Goal: Download file/media

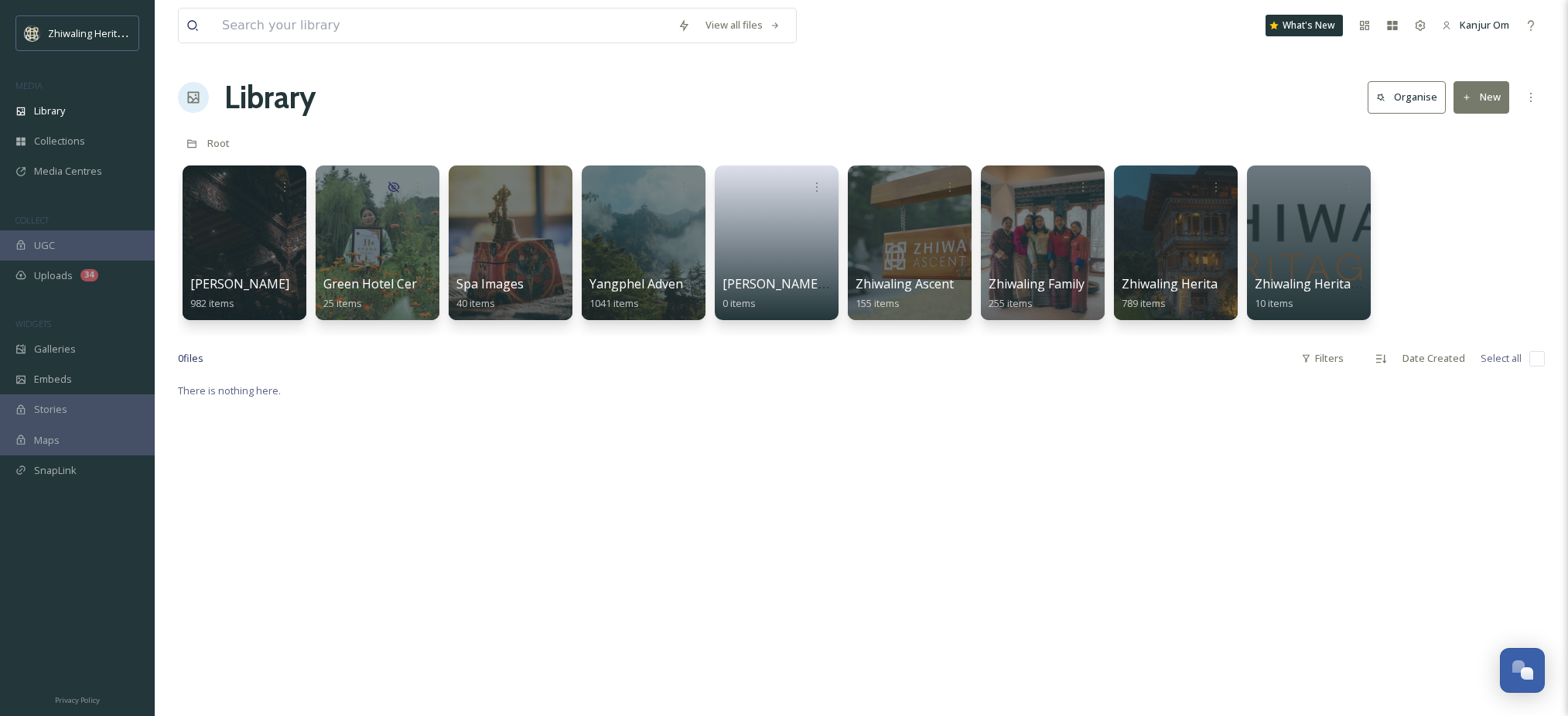
click at [898, 242] on div at bounding box center [910, 243] width 124 height 155
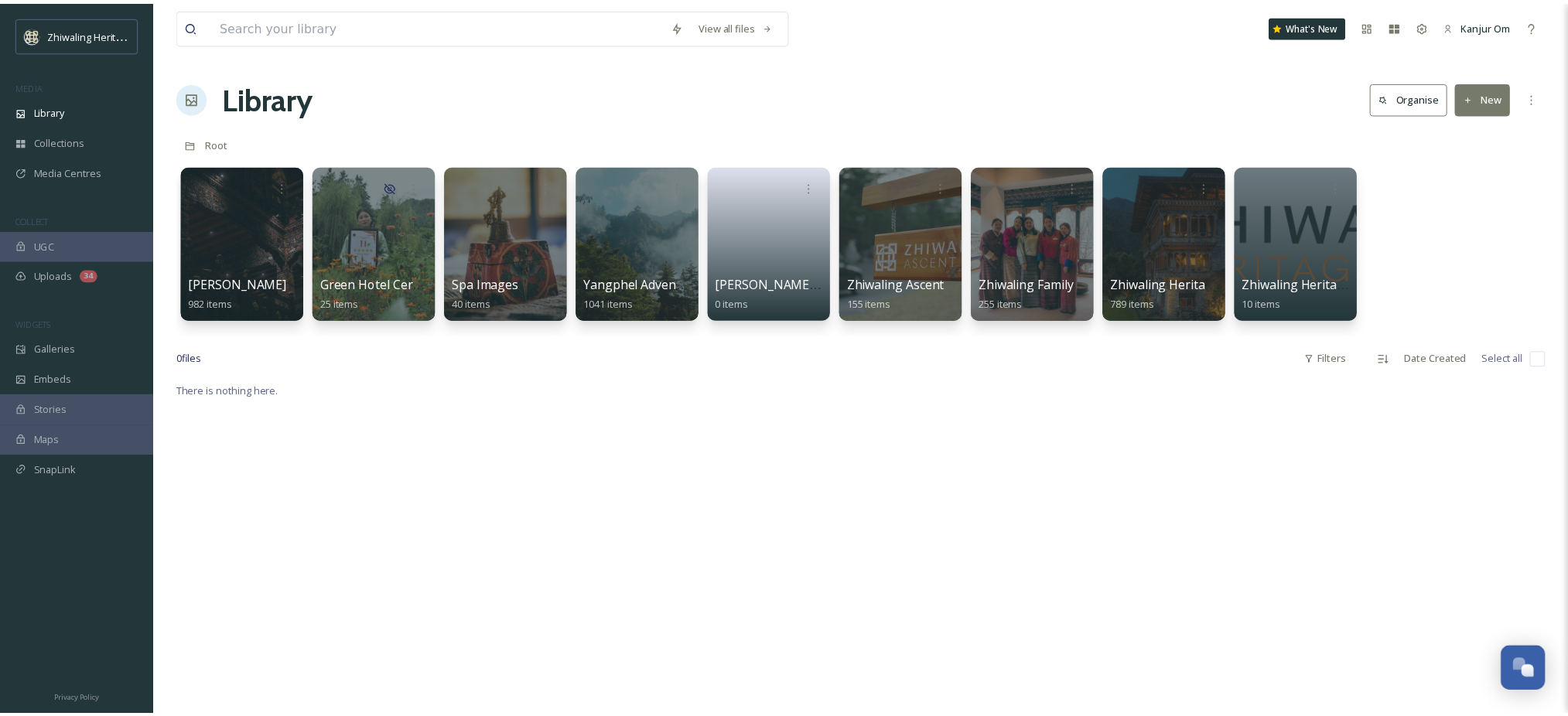
scroll to position [194, 0]
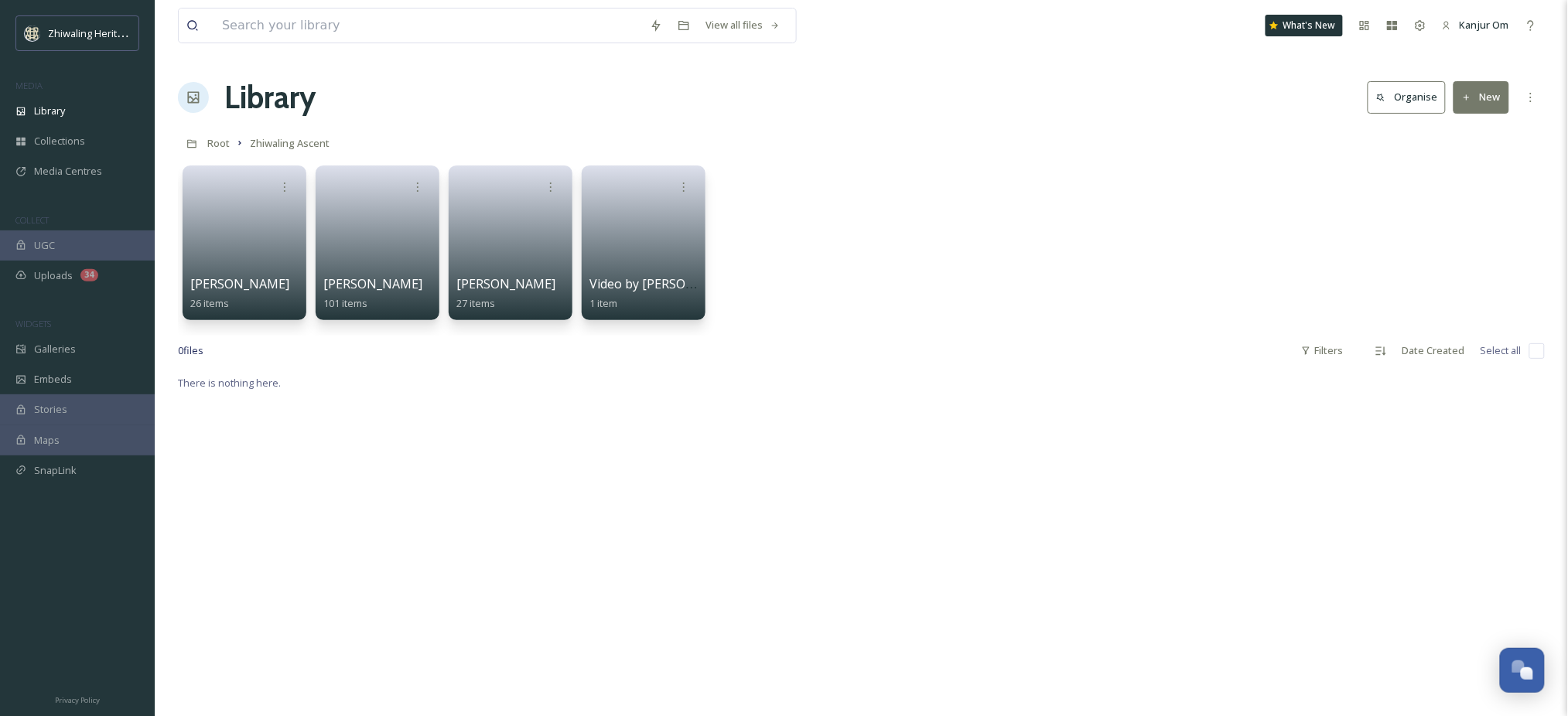
click at [908, 242] on div "[PERSON_NAME] 26 items [PERSON_NAME] 101 items [PERSON_NAME] 27 items Video by …" at bounding box center [862, 247] width 1367 height 178
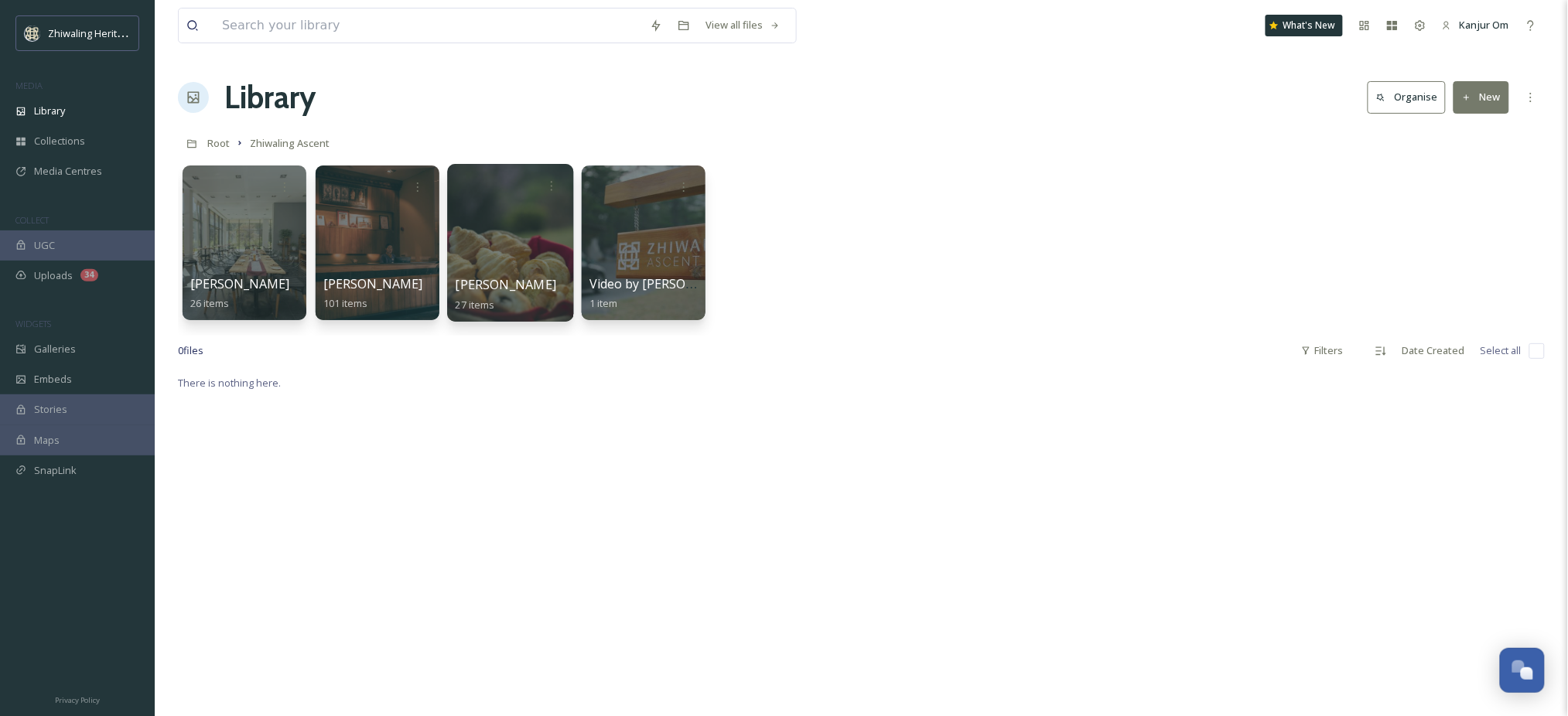
click at [486, 268] on div at bounding box center [510, 243] width 126 height 158
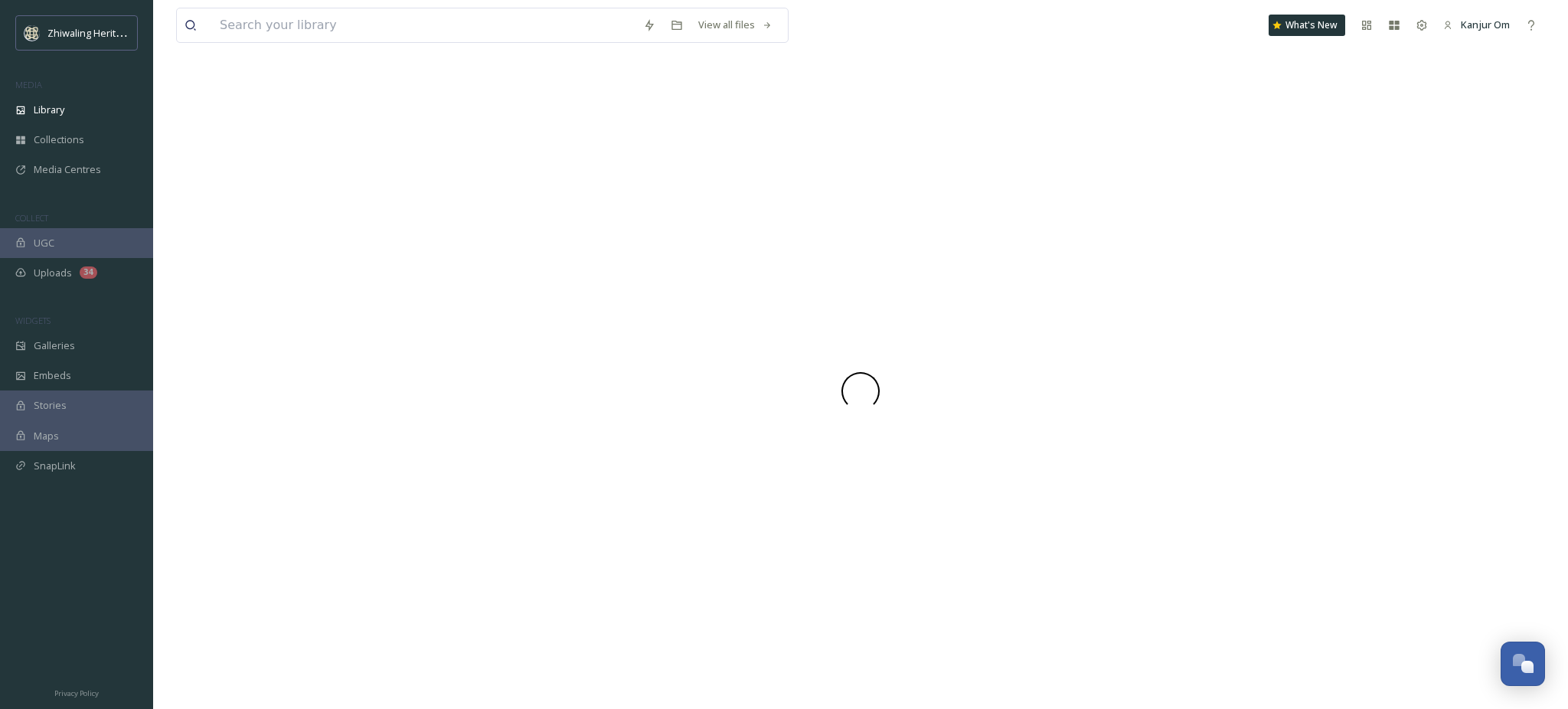
click at [481, 265] on div at bounding box center [861, 391] width 1369 height 635
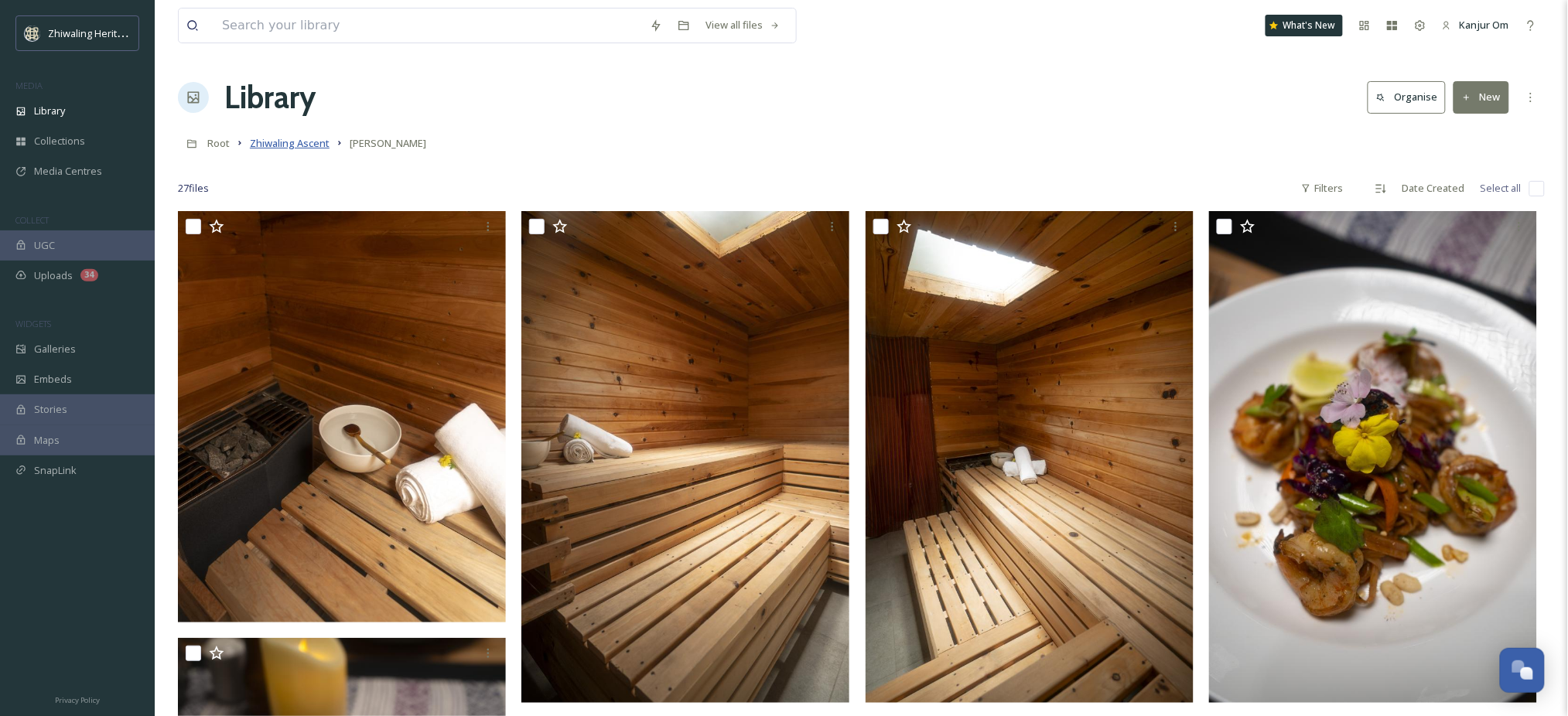
click at [295, 141] on span "Zhiwaling Ascent" at bounding box center [290, 143] width 80 height 14
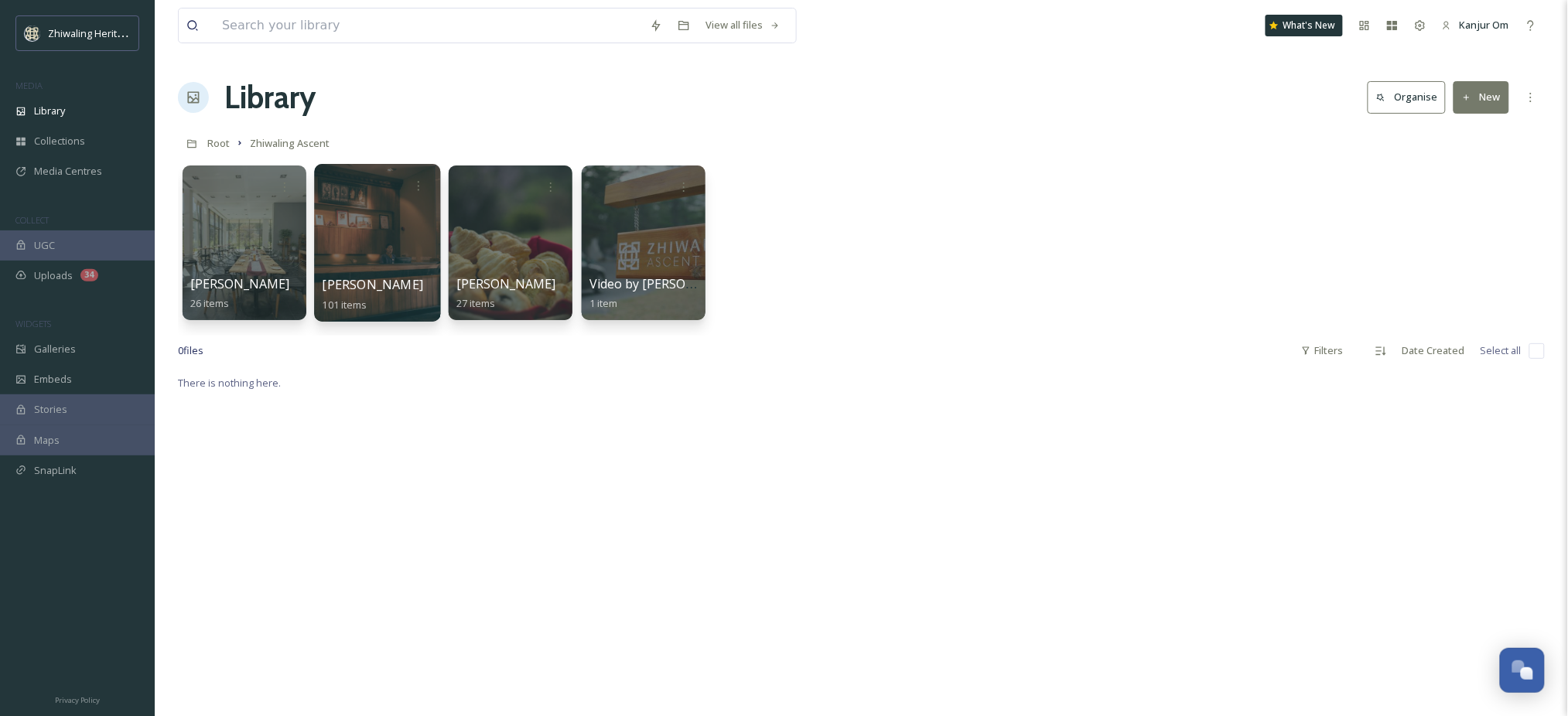
click at [377, 271] on div at bounding box center [377, 243] width 126 height 158
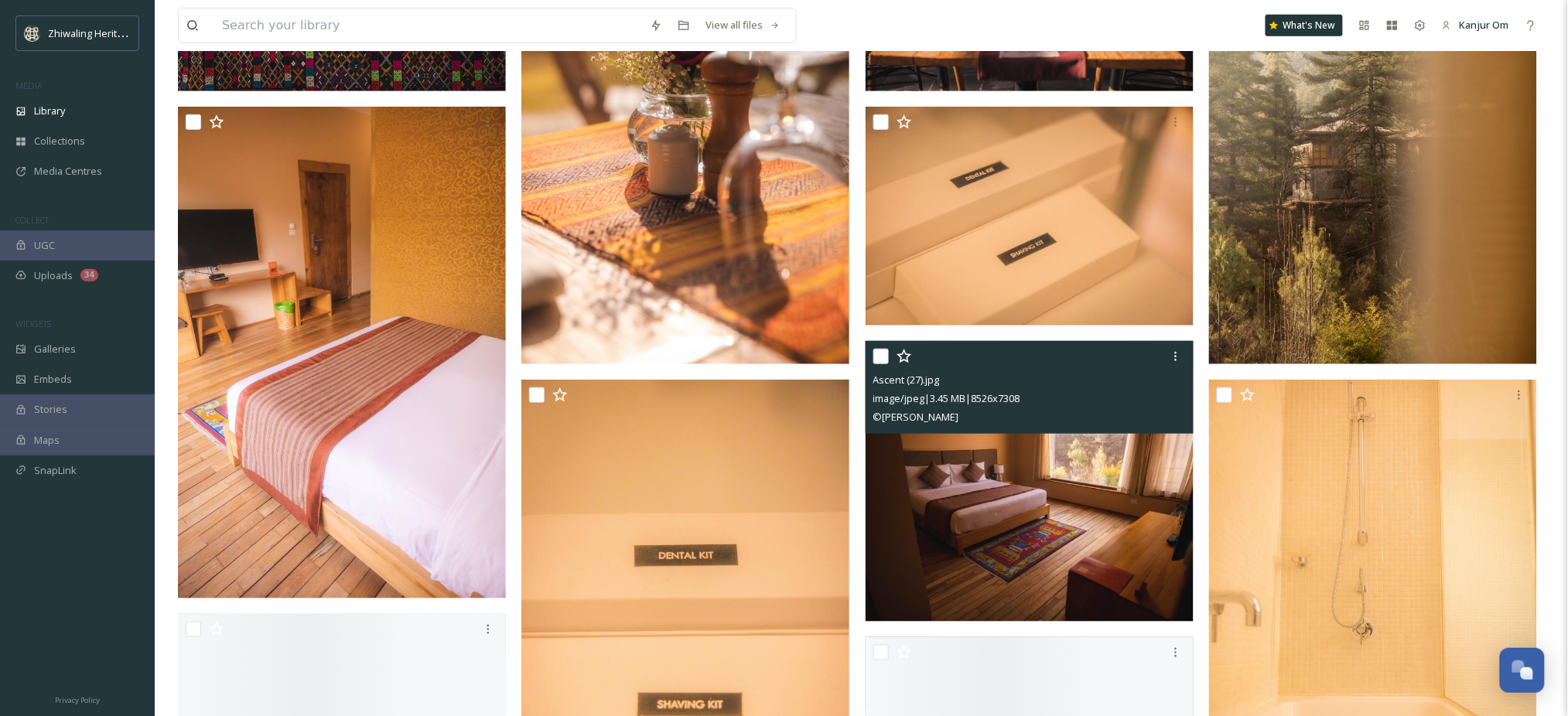
scroll to position [412, 0]
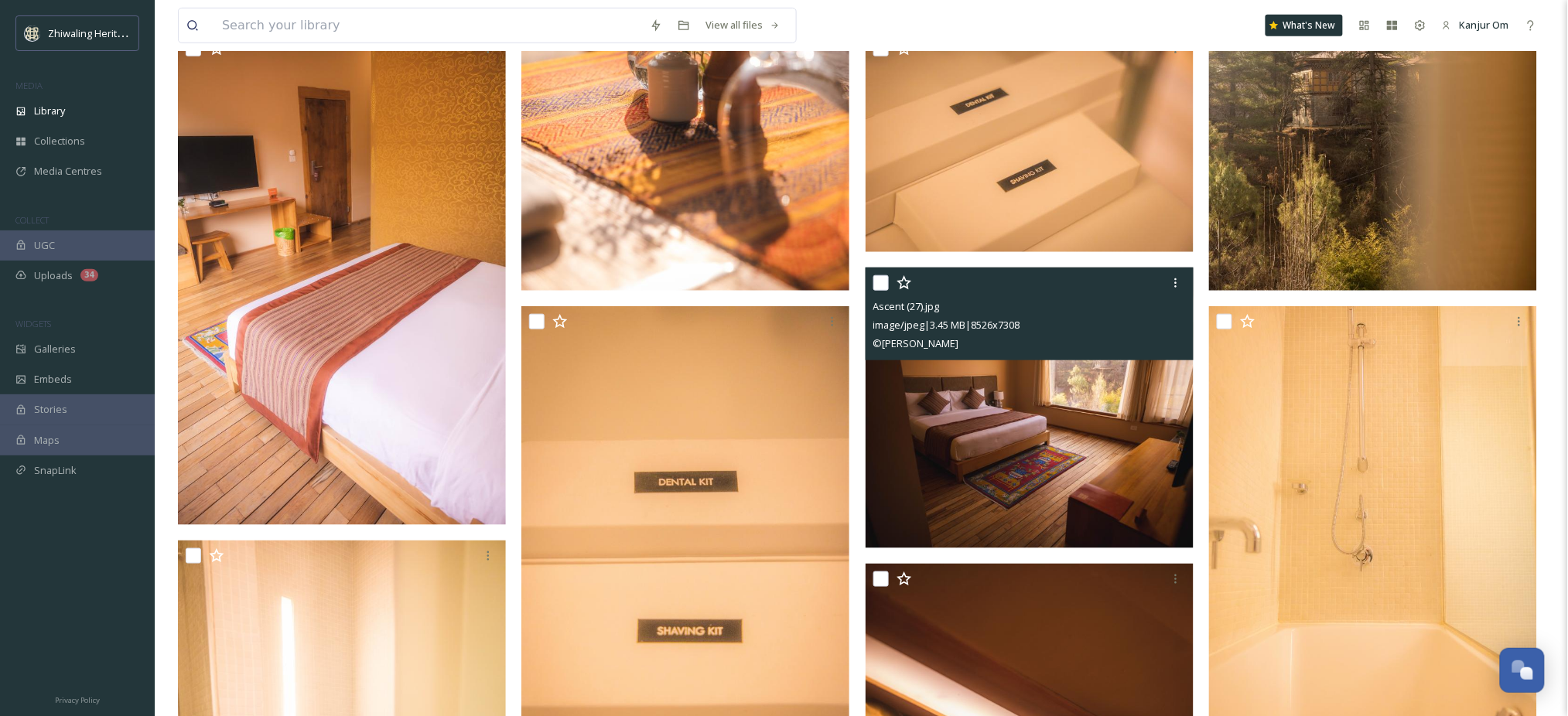
click at [1042, 489] on img at bounding box center [1029, 407] width 328 height 281
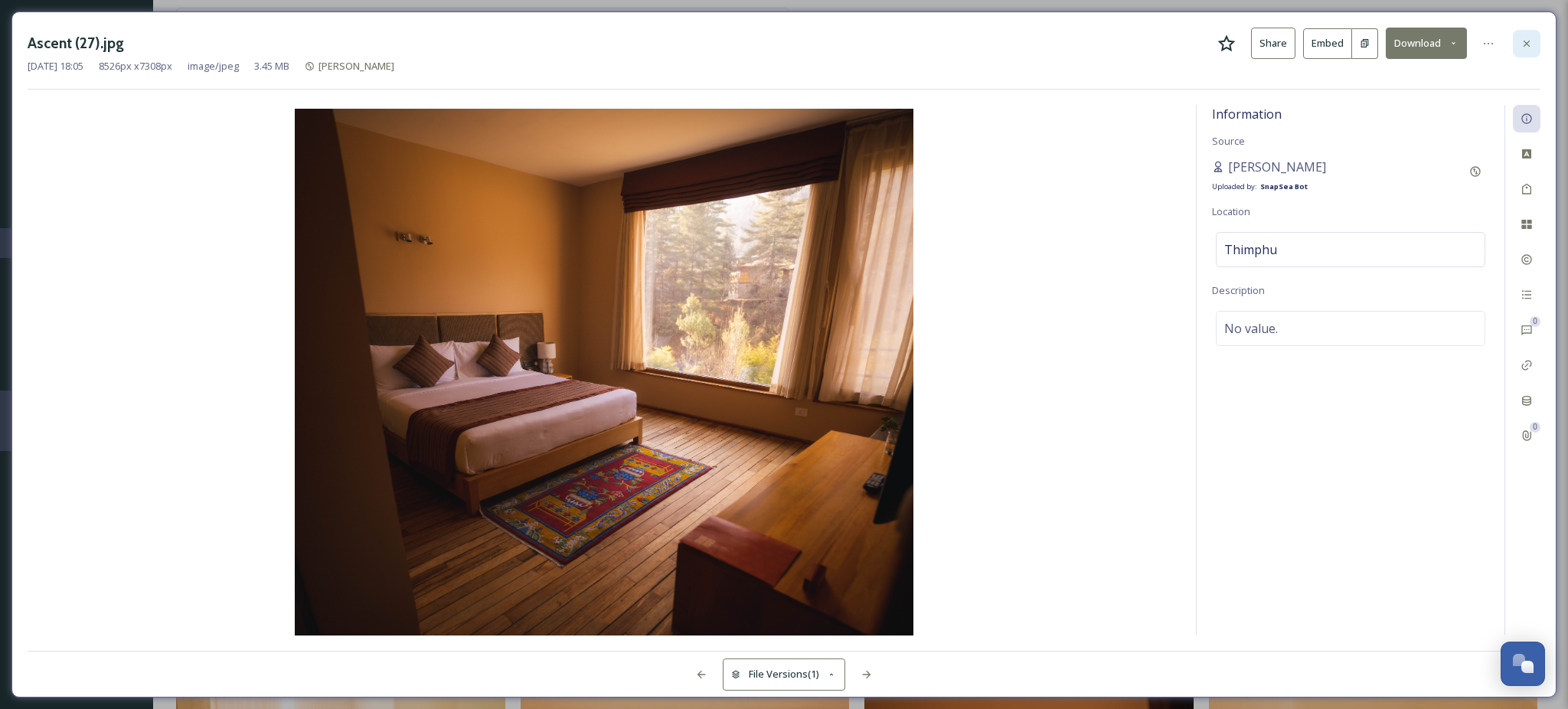
click at [1525, 37] on icon at bounding box center [1527, 43] width 12 height 12
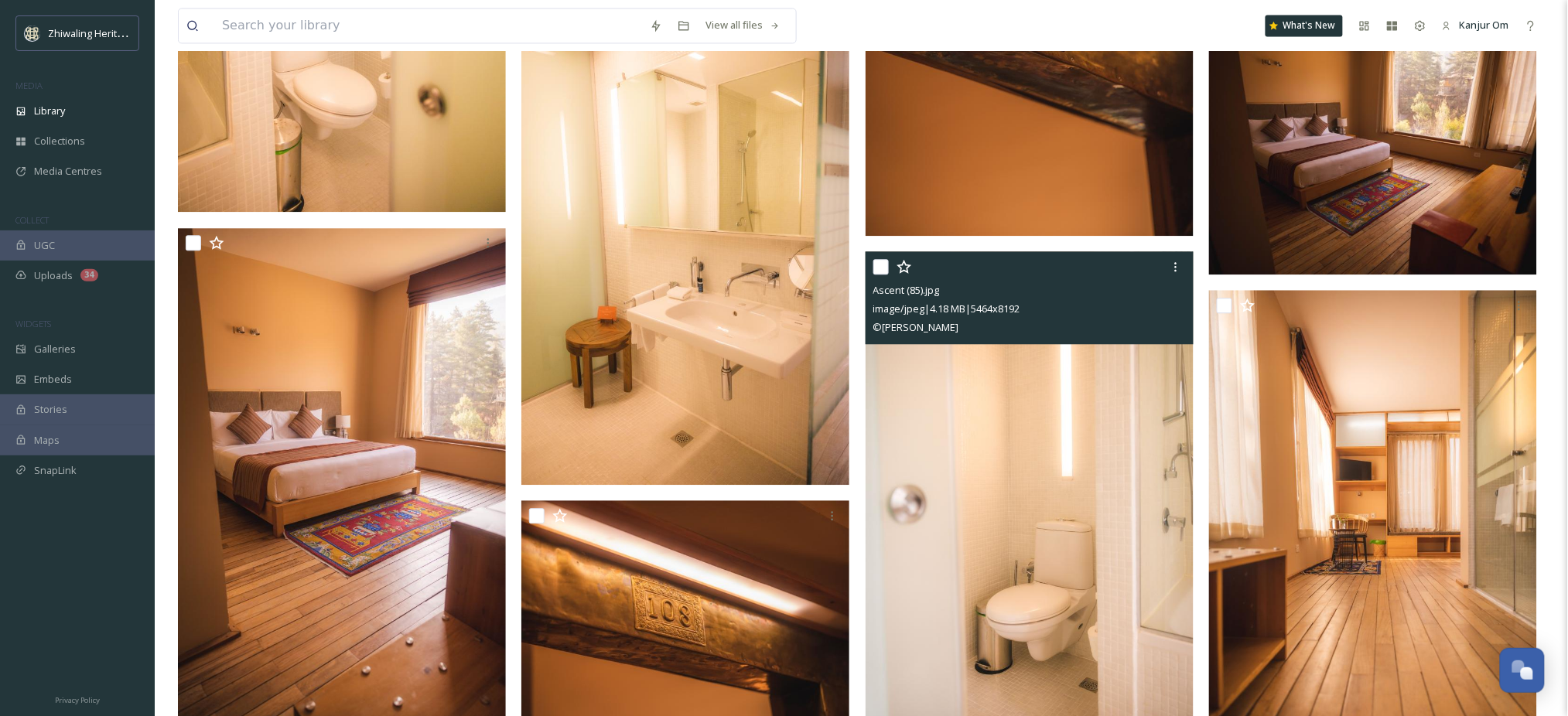
scroll to position [1233, 0]
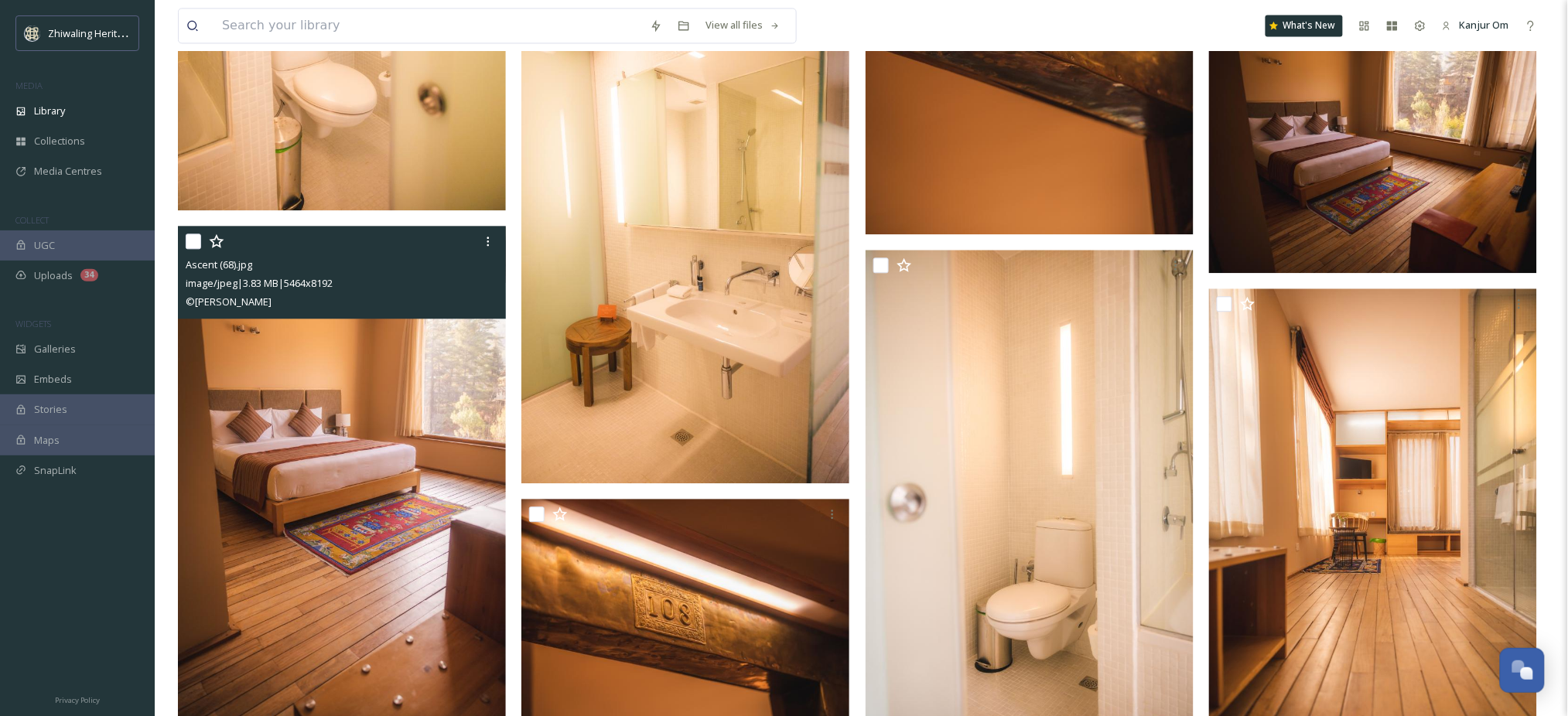
click at [349, 520] on img at bounding box center [342, 472] width 328 height 491
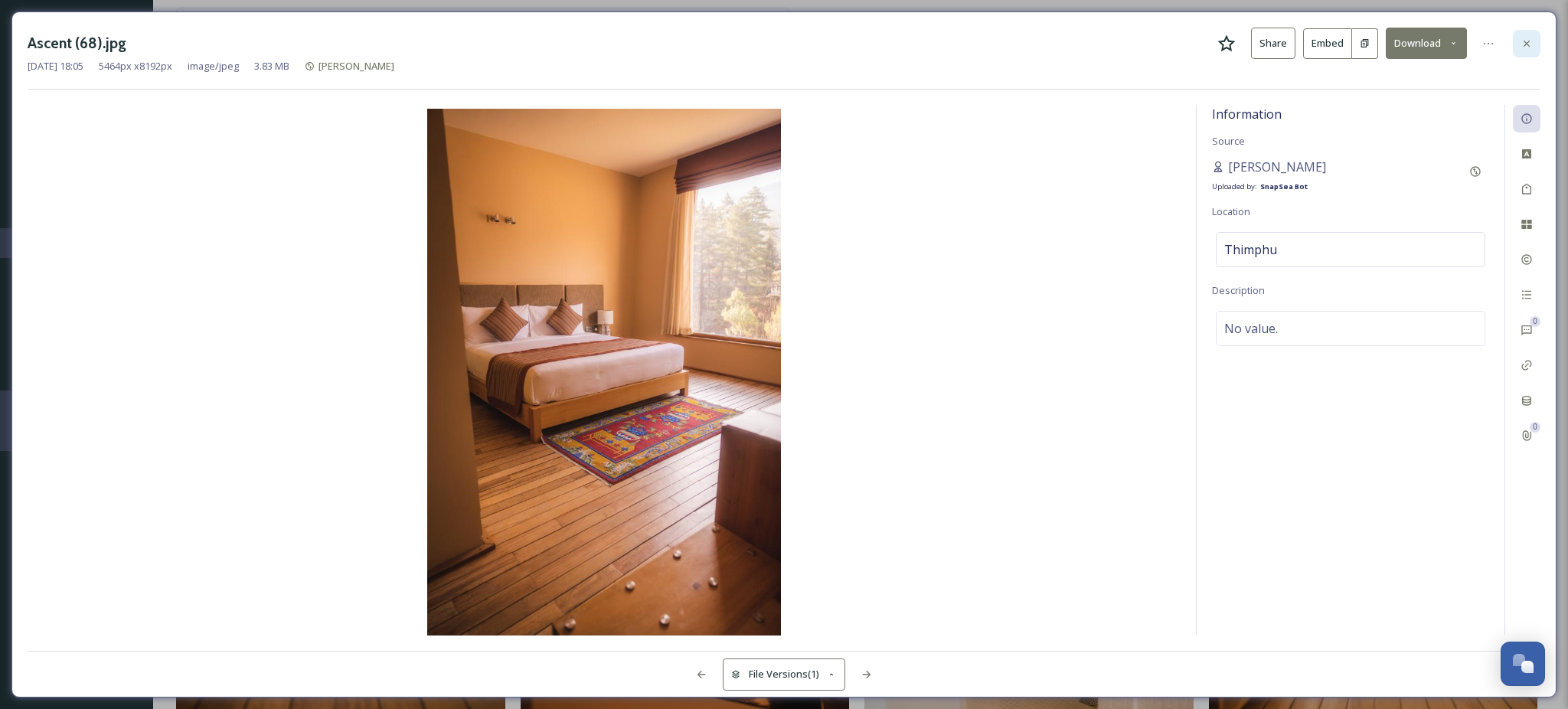
click at [1522, 46] on icon at bounding box center [1527, 43] width 12 height 12
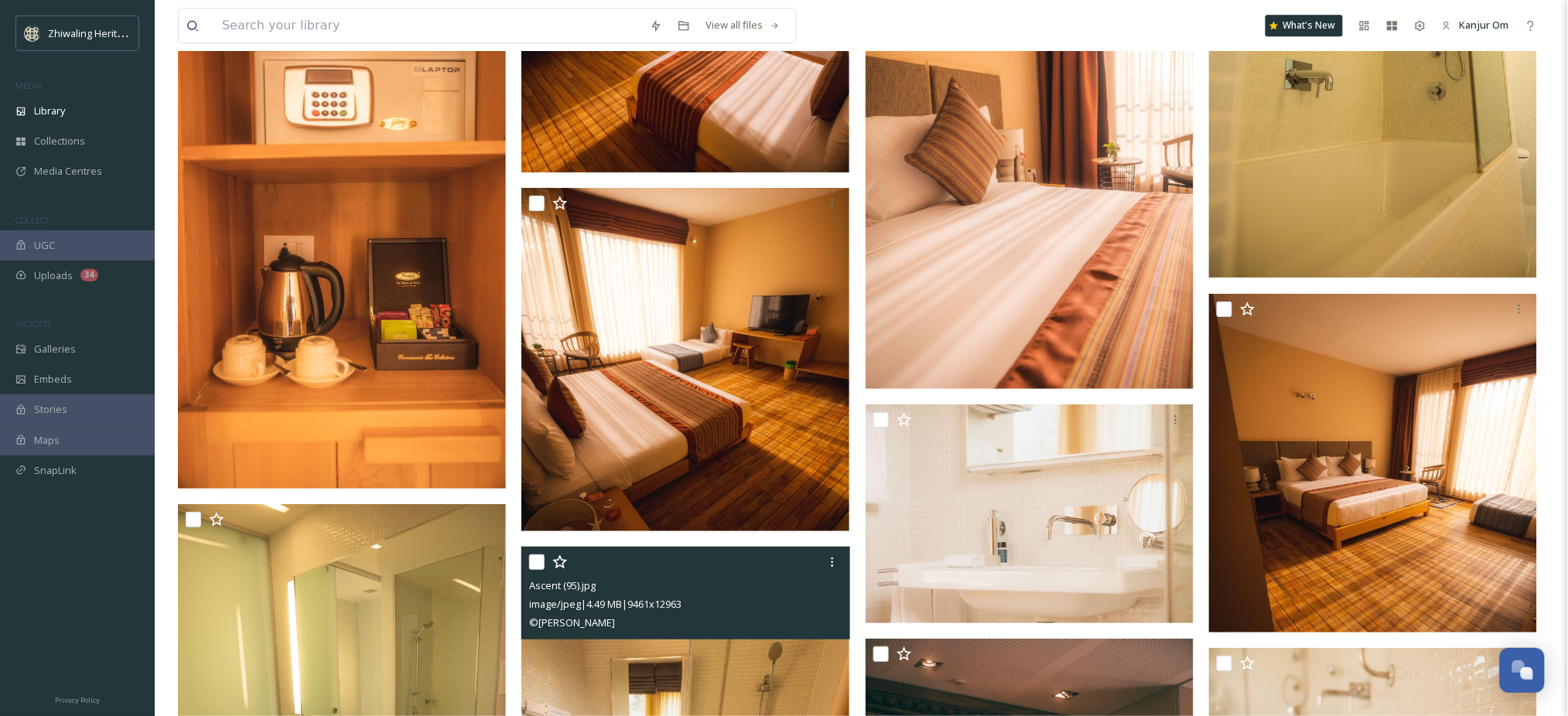
scroll to position [3488, 0]
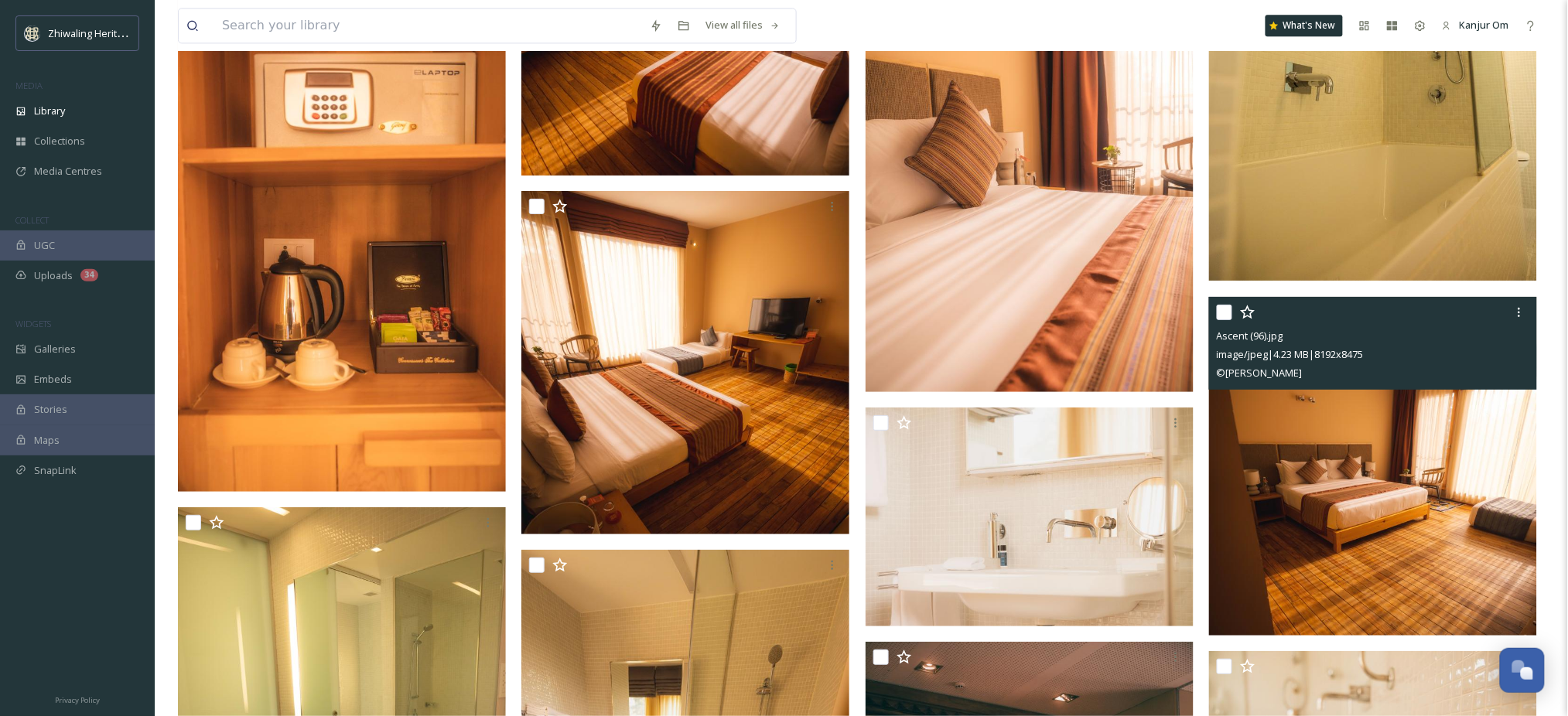
click at [1359, 567] on img at bounding box center [1372, 467] width 328 height 339
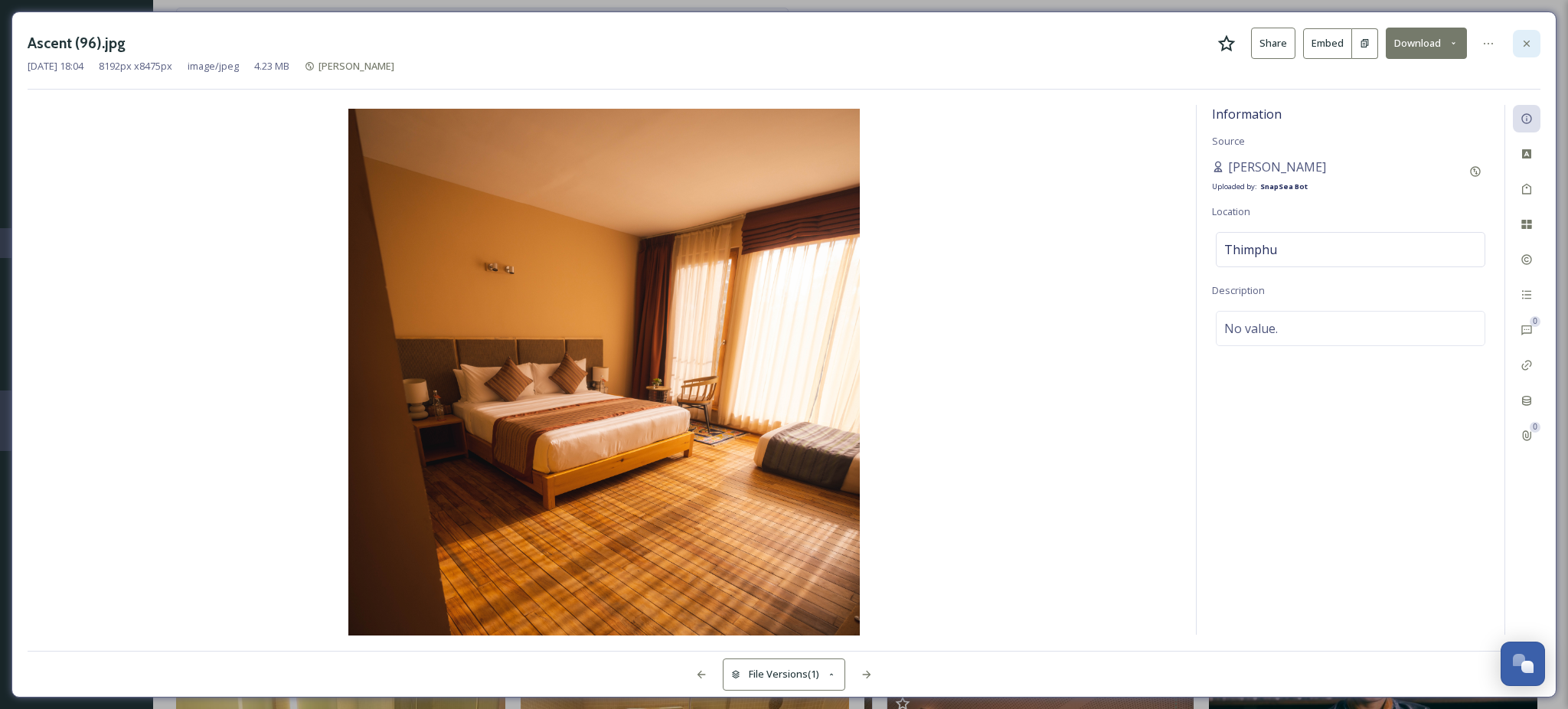
click at [1526, 45] on icon at bounding box center [1527, 43] width 12 height 12
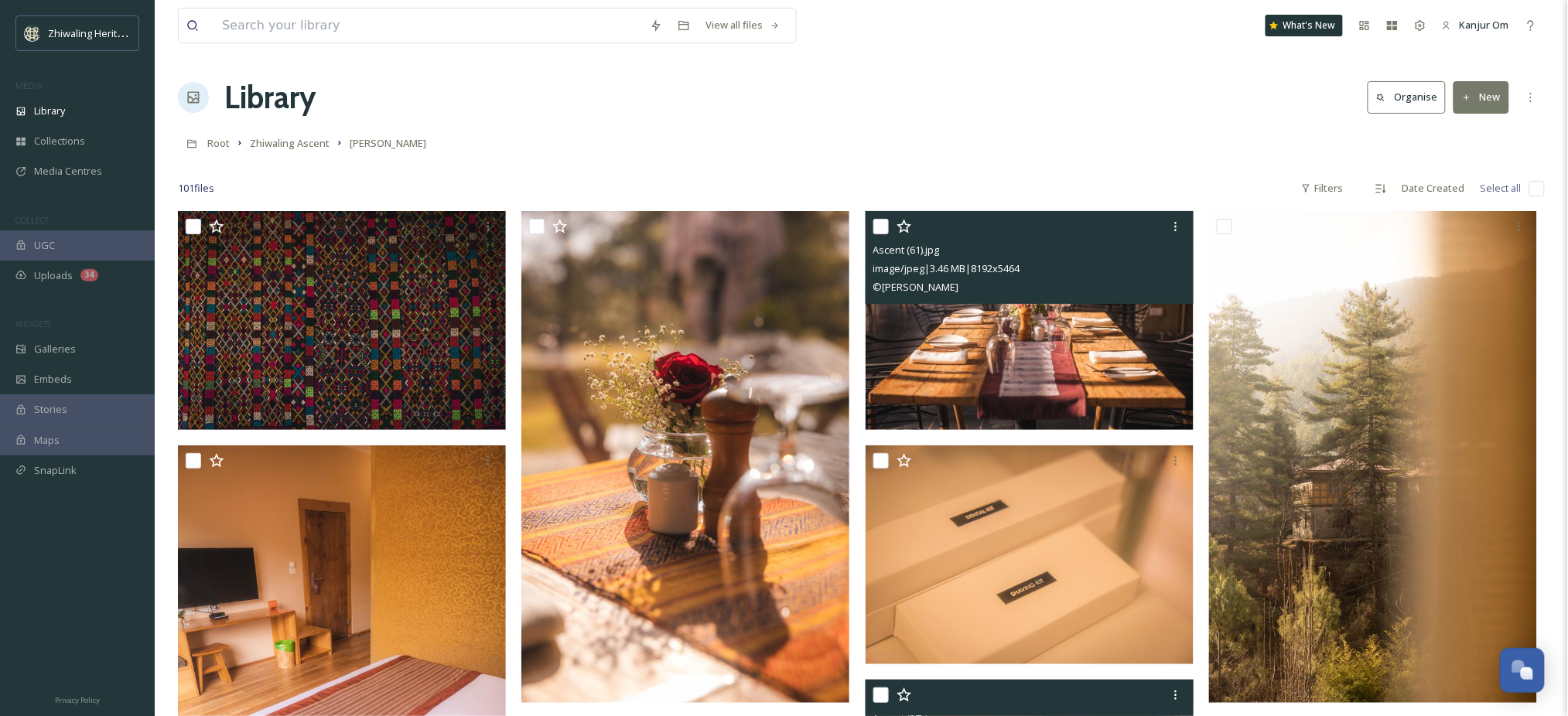
click at [1077, 373] on img at bounding box center [1029, 320] width 328 height 219
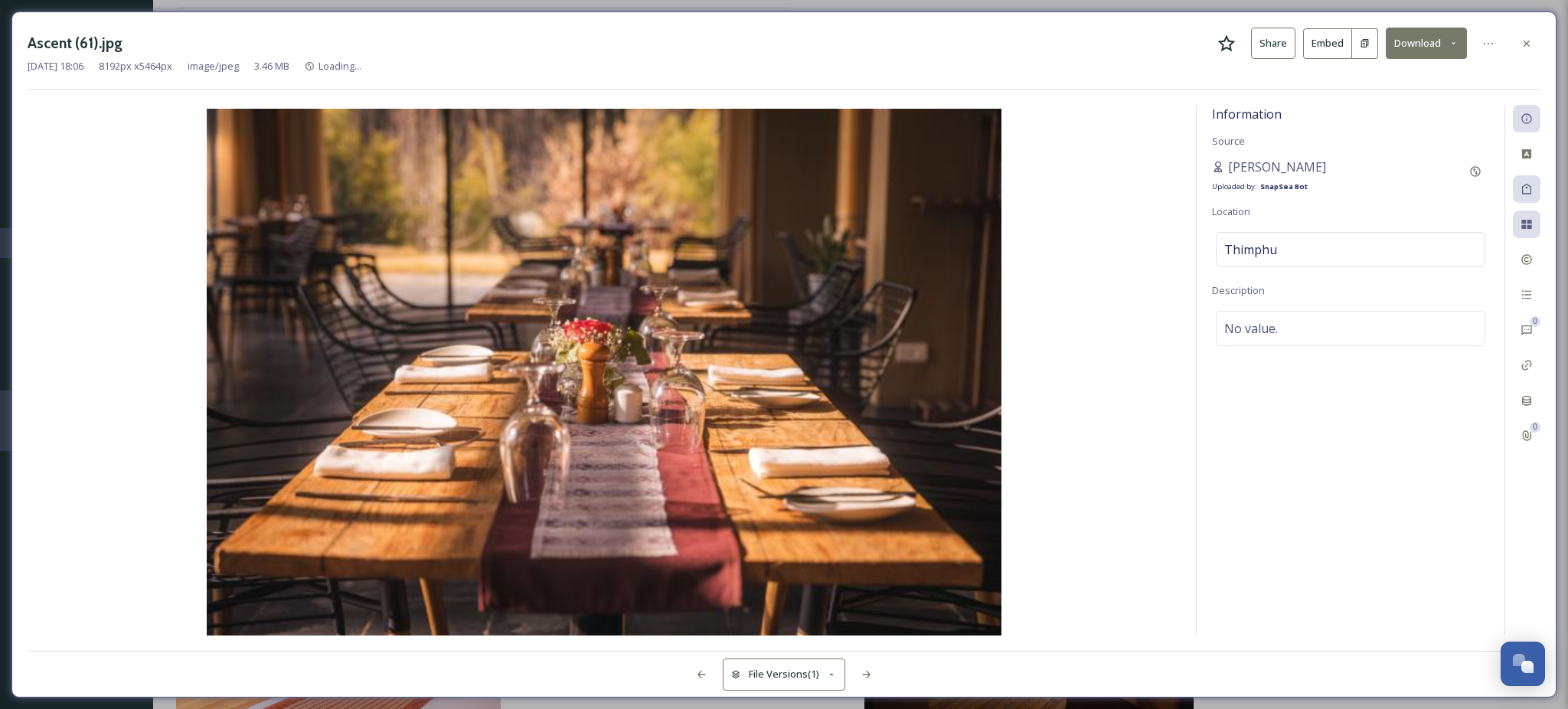
click at [1423, 49] on button "Download" at bounding box center [1426, 43] width 81 height 32
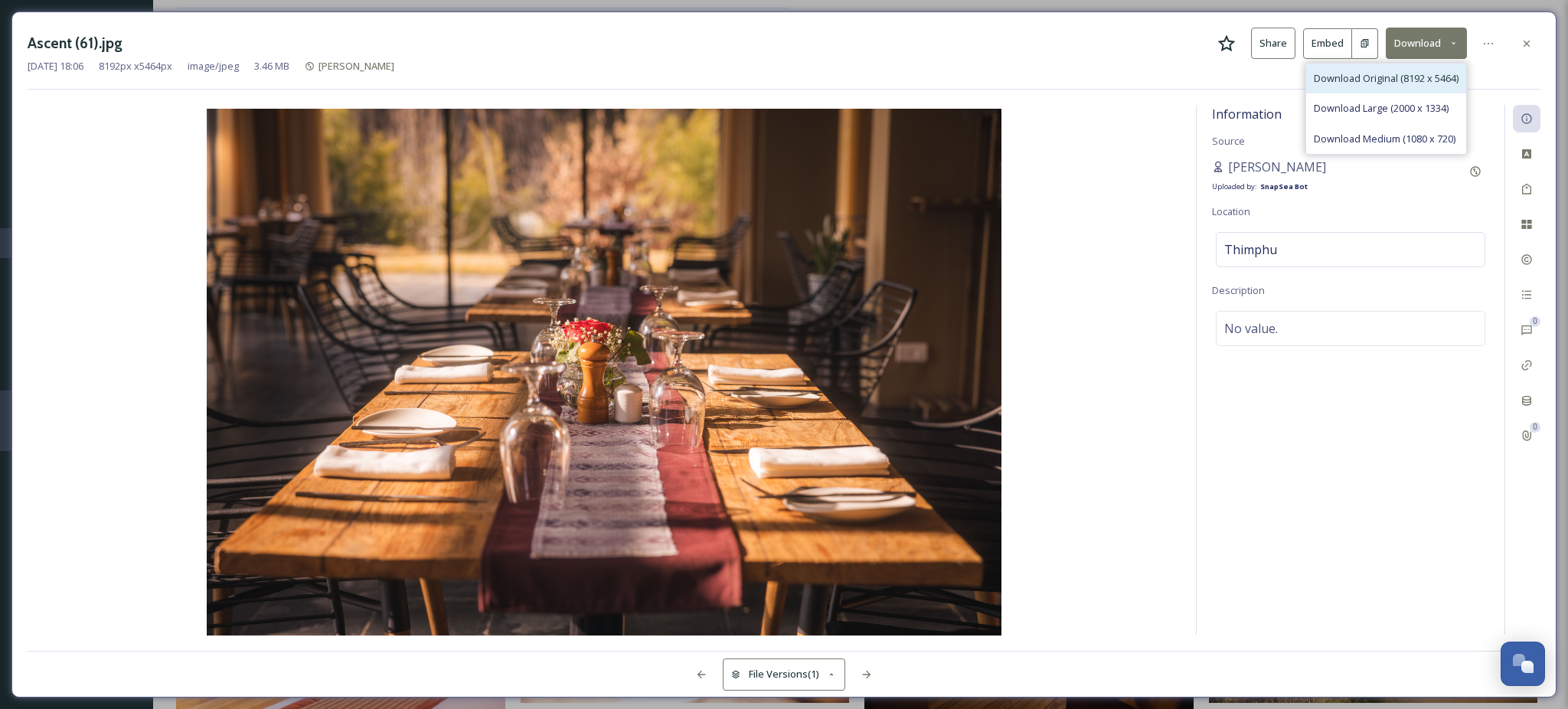
click at [1381, 83] on span "Download Original (8192 x 5464)" at bounding box center [1386, 78] width 145 height 15
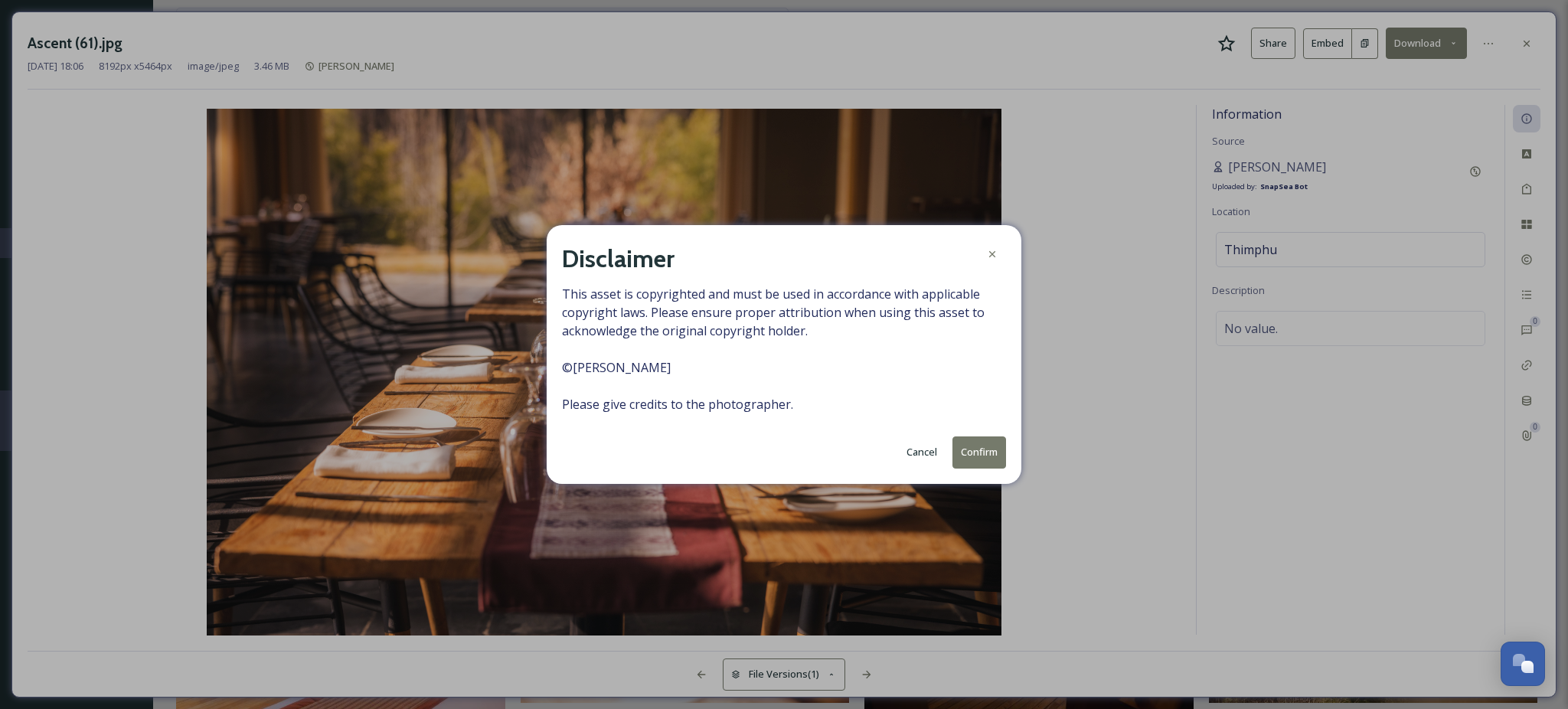
click at [991, 453] on button "Confirm" at bounding box center [979, 452] width 53 height 32
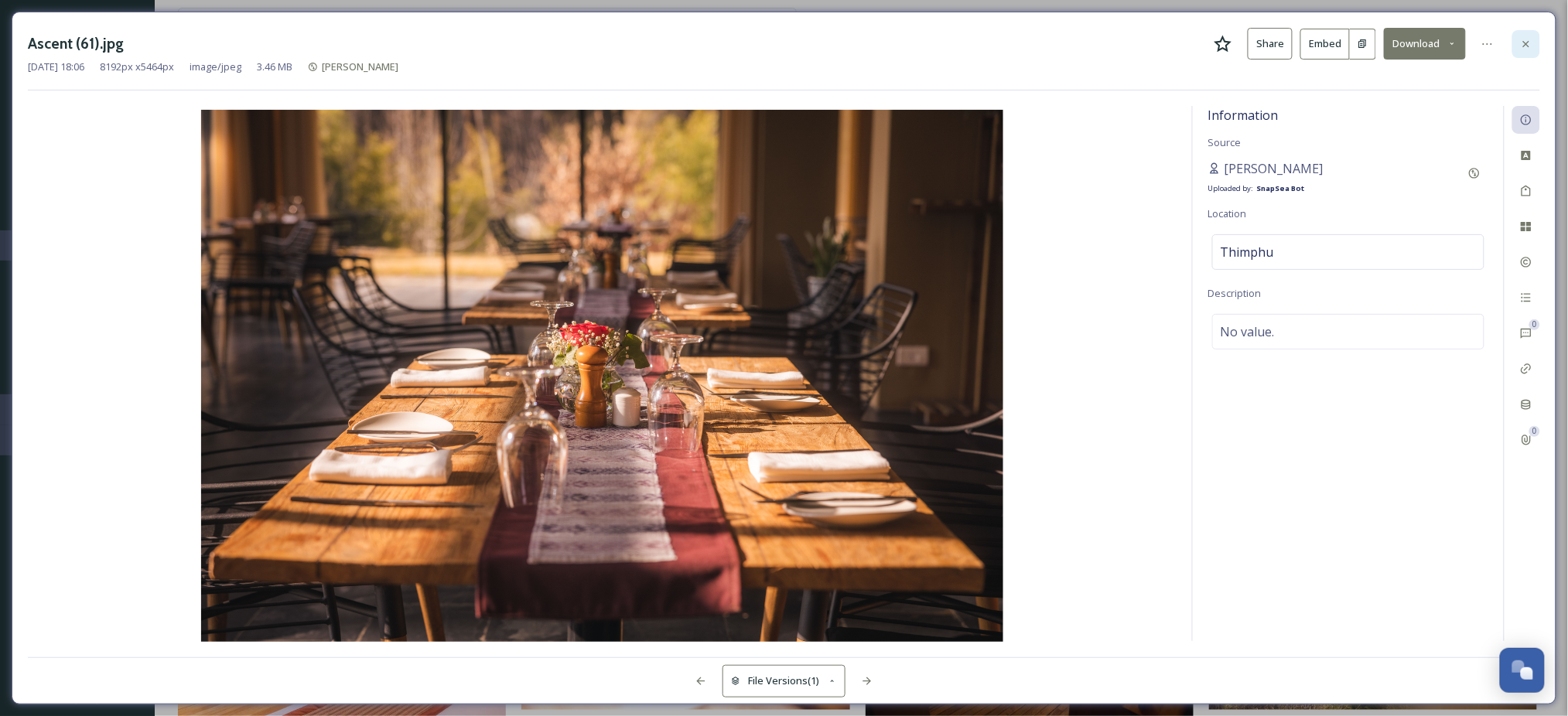
click at [1527, 48] on icon at bounding box center [1527, 44] width 13 height 13
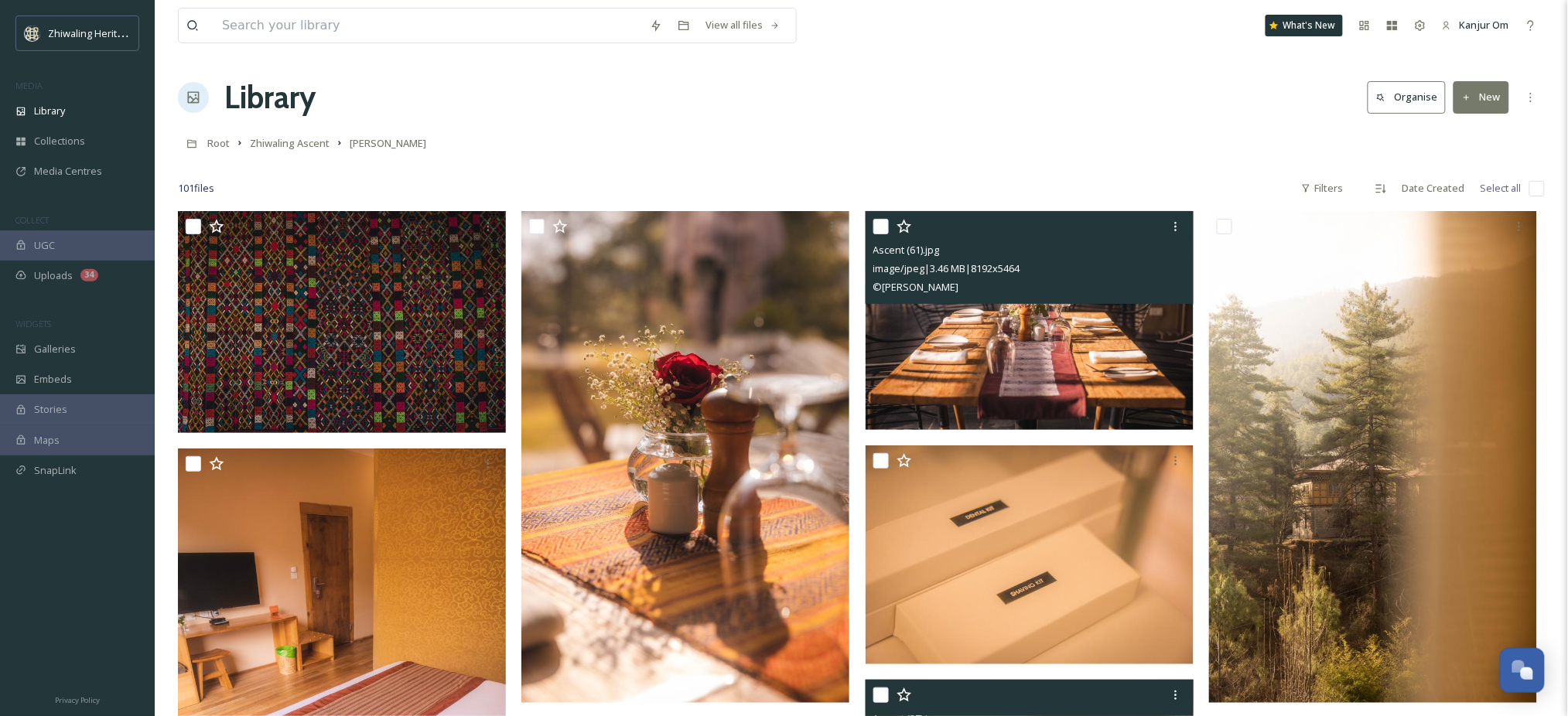
click at [992, 382] on img at bounding box center [1029, 320] width 328 height 219
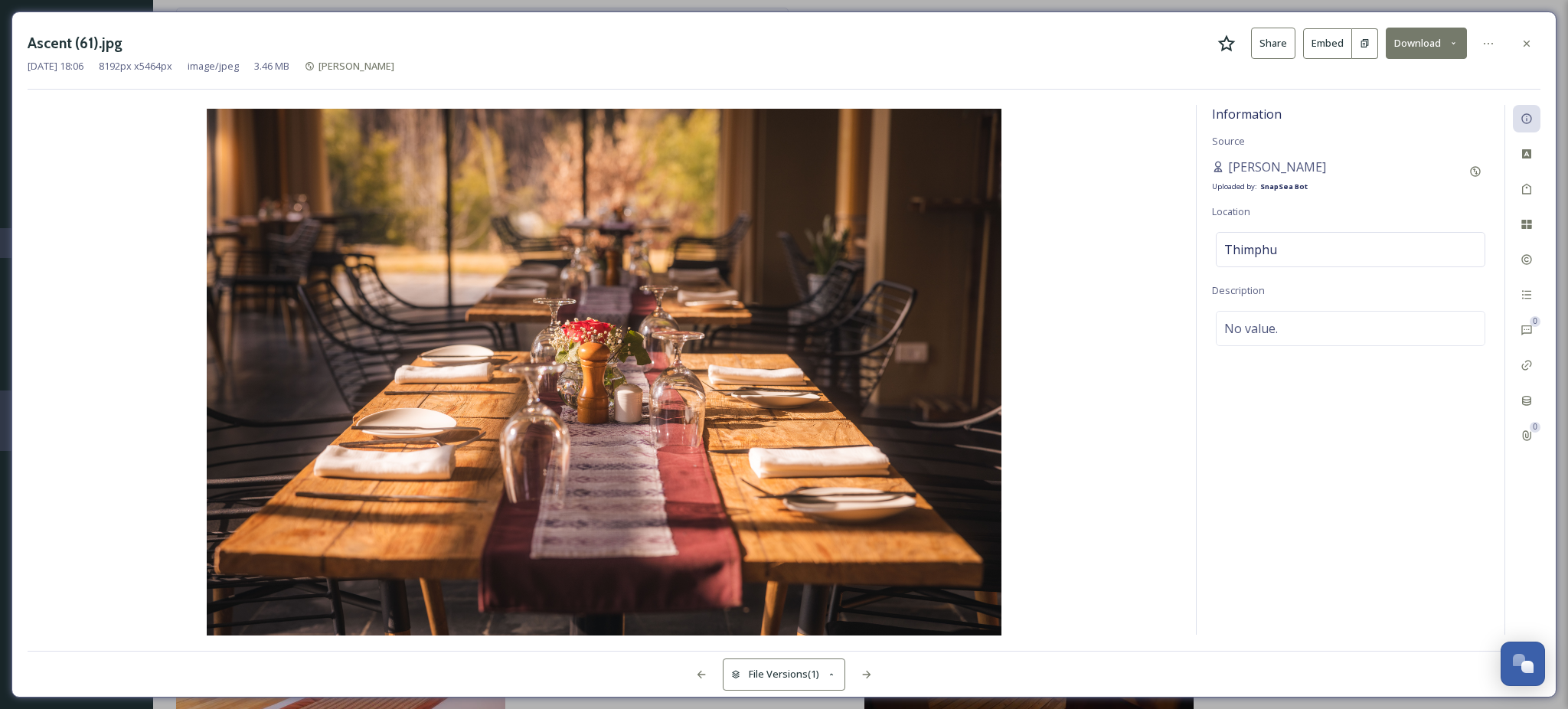
click at [1417, 36] on button "Download" at bounding box center [1426, 43] width 81 height 32
click at [1405, 78] on span "Download Original (8192 x 5464)" at bounding box center [1386, 78] width 145 height 15
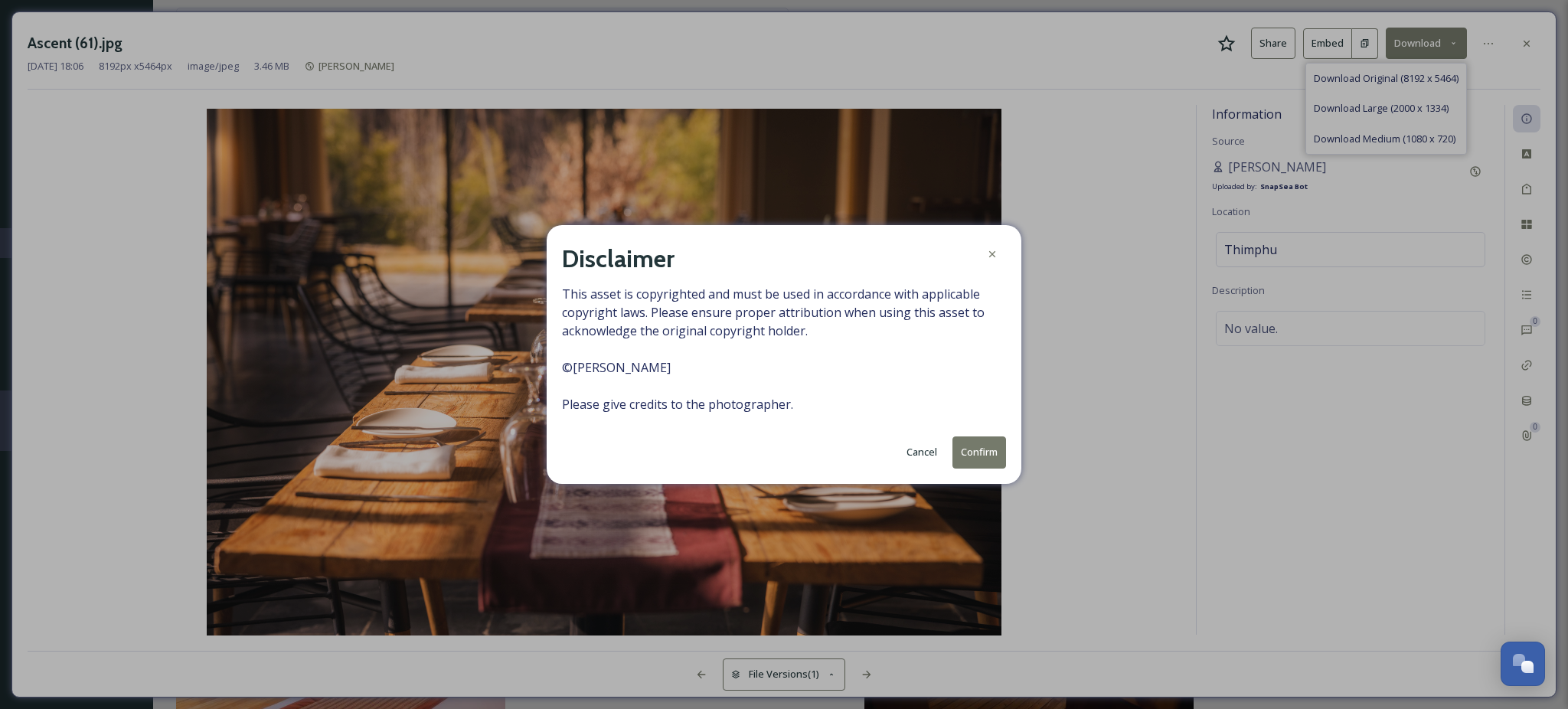
click at [986, 454] on button "Confirm" at bounding box center [979, 452] width 53 height 32
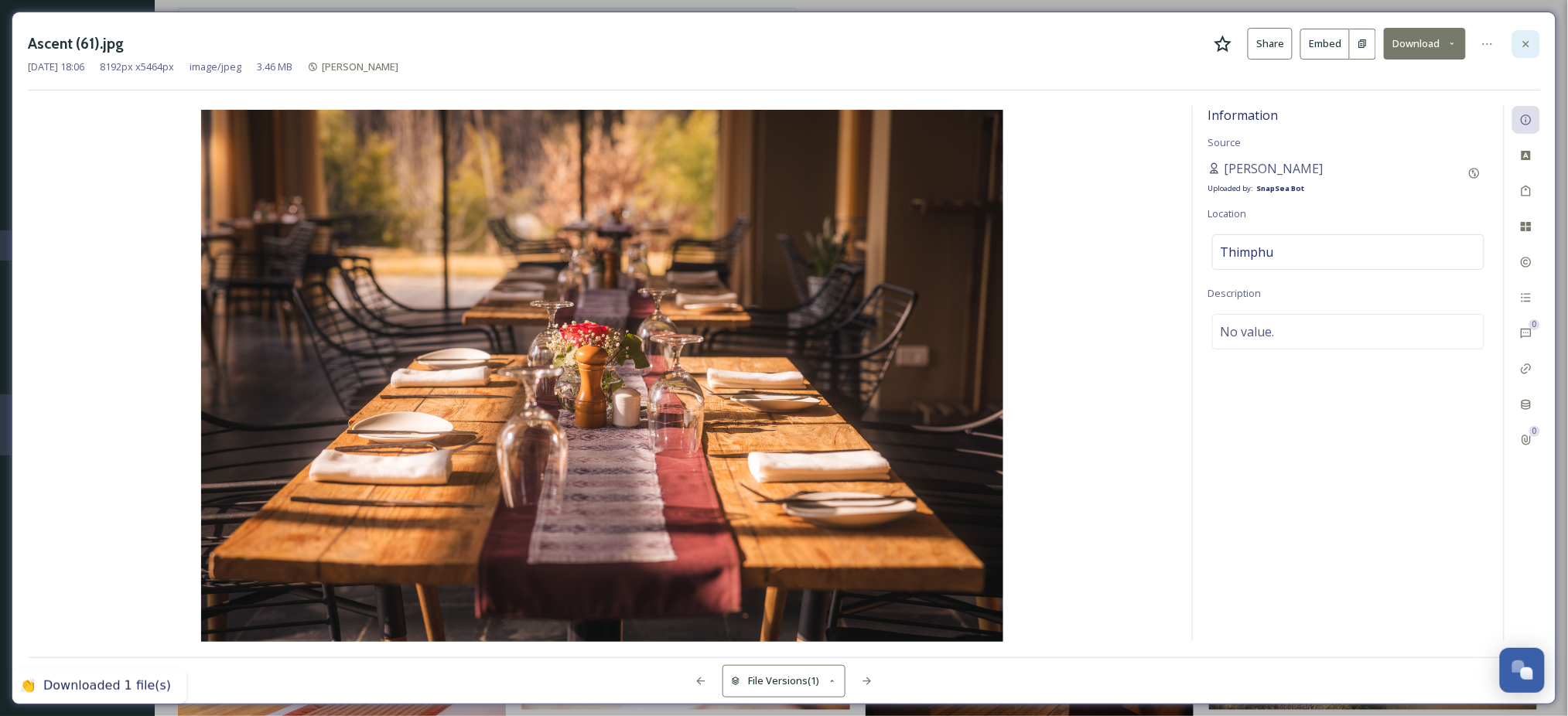
click at [1523, 43] on icon at bounding box center [1527, 44] width 13 height 13
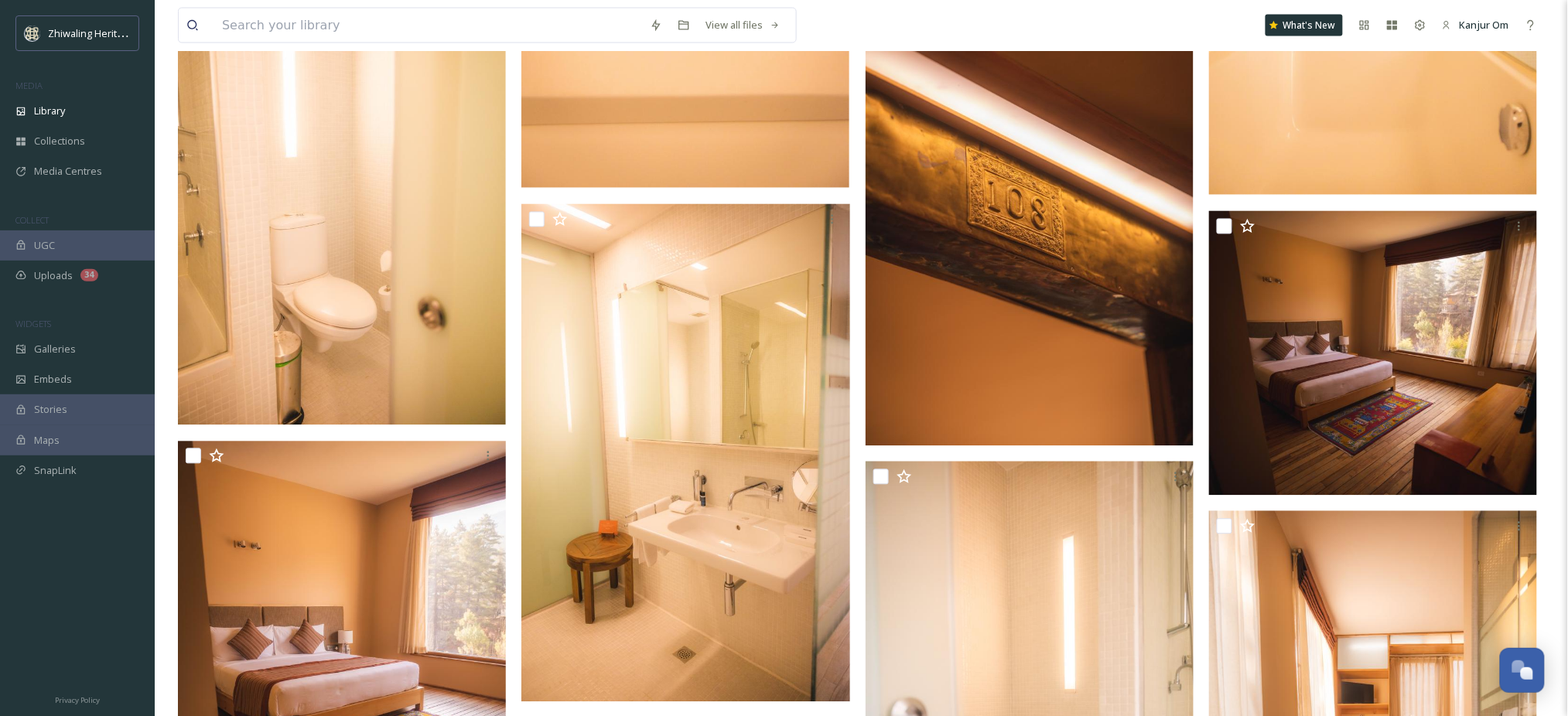
scroll to position [1133, 0]
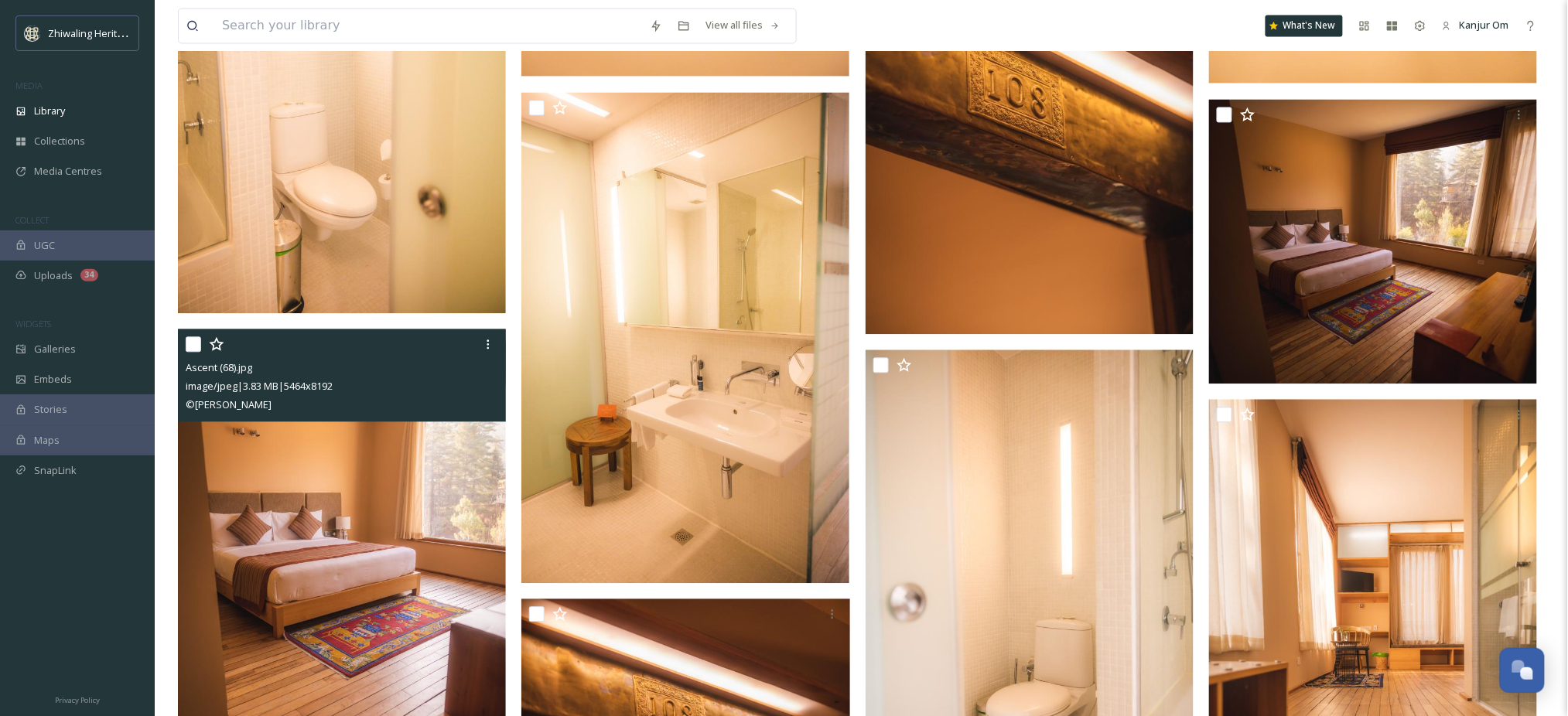
click at [361, 579] on img at bounding box center [342, 575] width 328 height 491
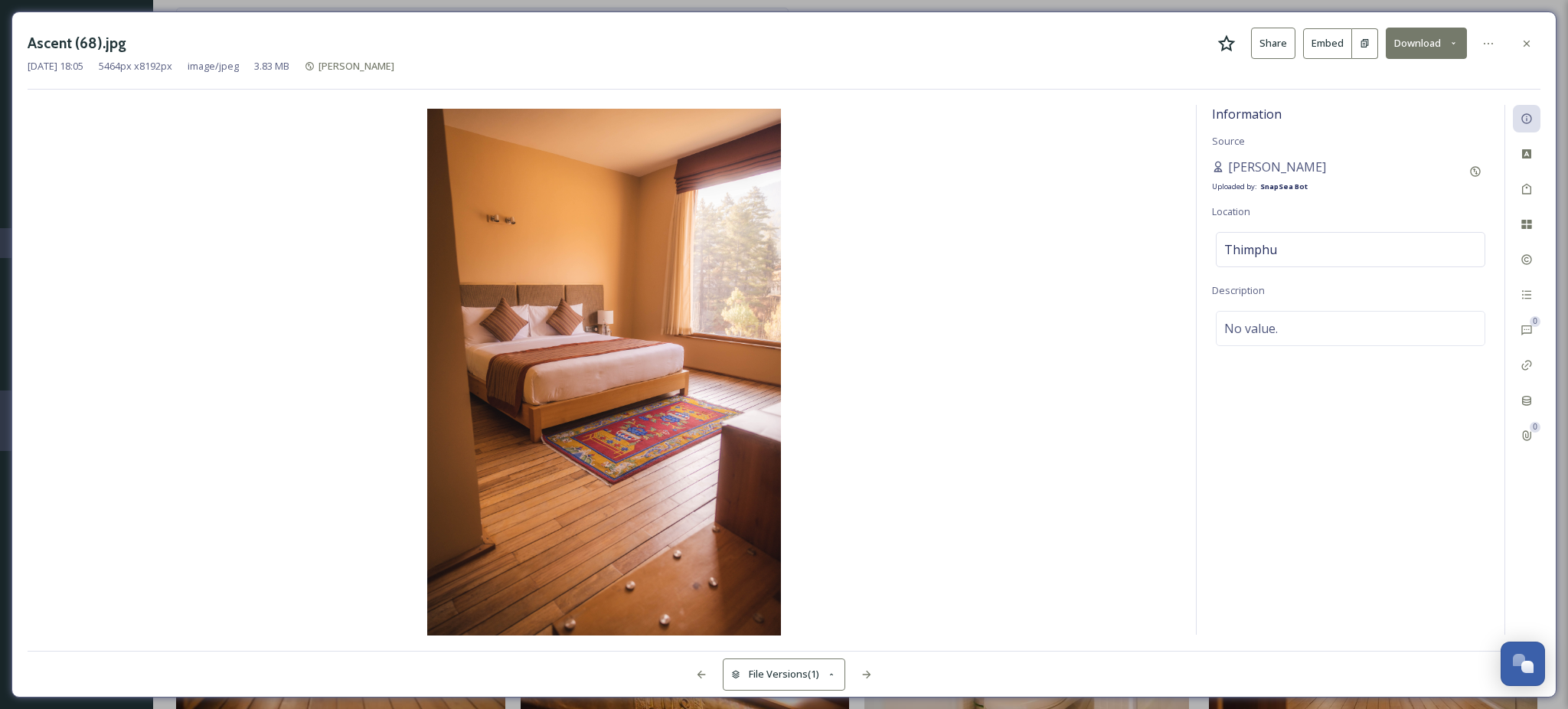
click at [1439, 48] on button "Download" at bounding box center [1426, 43] width 81 height 32
click at [1385, 74] on span "Download Original (5464 x 8192)" at bounding box center [1386, 78] width 145 height 15
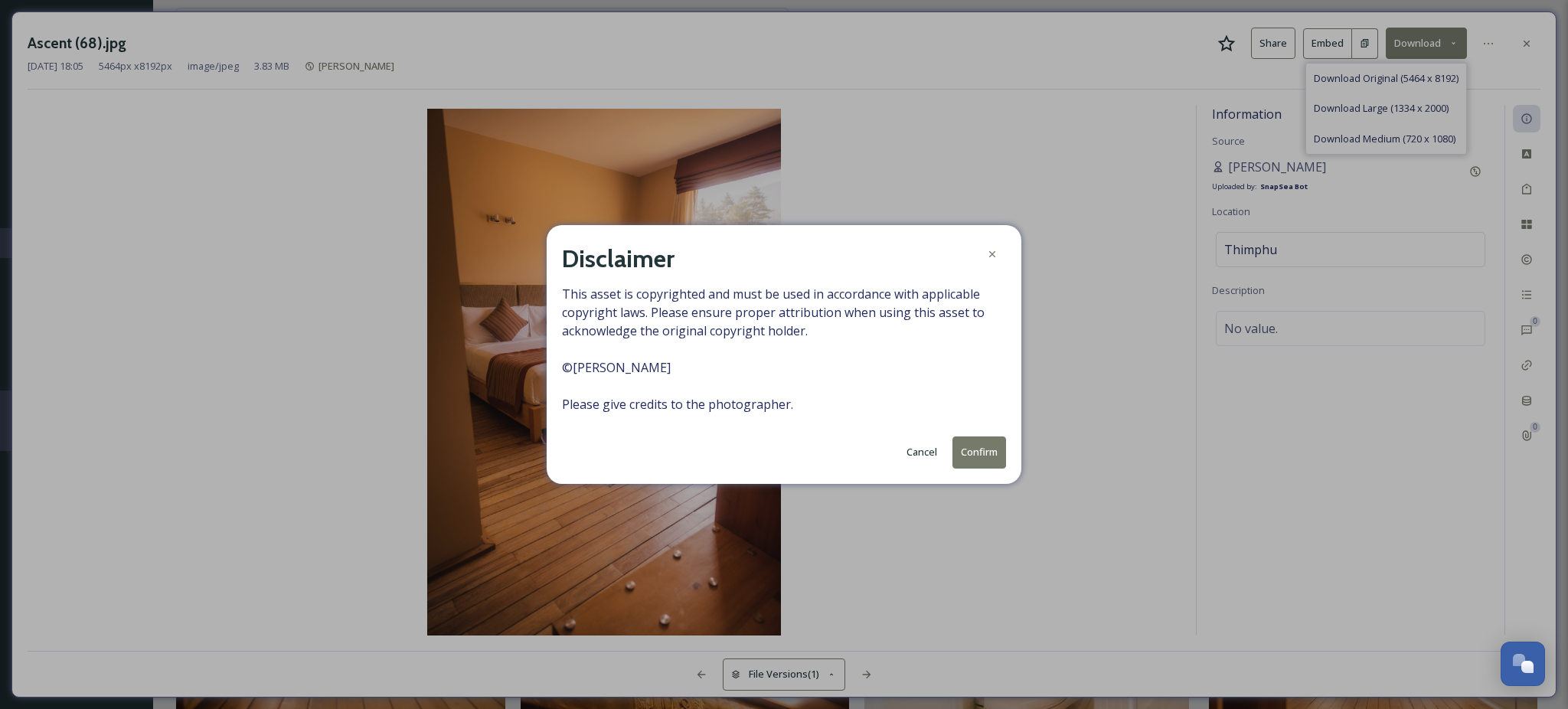
click at [981, 440] on button "Confirm" at bounding box center [979, 452] width 53 height 32
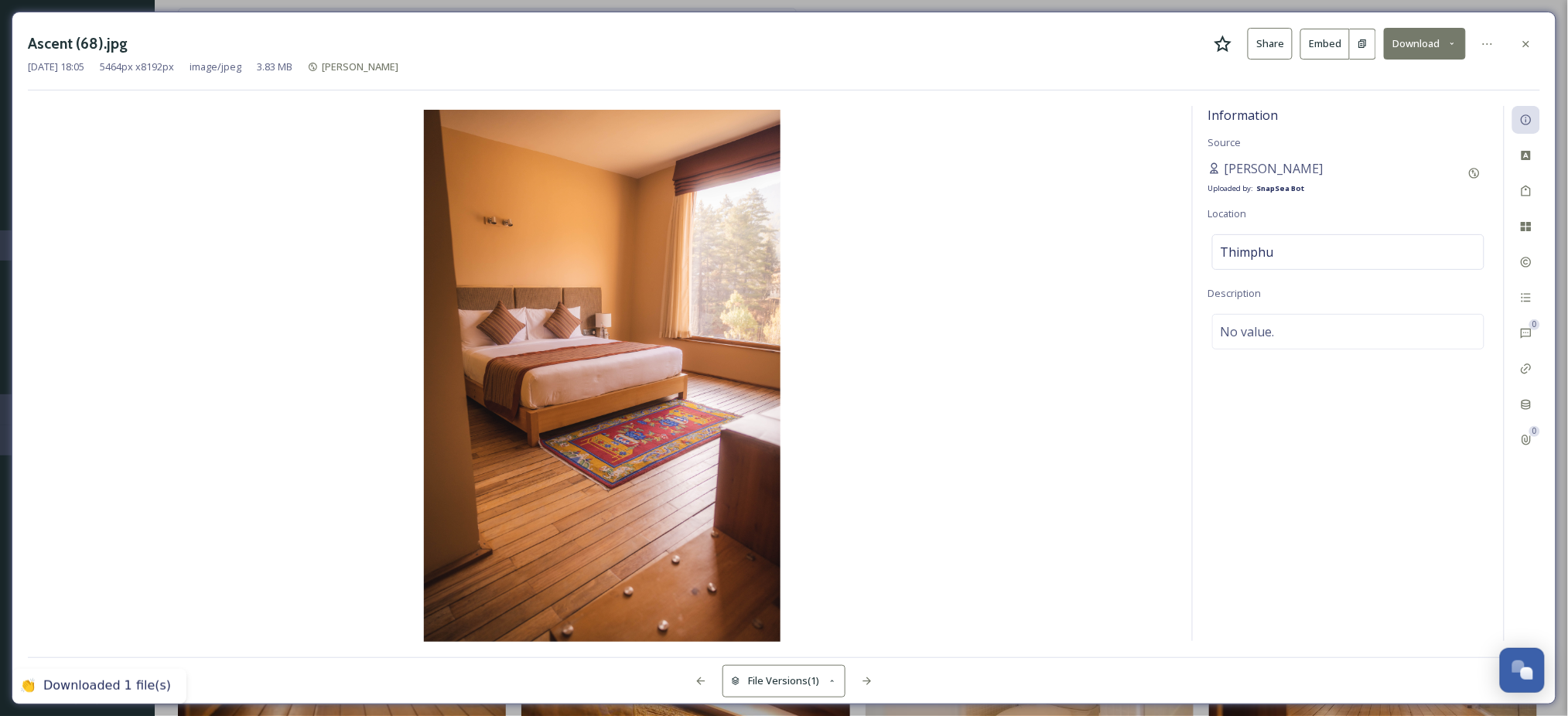
click at [1107, 4] on div "Ascent (68).jpg Share Embed Download [DATE] 18:05 5464 px x 8192 px image/jpeg …" at bounding box center [784, 358] width 1568 height 716
click at [1529, 54] on div at bounding box center [1527, 45] width 28 height 28
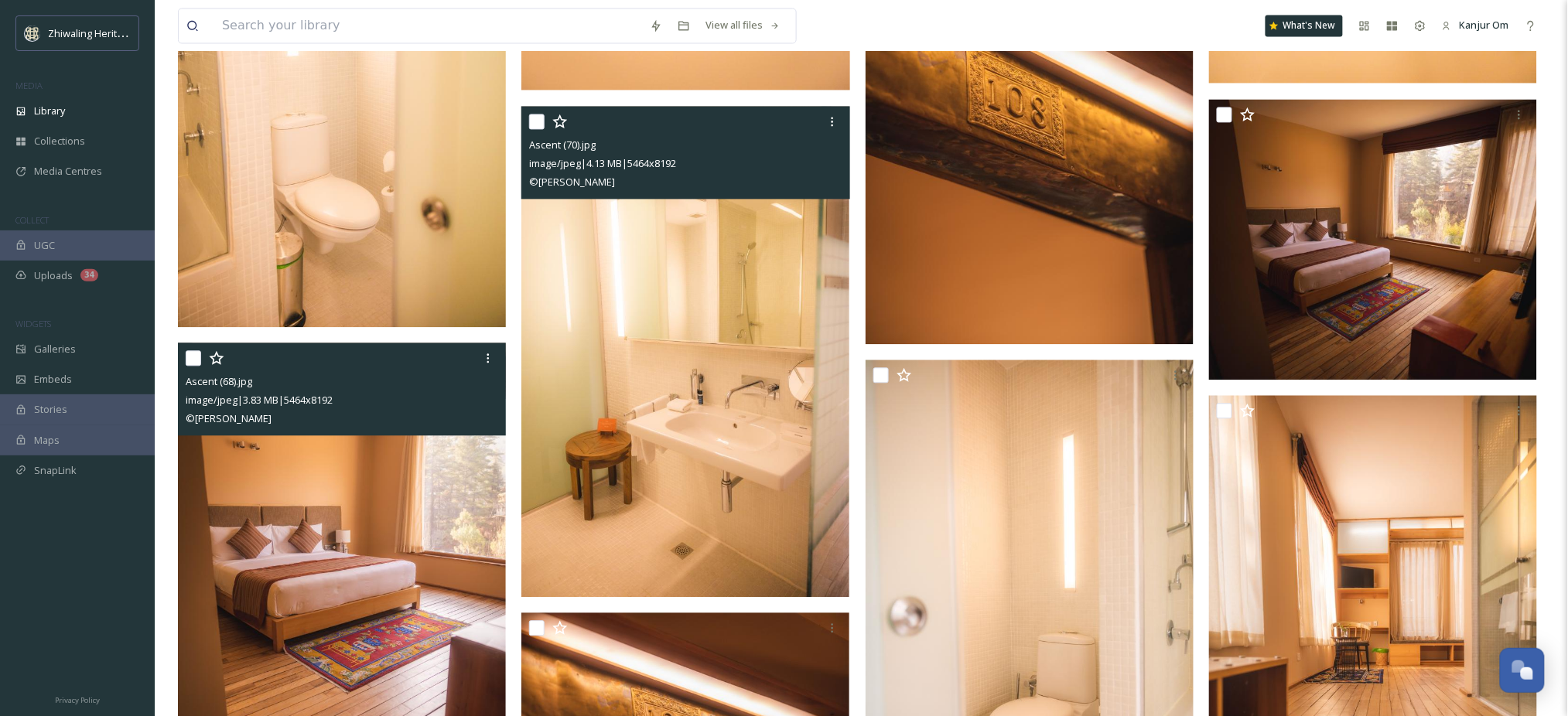
click at [736, 379] on img at bounding box center [685, 352] width 328 height 491
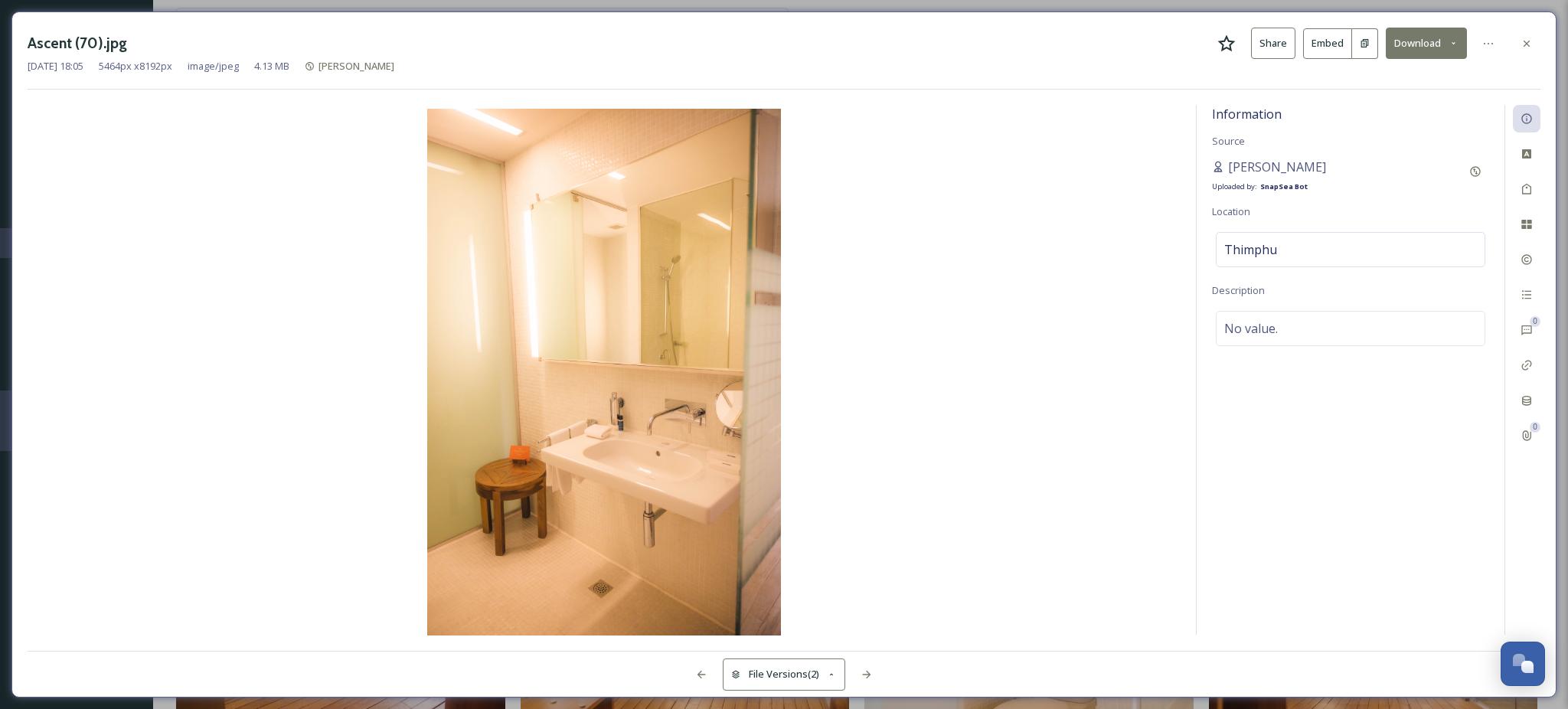
click at [1413, 45] on button "Download" at bounding box center [1426, 43] width 81 height 32
click at [1399, 81] on span "Download Original (5464 x 8192)" at bounding box center [1386, 78] width 145 height 15
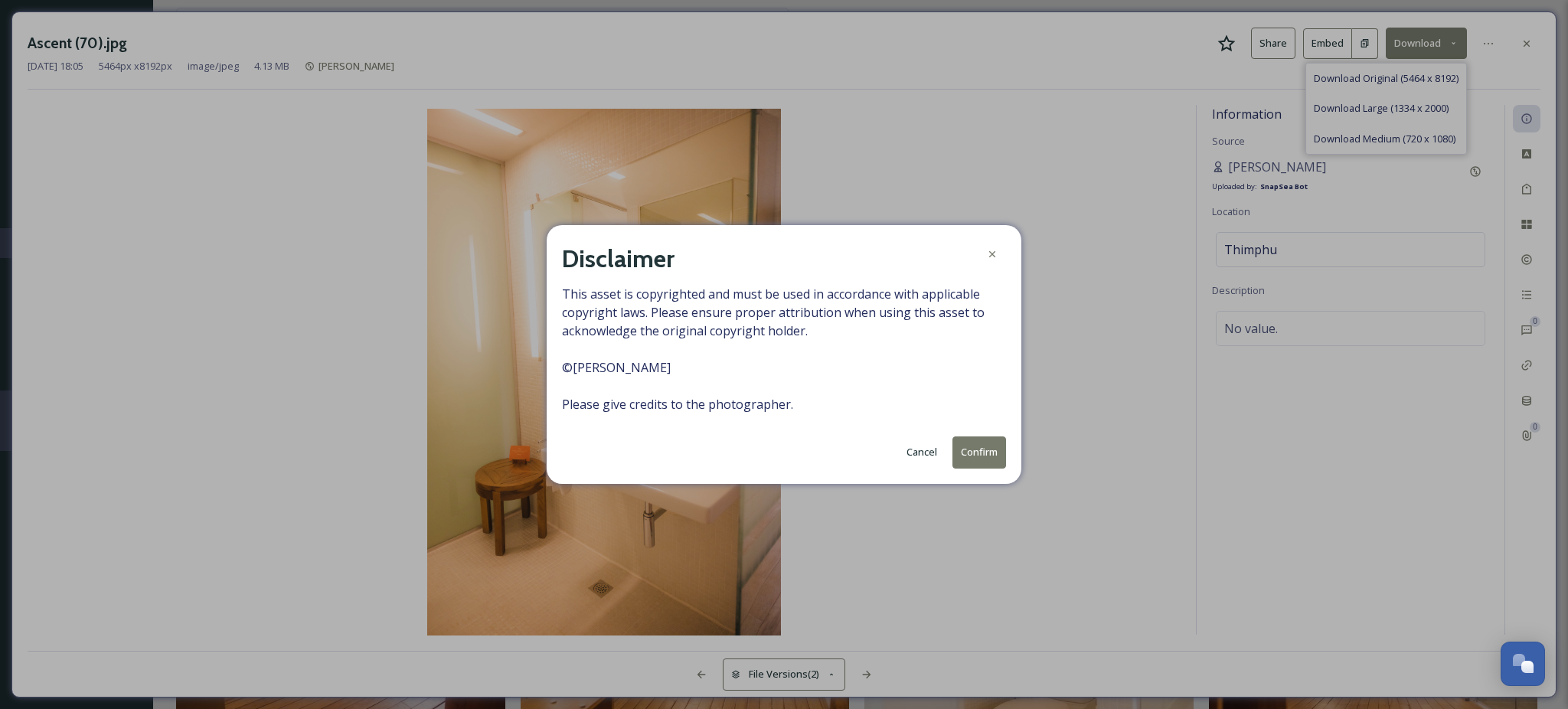
click at [993, 441] on button "Confirm" at bounding box center [979, 452] width 53 height 32
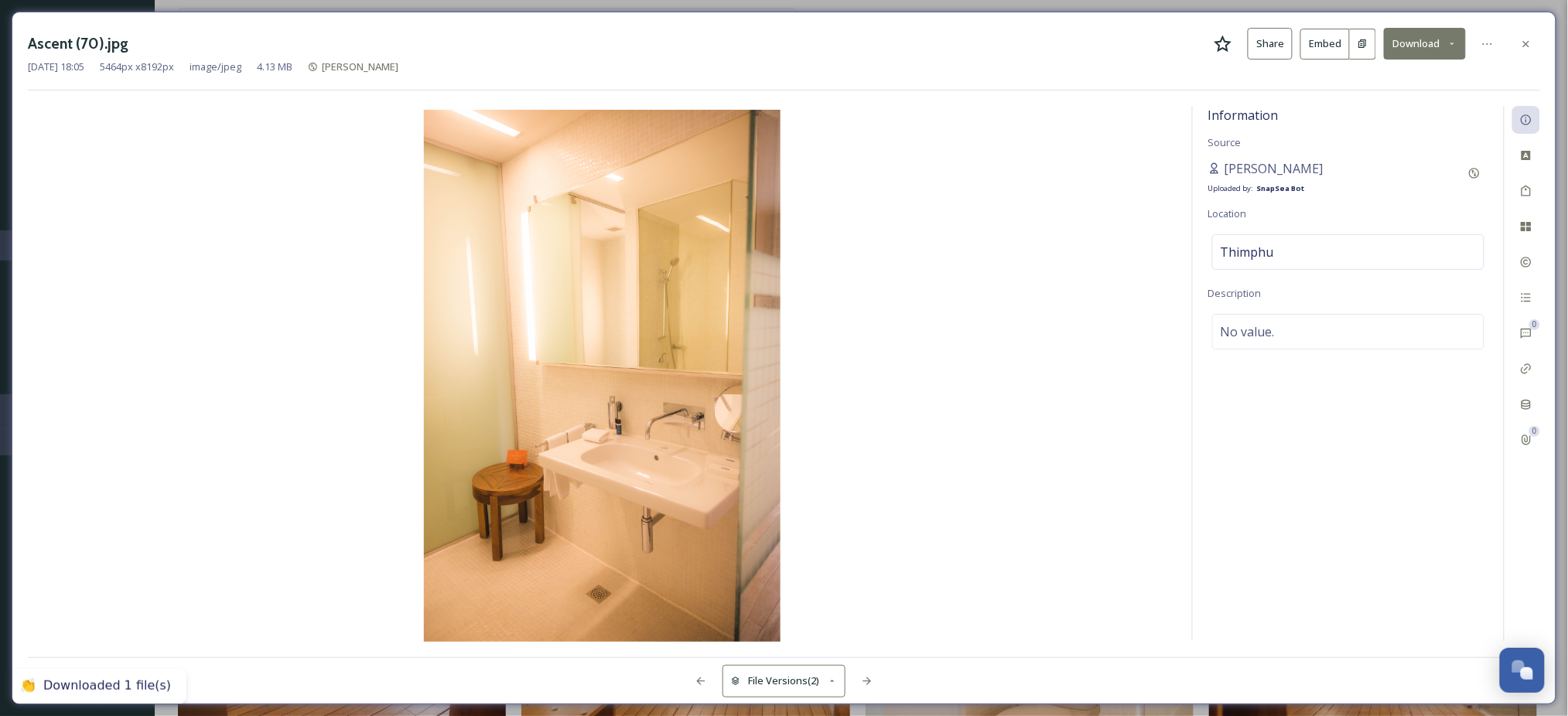
click at [1545, 45] on div "Ascent (70).jpg Share Embed Download [DATE] 18:05 5464 px x 8192 px image/jpeg …" at bounding box center [784, 358] width 1545 height 693
click at [1536, 45] on div at bounding box center [1527, 45] width 28 height 28
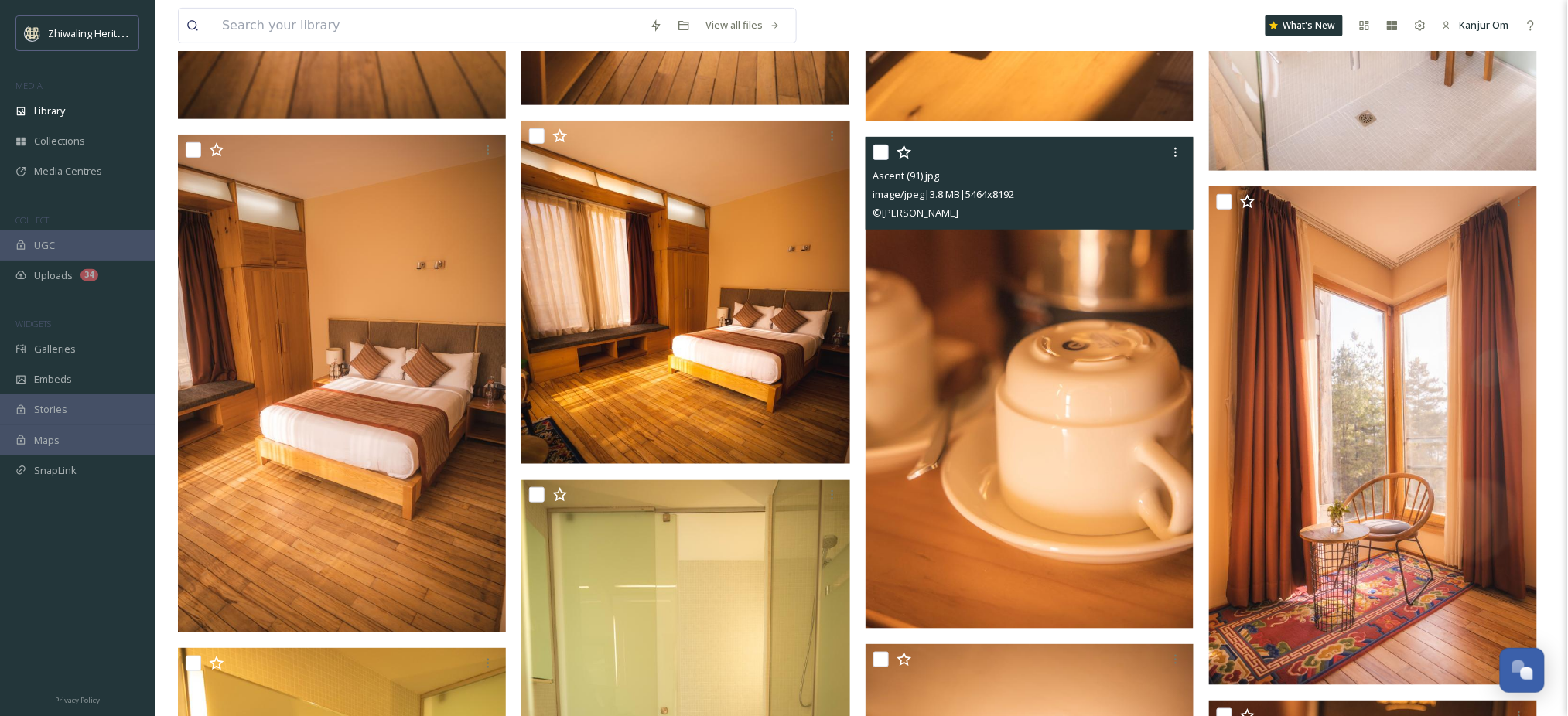
scroll to position [2371, 0]
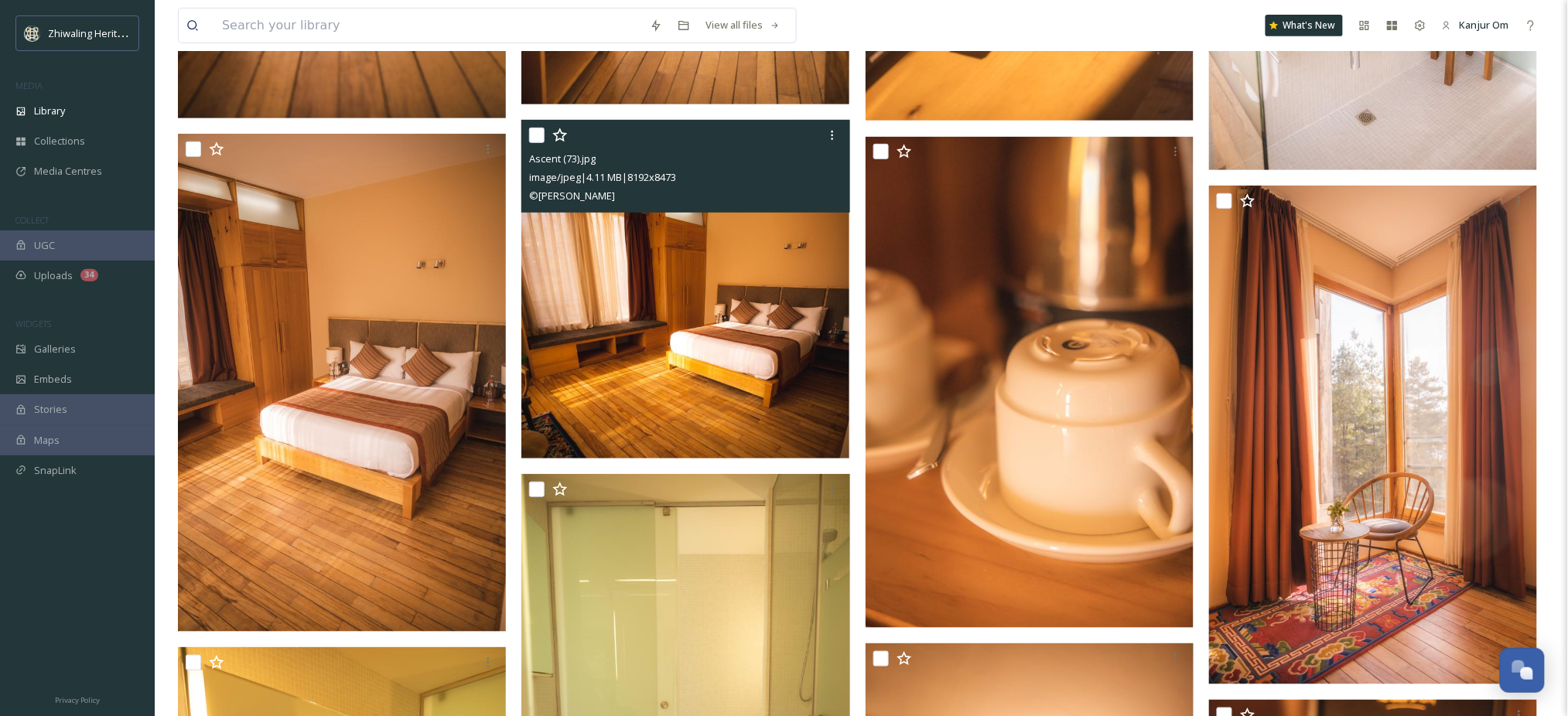
click at [709, 367] on img at bounding box center [685, 289] width 328 height 339
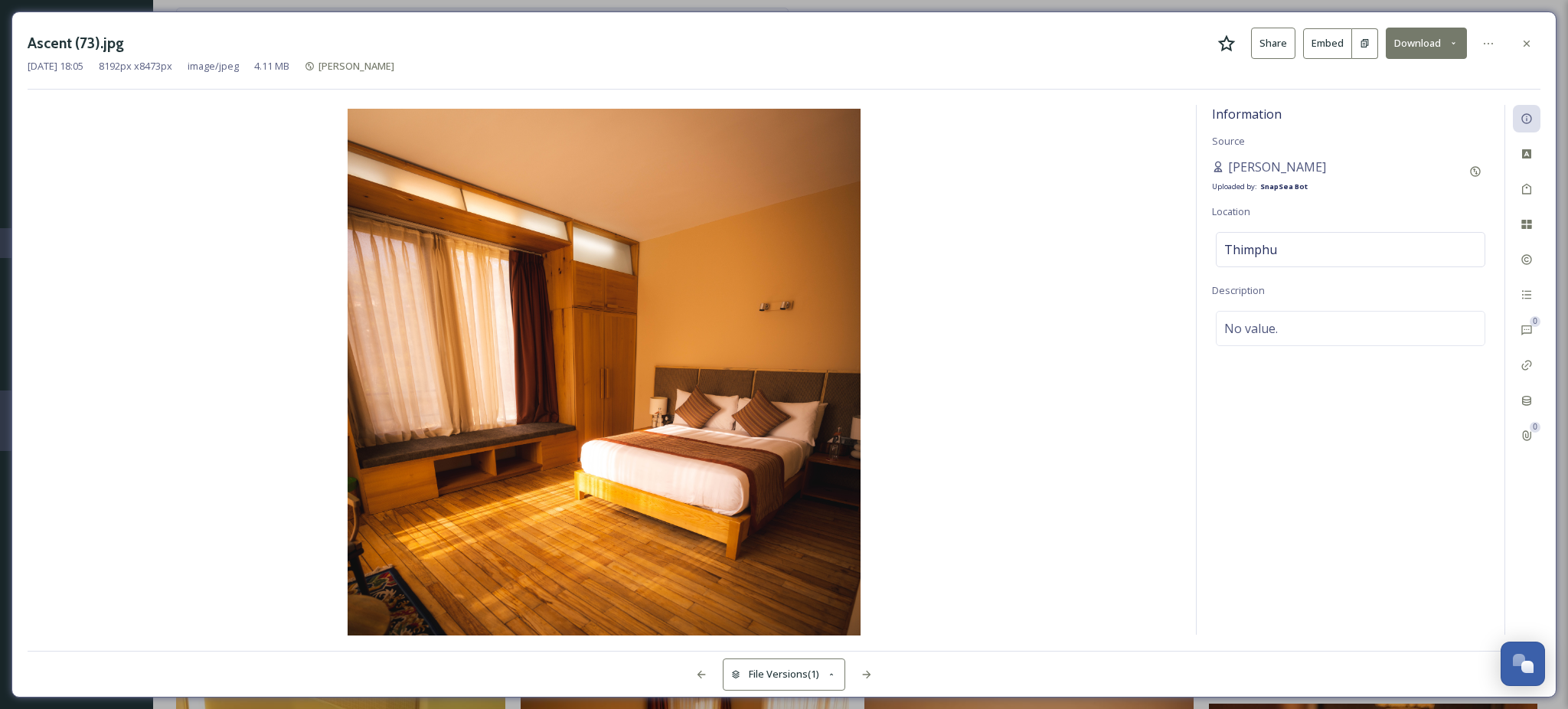
click at [1431, 37] on button "Download" at bounding box center [1426, 43] width 81 height 32
click at [1373, 87] on div "Download Original (8192 x 8473)" at bounding box center [1385, 78] width 163 height 30
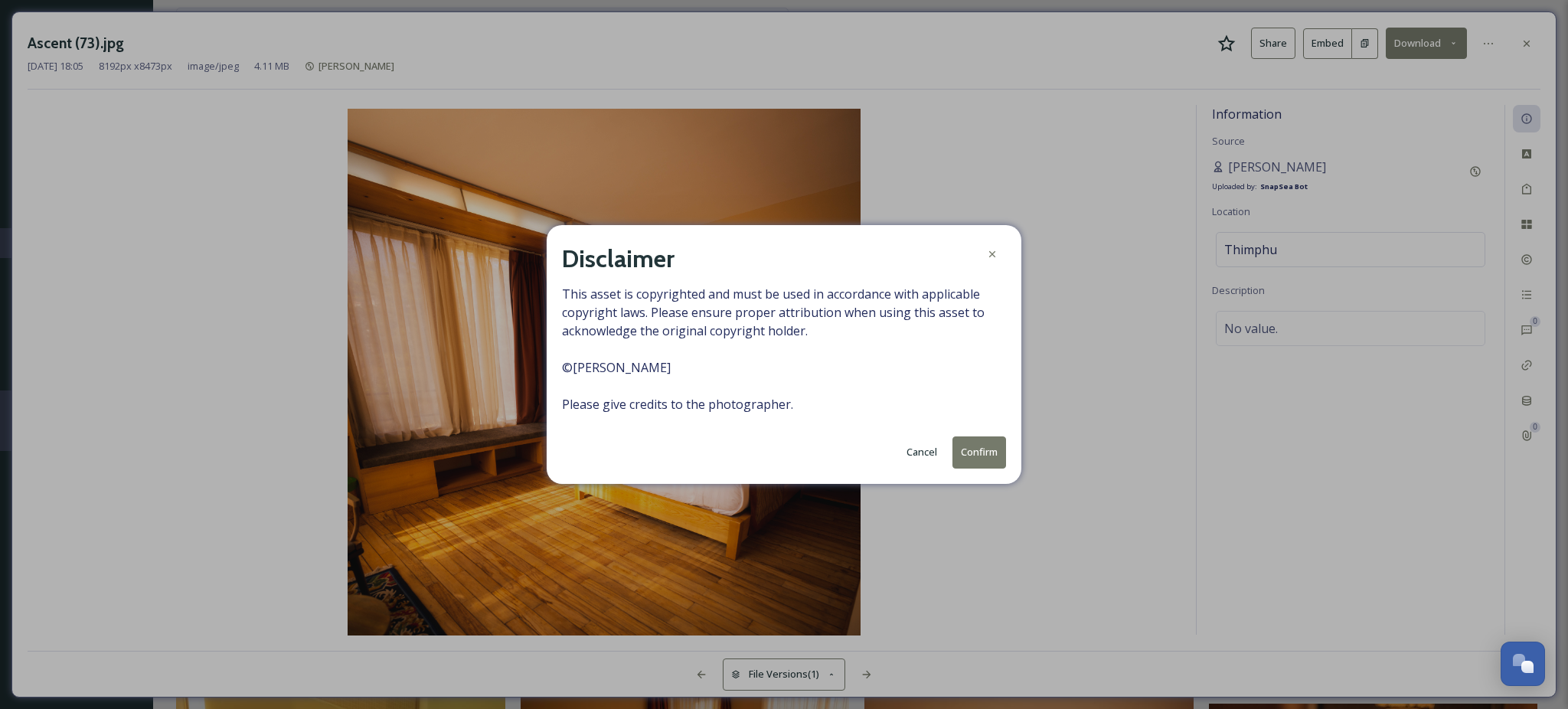
click at [992, 450] on button "Confirm" at bounding box center [979, 452] width 53 height 32
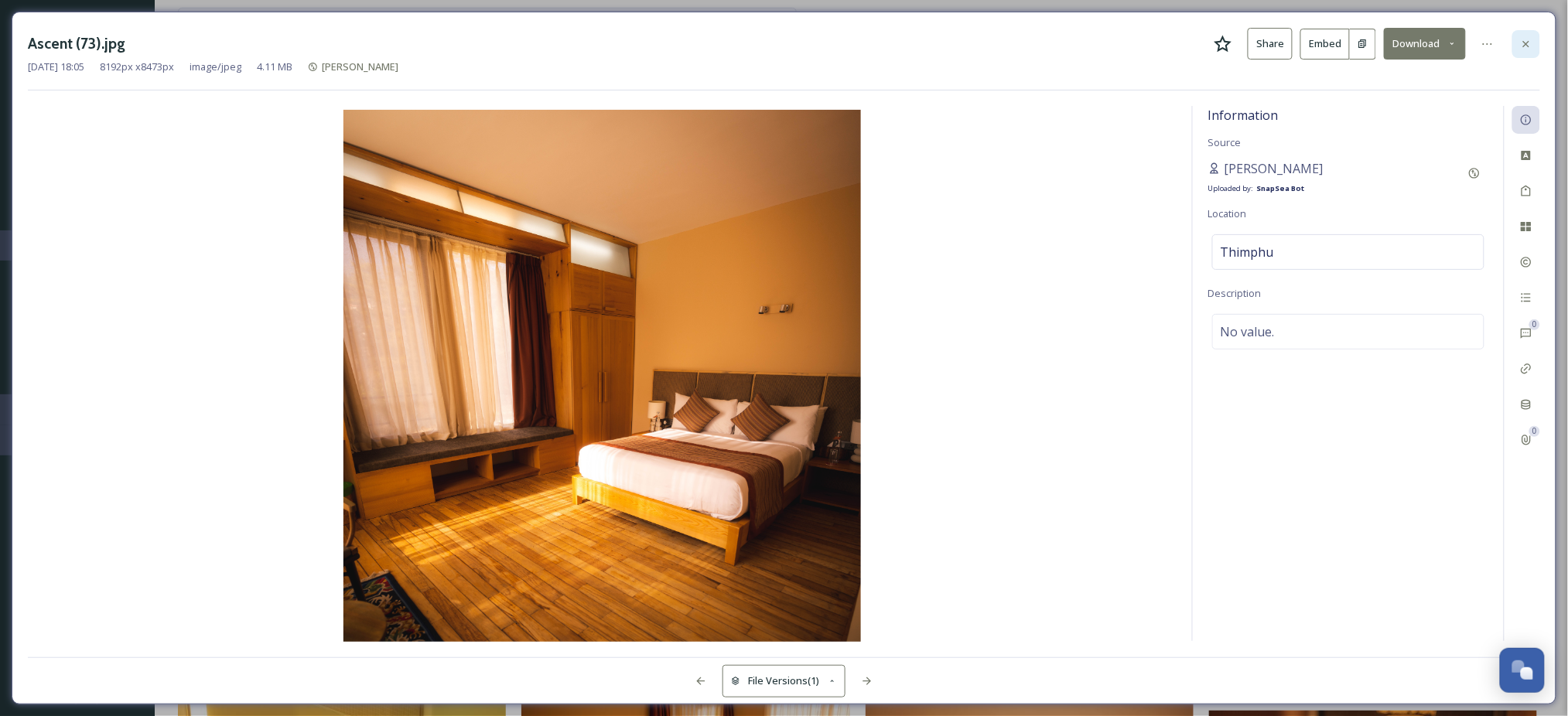
click at [1527, 41] on icon at bounding box center [1527, 44] width 13 height 13
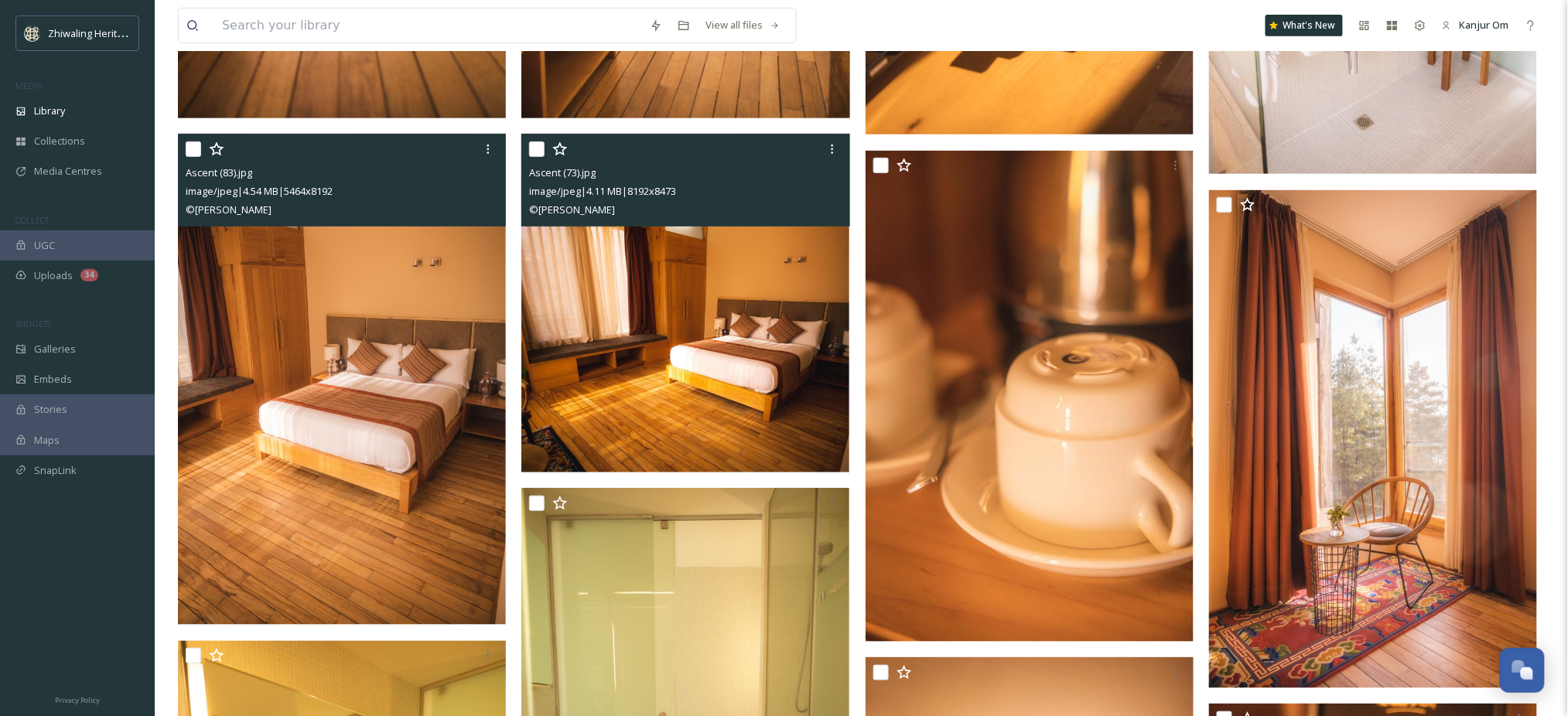
click at [392, 532] on img at bounding box center [342, 379] width 328 height 491
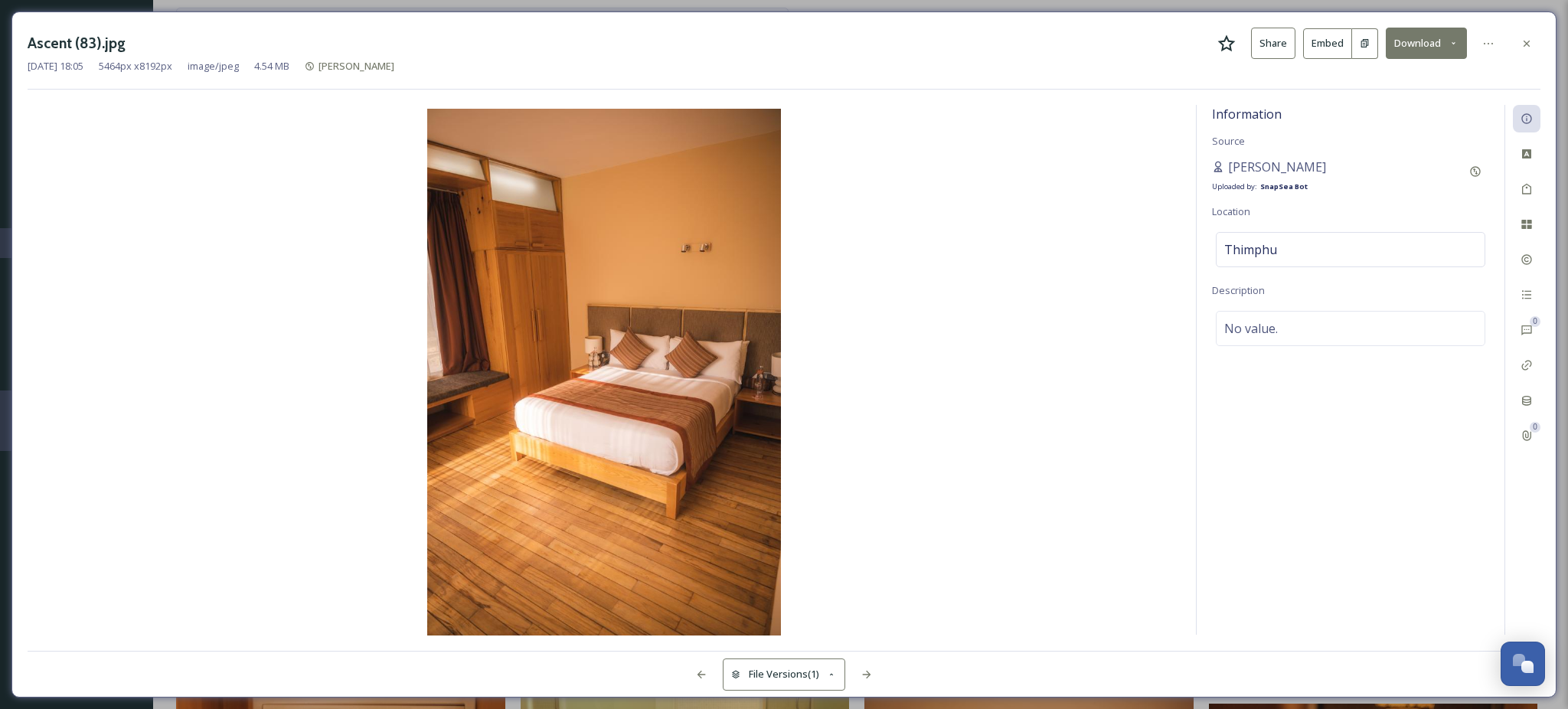
click at [1444, 57] on button "Download" at bounding box center [1426, 43] width 81 height 32
click at [1431, 71] on span "Download Original (5464 x 8192)" at bounding box center [1386, 78] width 145 height 15
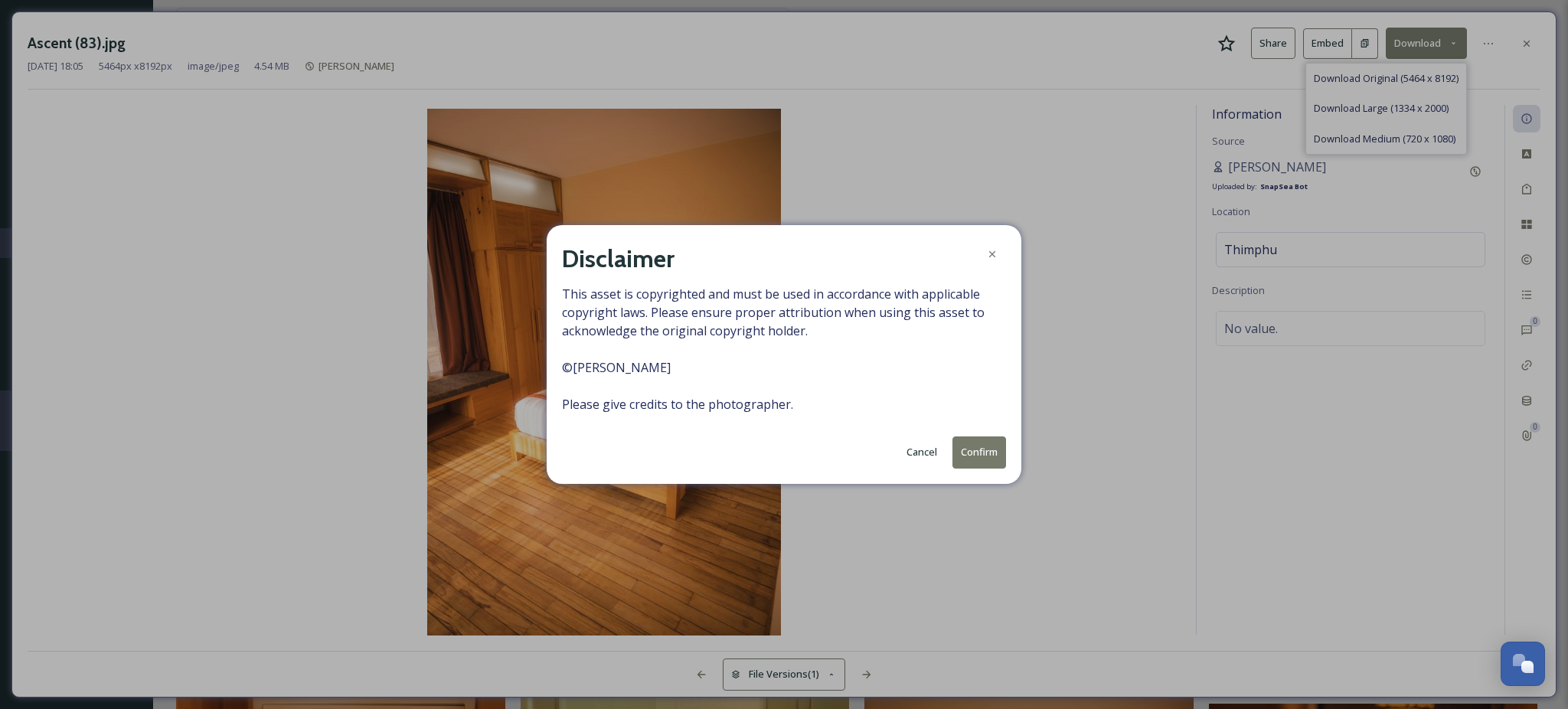
click at [950, 443] on div "Cancel Confirm" at bounding box center [784, 452] width 444 height 32
click at [964, 450] on button "Confirm" at bounding box center [979, 452] width 53 height 32
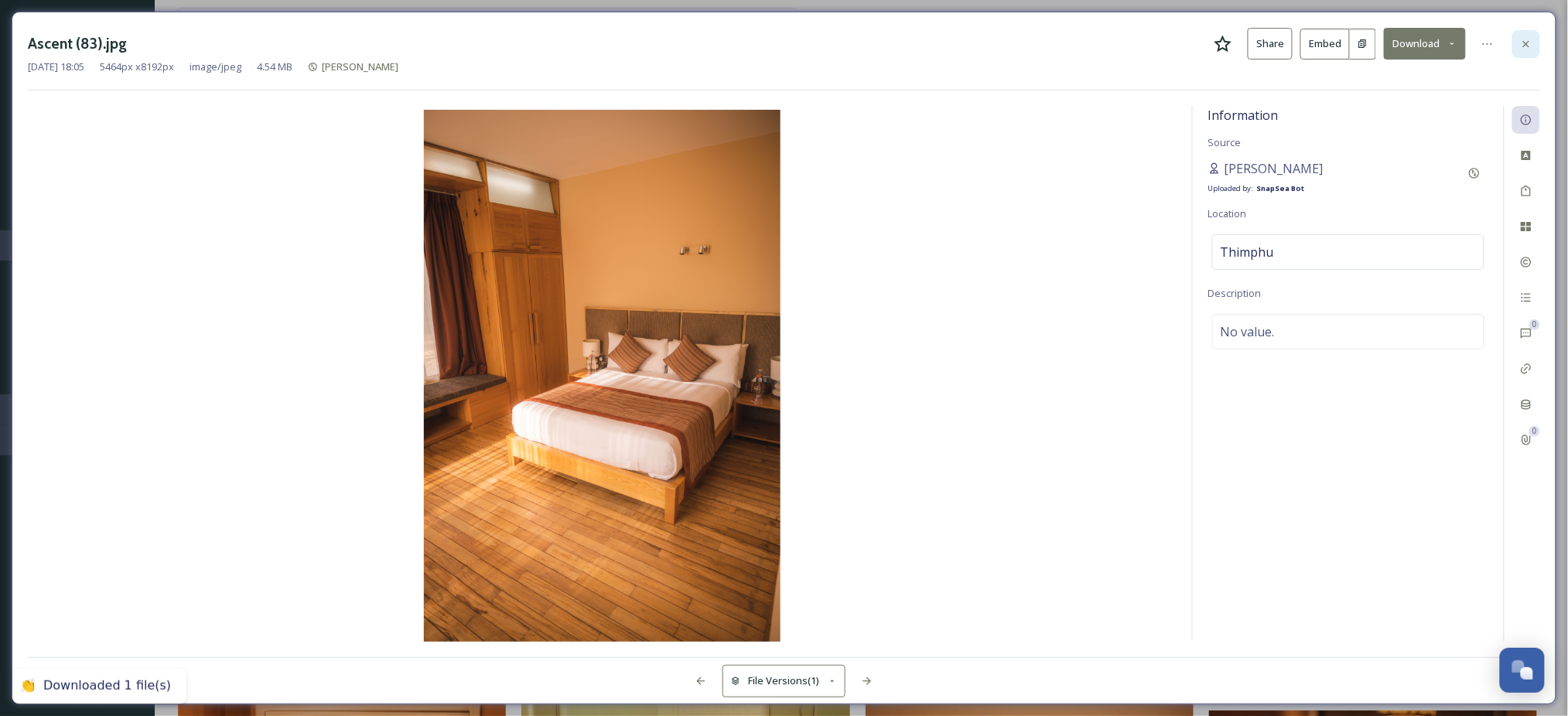
click at [1533, 41] on div at bounding box center [1527, 45] width 28 height 28
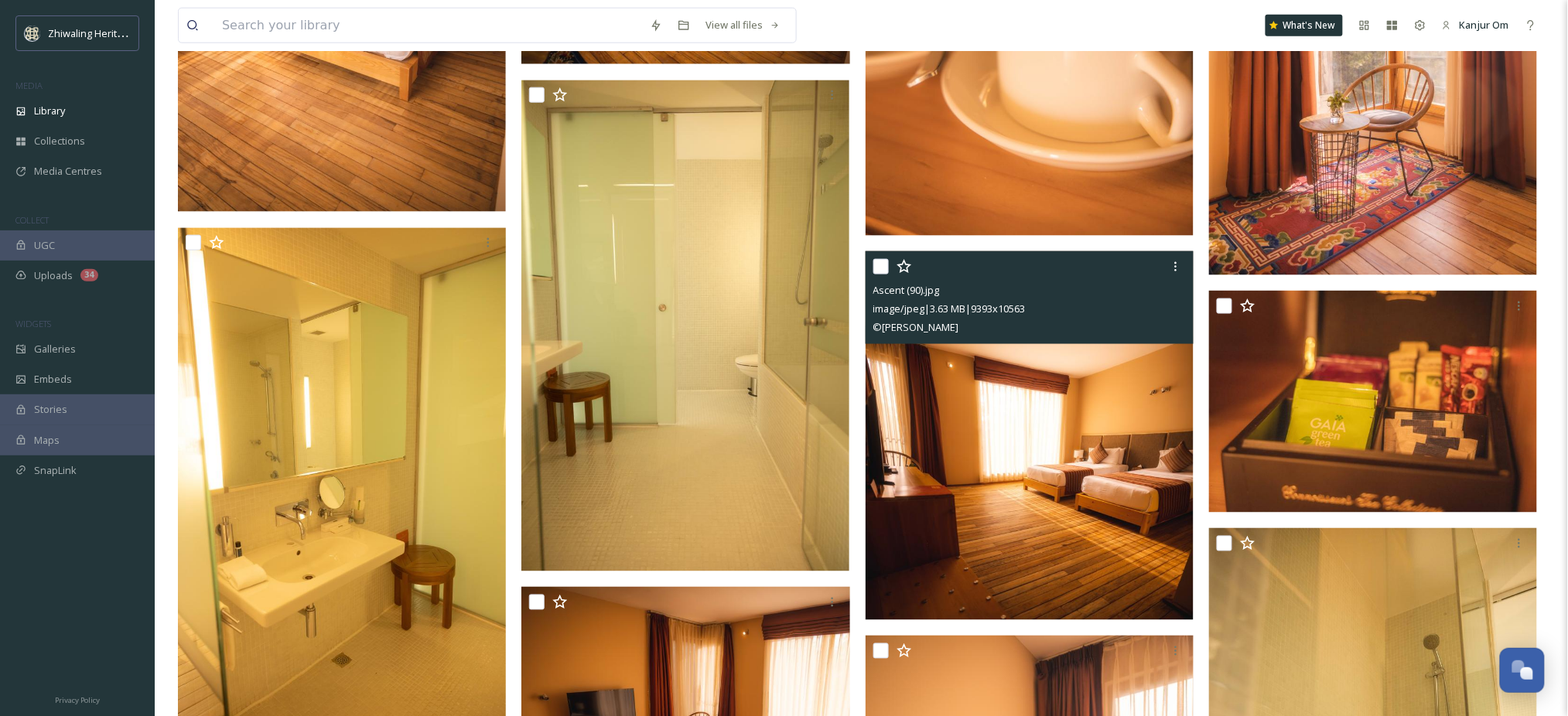
scroll to position [2887, 0]
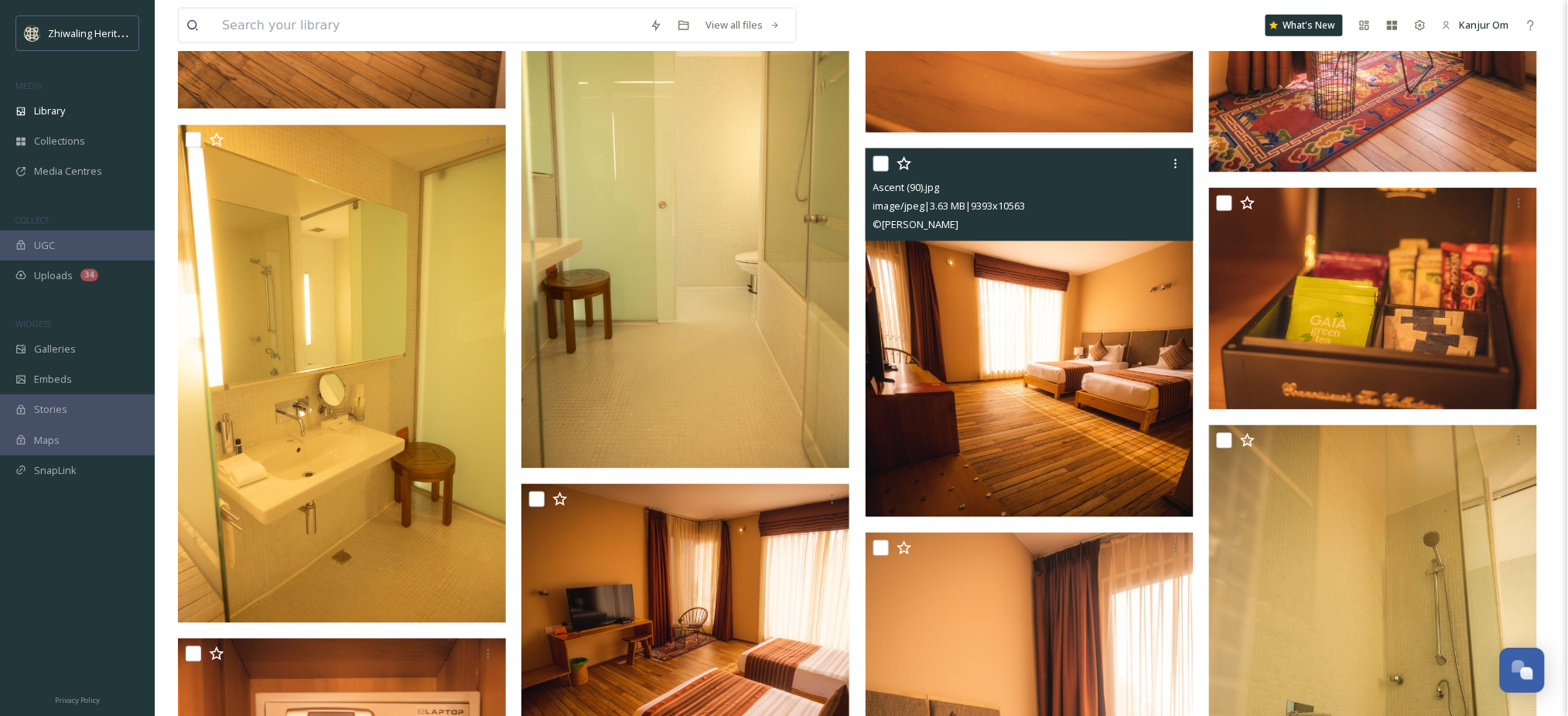
click at [1094, 373] on img at bounding box center [1029, 333] width 328 height 369
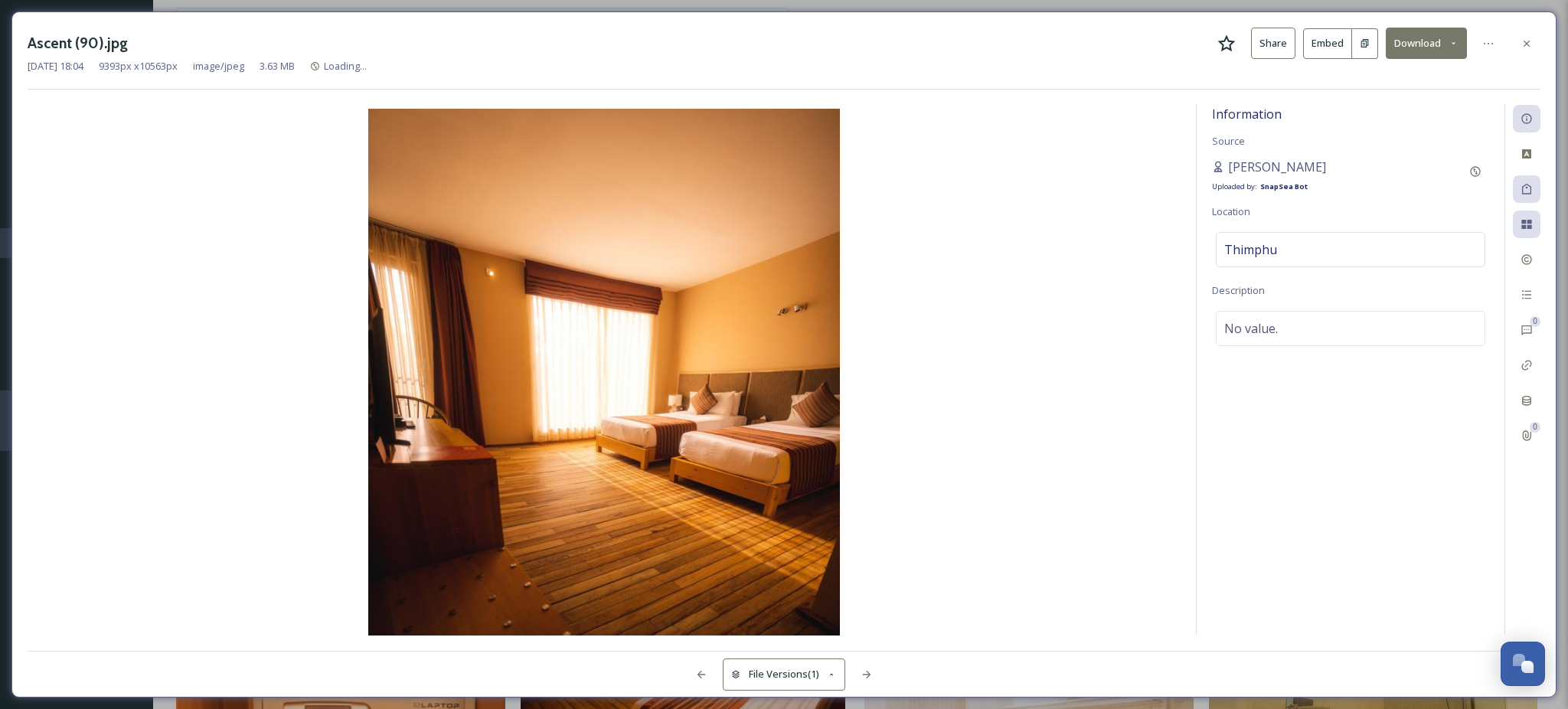
click at [1419, 40] on button "Download" at bounding box center [1426, 43] width 81 height 32
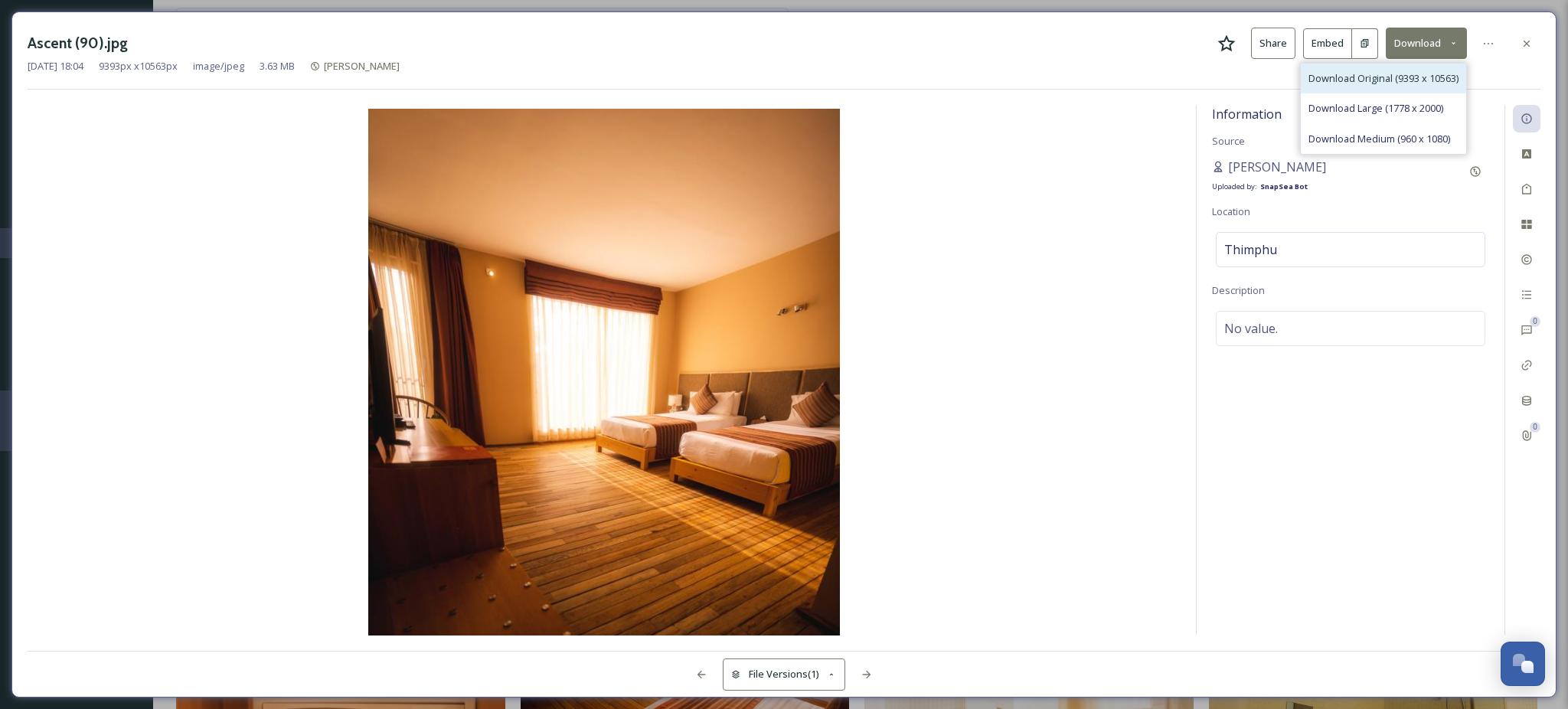
click at [1374, 80] on span "Download Original (9393 x 10563)" at bounding box center [1384, 78] width 150 height 15
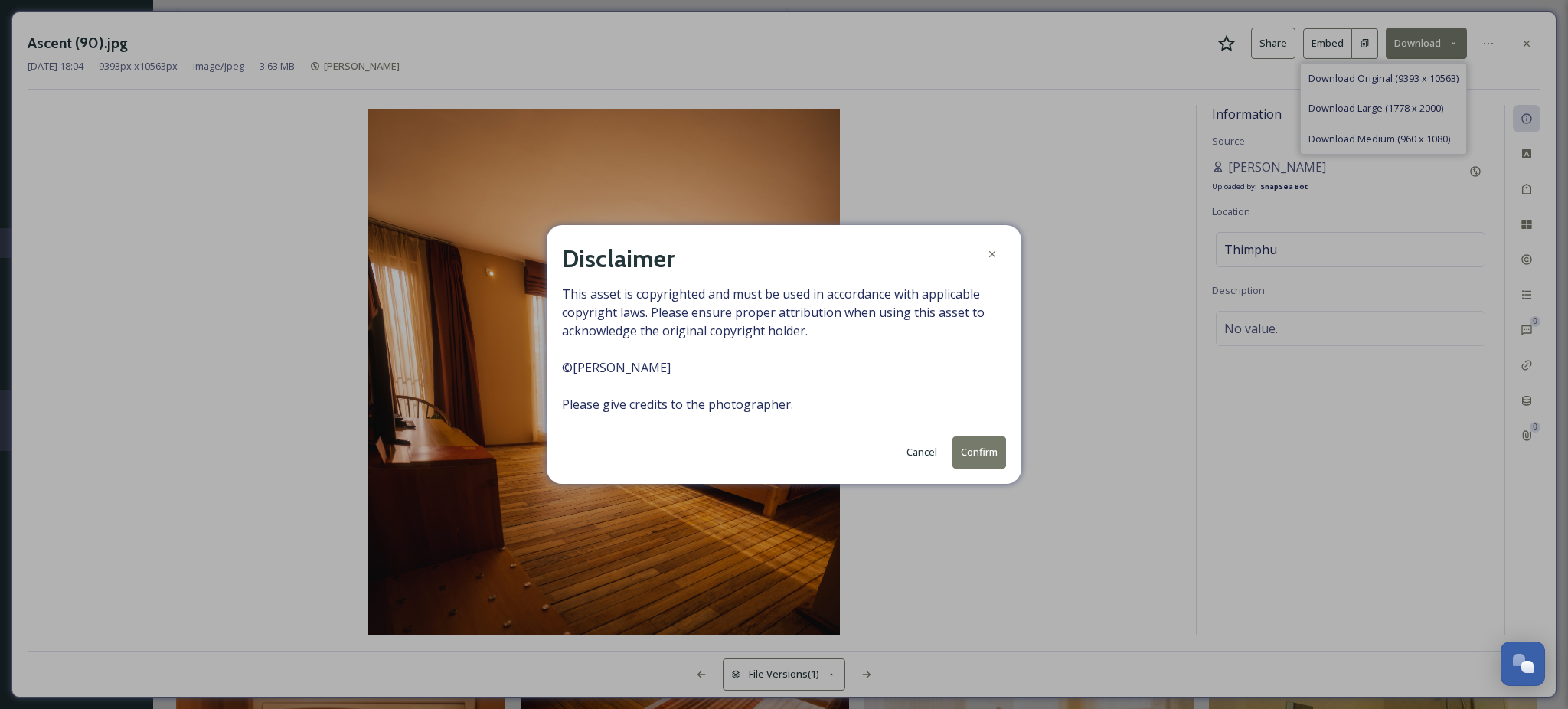
click at [974, 442] on button "Confirm" at bounding box center [979, 452] width 53 height 32
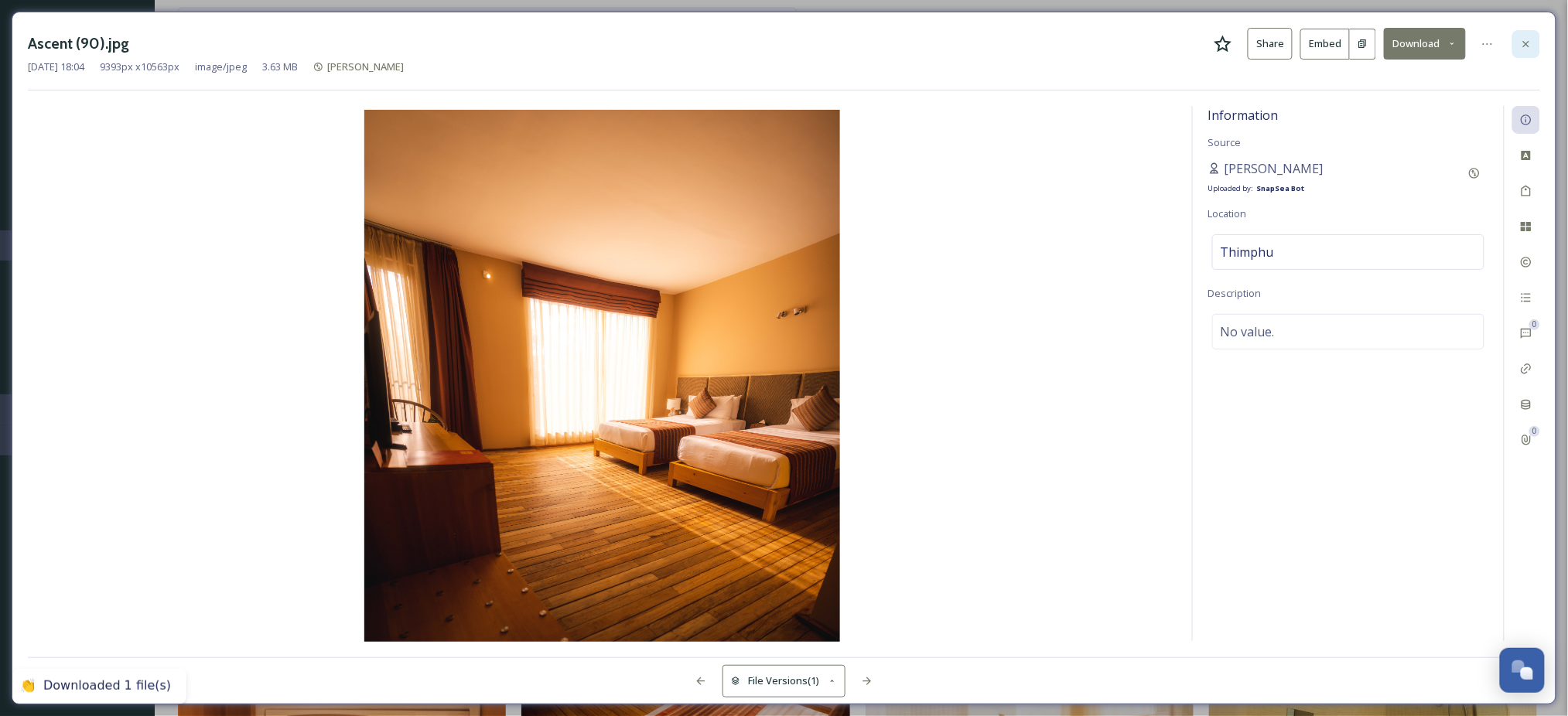
click at [1534, 38] on div at bounding box center [1527, 45] width 28 height 28
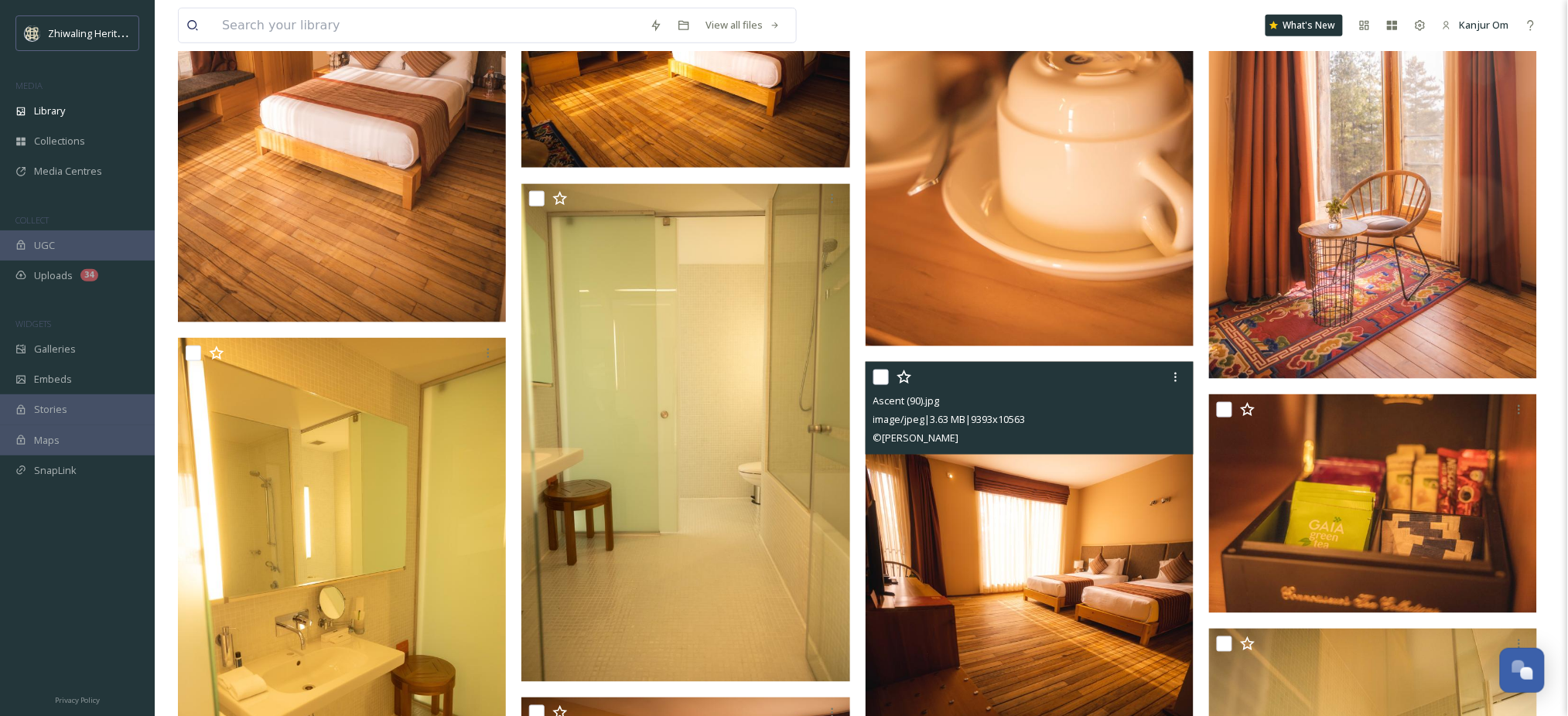
scroll to position [2577, 0]
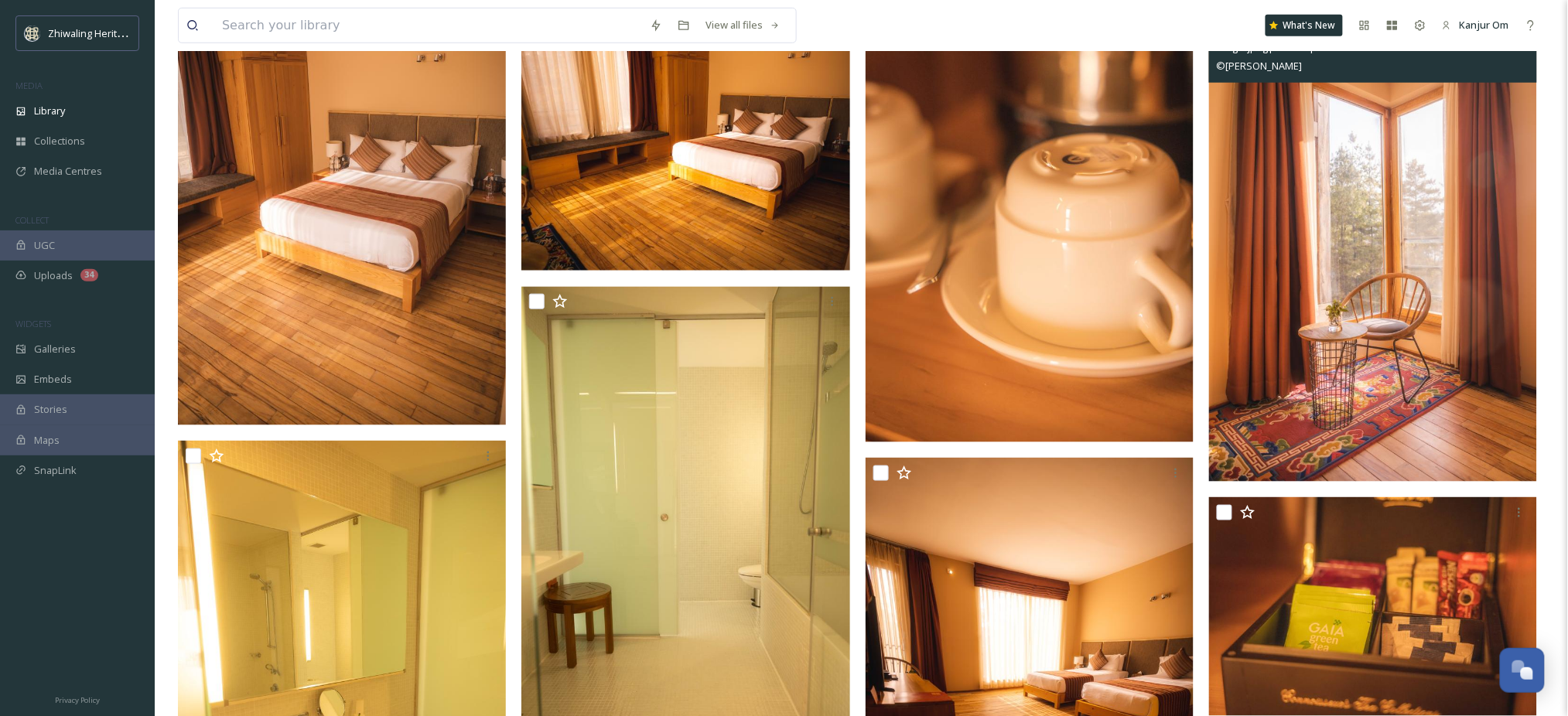
click at [1487, 246] on img at bounding box center [1372, 236] width 328 height 491
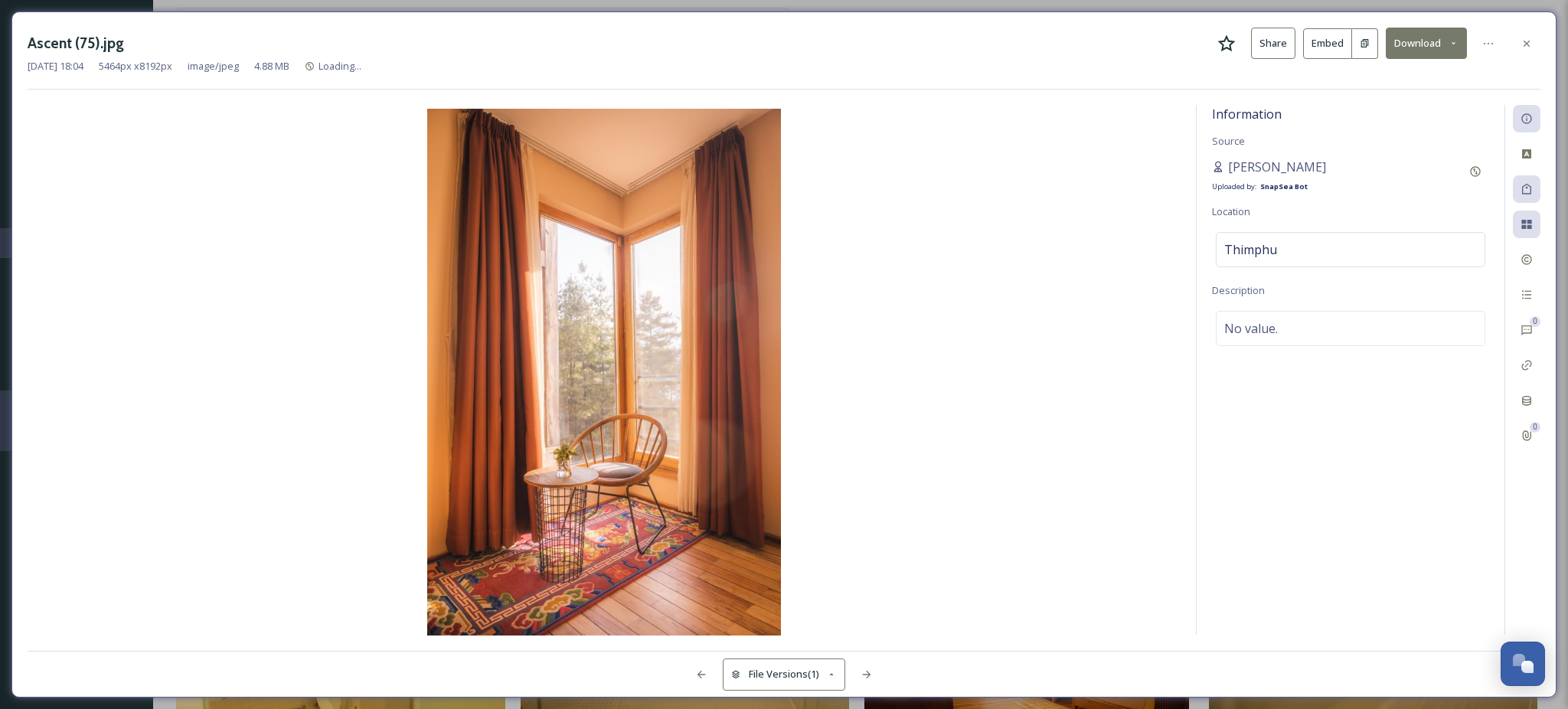
click at [1428, 54] on button "Download" at bounding box center [1426, 43] width 81 height 32
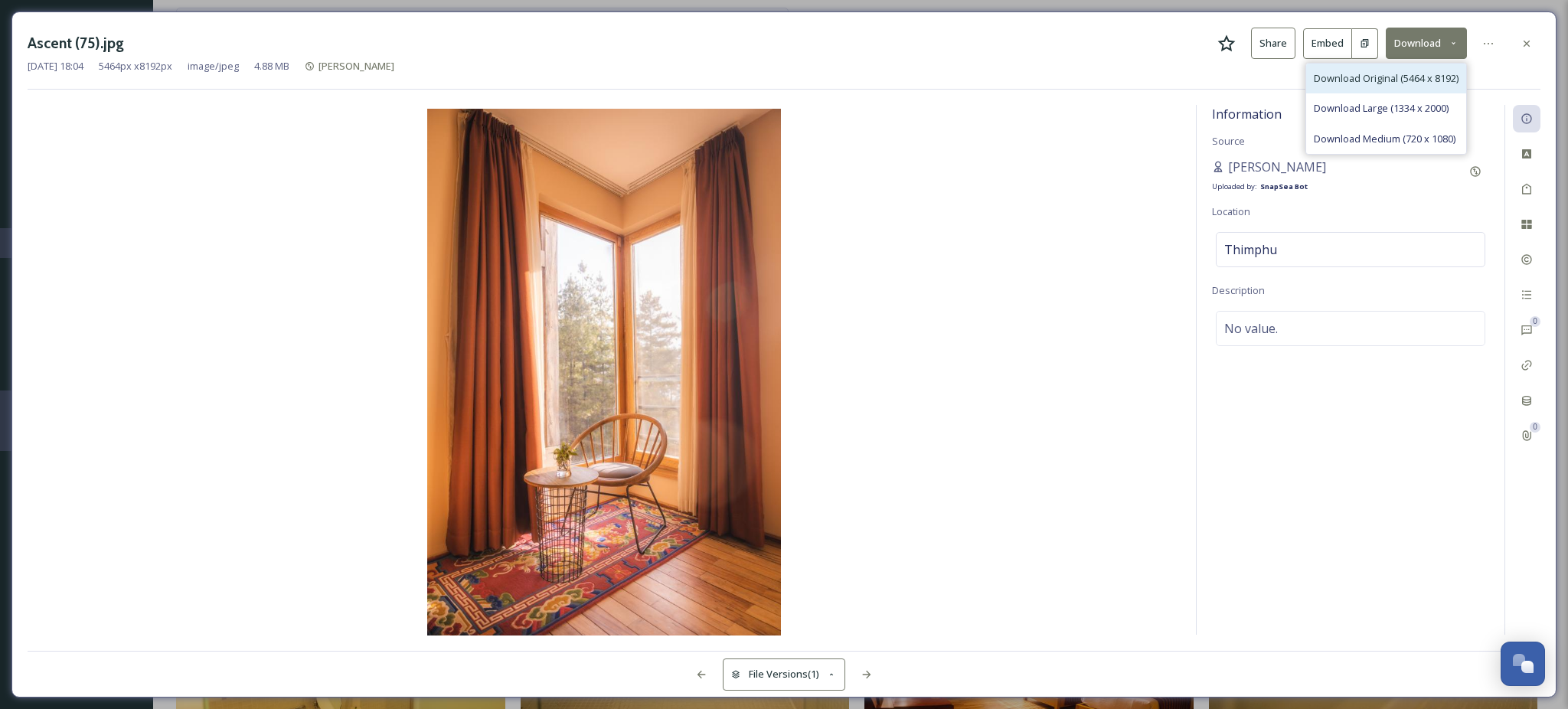
click at [1421, 79] on span "Download Original (5464 x 8192)" at bounding box center [1386, 78] width 145 height 15
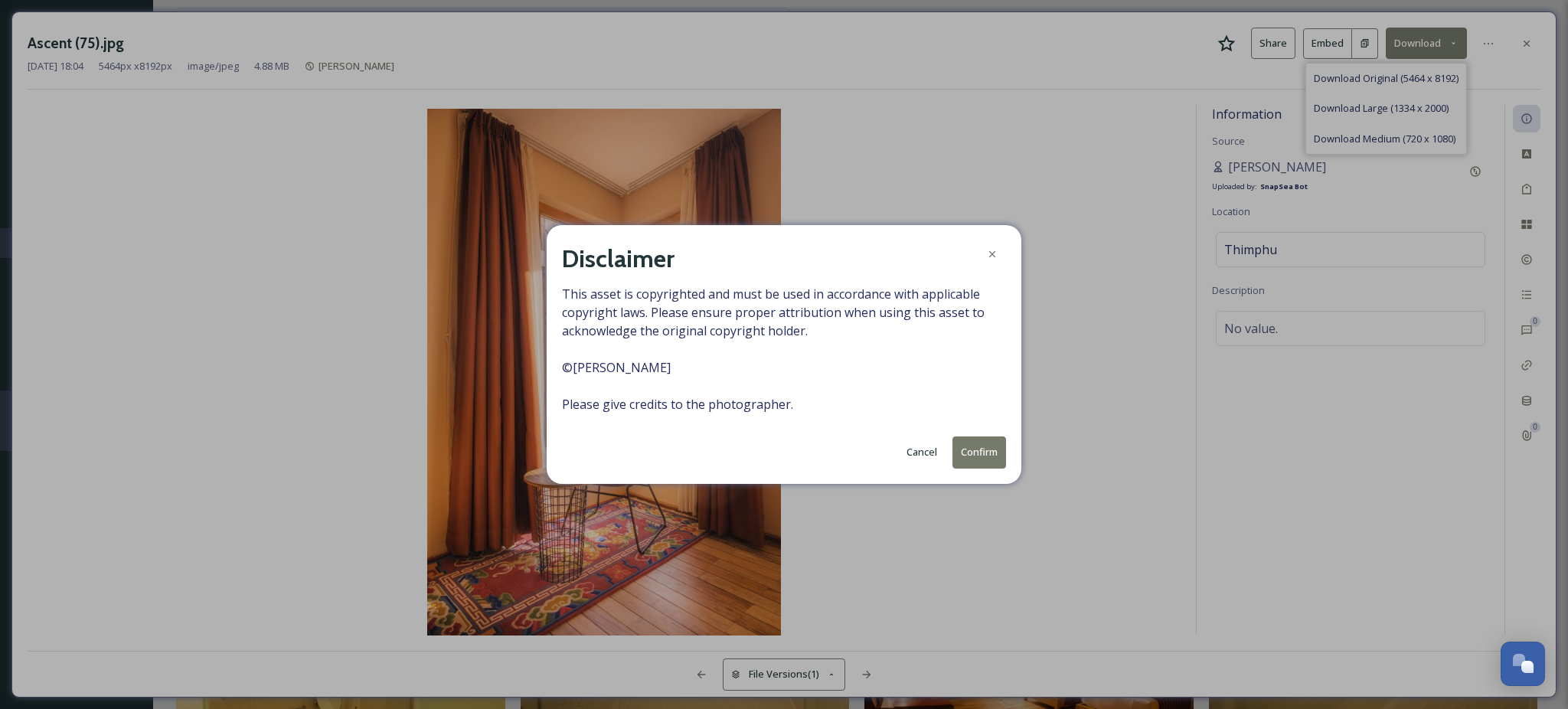
click at [981, 453] on button "Confirm" at bounding box center [979, 452] width 53 height 32
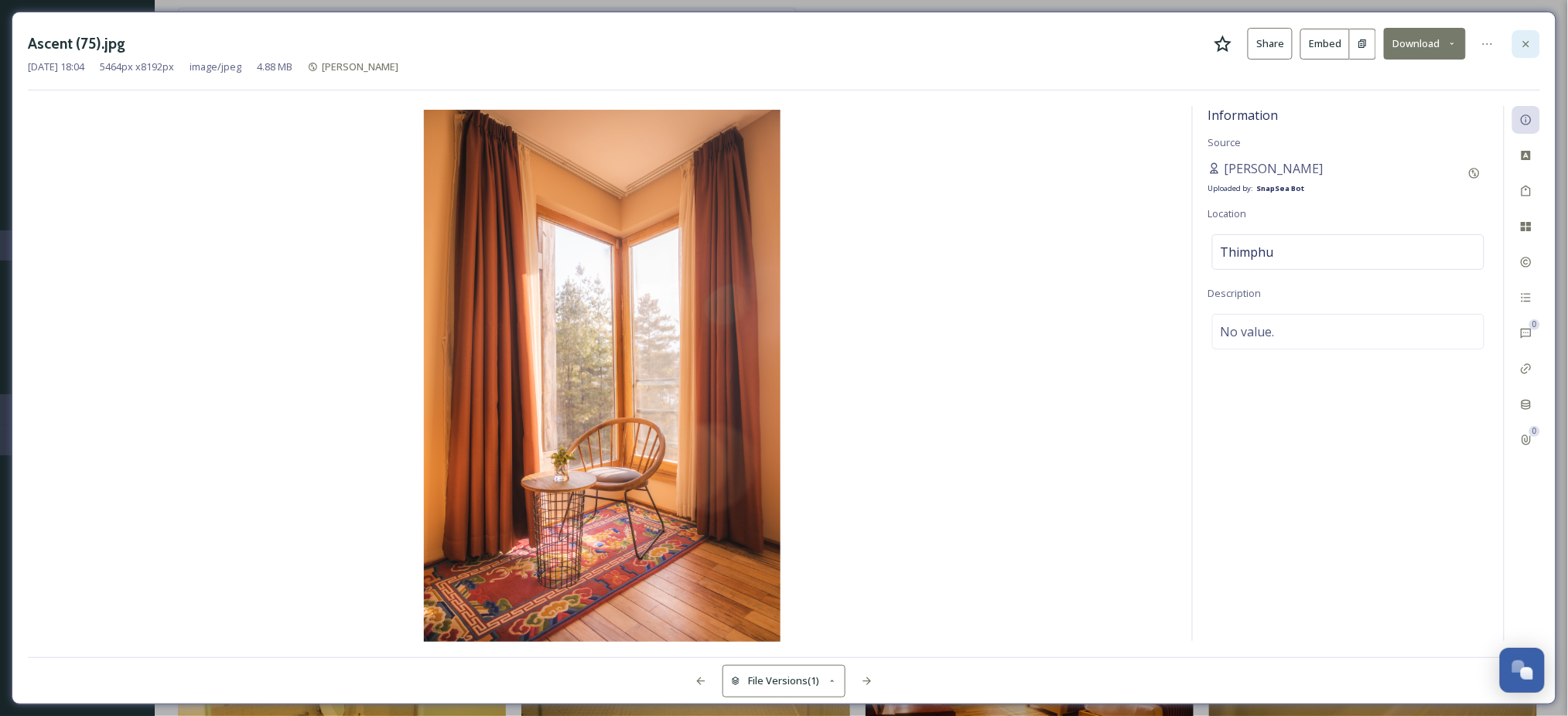
click at [1528, 41] on icon at bounding box center [1527, 43] width 6 height 6
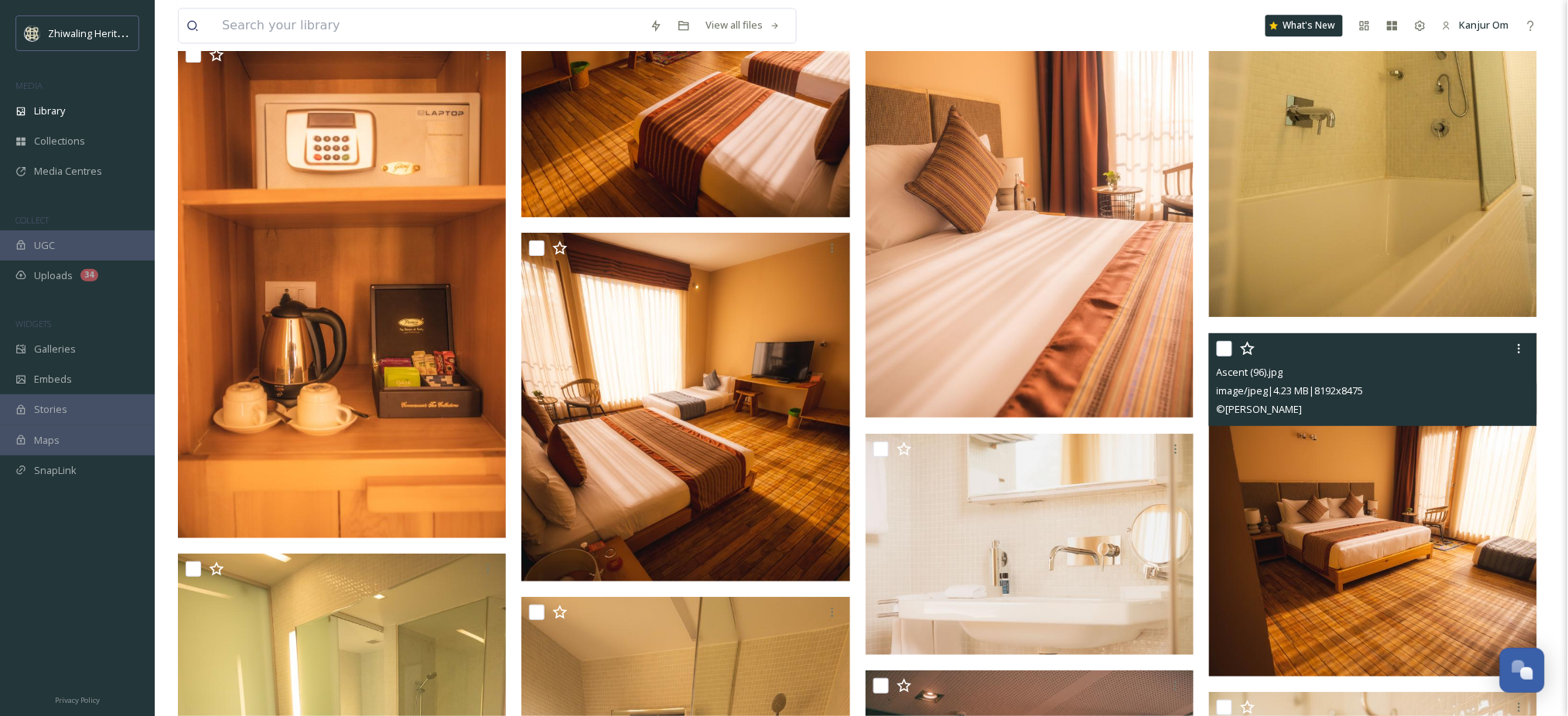
scroll to position [3506, 0]
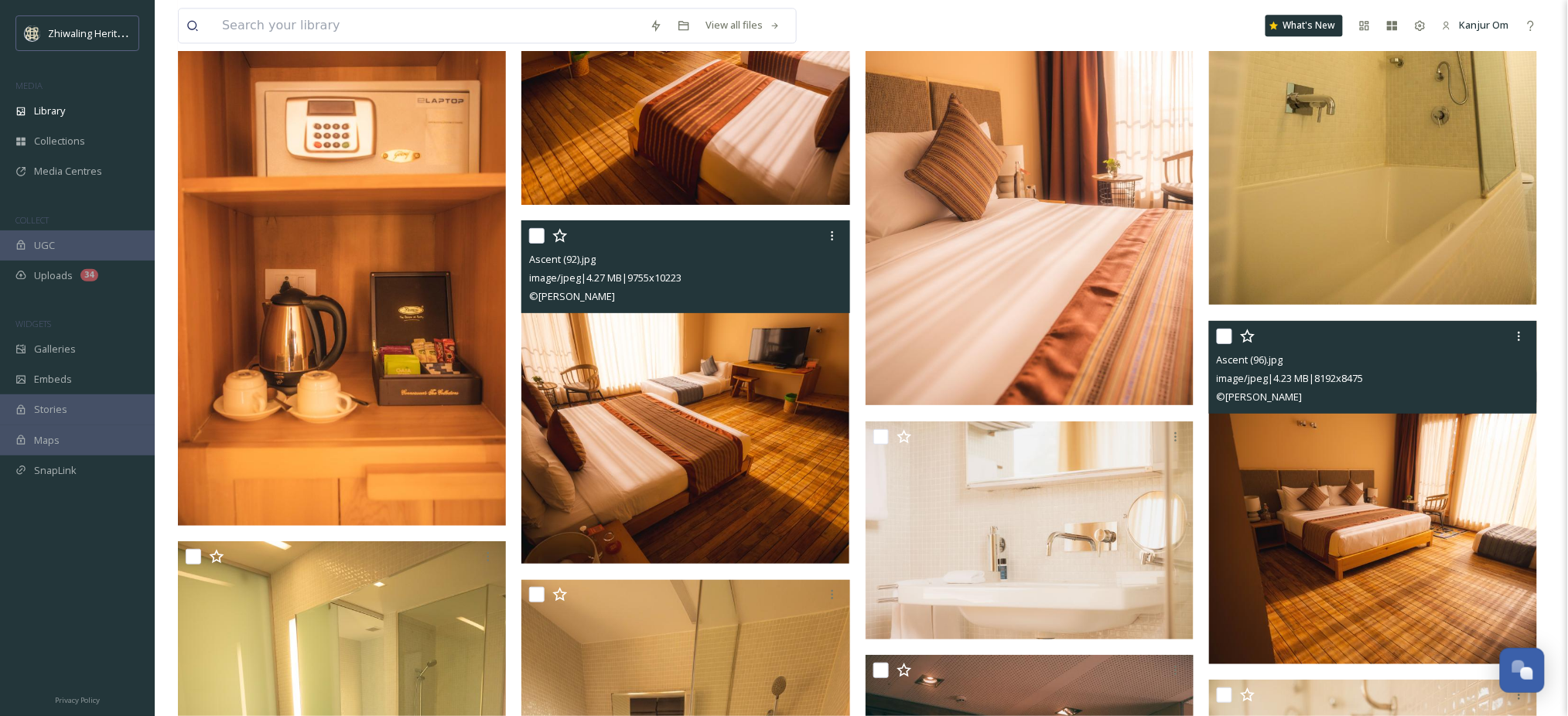
click at [725, 479] on img at bounding box center [685, 392] width 328 height 344
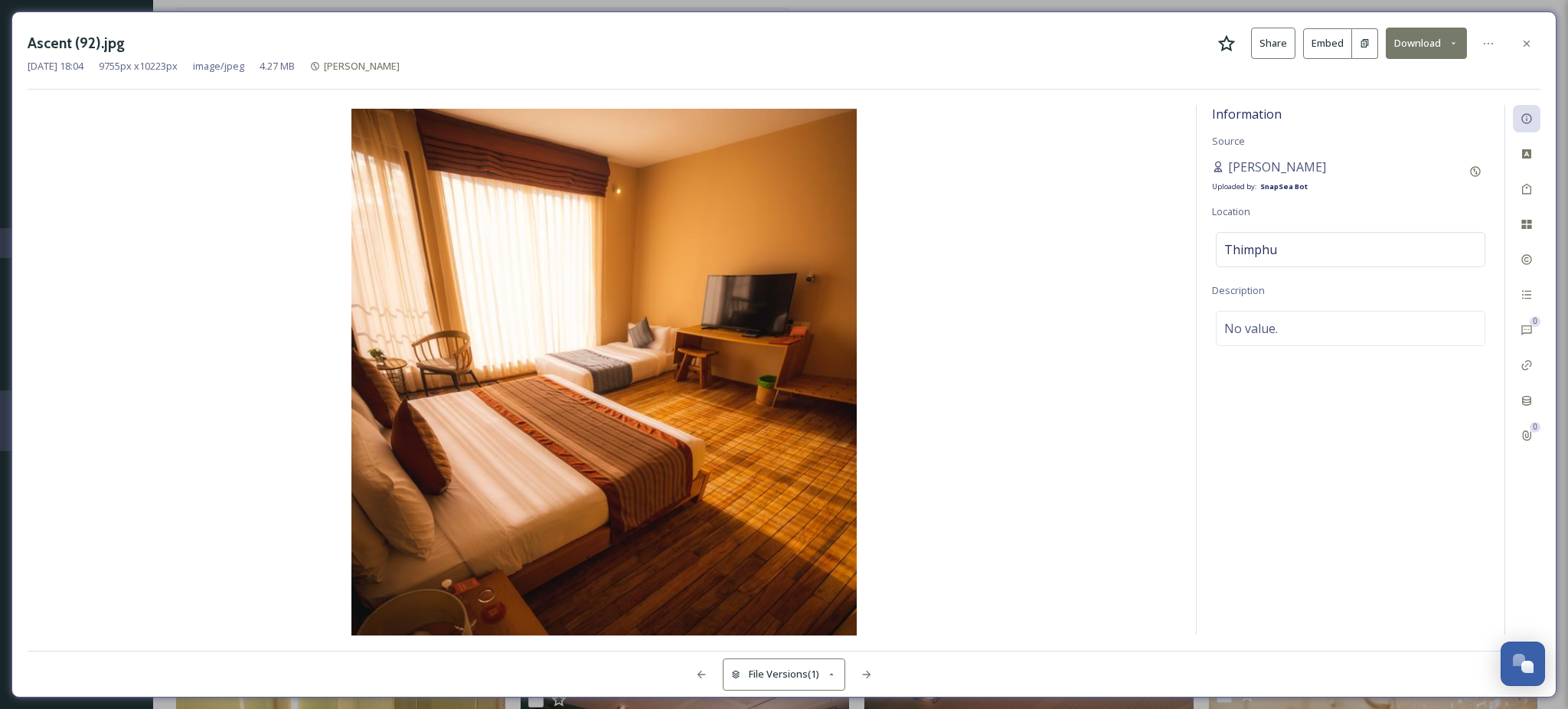
click at [1399, 40] on button "Download" at bounding box center [1426, 43] width 81 height 32
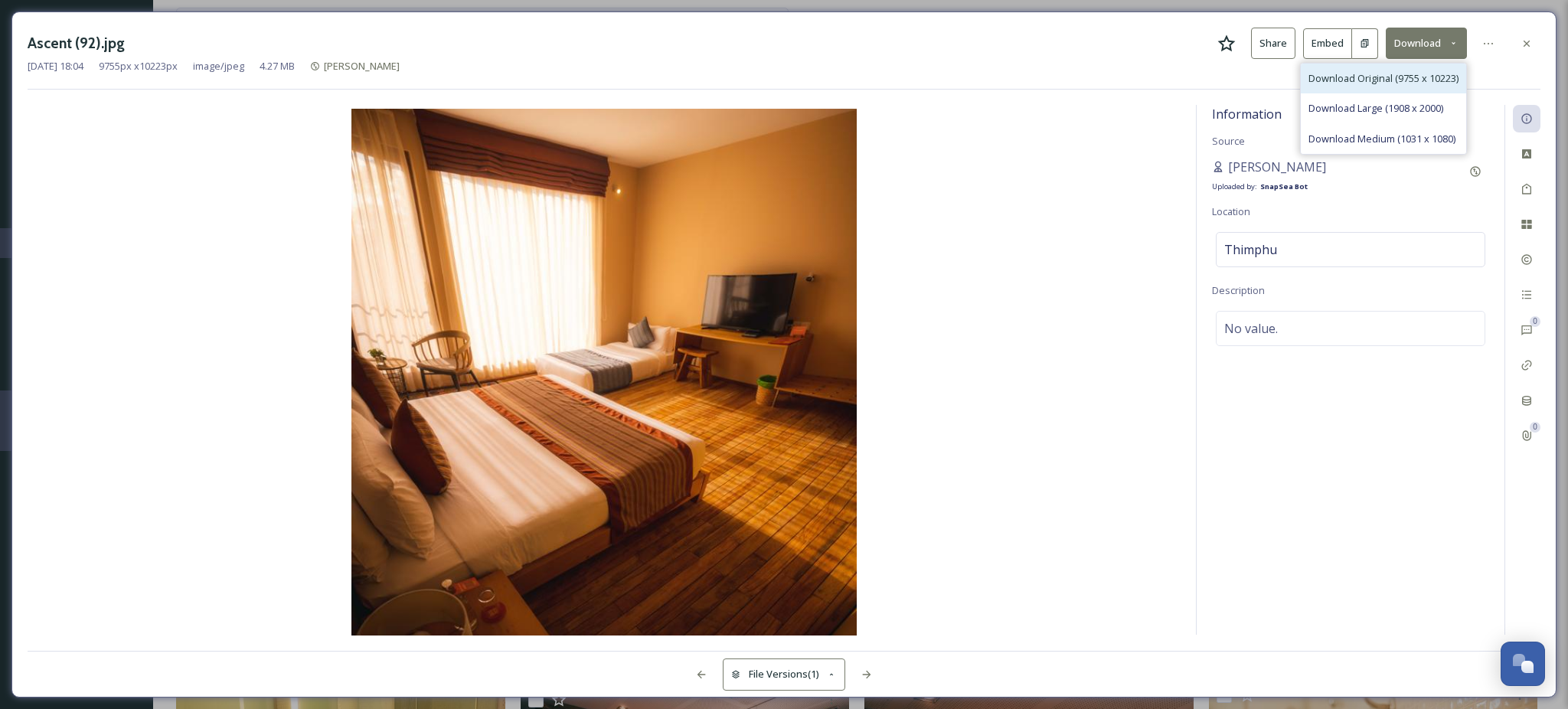
click at [1393, 74] on span "Download Original (9755 x 10223)" at bounding box center [1384, 78] width 150 height 15
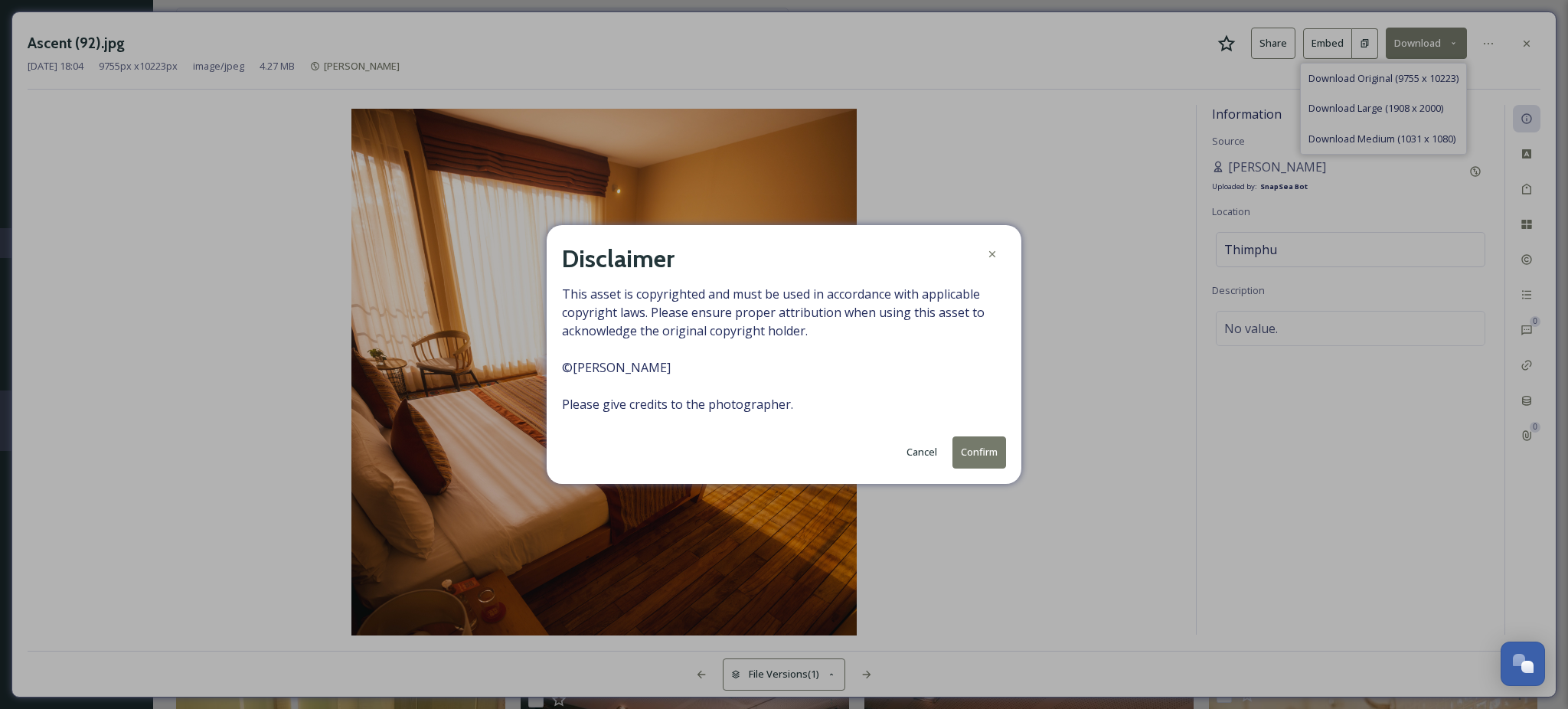
click at [975, 454] on button "Confirm" at bounding box center [979, 452] width 53 height 32
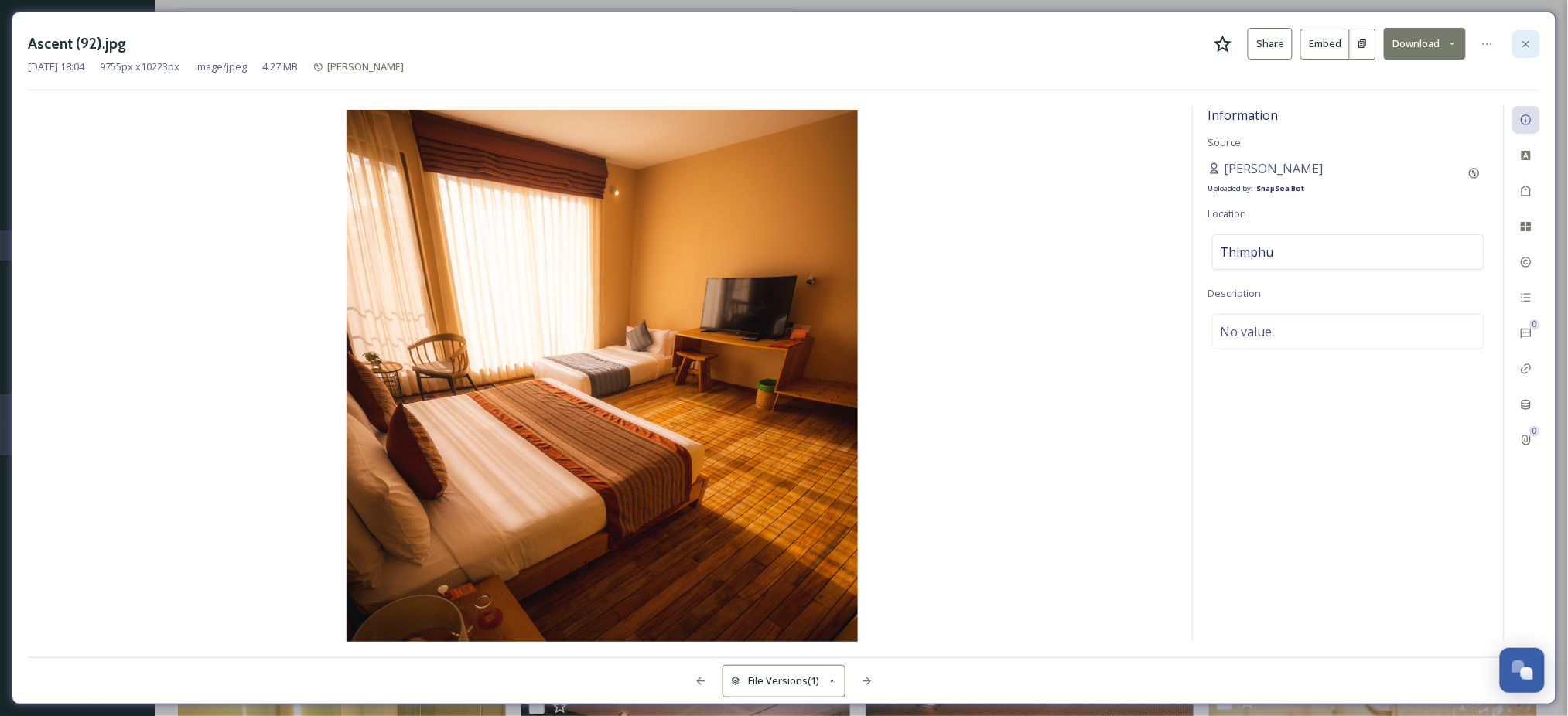
click at [1529, 41] on icon at bounding box center [1527, 43] width 6 height 6
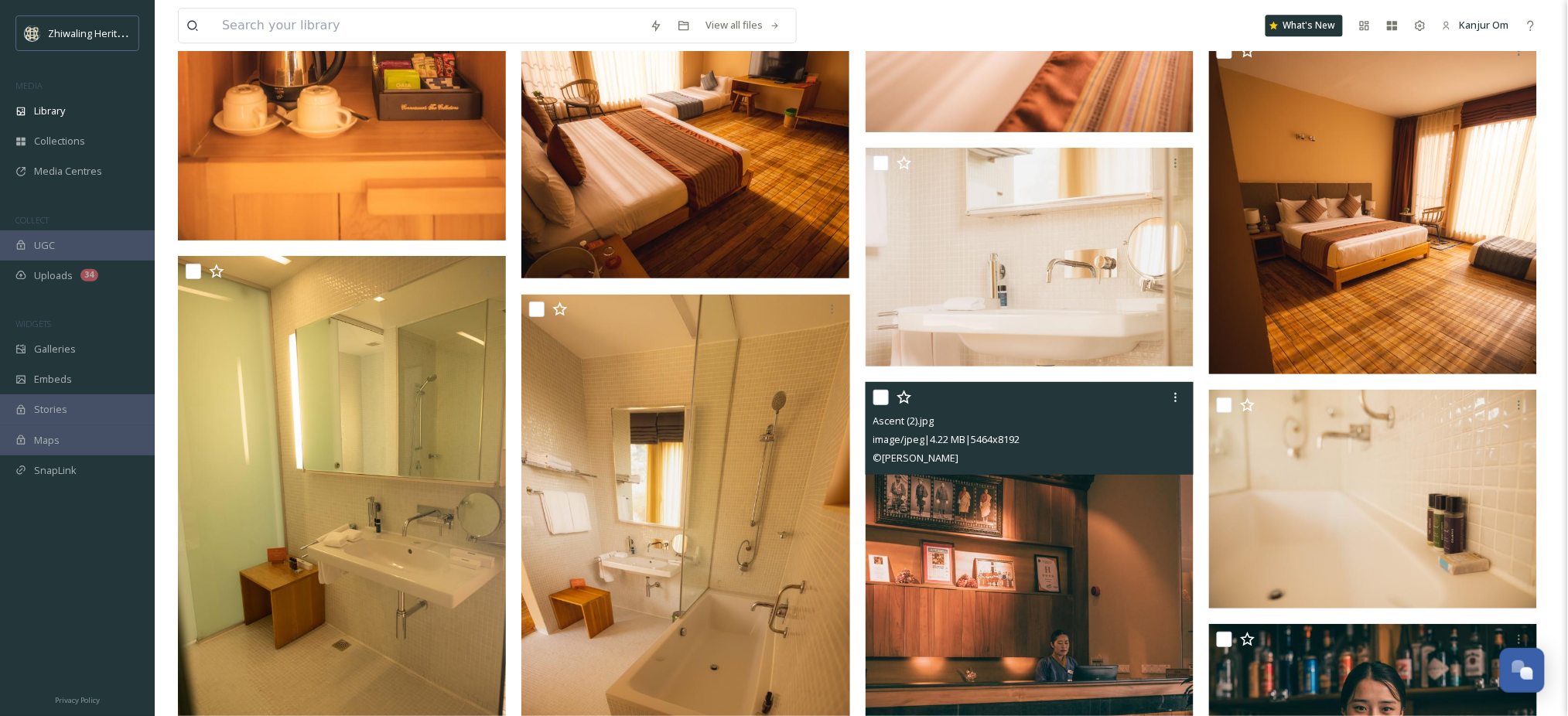
scroll to position [3918, 0]
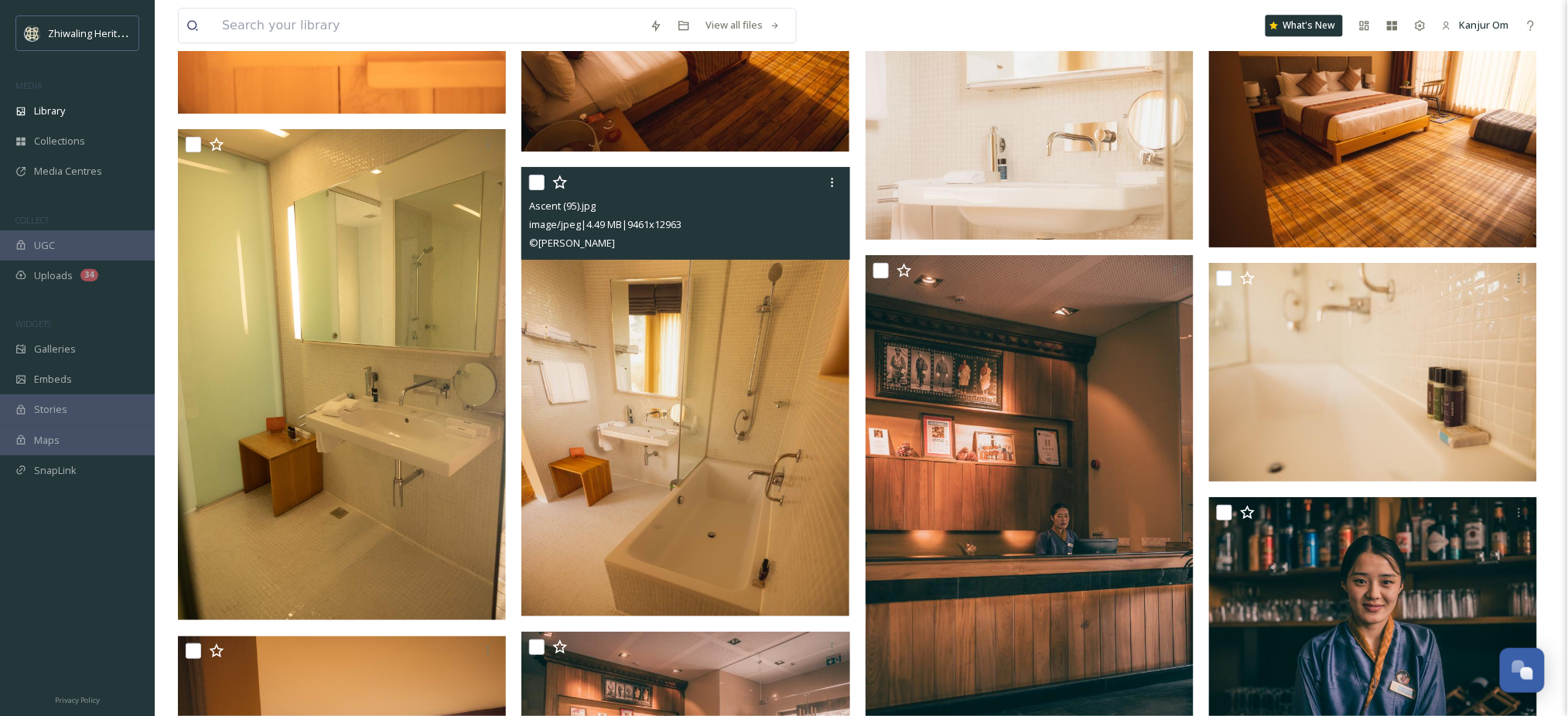
click at [715, 418] on img at bounding box center [685, 392] width 328 height 449
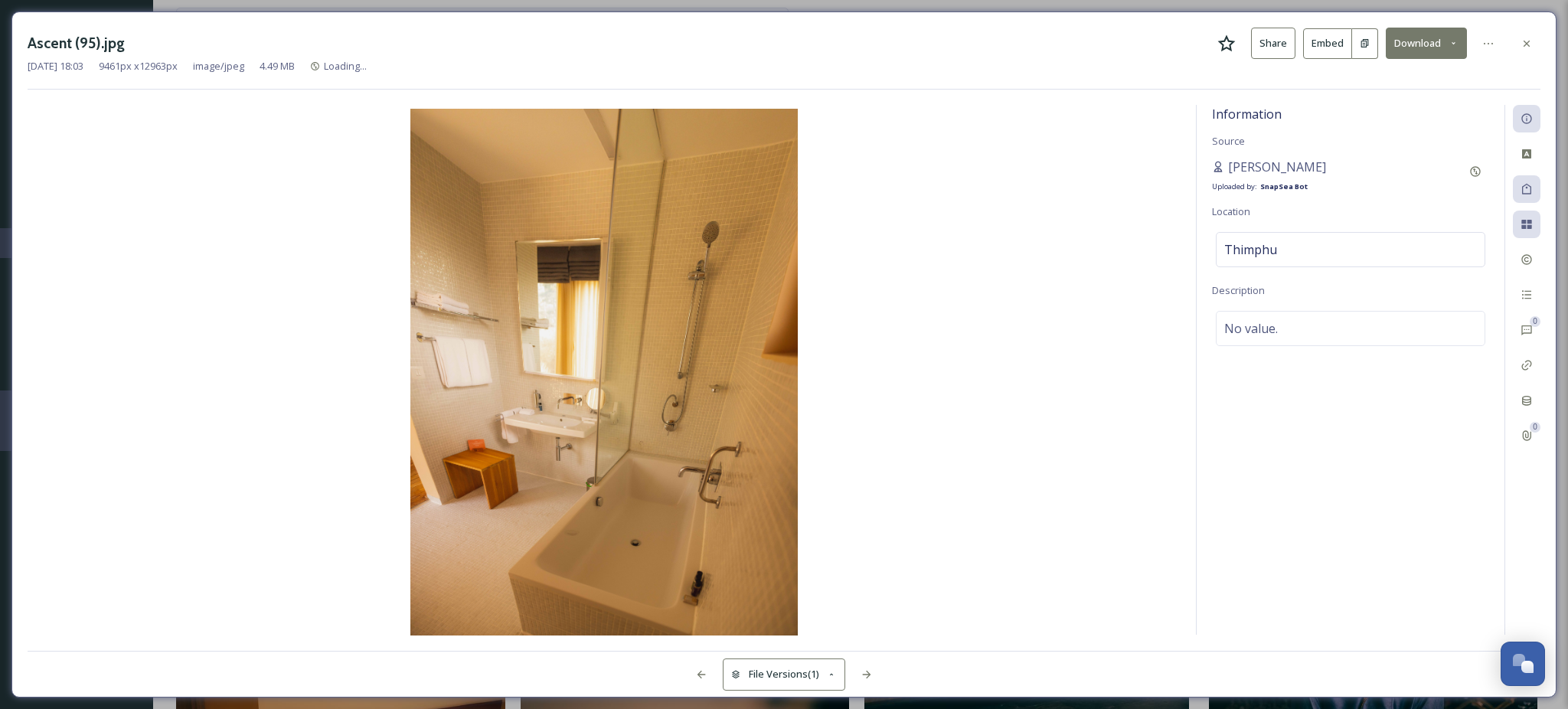
click at [1417, 43] on button "Download" at bounding box center [1426, 43] width 81 height 32
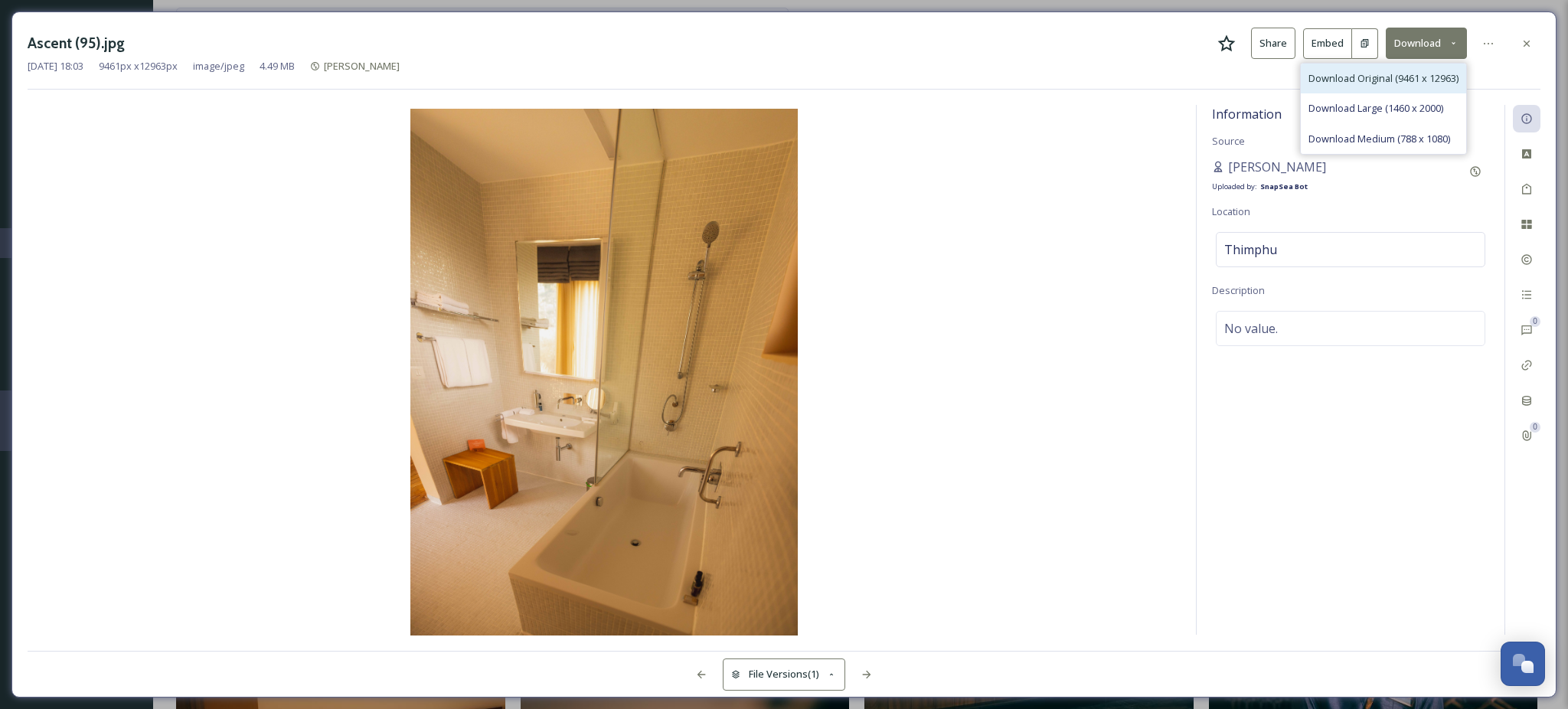
click at [1412, 80] on span "Download Original (9461 x 12963)" at bounding box center [1384, 78] width 150 height 15
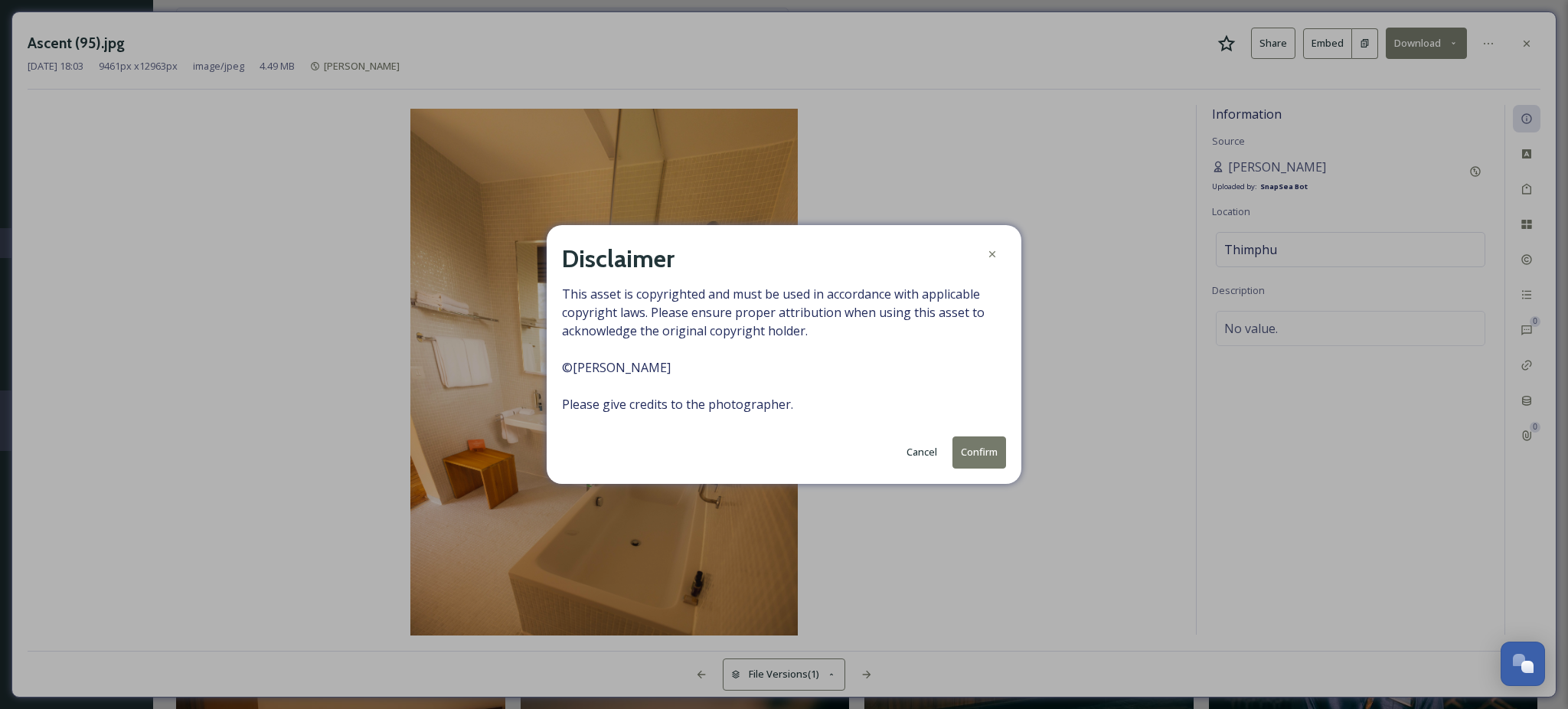
click at [971, 444] on button "Confirm" at bounding box center [979, 452] width 53 height 32
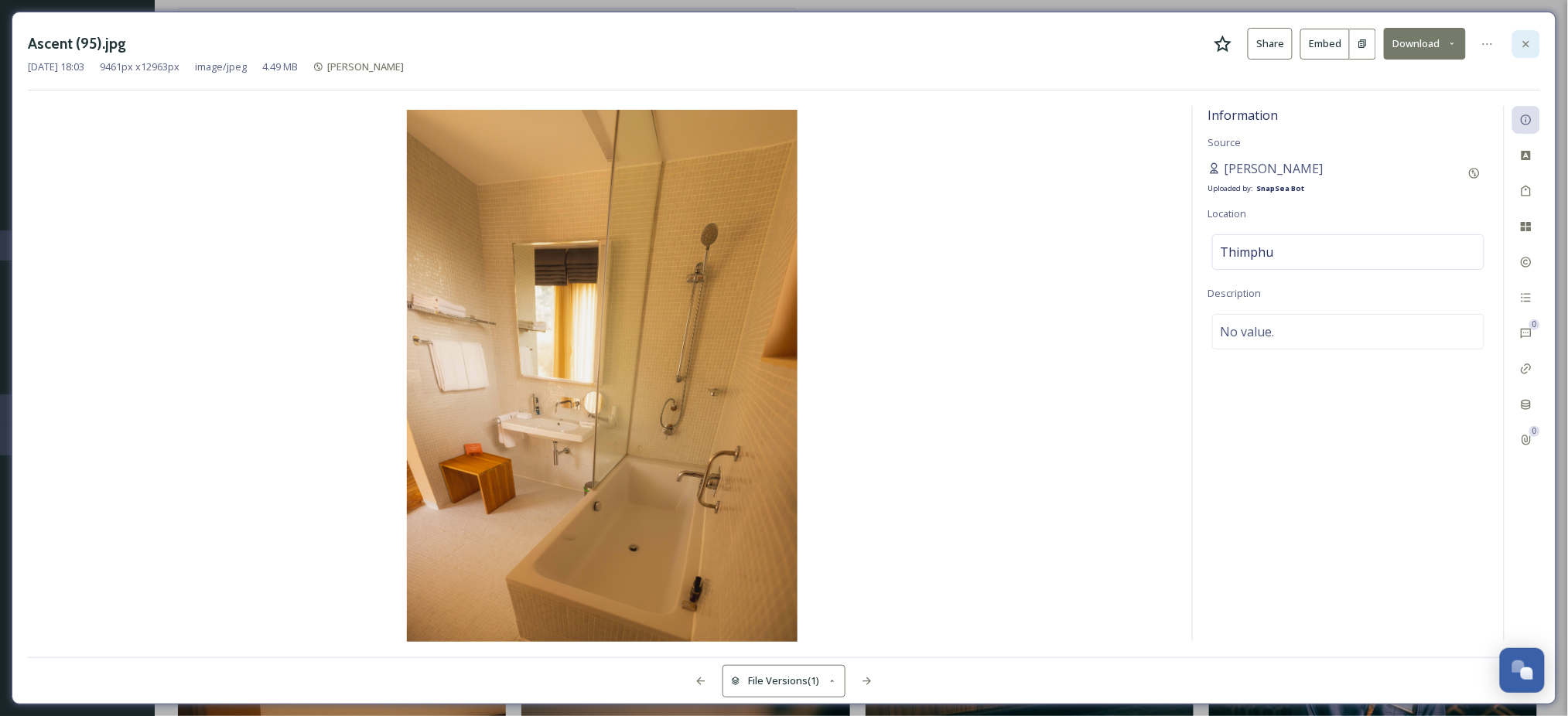
click at [1530, 46] on icon at bounding box center [1527, 44] width 13 height 13
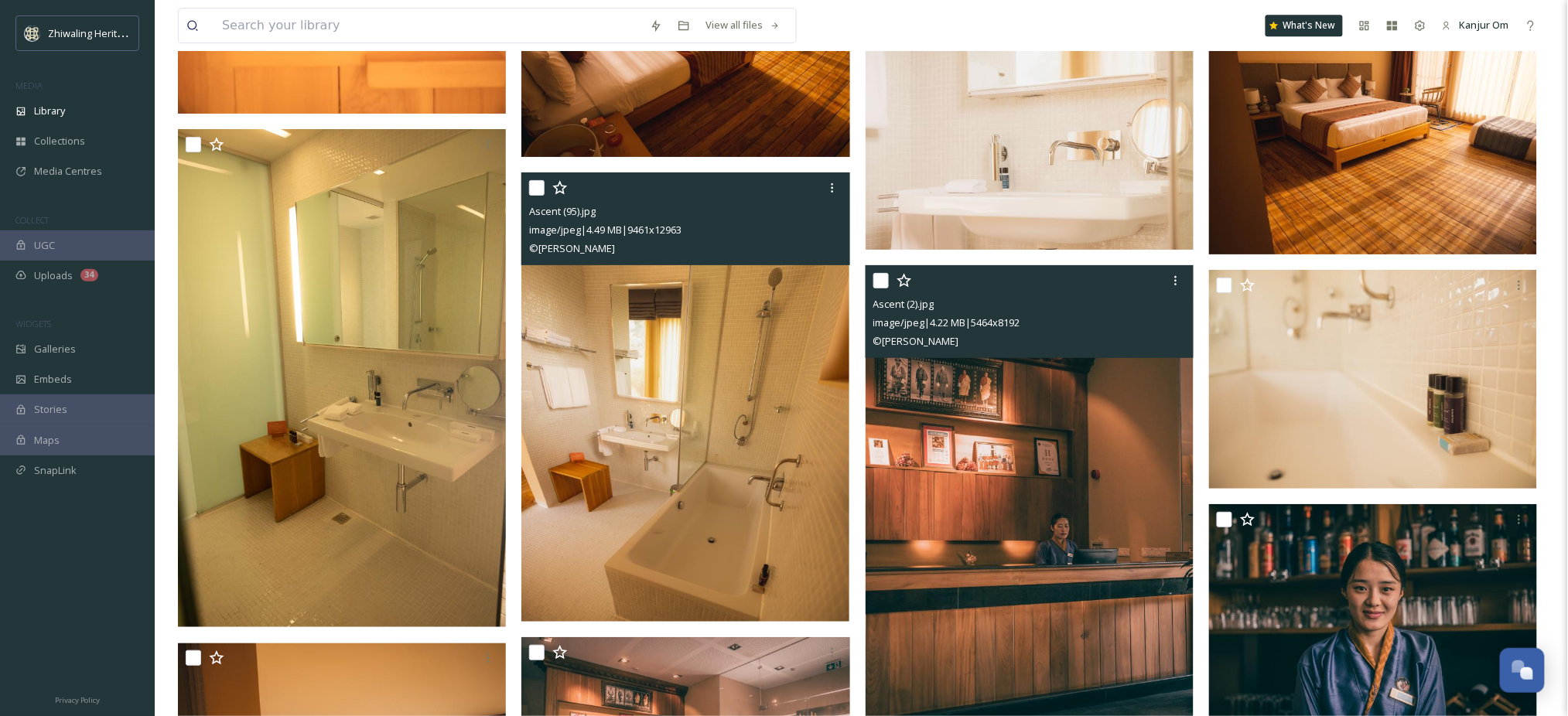
click at [1161, 527] on img at bounding box center [1029, 510] width 328 height 491
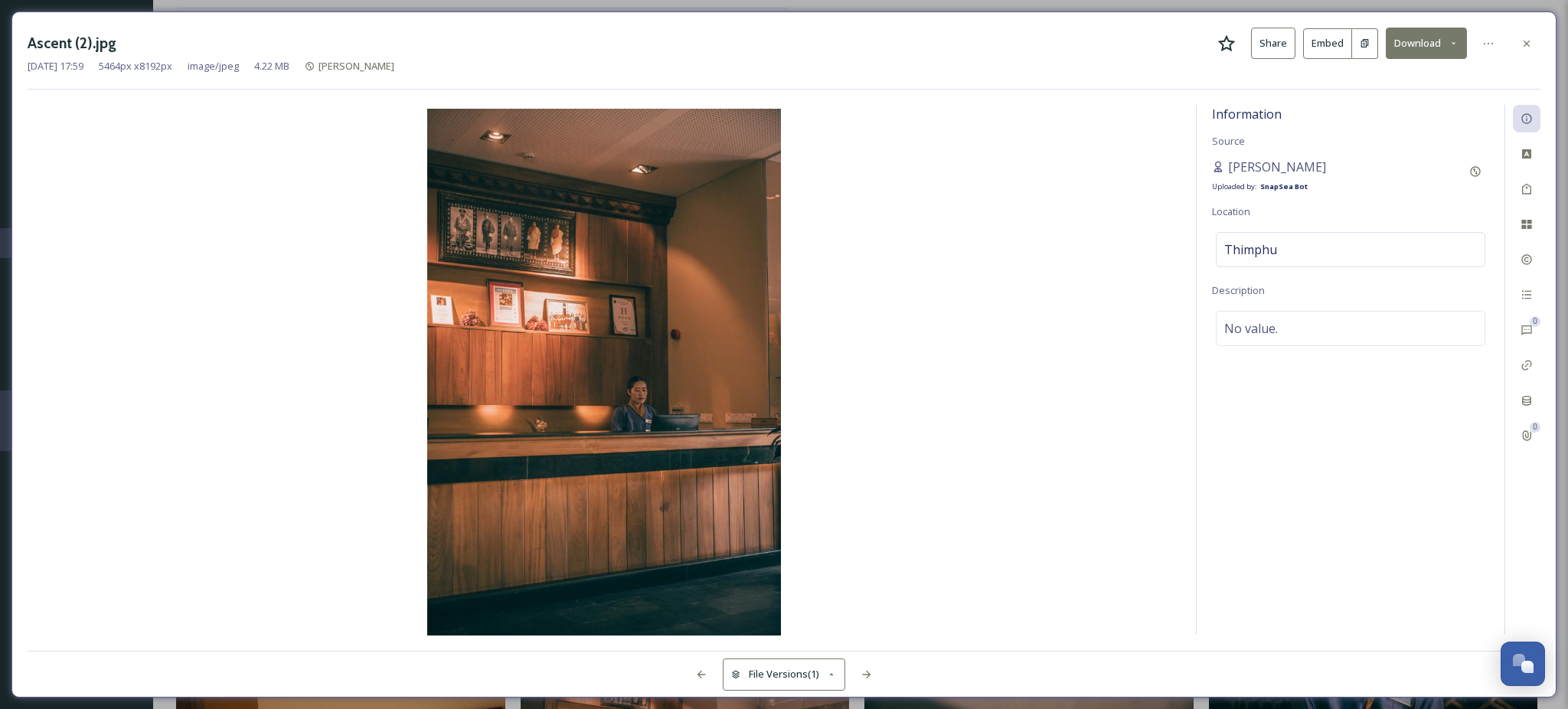
click at [1438, 46] on button "Download" at bounding box center [1426, 43] width 81 height 32
click at [1381, 86] on div "Download Original (5464 x 8192)" at bounding box center [1386, 78] width 160 height 30
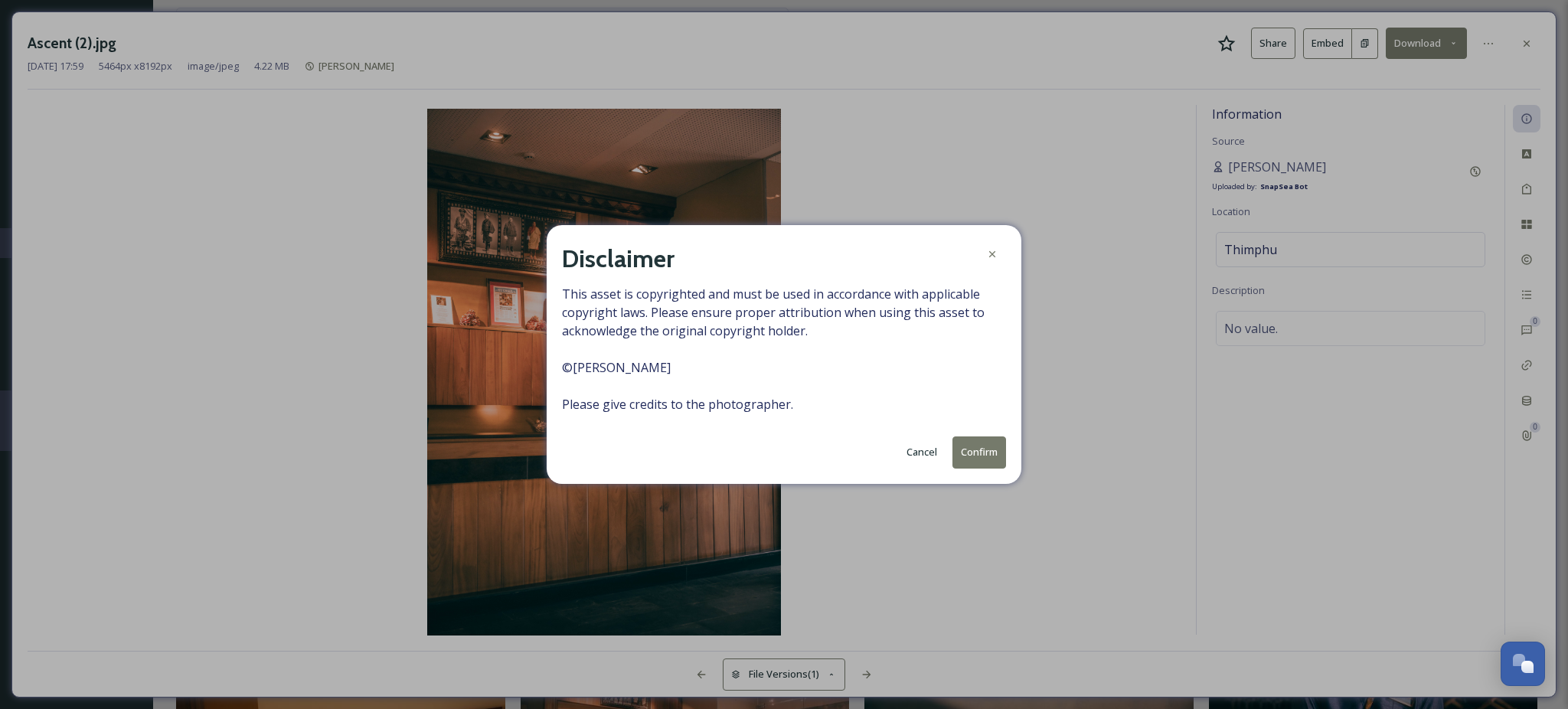
click at [966, 451] on button "Confirm" at bounding box center [979, 452] width 53 height 32
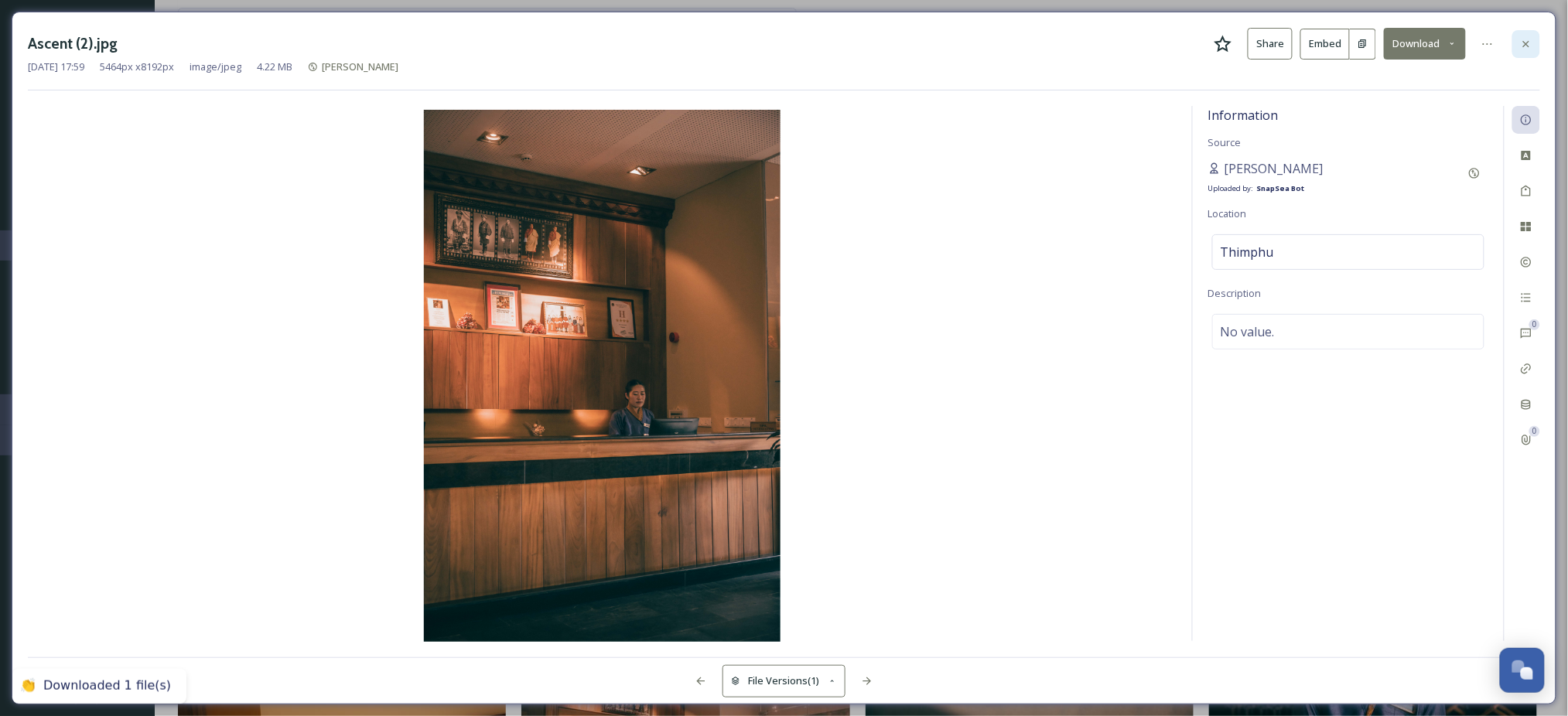
click at [1520, 45] on icon at bounding box center [1527, 44] width 13 height 13
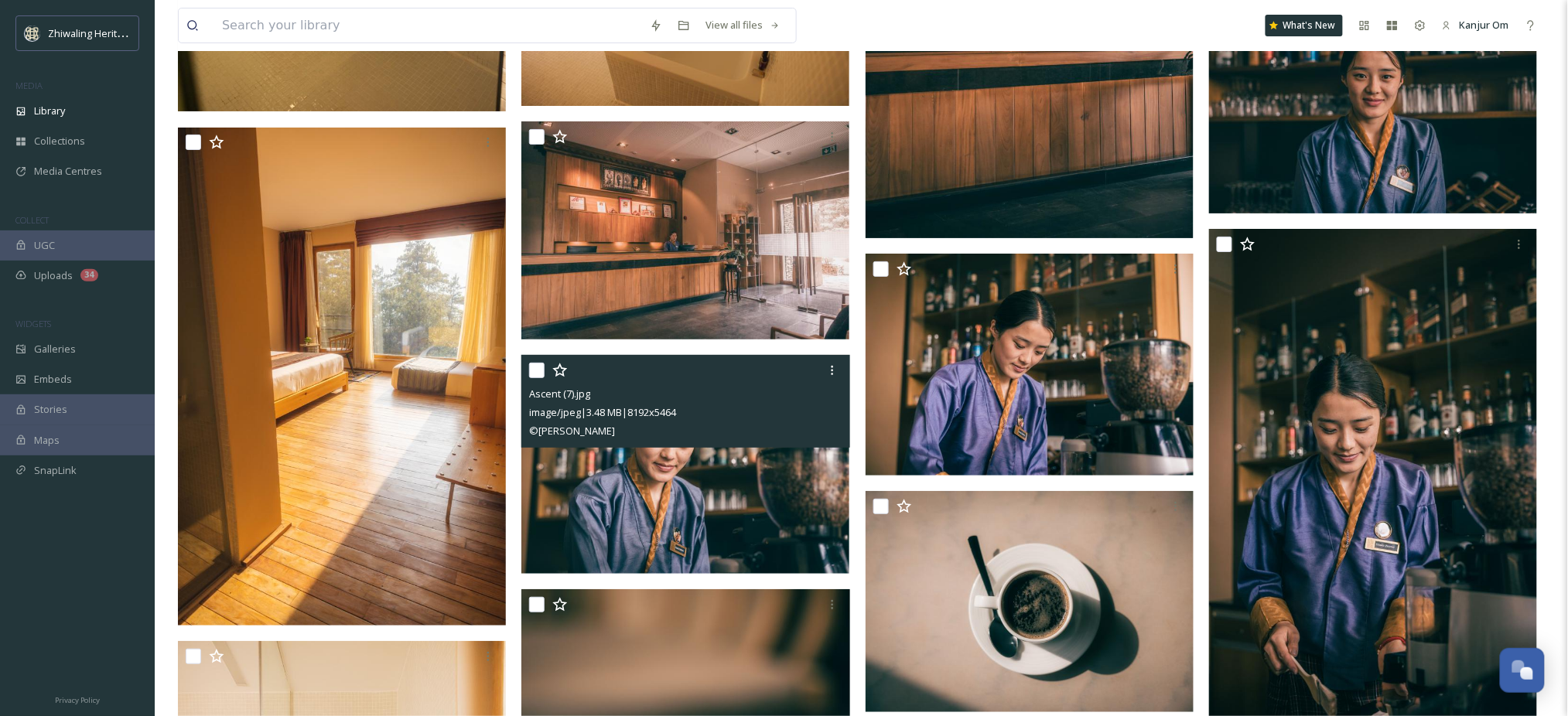
scroll to position [4536, 0]
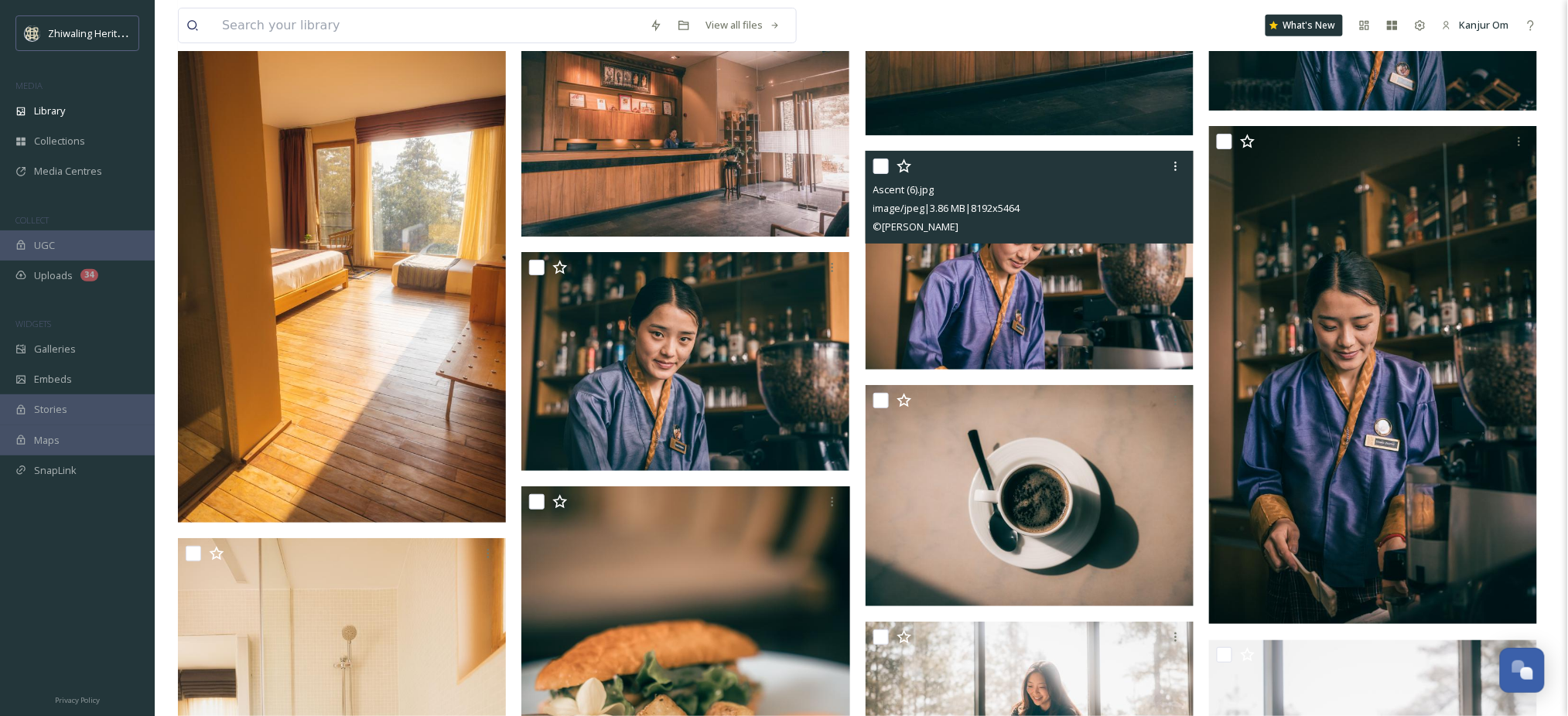
click at [1107, 292] on img at bounding box center [1029, 260] width 328 height 219
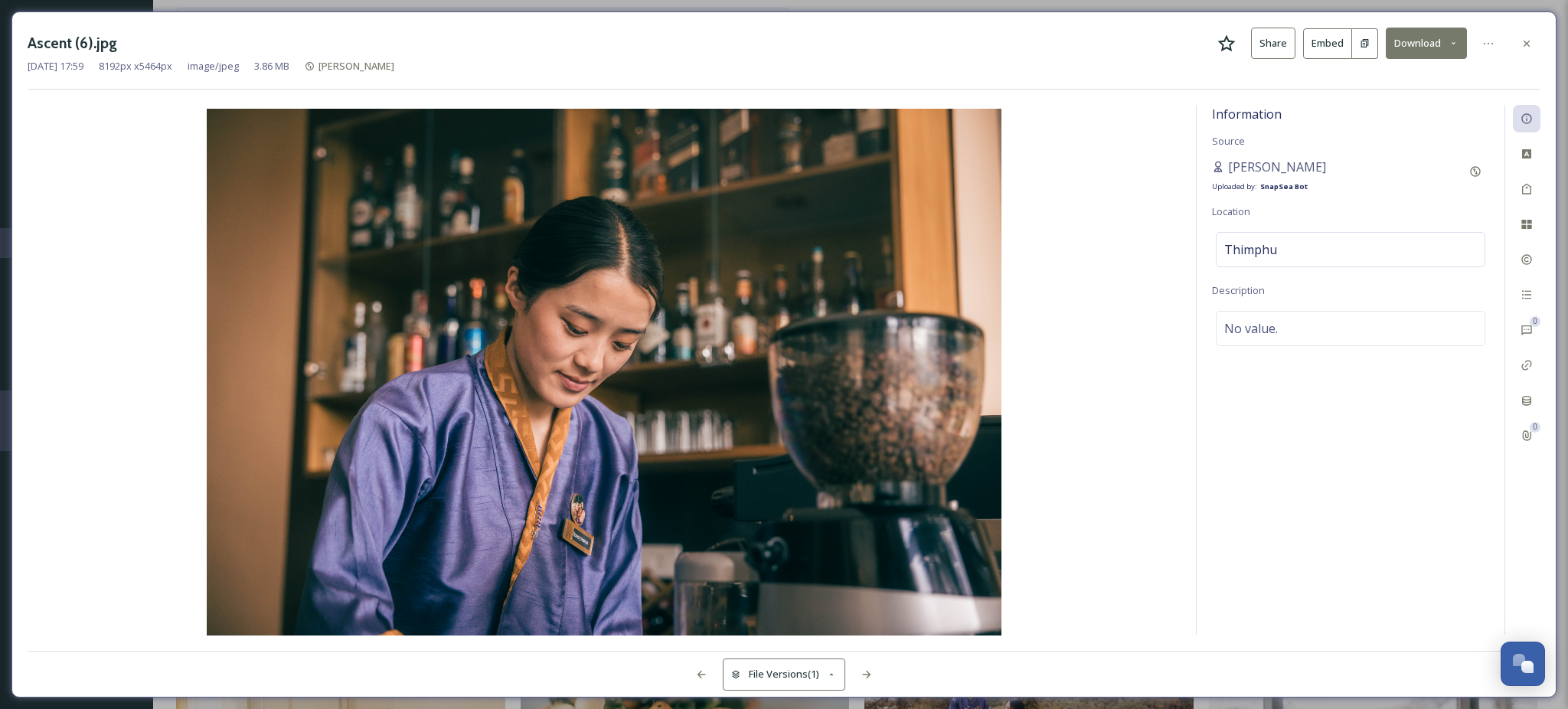
click at [1412, 49] on button "Download" at bounding box center [1426, 43] width 81 height 32
click at [1385, 89] on div "Download Original (8192 x 5464)" at bounding box center [1386, 78] width 160 height 30
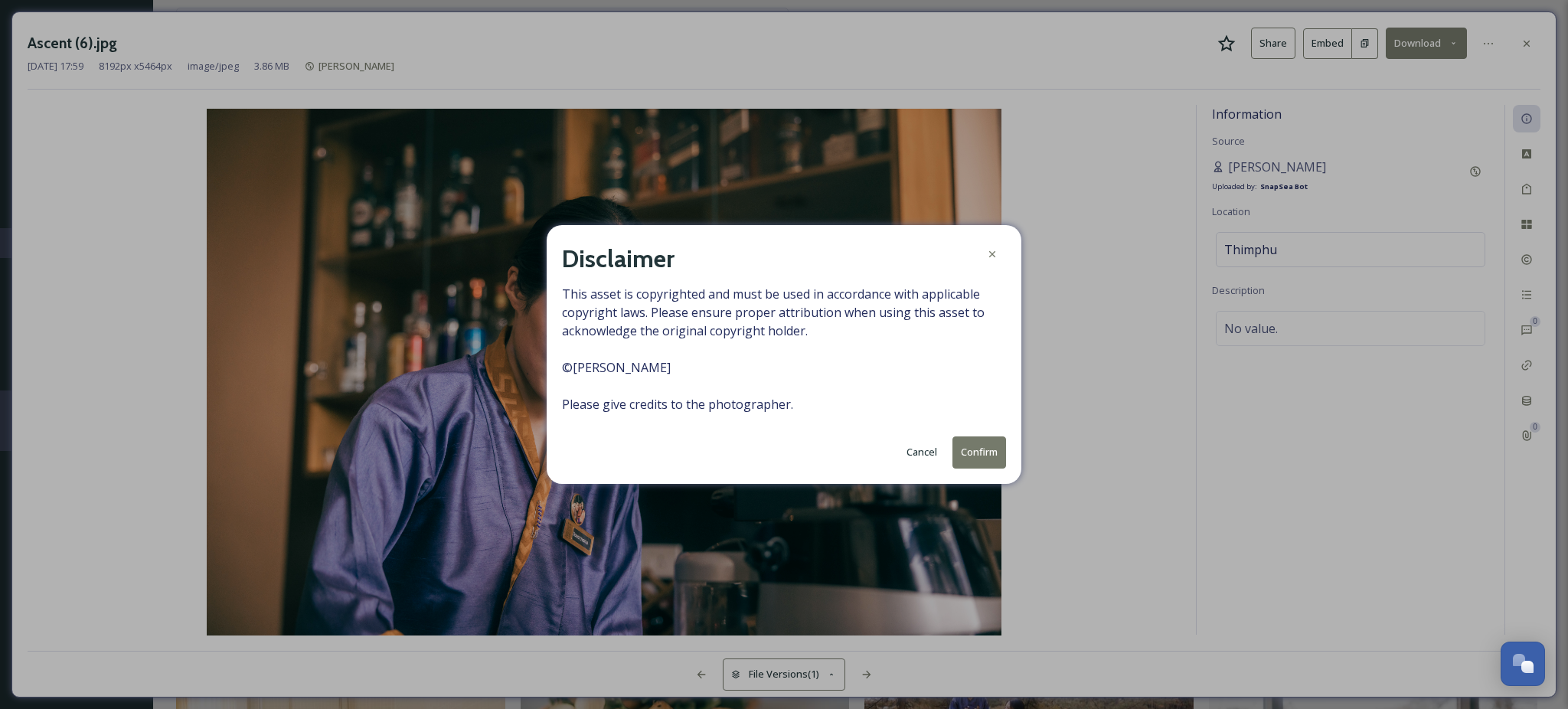
click at [984, 443] on button "Confirm" at bounding box center [979, 452] width 53 height 32
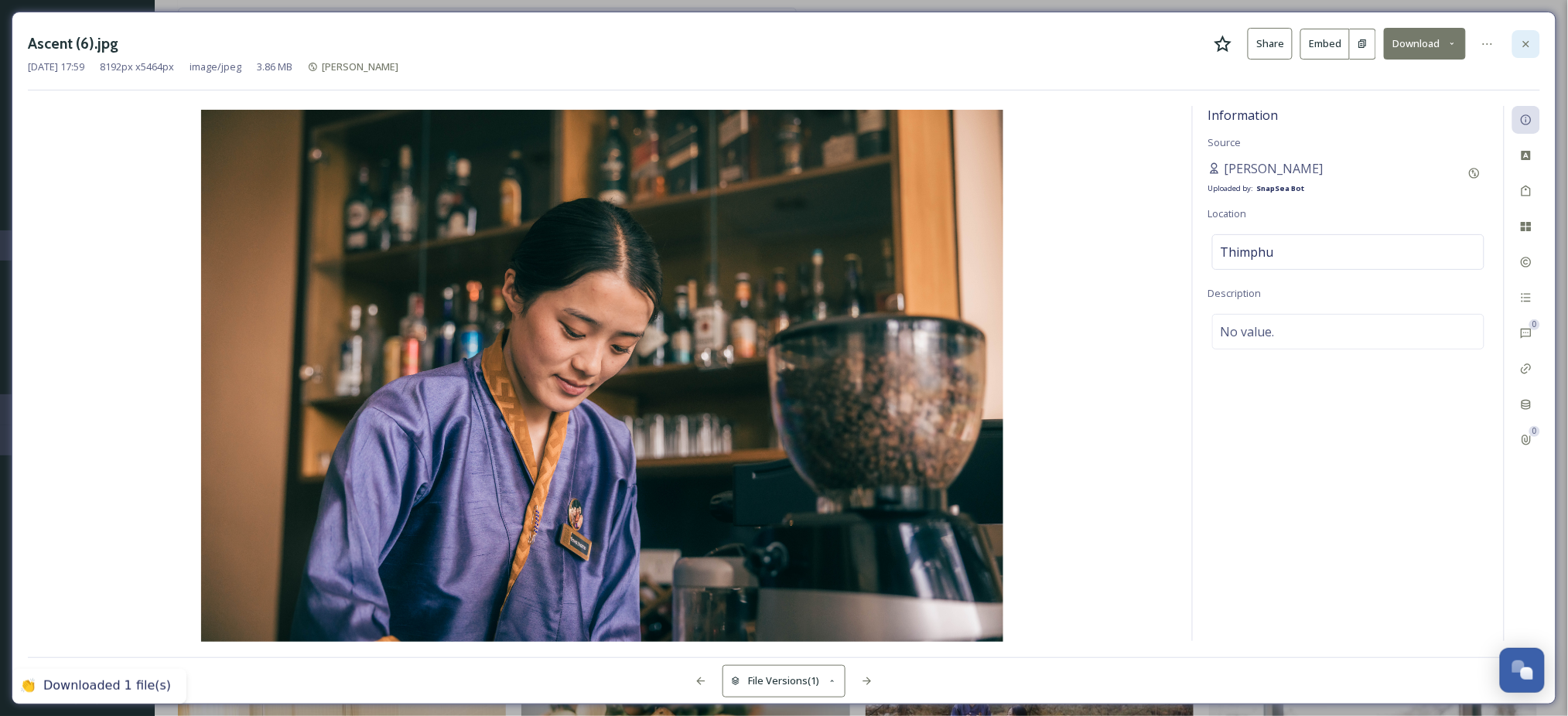
click at [1534, 40] on div at bounding box center [1527, 45] width 28 height 28
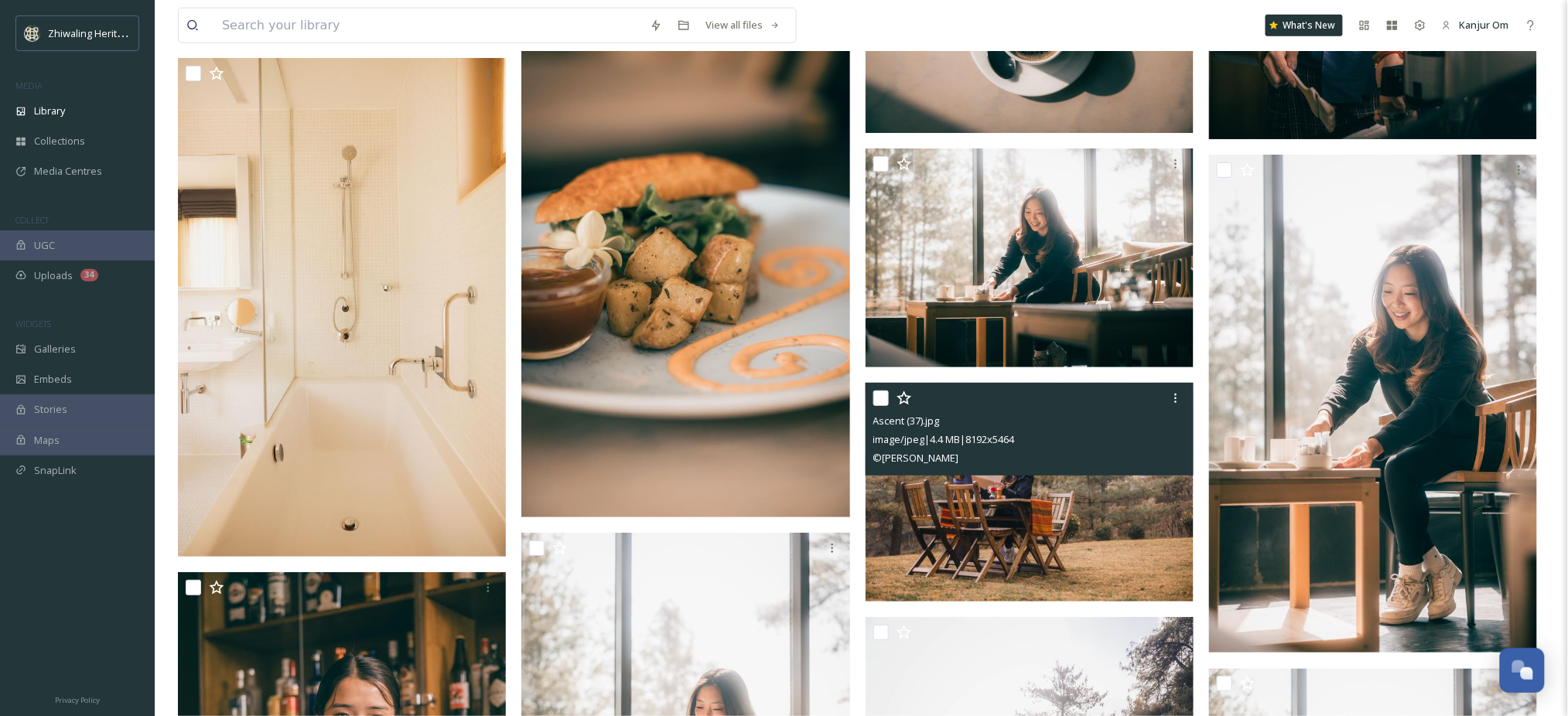
scroll to position [5052, 0]
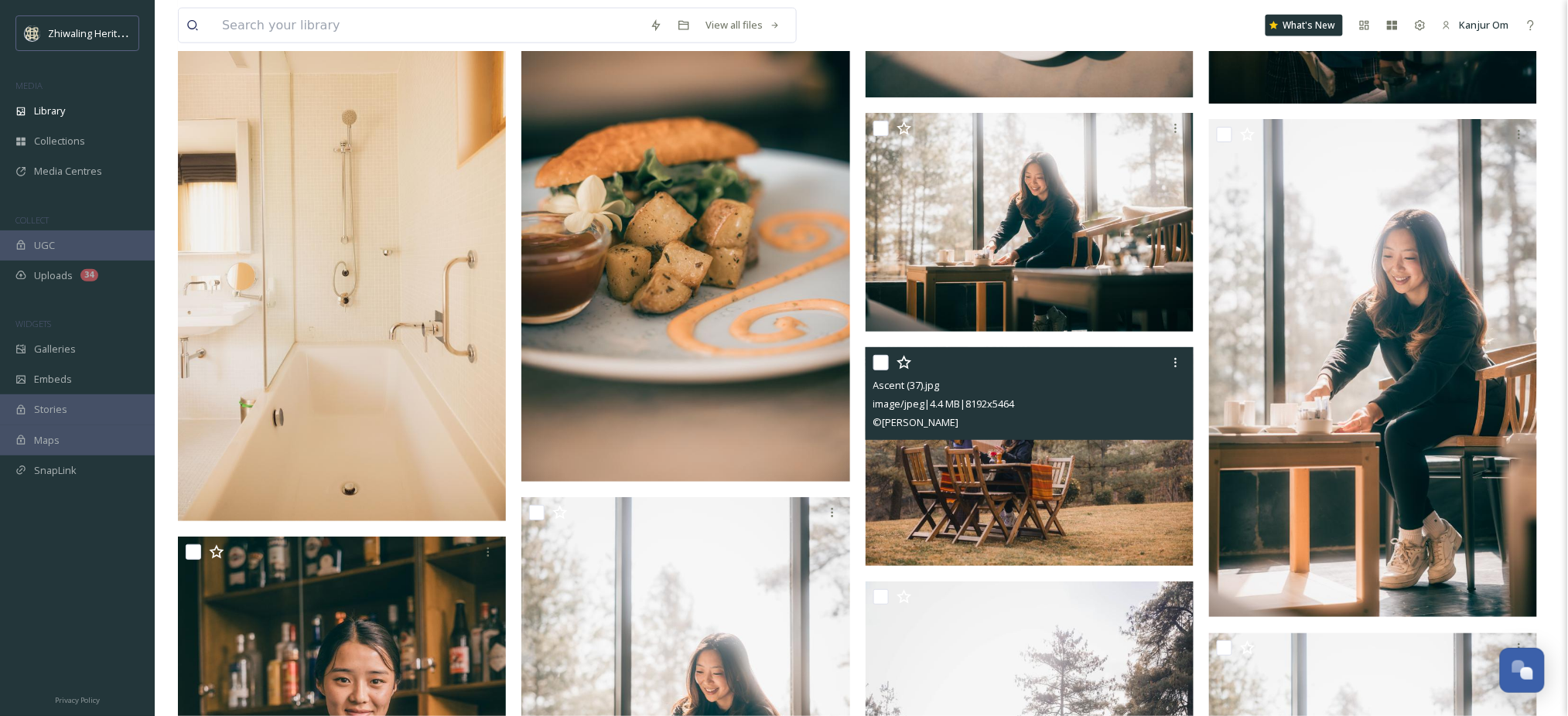
click at [1022, 517] on img at bounding box center [1029, 456] width 328 height 219
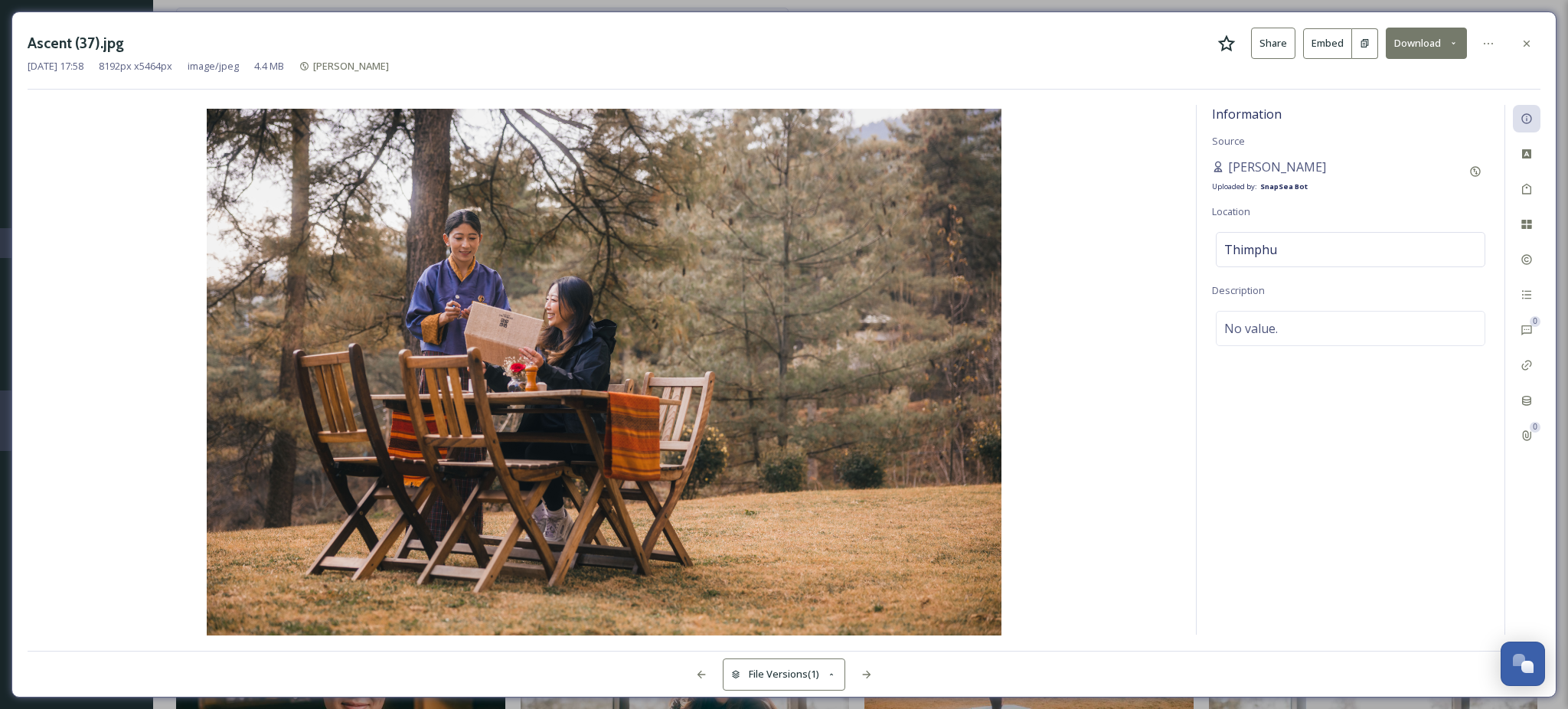
click at [1441, 53] on button "Download" at bounding box center [1426, 43] width 81 height 32
click at [1405, 92] on div "Download Original (8192 x 5464)" at bounding box center [1386, 78] width 160 height 30
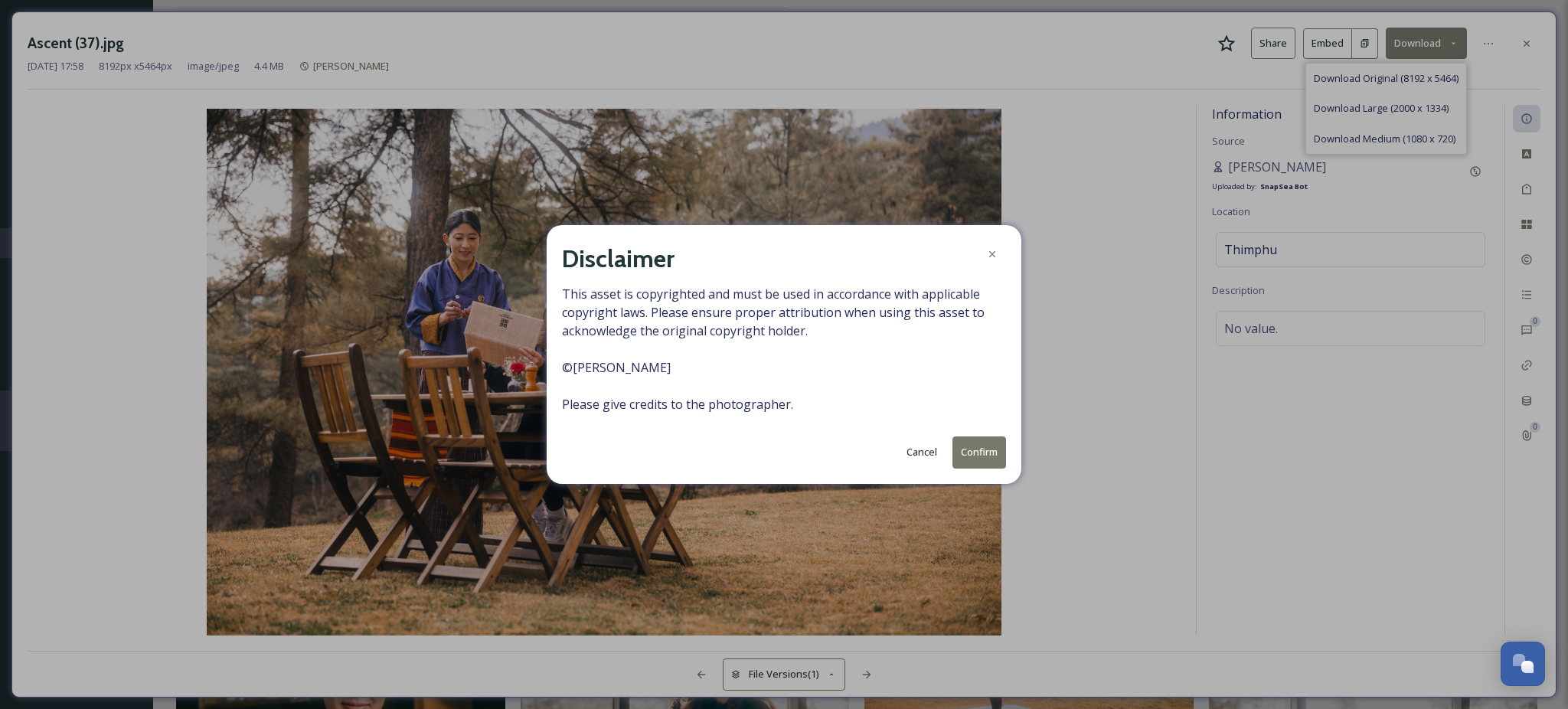
click at [964, 454] on button "Confirm" at bounding box center [979, 452] width 53 height 32
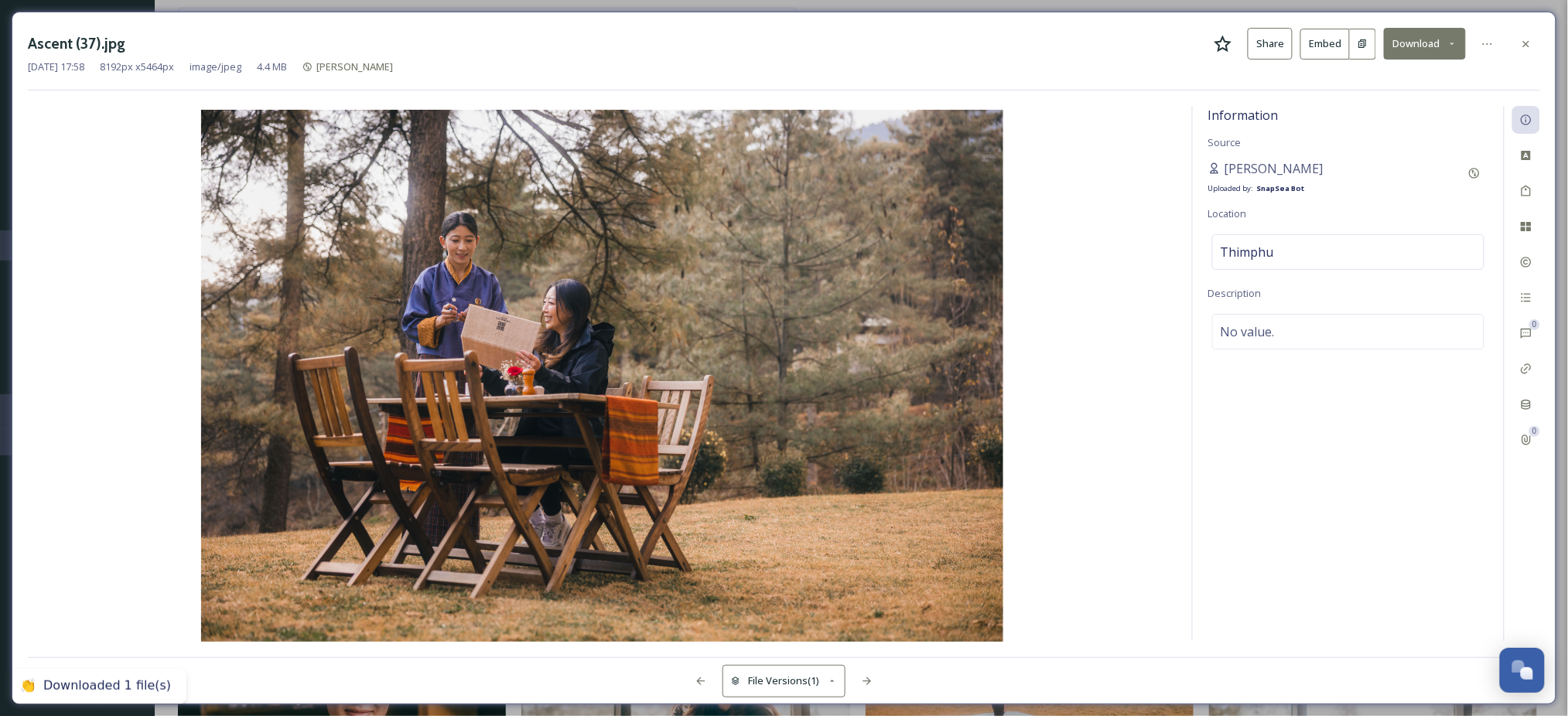
click at [1541, 42] on div "Ascent (37).jpg Share Embed Download [DATE] 17:58 8192 px x 5464 px image/jpeg …" at bounding box center [784, 358] width 1545 height 693
click at [1533, 43] on div at bounding box center [1527, 45] width 28 height 28
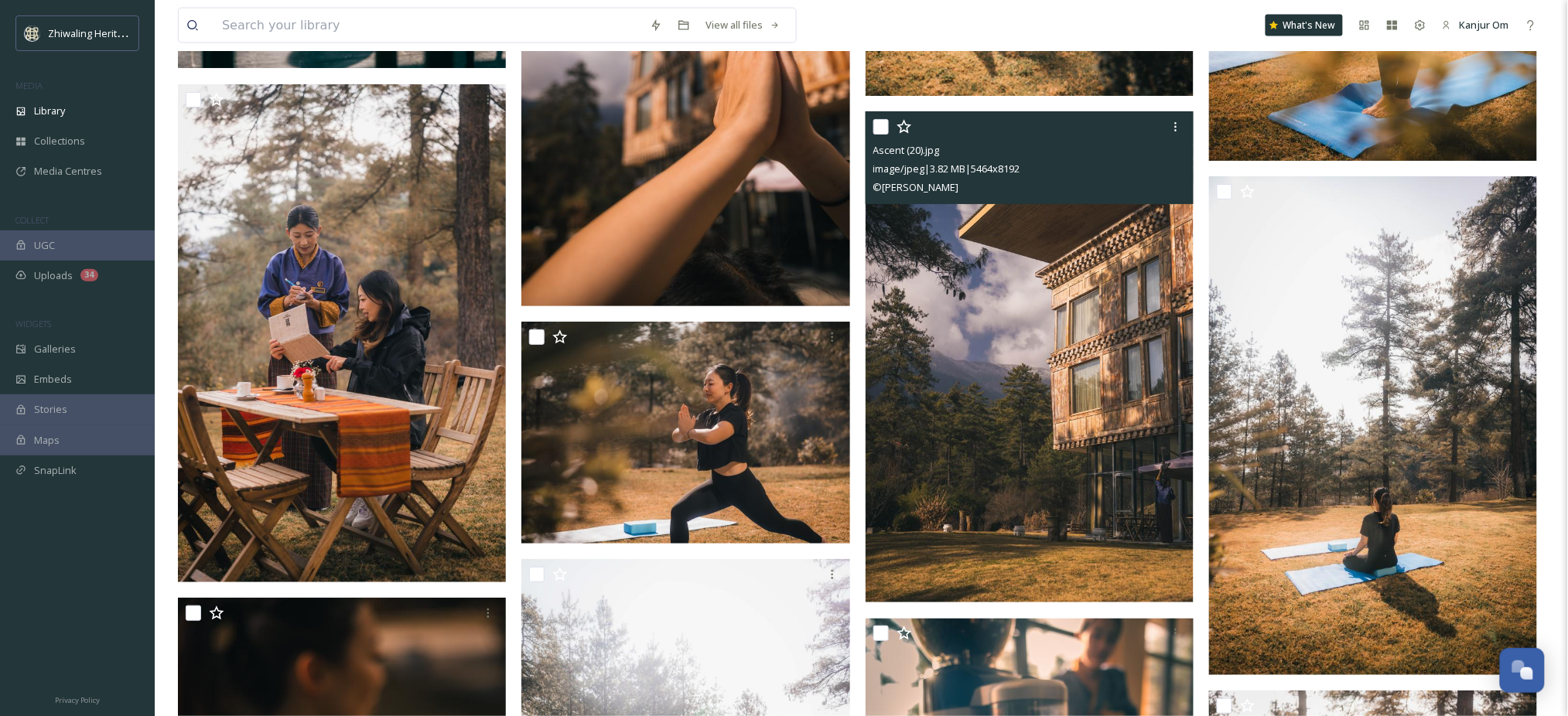
scroll to position [7320, 0]
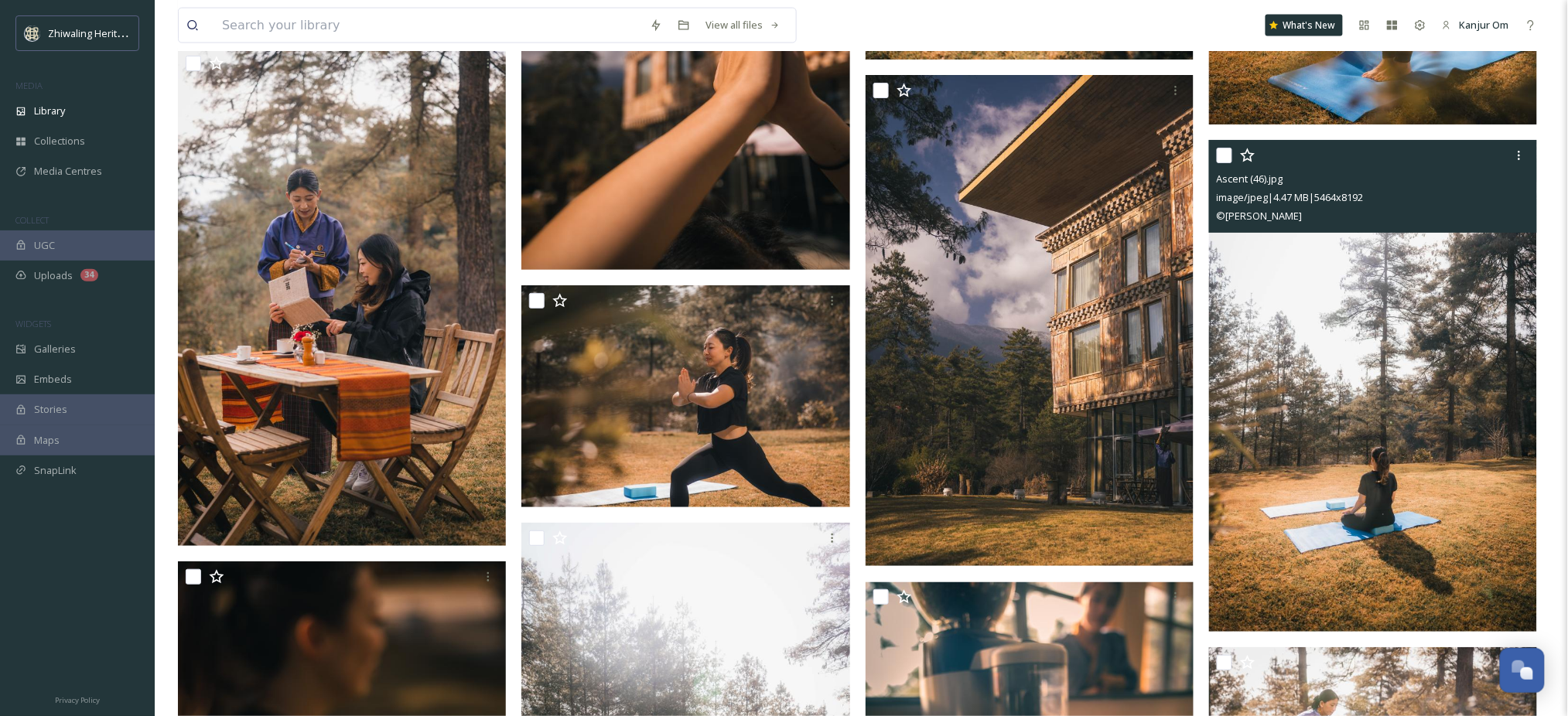
click at [1448, 450] on img at bounding box center [1372, 385] width 328 height 491
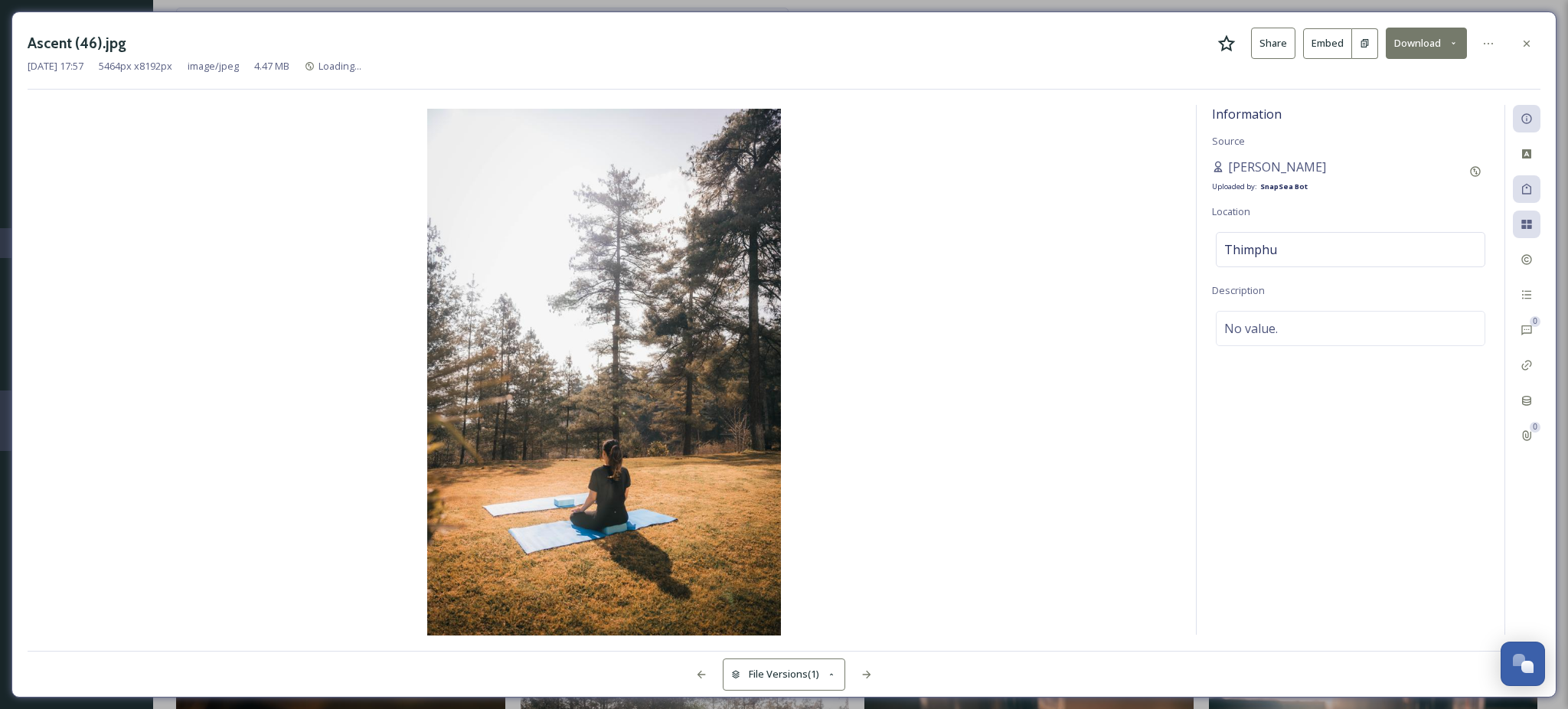
click at [1440, 50] on button "Download" at bounding box center [1426, 43] width 81 height 32
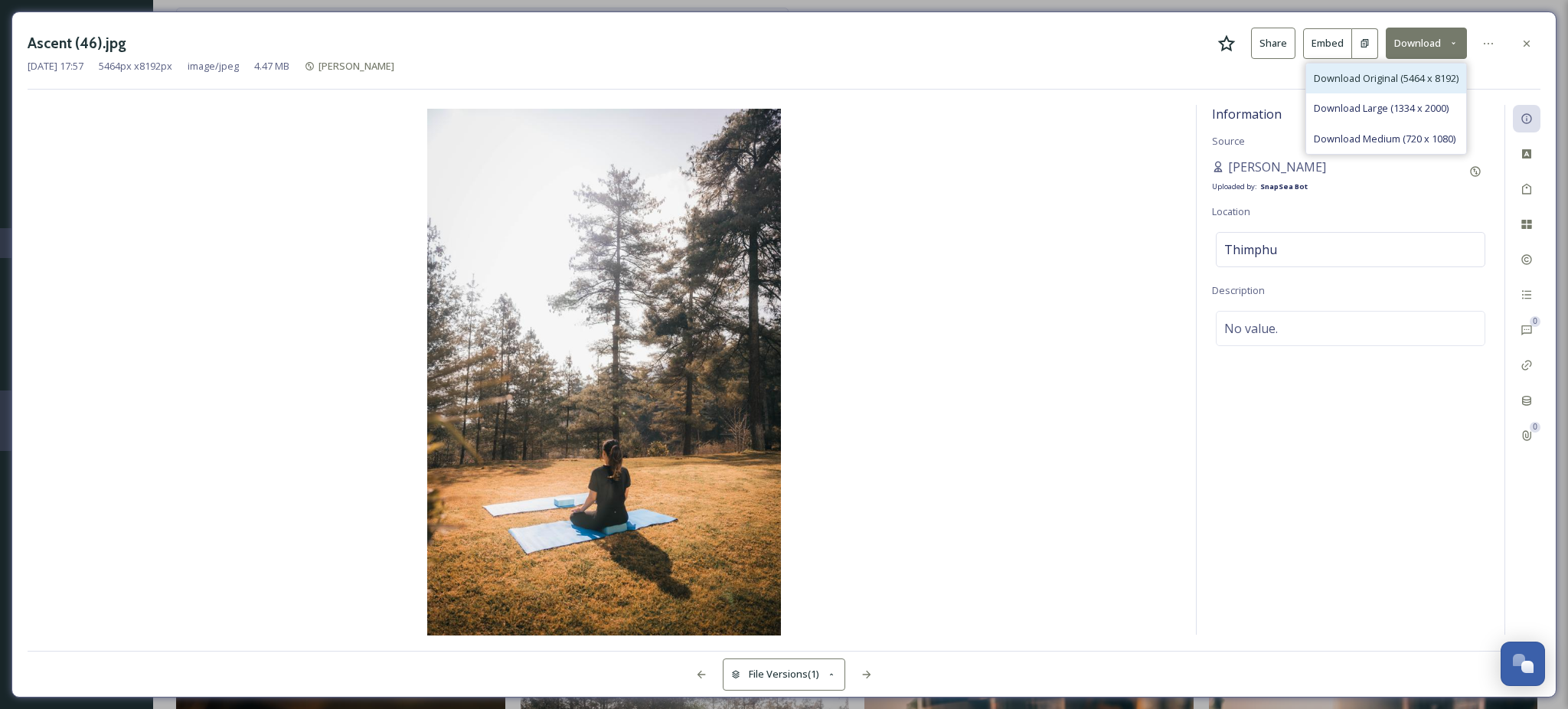
click at [1434, 85] on span "Download Original (5464 x 8192)" at bounding box center [1386, 78] width 145 height 15
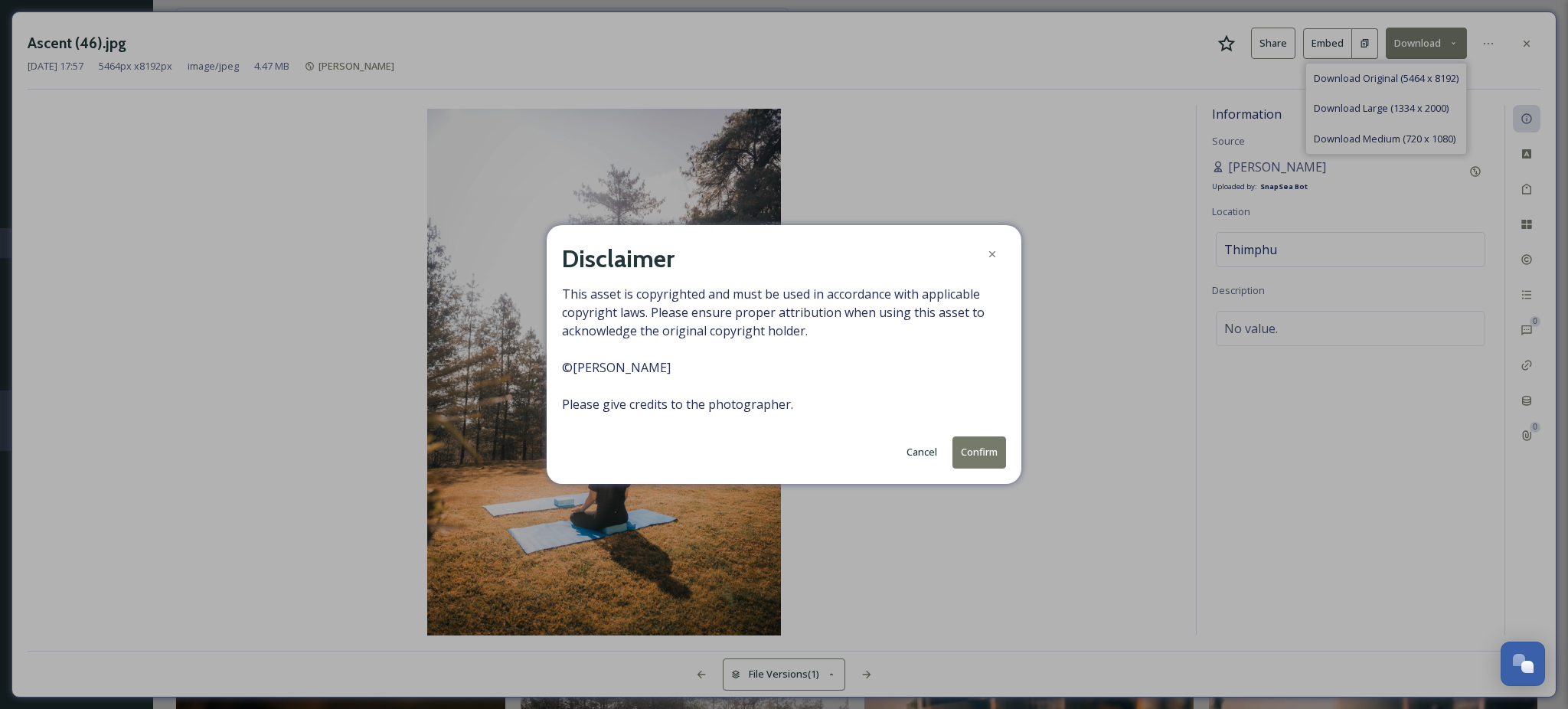
click at [980, 450] on button "Confirm" at bounding box center [979, 452] width 53 height 32
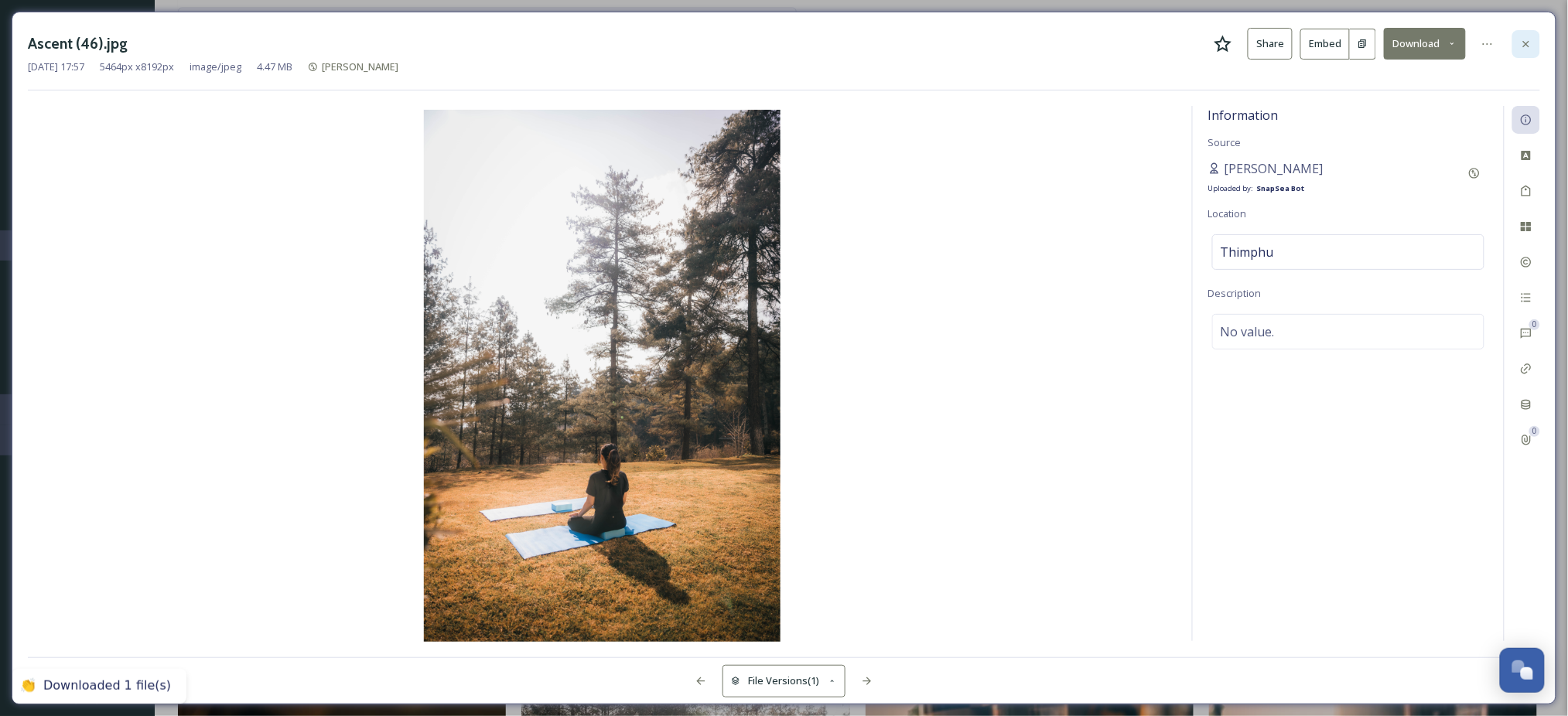
click at [1531, 43] on icon at bounding box center [1527, 44] width 13 height 13
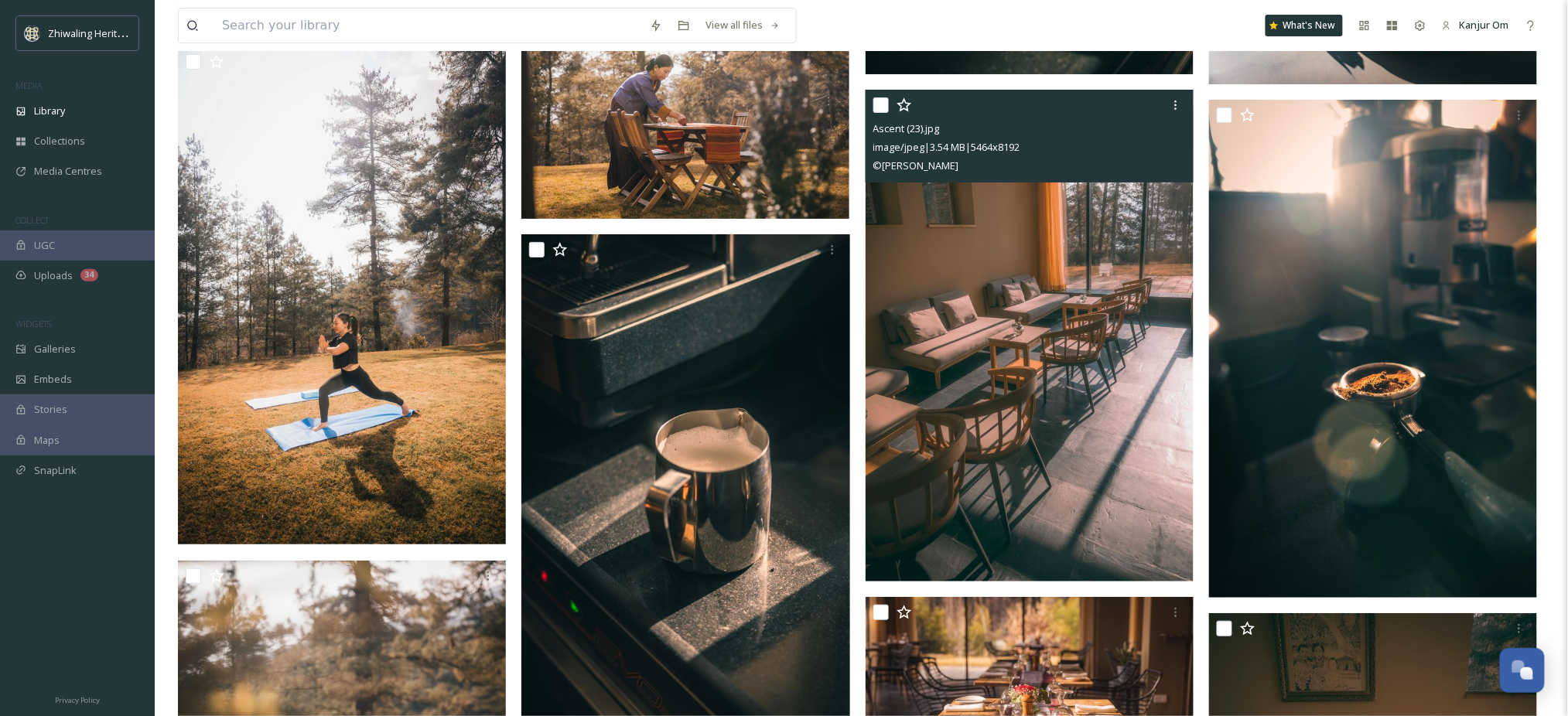
scroll to position [8352, 0]
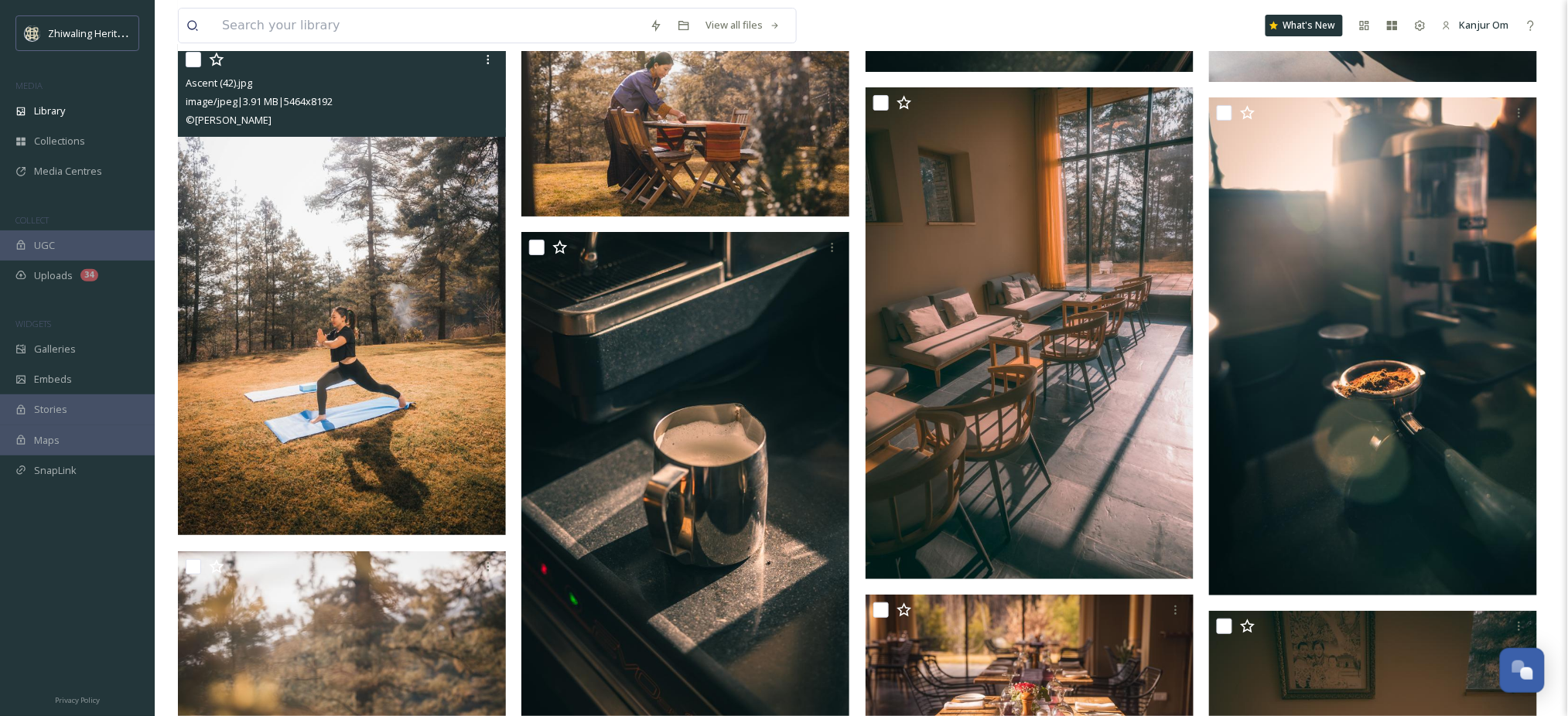
click at [249, 450] on img at bounding box center [342, 289] width 328 height 491
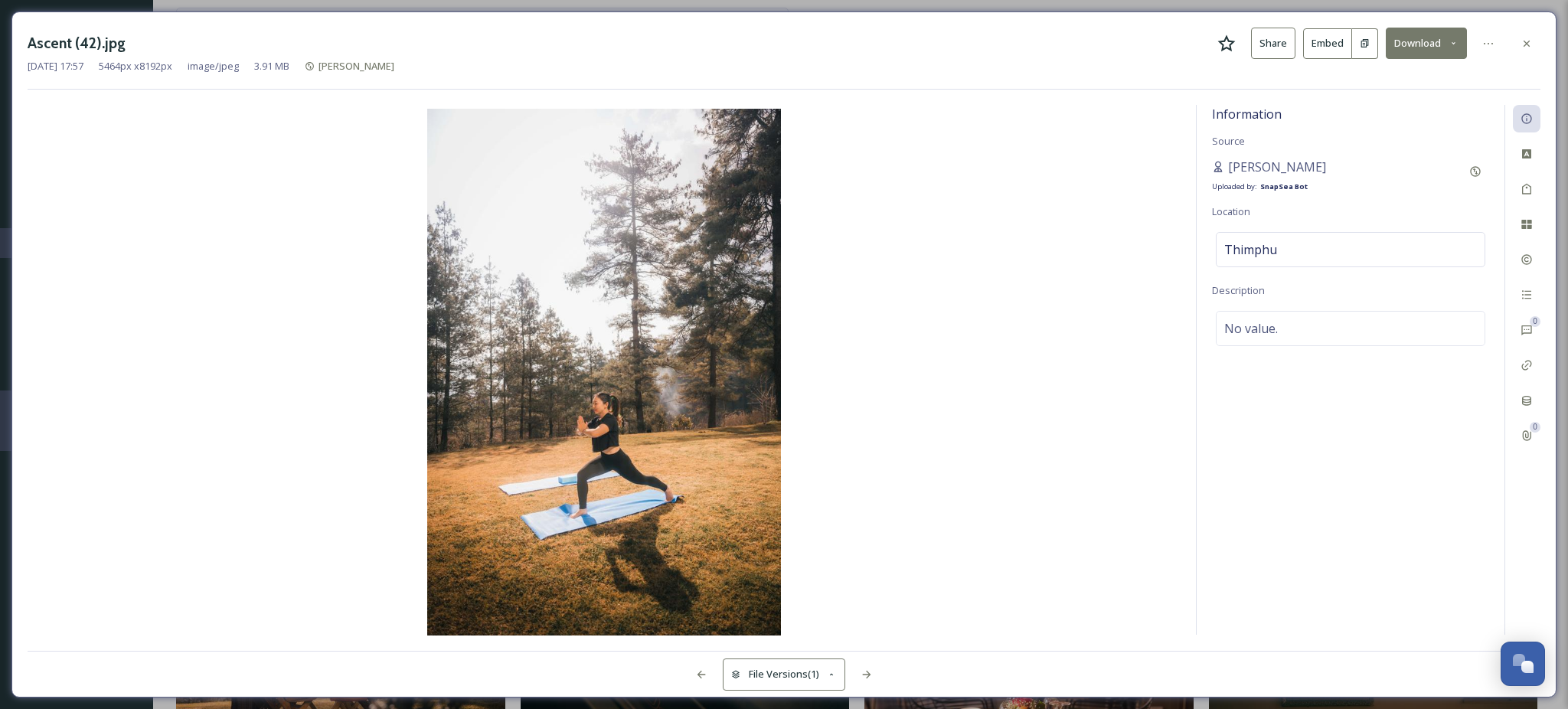
click at [1427, 50] on button "Download" at bounding box center [1426, 43] width 81 height 32
click at [1374, 74] on span "Download Original (5464 x 8192)" at bounding box center [1386, 78] width 145 height 15
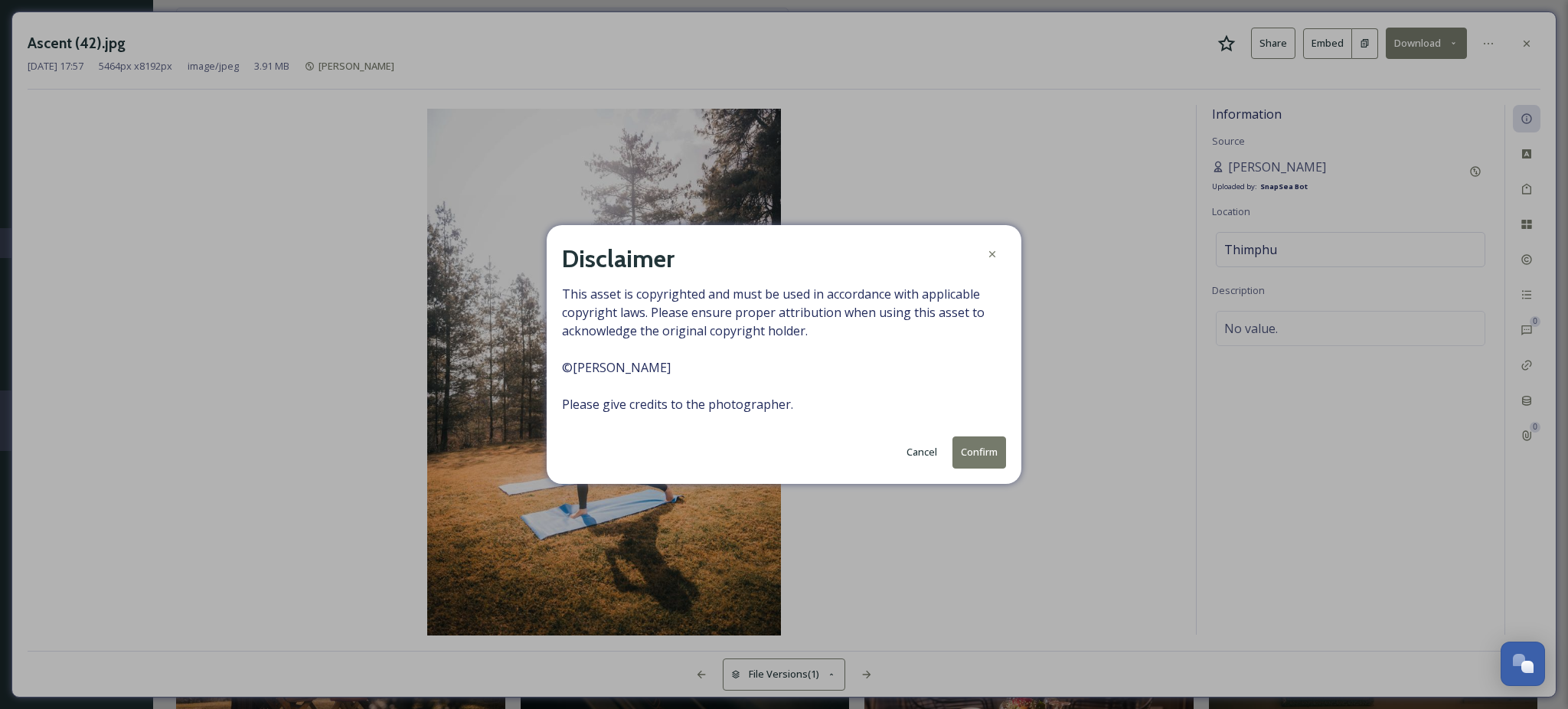
click at [981, 450] on button "Confirm" at bounding box center [979, 452] width 53 height 32
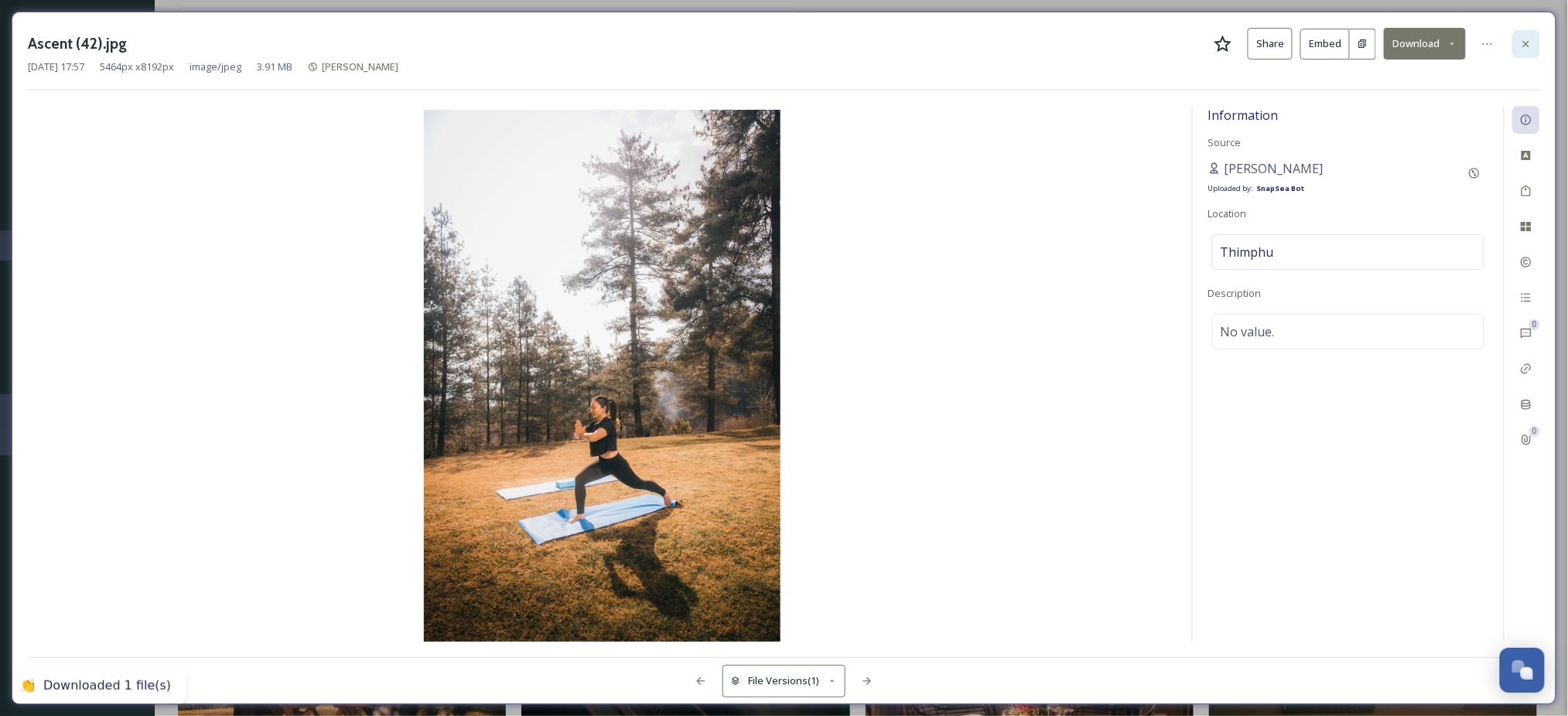
click at [1527, 41] on icon at bounding box center [1527, 44] width 13 height 13
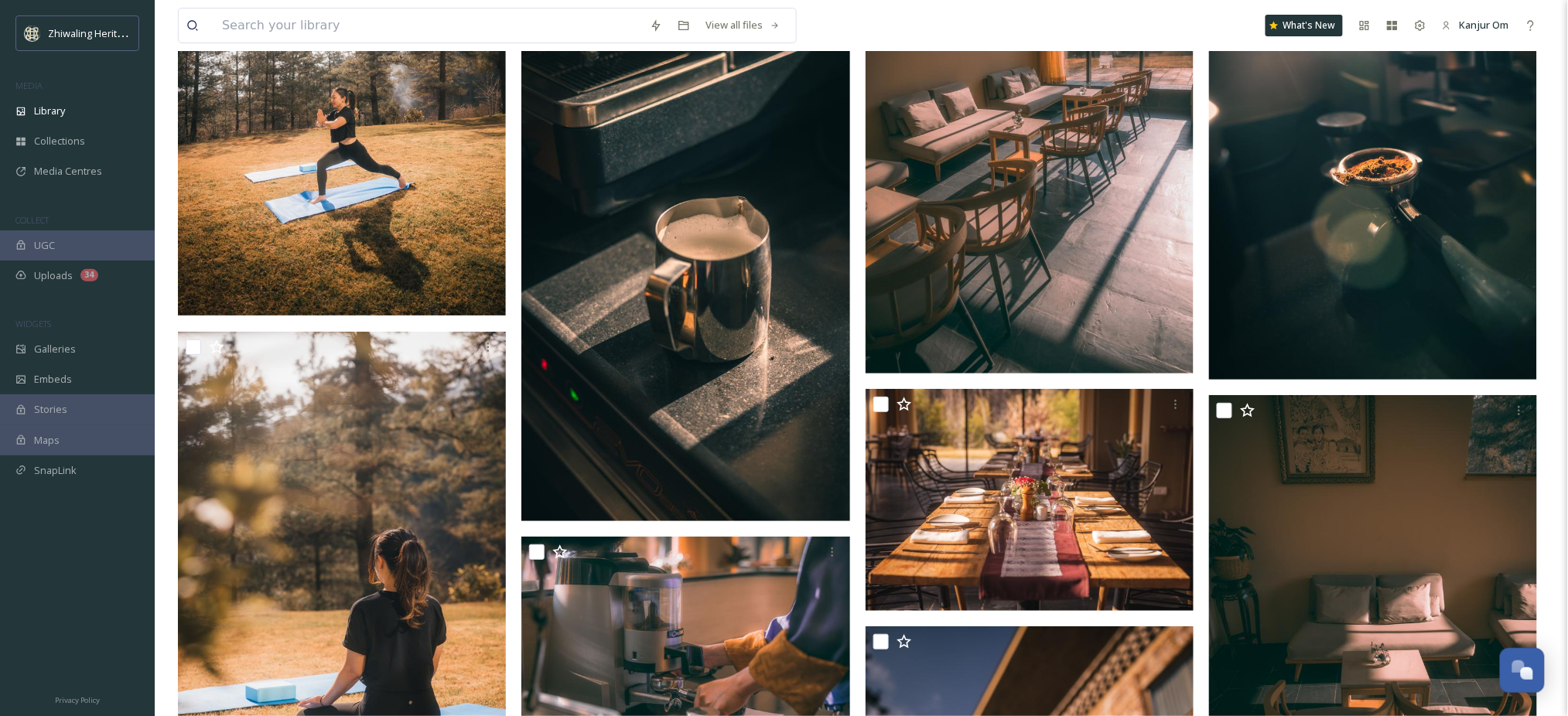
scroll to position [8661, 0]
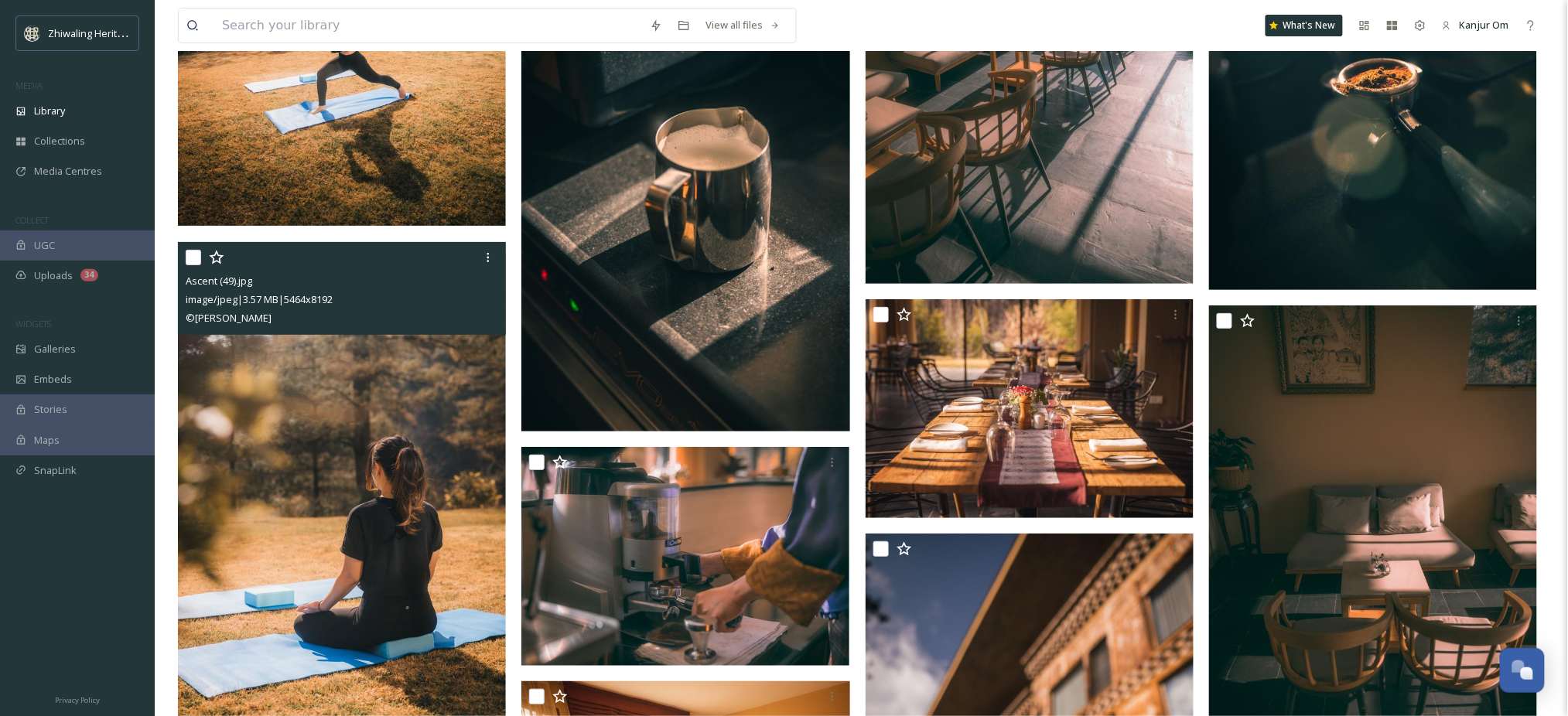
click at [266, 494] on img at bounding box center [342, 488] width 328 height 491
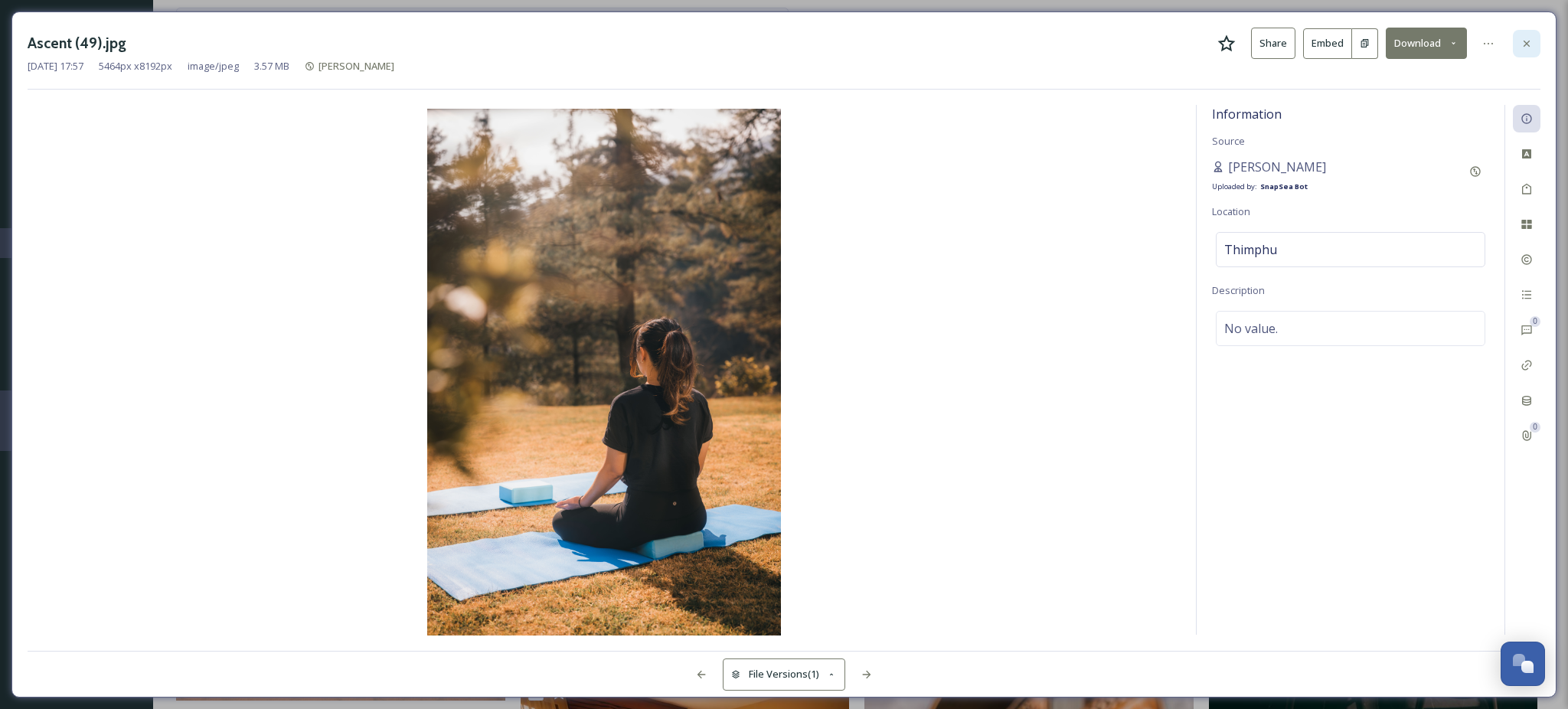
click at [1529, 45] on icon at bounding box center [1527, 43] width 6 height 6
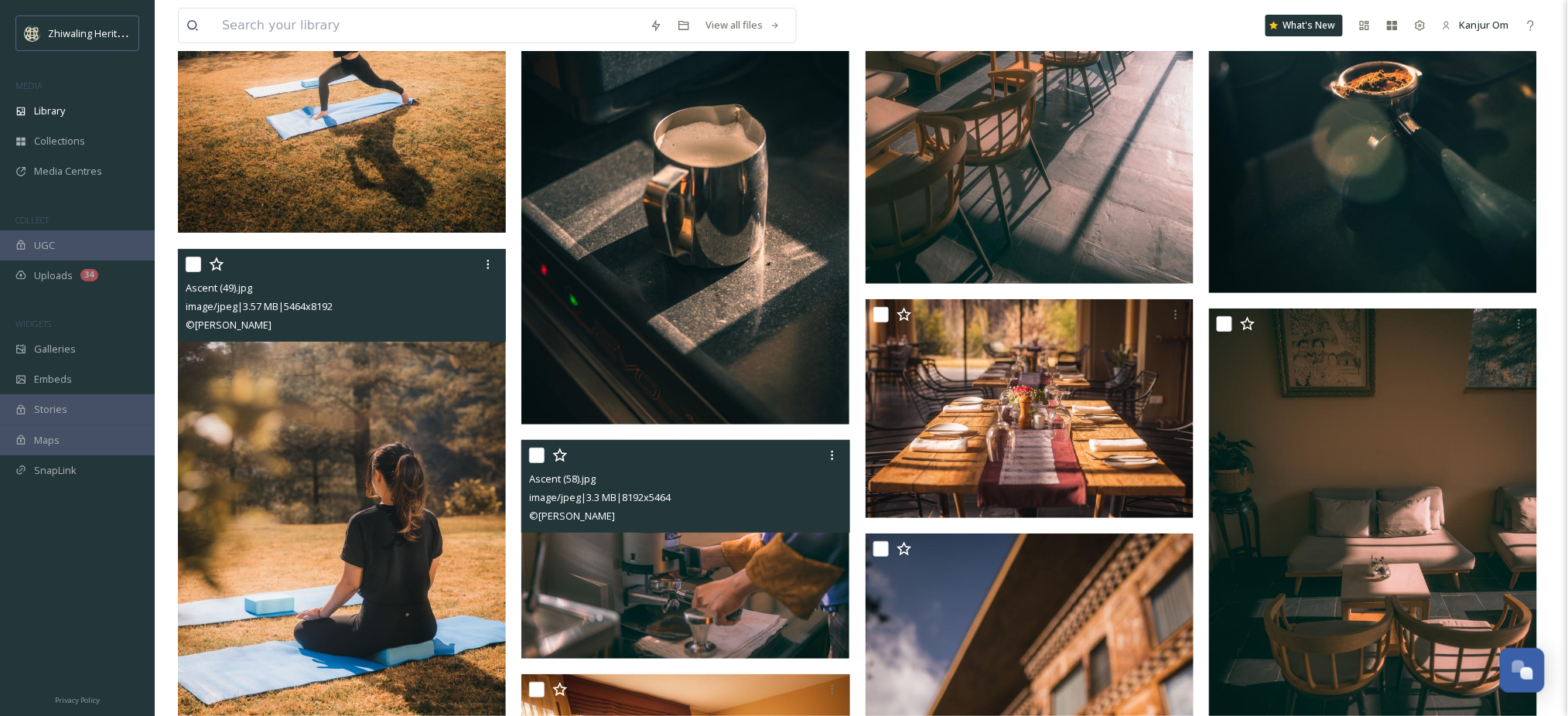
click at [747, 616] on img at bounding box center [685, 550] width 328 height 219
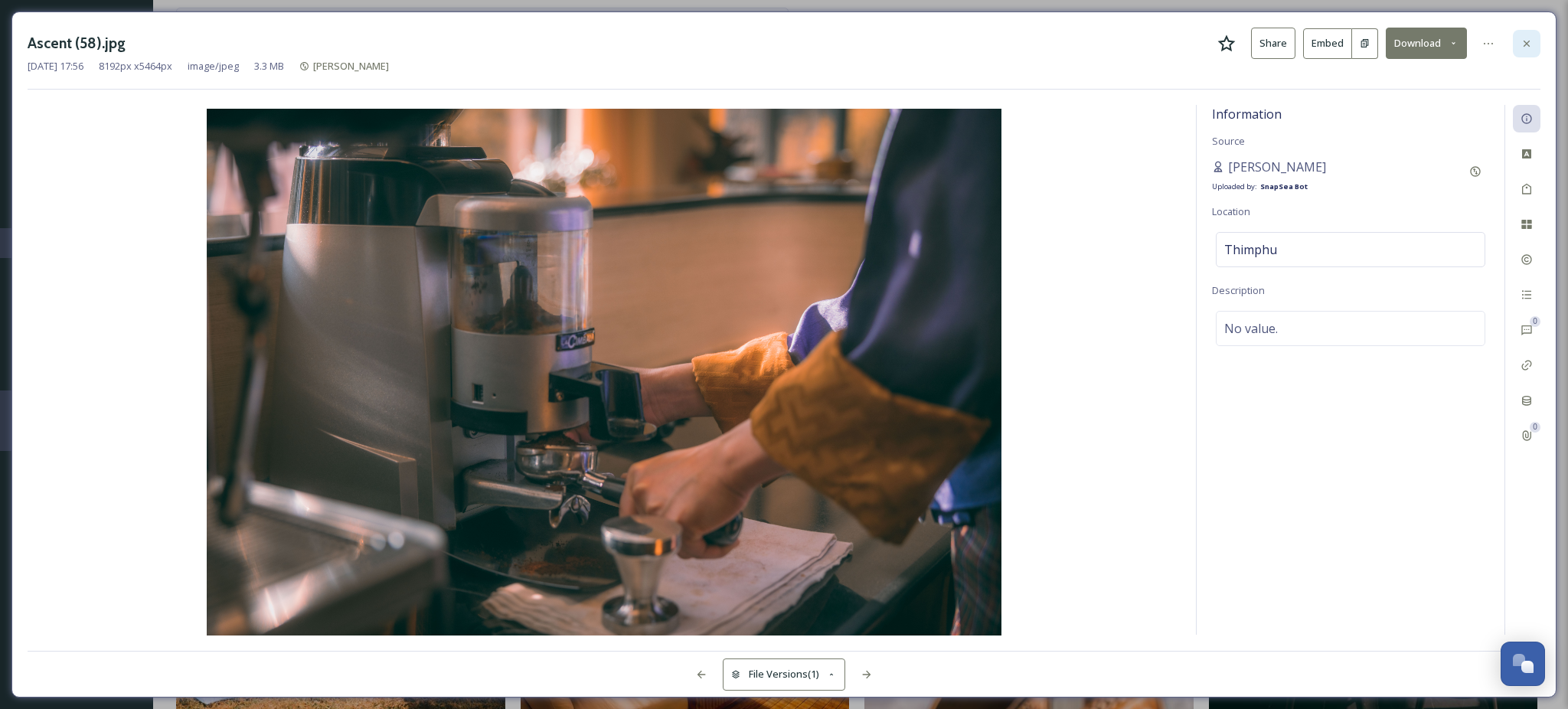
click at [1530, 38] on icon at bounding box center [1527, 43] width 12 height 12
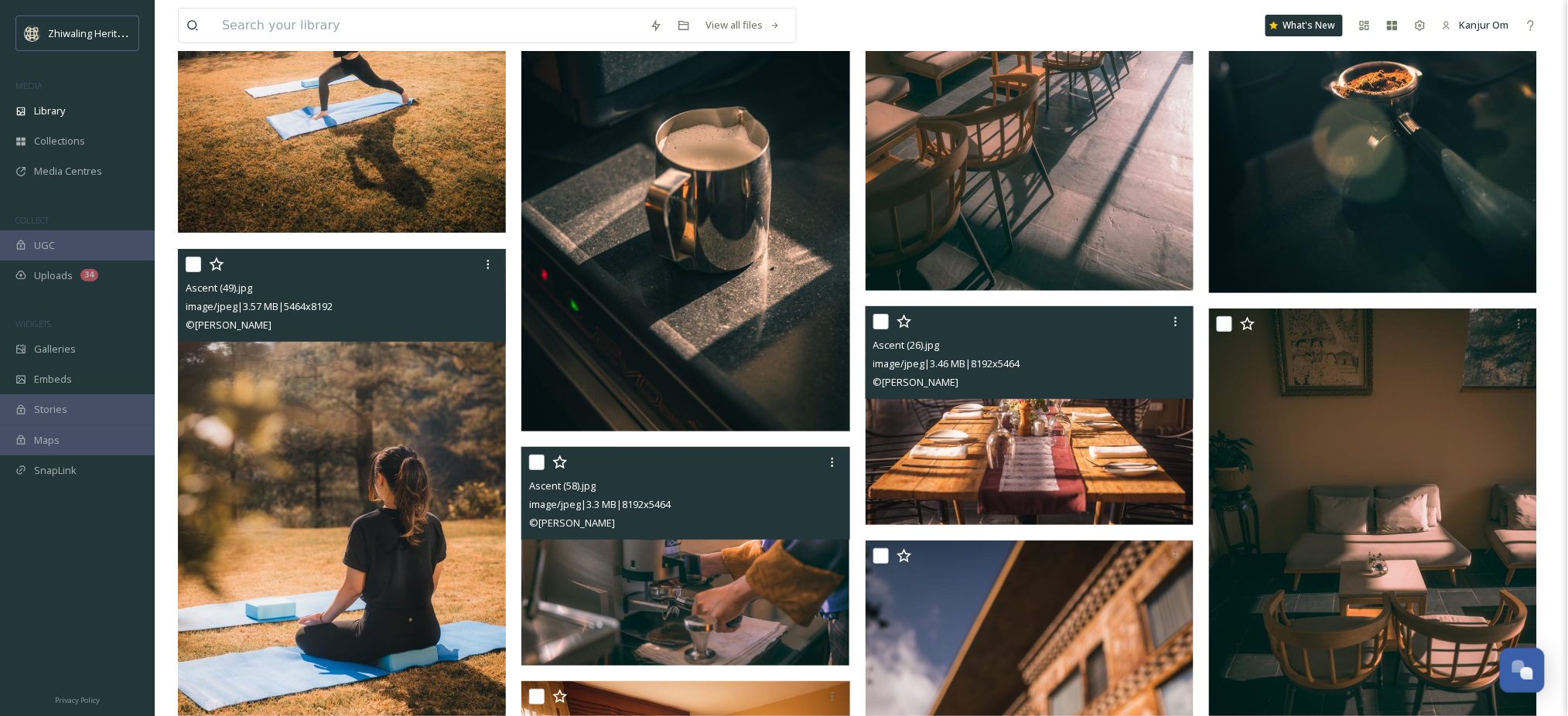
click at [1096, 438] on img at bounding box center [1029, 416] width 328 height 219
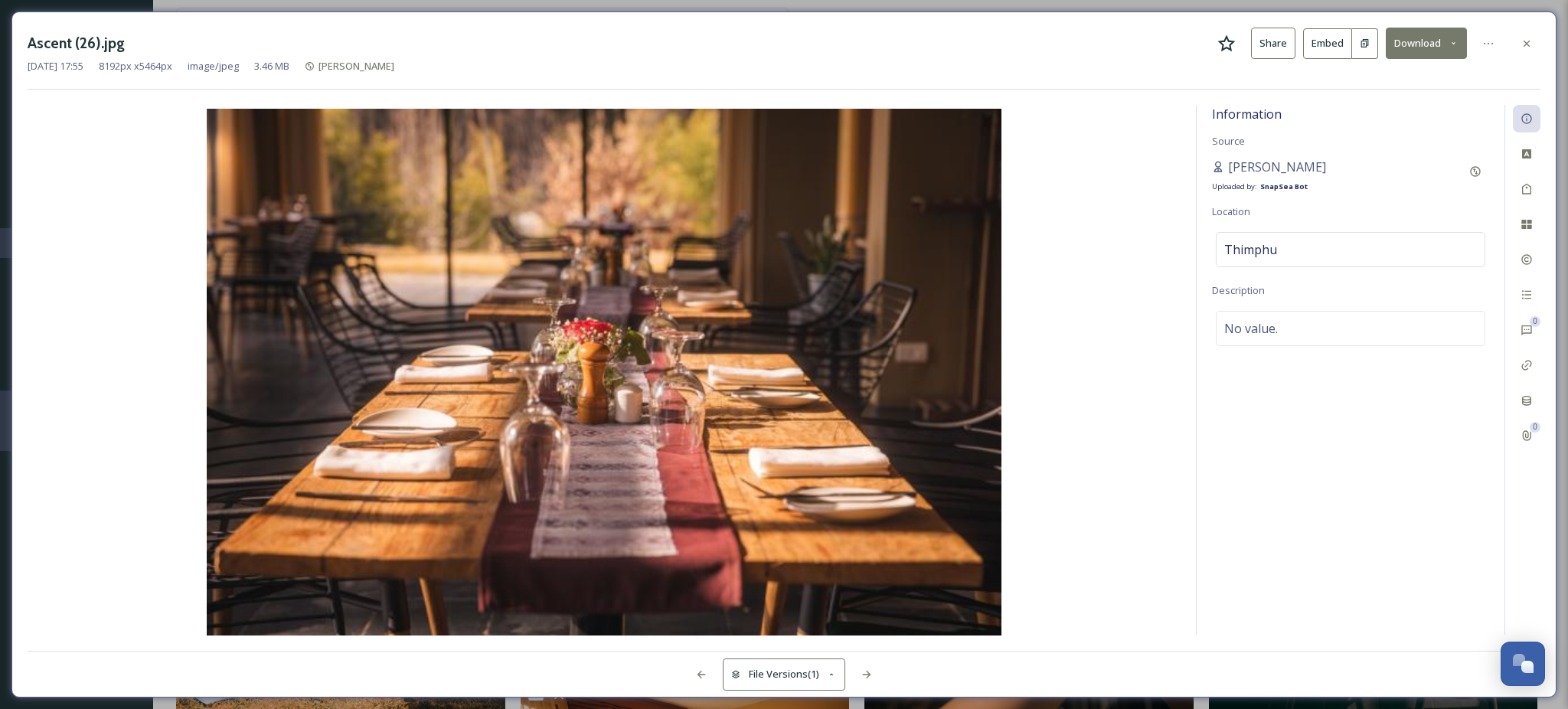
click at [1422, 31] on button "Download" at bounding box center [1426, 43] width 81 height 32
click at [1392, 69] on div "Download Original (8192 x 5464)" at bounding box center [1386, 78] width 160 height 30
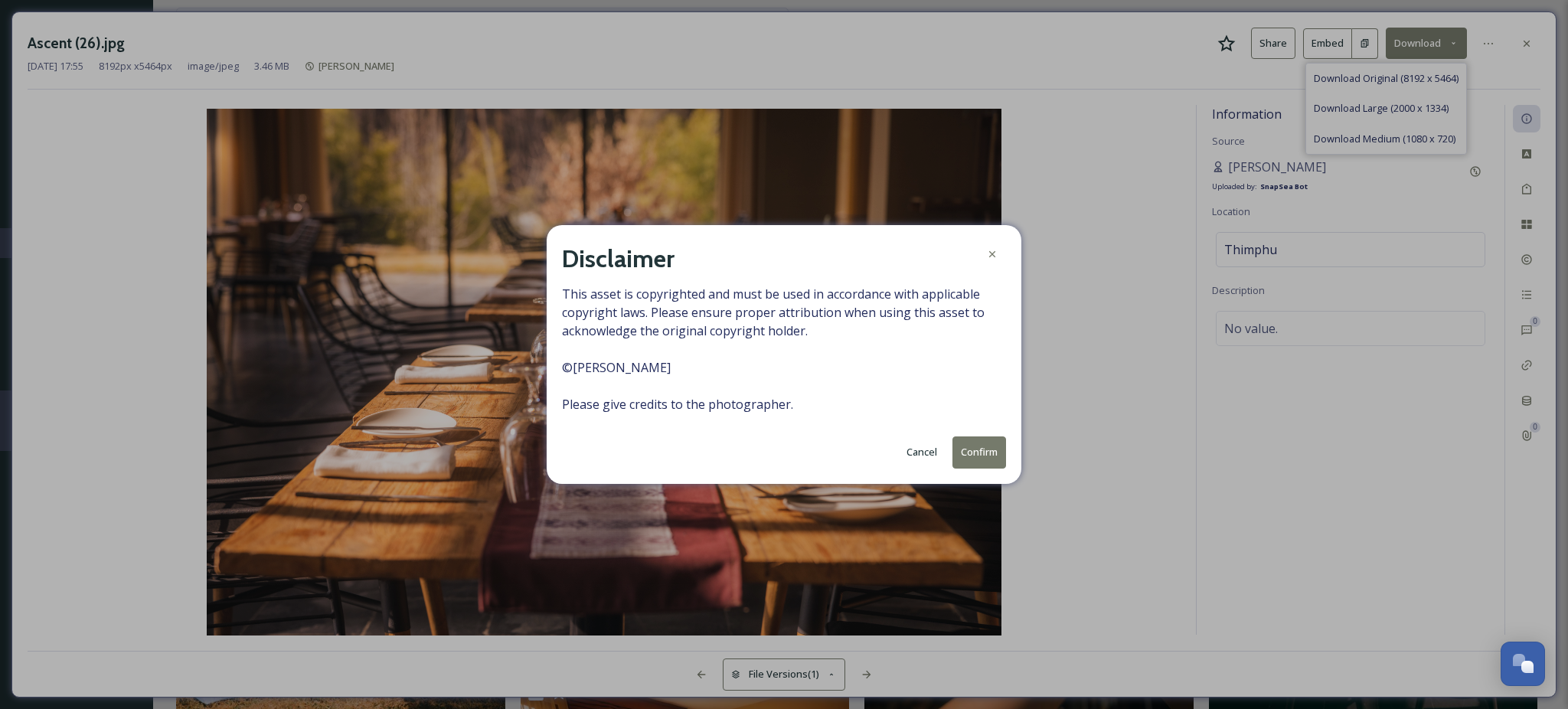
click at [984, 441] on button "Confirm" at bounding box center [979, 452] width 53 height 32
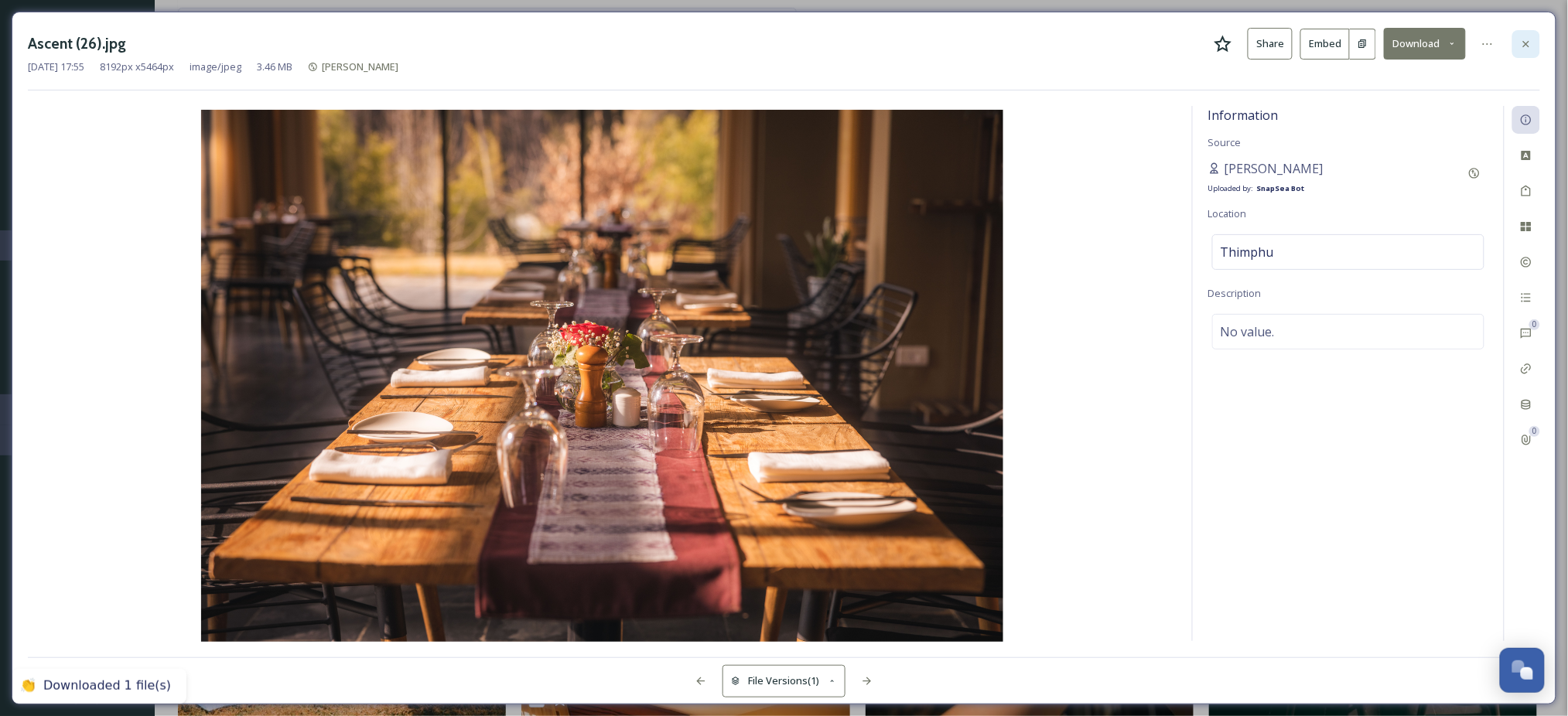
click at [1530, 45] on icon at bounding box center [1527, 44] width 13 height 13
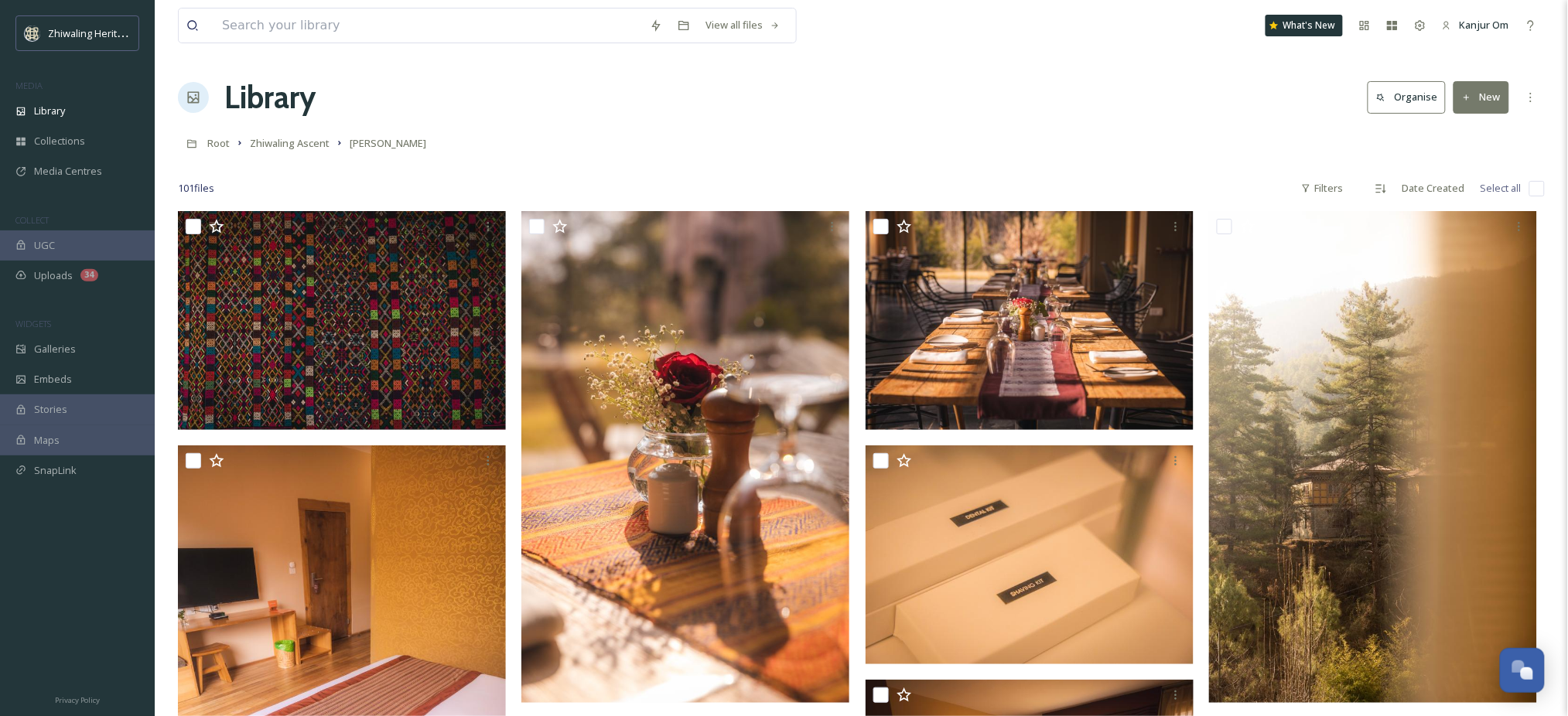
click at [299, 129] on div "Root Zhiwaling Ascent [PERSON_NAME]" at bounding box center [862, 143] width 1367 height 30
click at [299, 143] on span "Zhiwaling Ascent" at bounding box center [290, 143] width 80 height 14
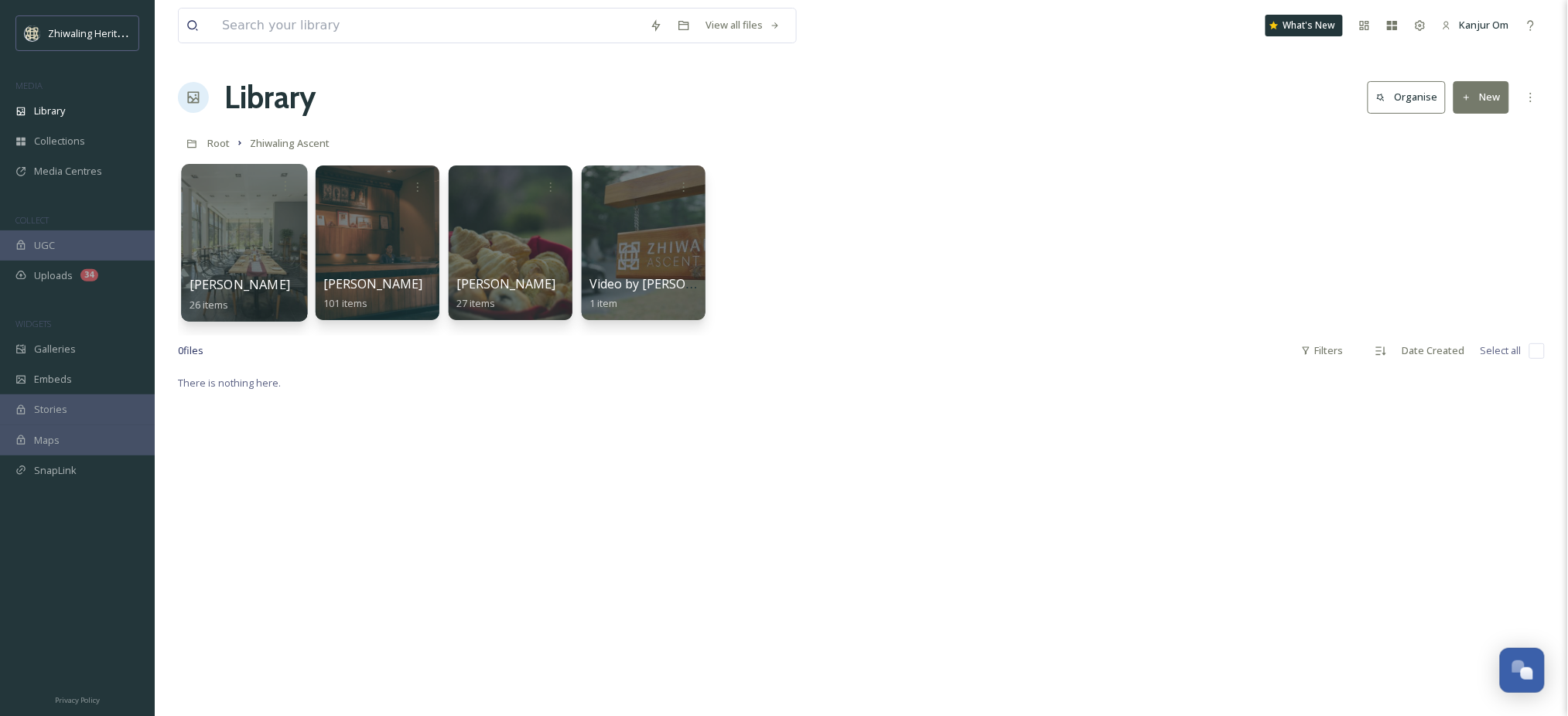
click at [250, 249] on div at bounding box center [244, 243] width 126 height 158
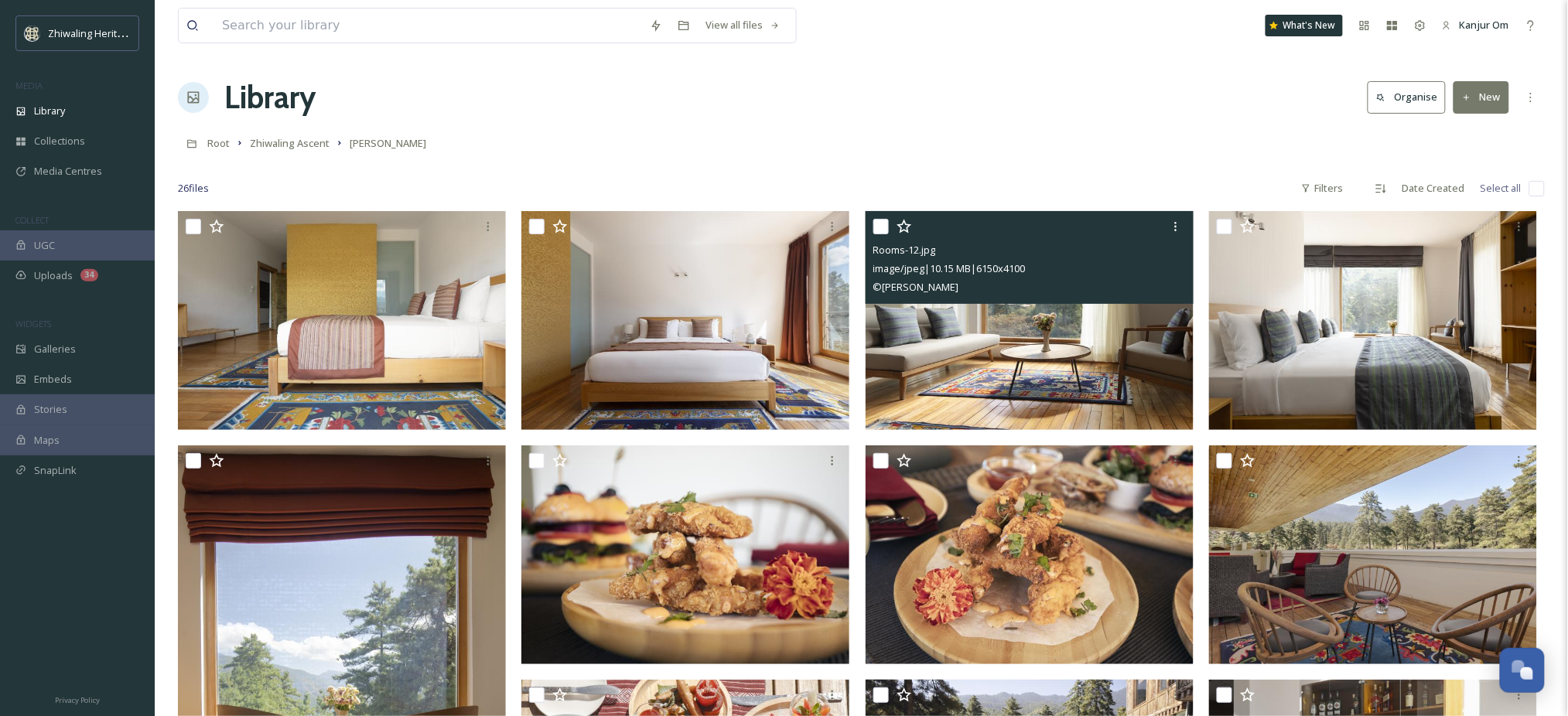
click at [1093, 335] on img at bounding box center [1029, 320] width 328 height 219
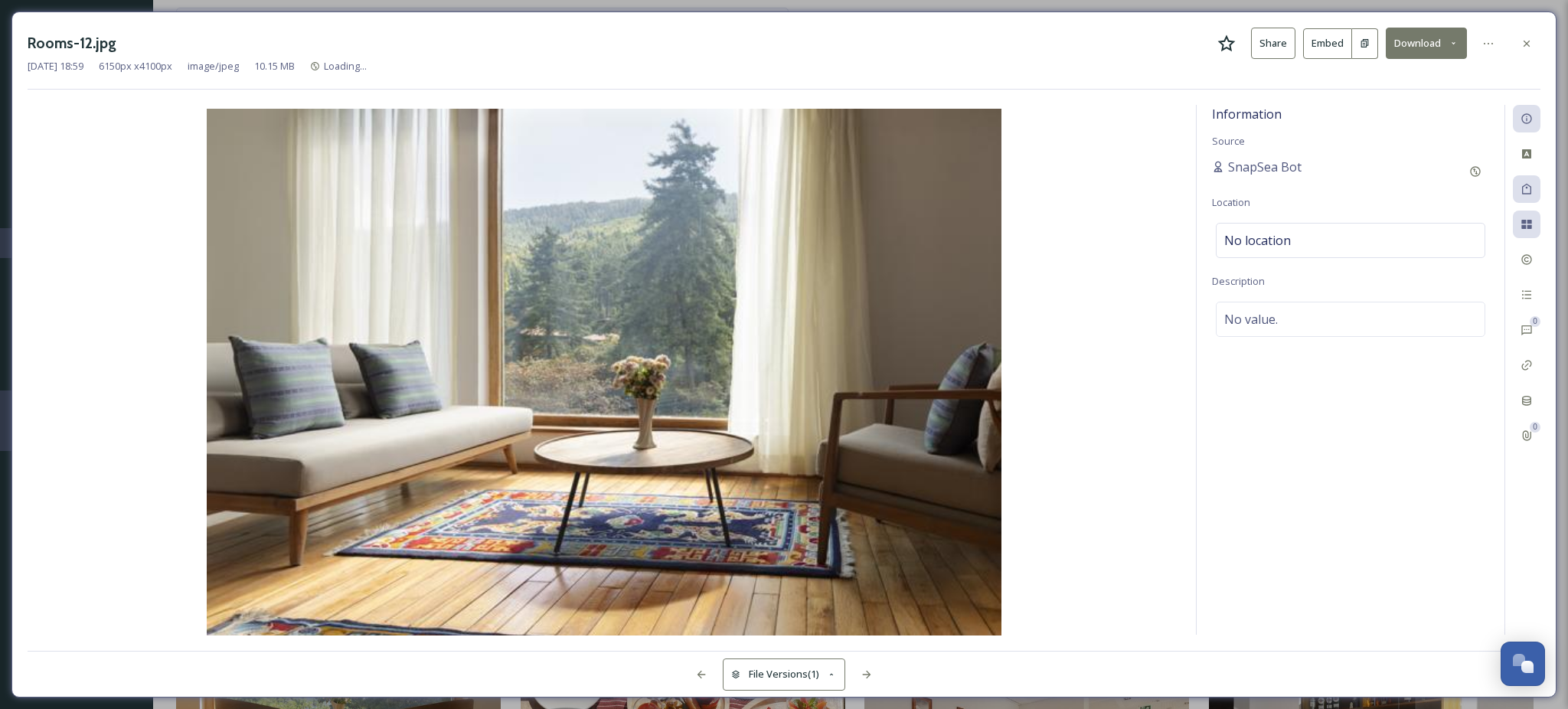
click at [1436, 33] on button "Download" at bounding box center [1426, 43] width 81 height 32
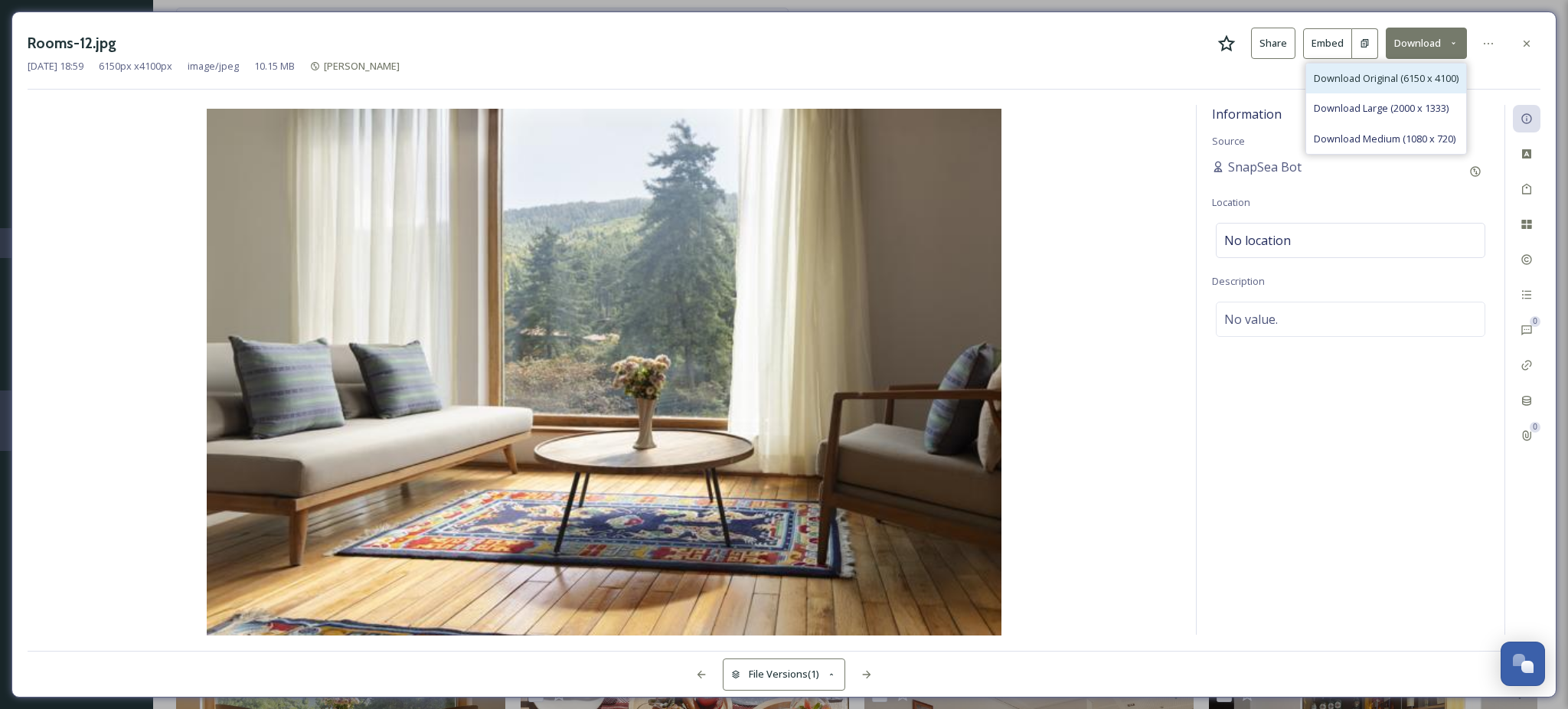
click at [1381, 75] on span "Download Original (6150 x 4100)" at bounding box center [1386, 78] width 145 height 15
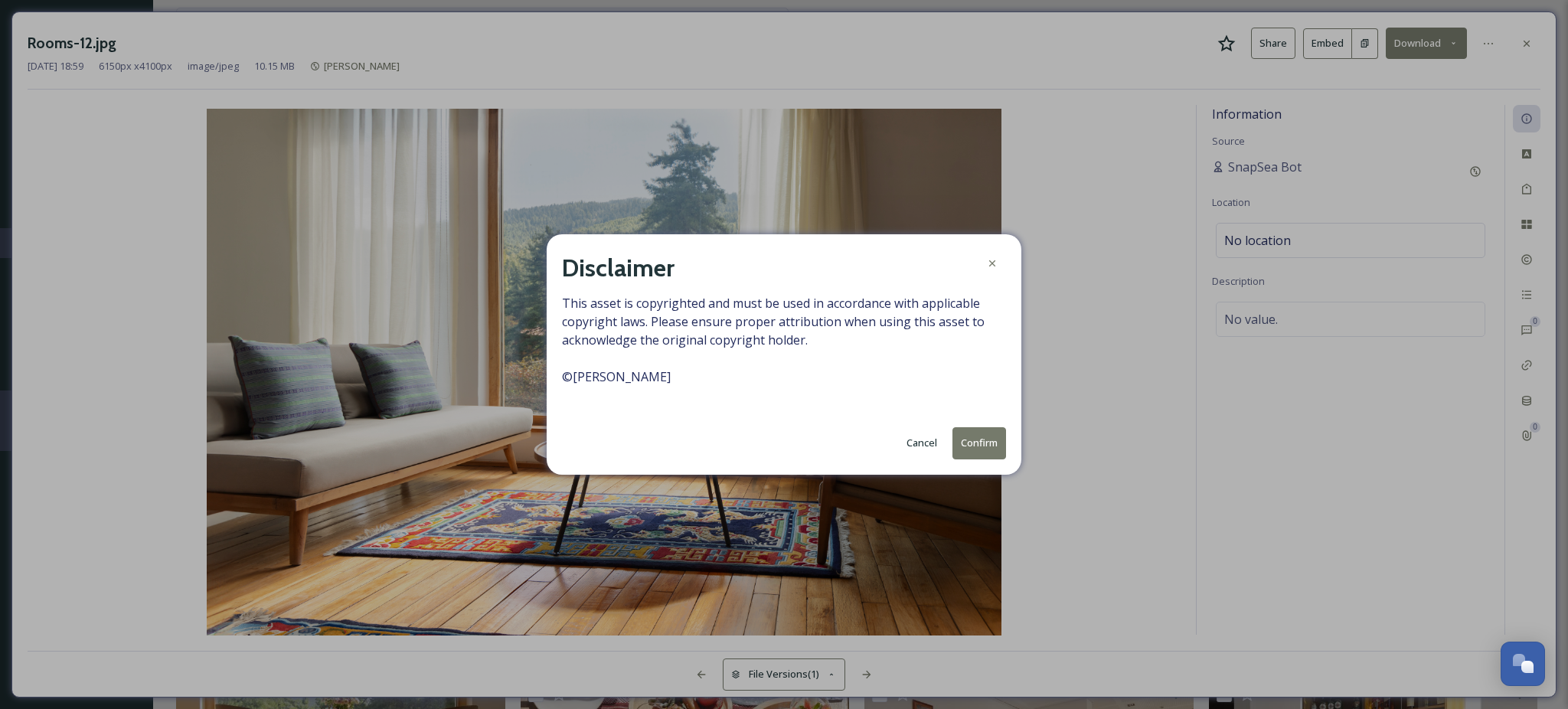
click at [988, 454] on button "Confirm" at bounding box center [979, 443] width 53 height 32
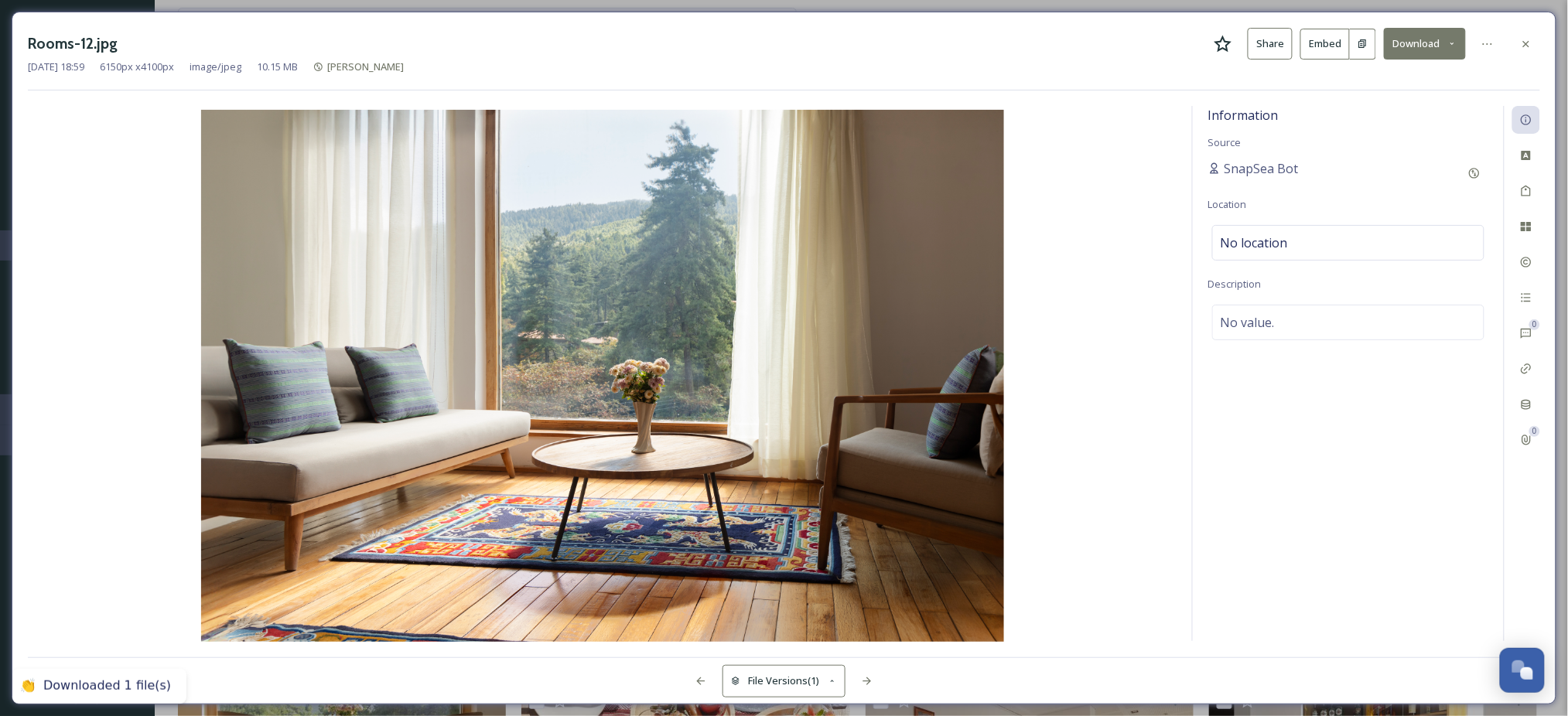
drag, startPoint x: 1017, startPoint y: 22, endPoint x: 1024, endPoint y: 26, distance: 8.1
click at [1020, 22] on div "Rooms-12.jpg Share Embed Download [DATE] 18:59 6150 px x 4100 px image/jpeg 10.…" at bounding box center [784, 358] width 1545 height 693
click at [1525, 38] on icon at bounding box center [1527, 44] width 13 height 13
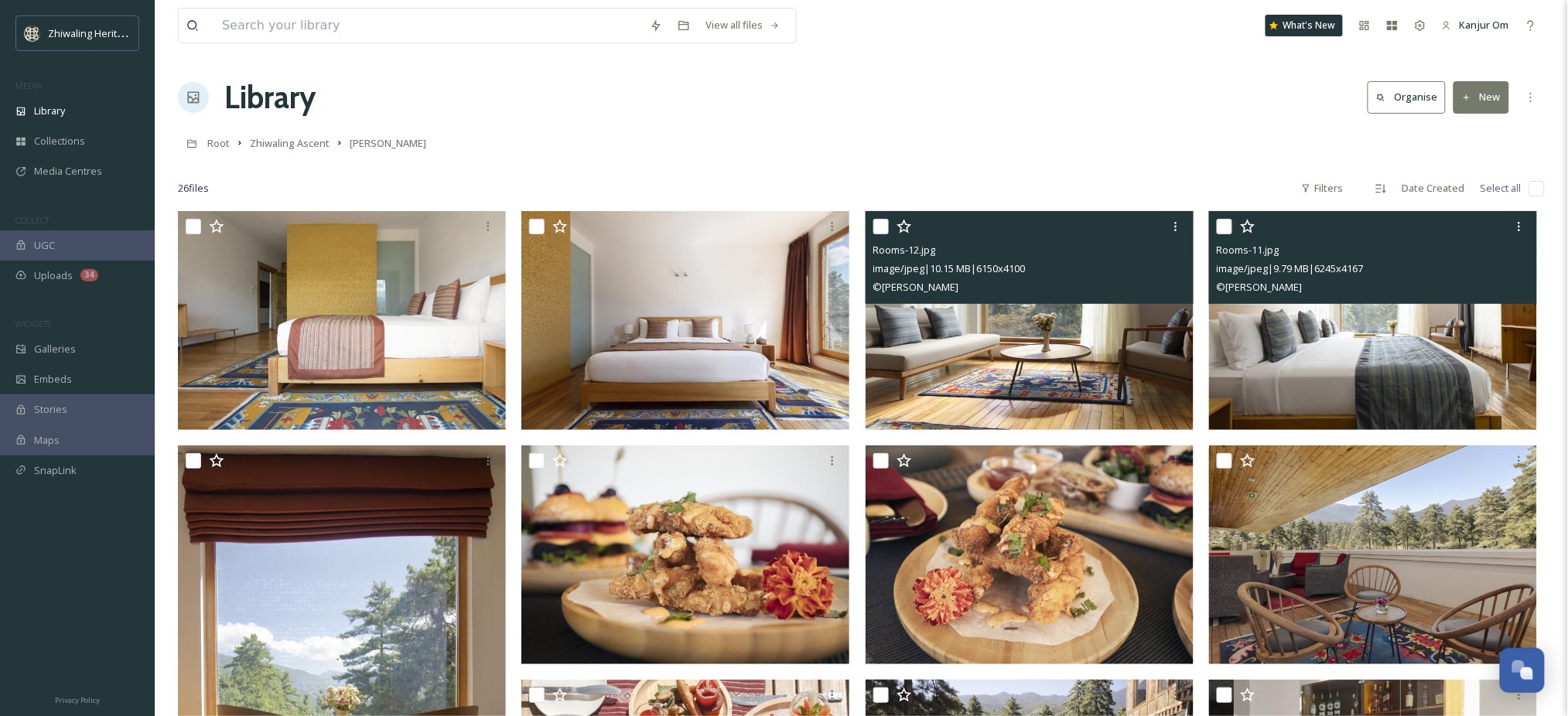
click at [1425, 337] on img at bounding box center [1372, 320] width 328 height 219
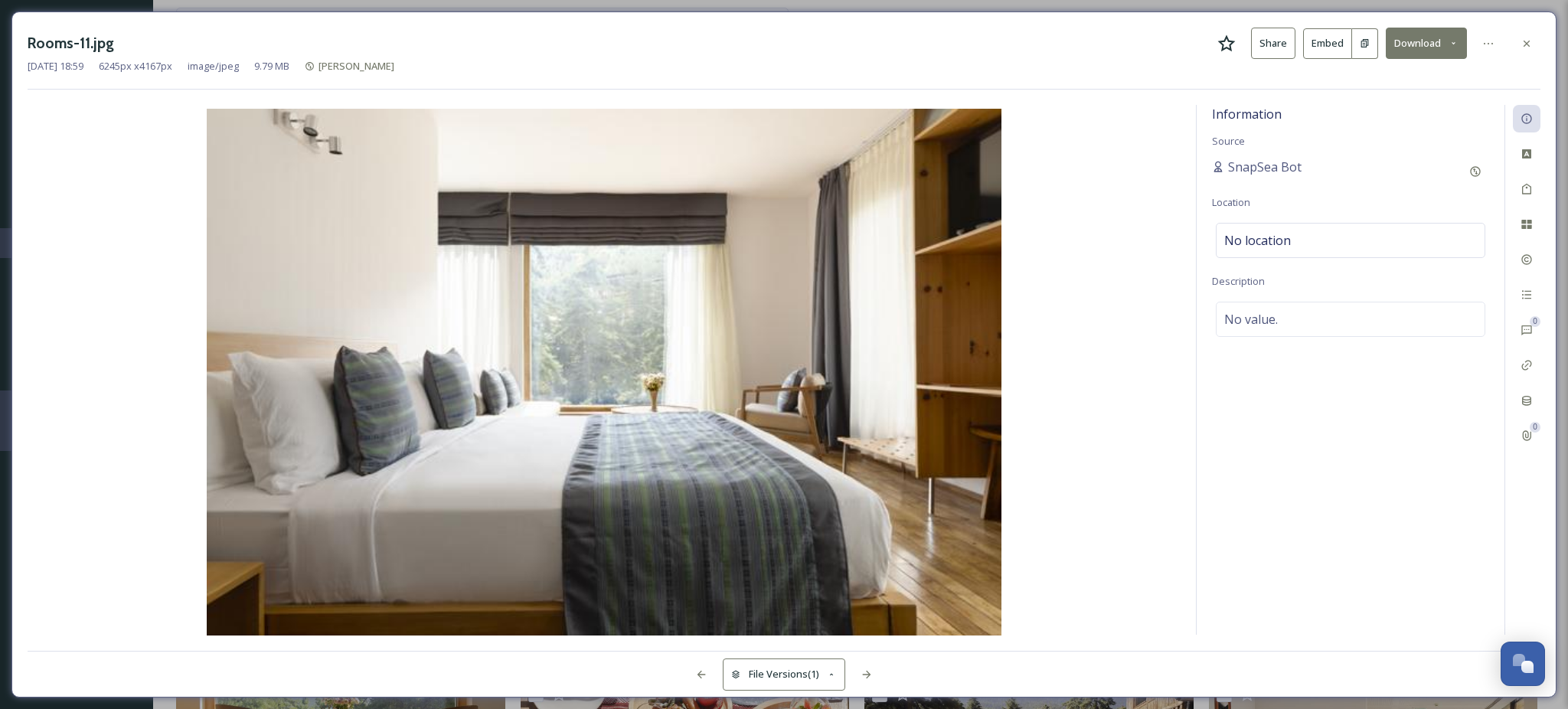
click at [1438, 54] on button "Download" at bounding box center [1426, 43] width 81 height 32
click at [1426, 70] on div "Download Original (6245 x 4167)" at bounding box center [1386, 78] width 160 height 30
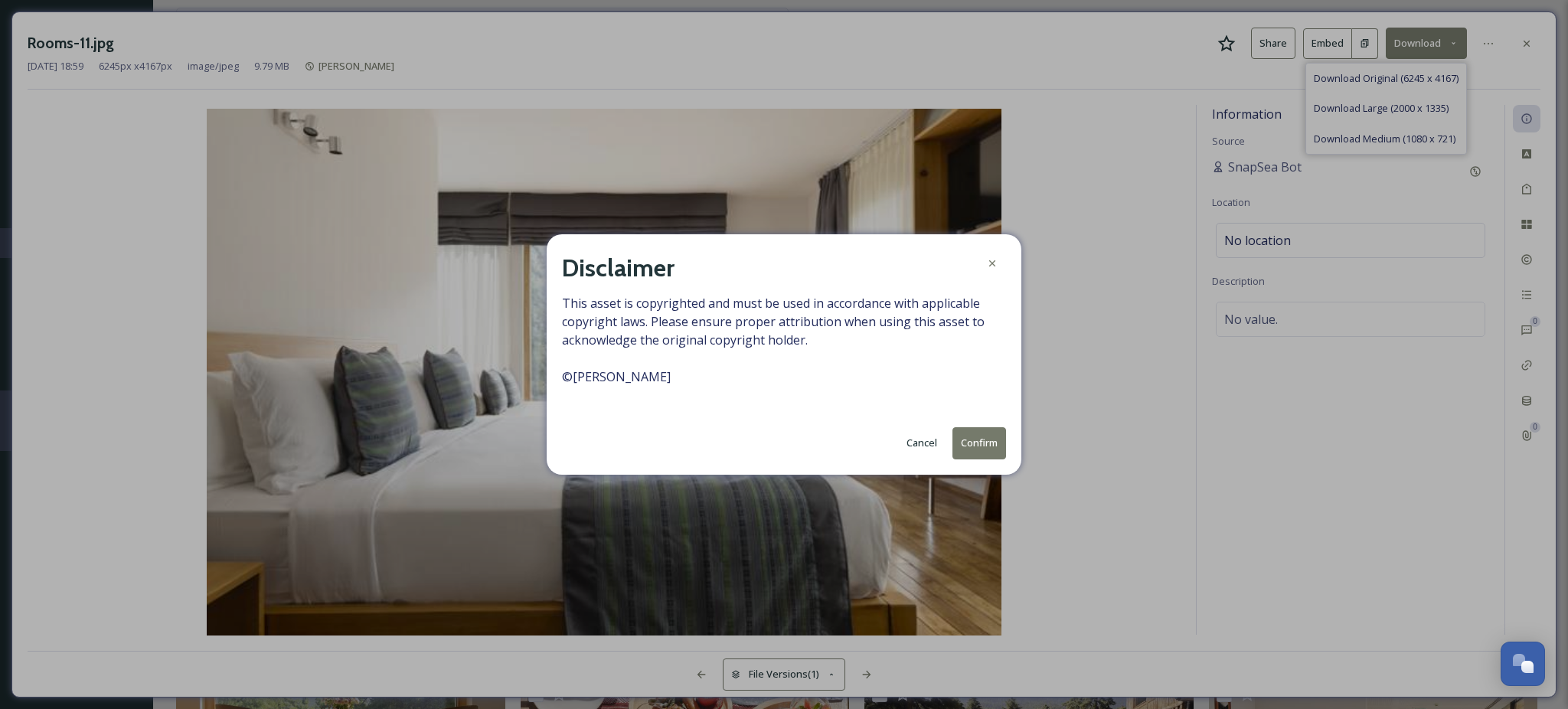
click at [926, 457] on button "Cancel" at bounding box center [921, 443] width 46 height 30
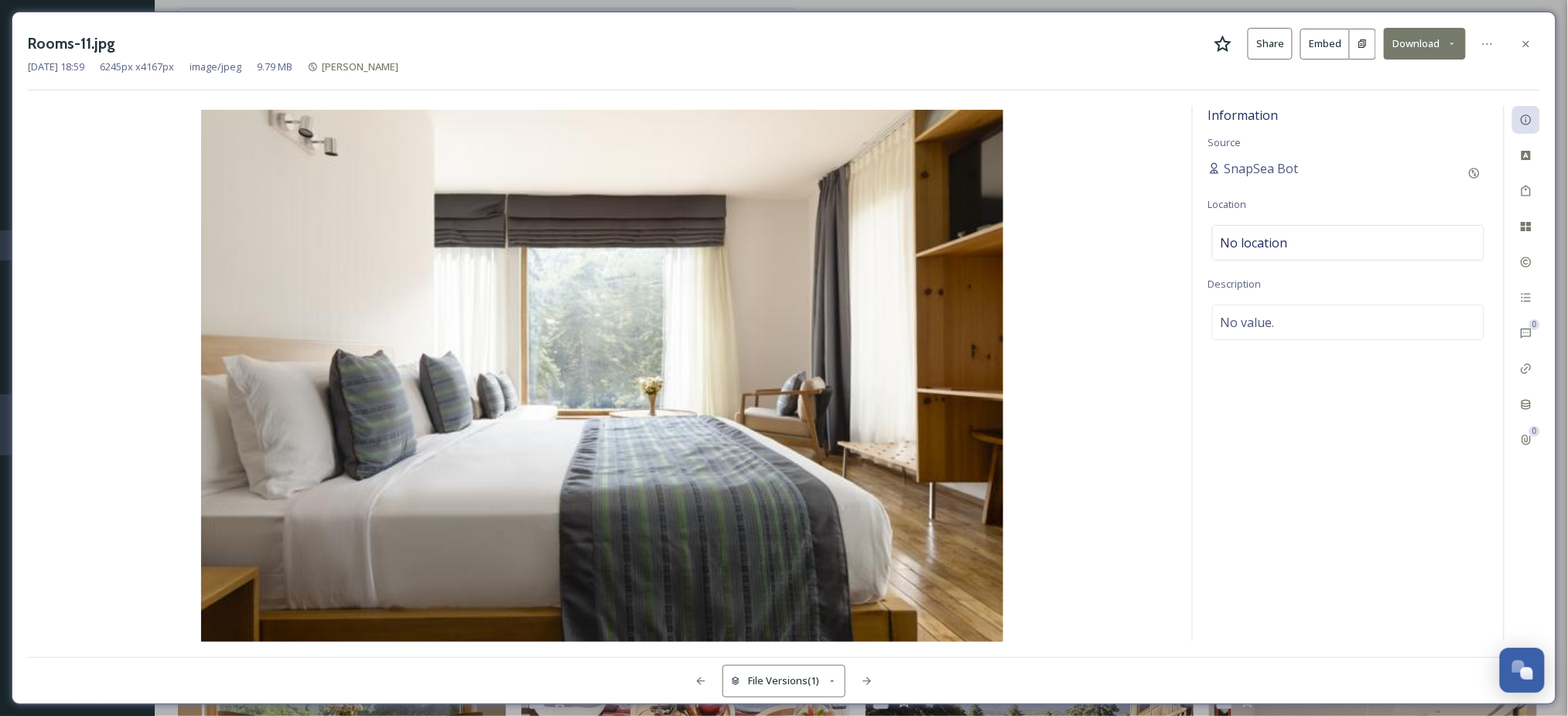
click at [1416, 41] on button "Download" at bounding box center [1425, 44] width 82 height 32
click at [1370, 73] on span "Download Original (6245 x 4167)" at bounding box center [1384, 79] width 146 height 15
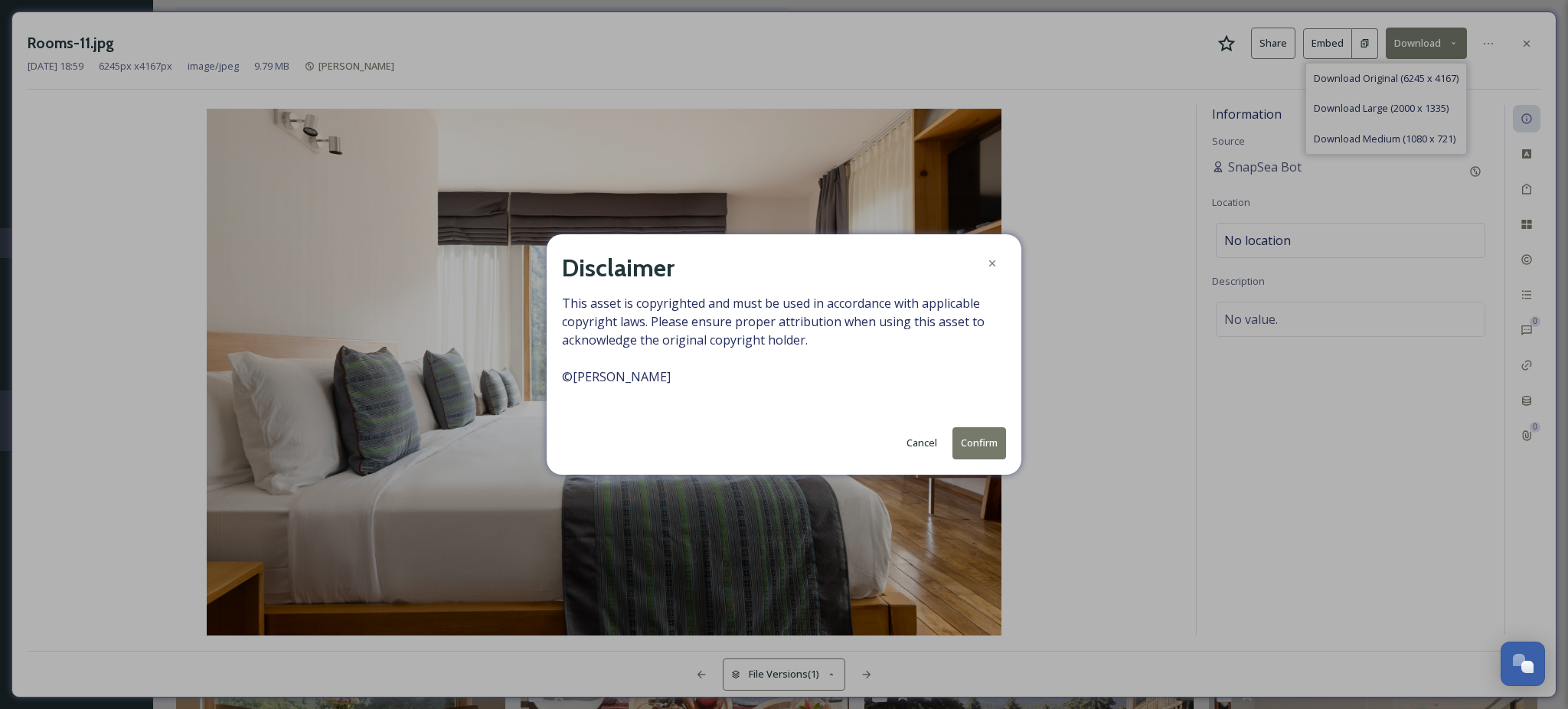
click at [966, 451] on button "Confirm" at bounding box center [979, 443] width 53 height 32
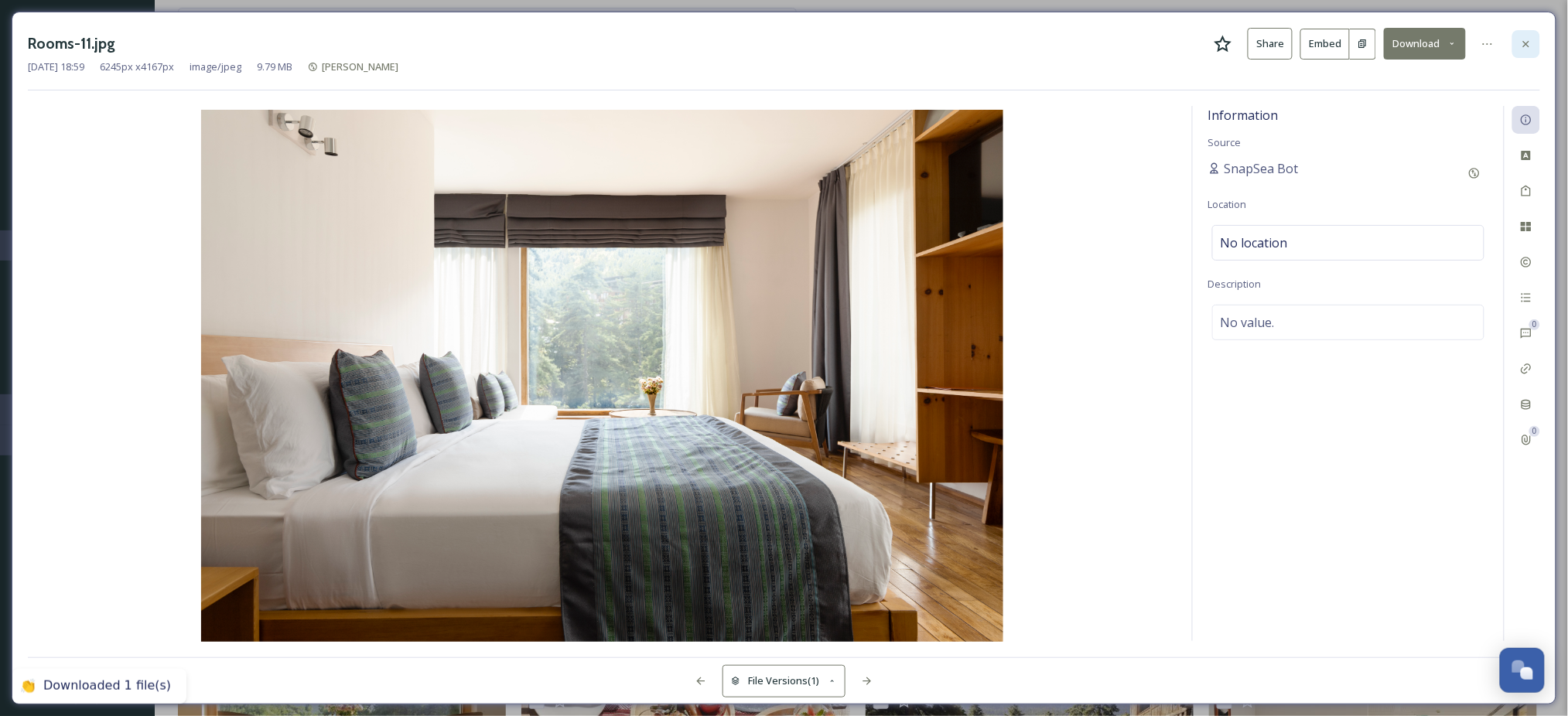
click at [1529, 50] on div at bounding box center [1527, 45] width 28 height 28
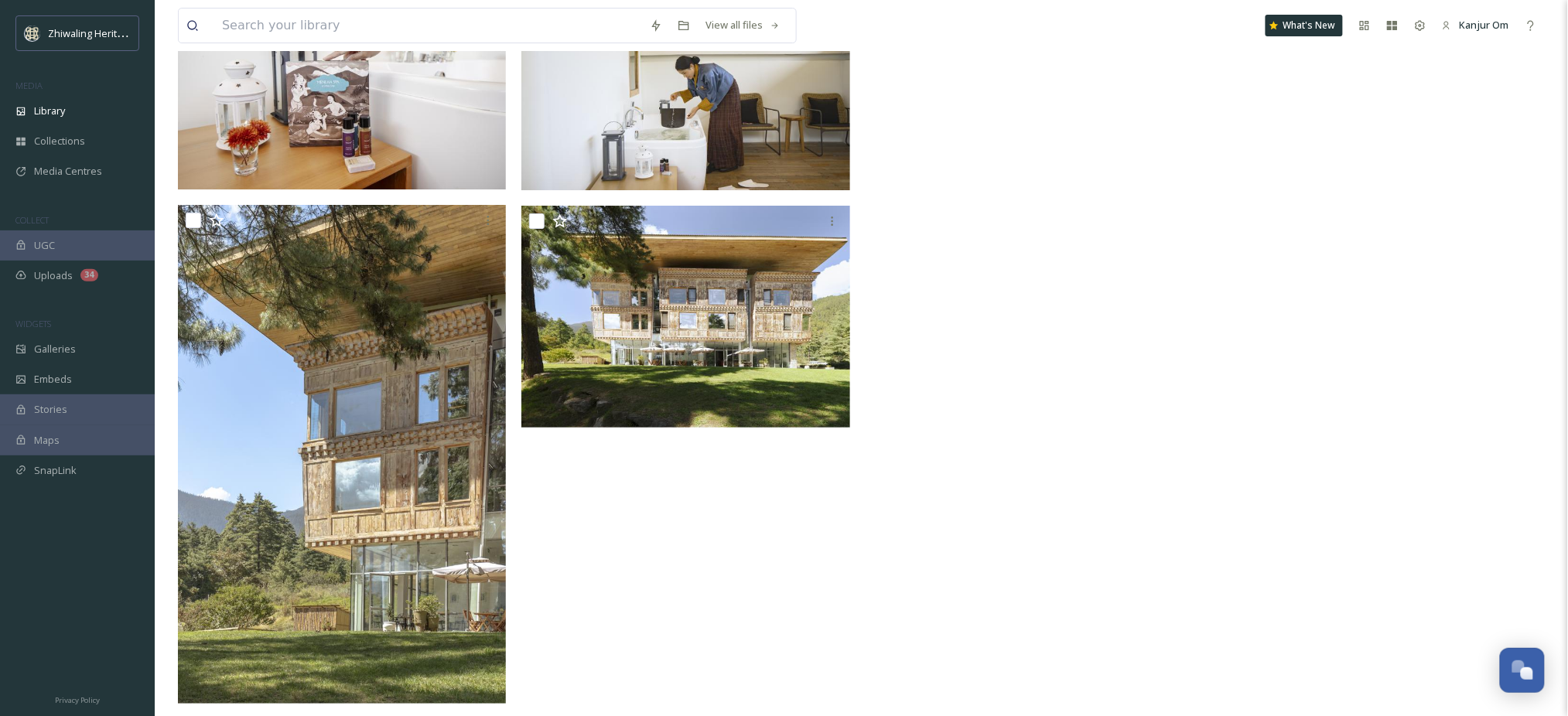
scroll to position [1996, 0]
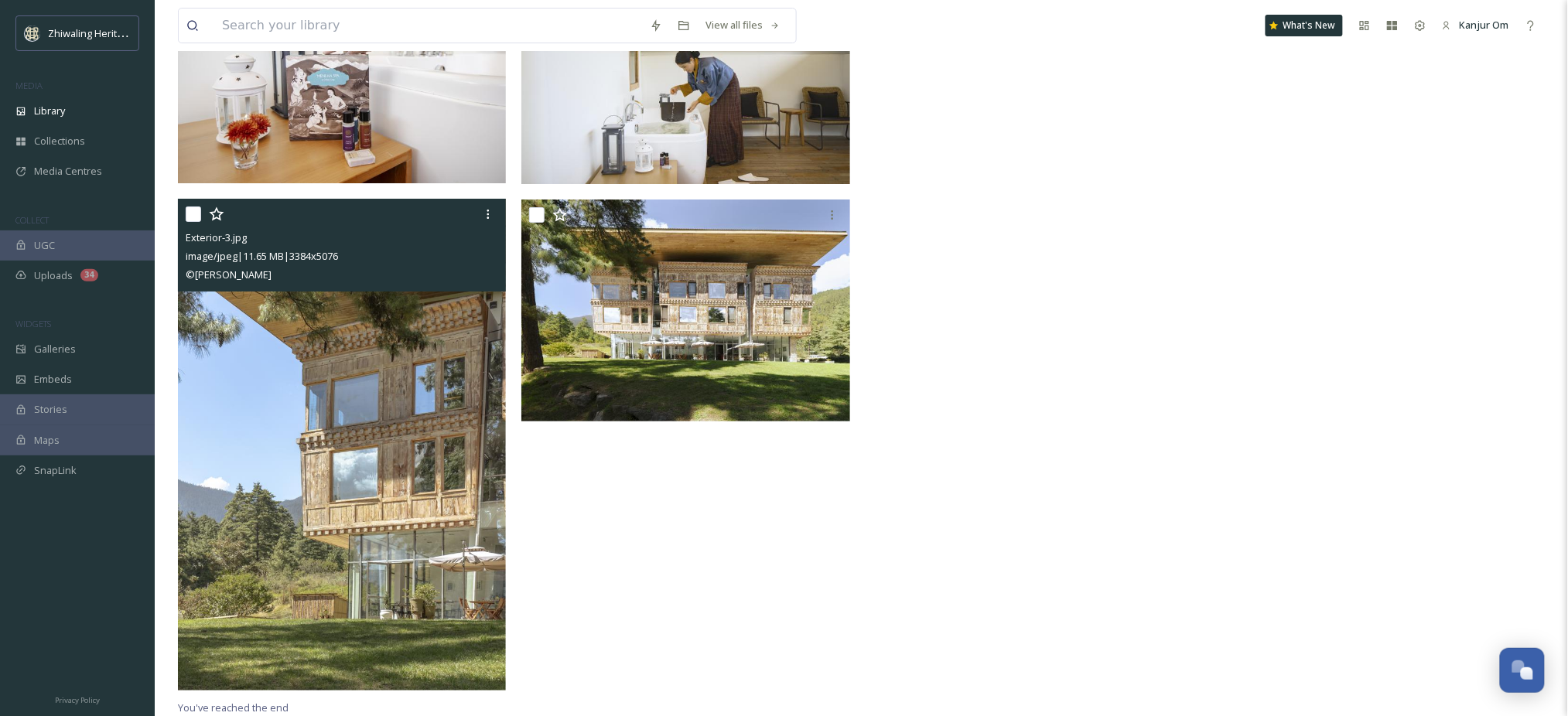
click at [340, 478] on img at bounding box center [342, 444] width 328 height 492
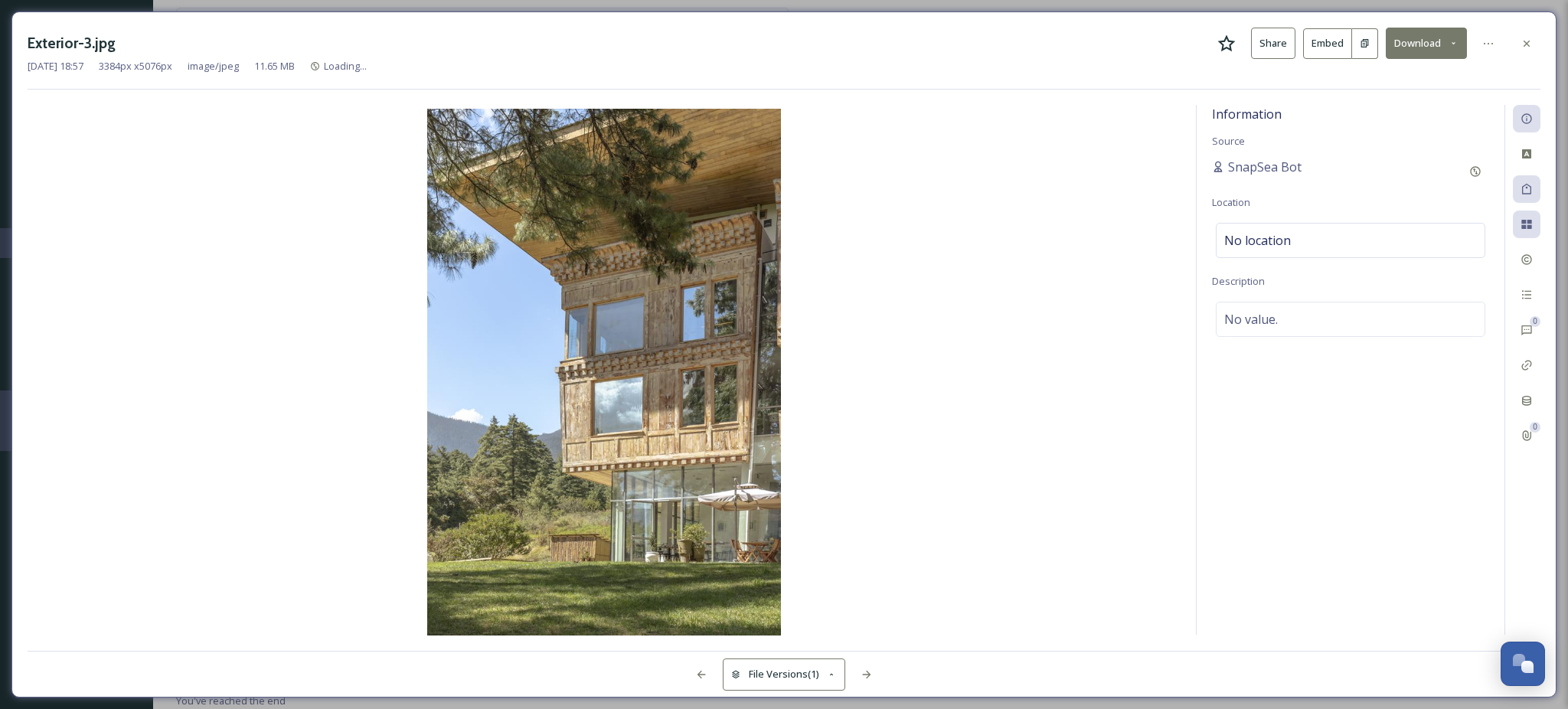
click at [1447, 30] on button "Download" at bounding box center [1426, 43] width 81 height 32
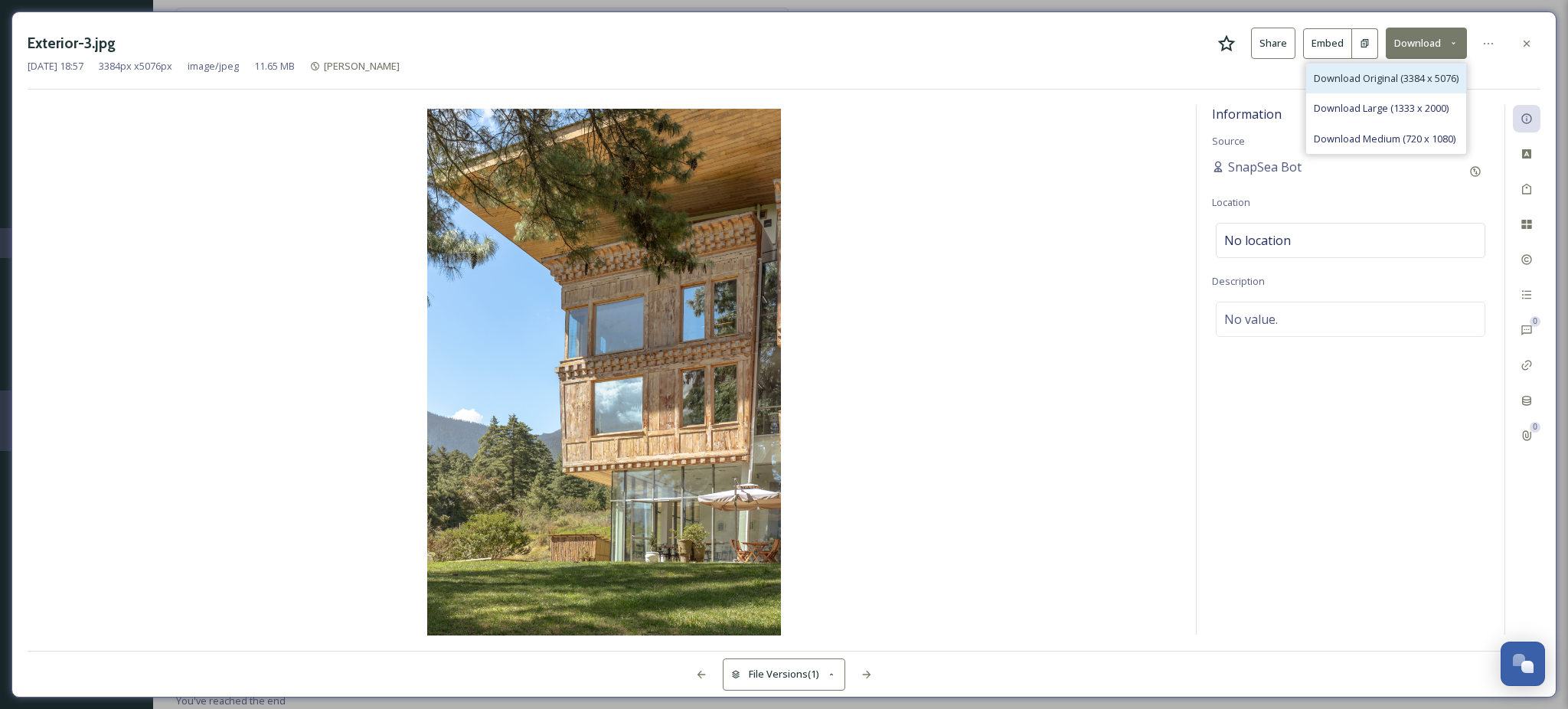
click at [1392, 86] on div "Download Original (3384 x 5076)" at bounding box center [1386, 78] width 160 height 30
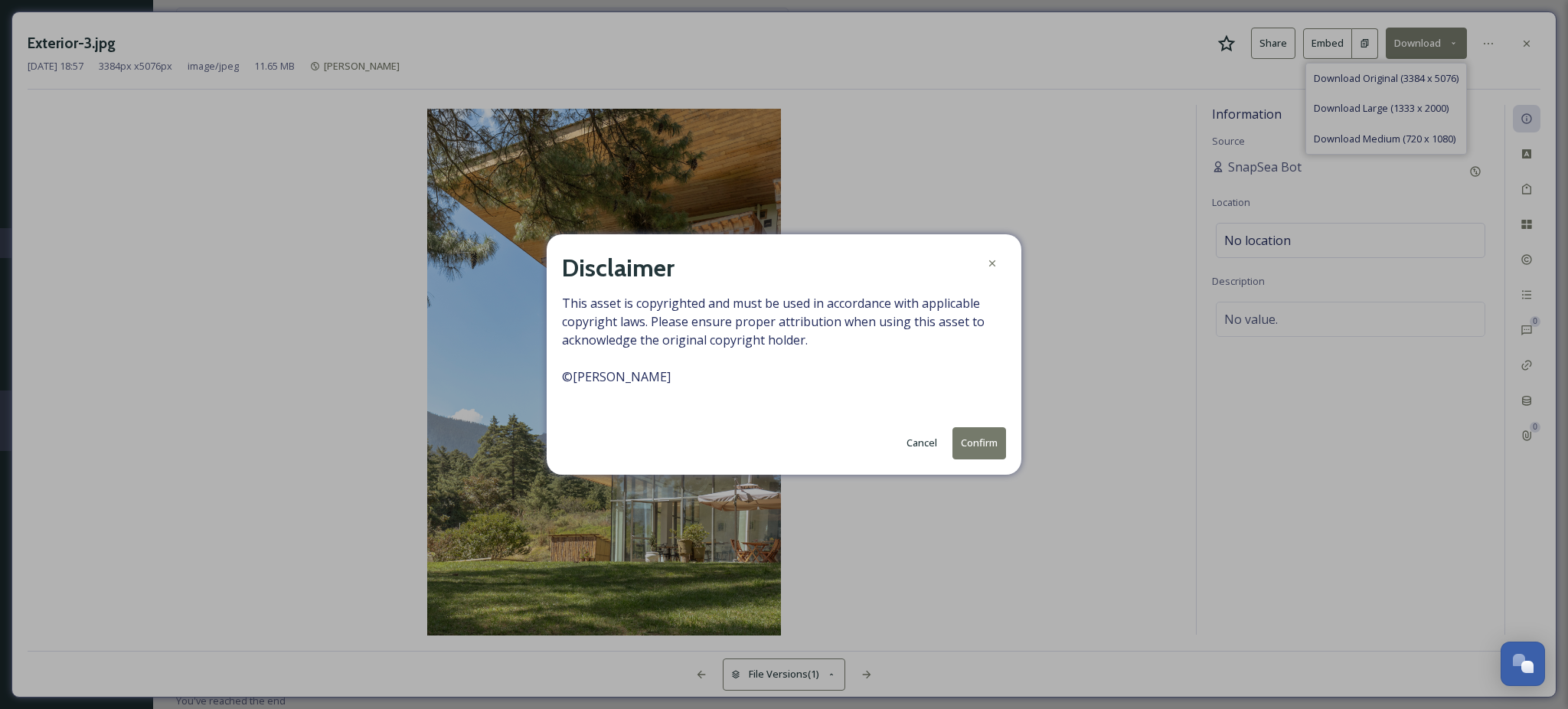
click at [988, 434] on button "Confirm" at bounding box center [979, 443] width 53 height 32
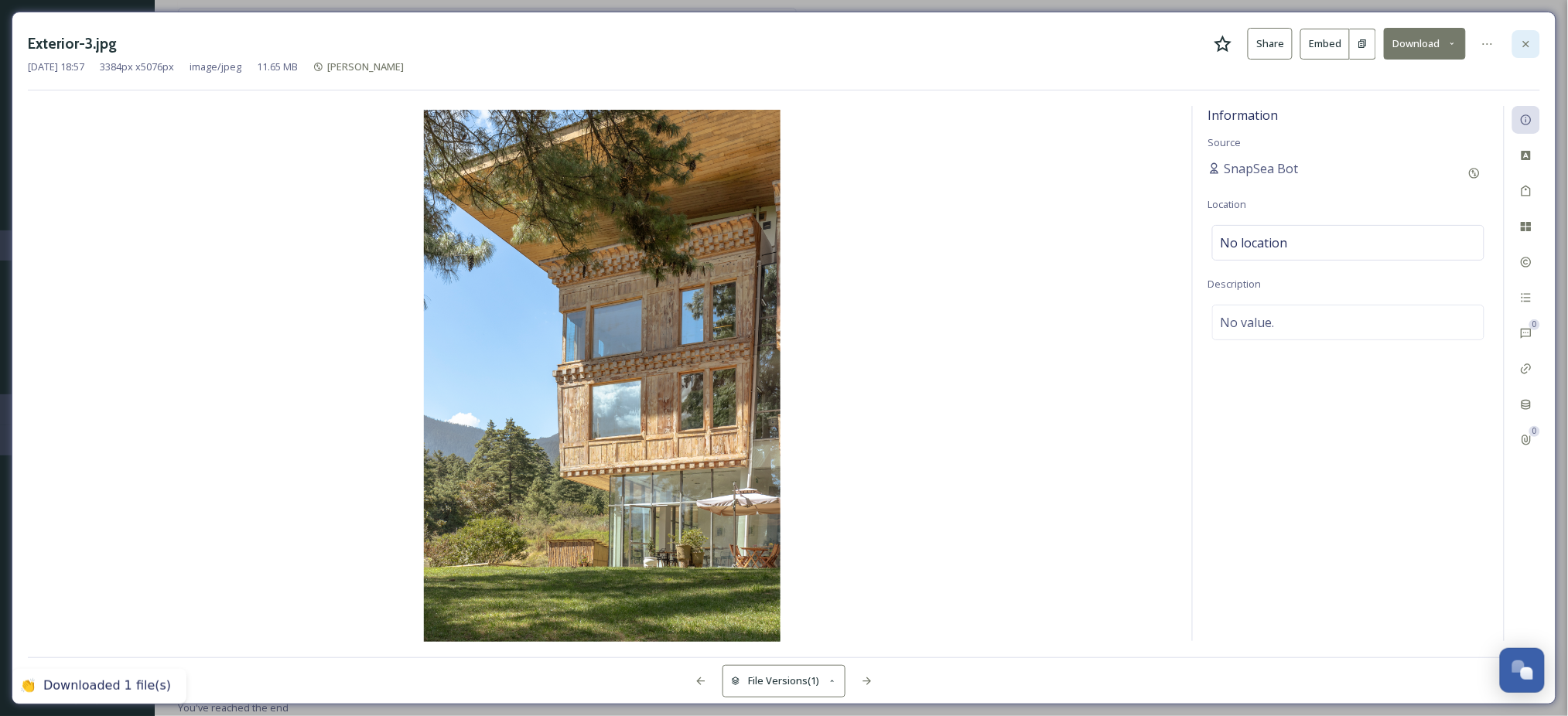
click at [1523, 41] on icon at bounding box center [1527, 44] width 13 height 13
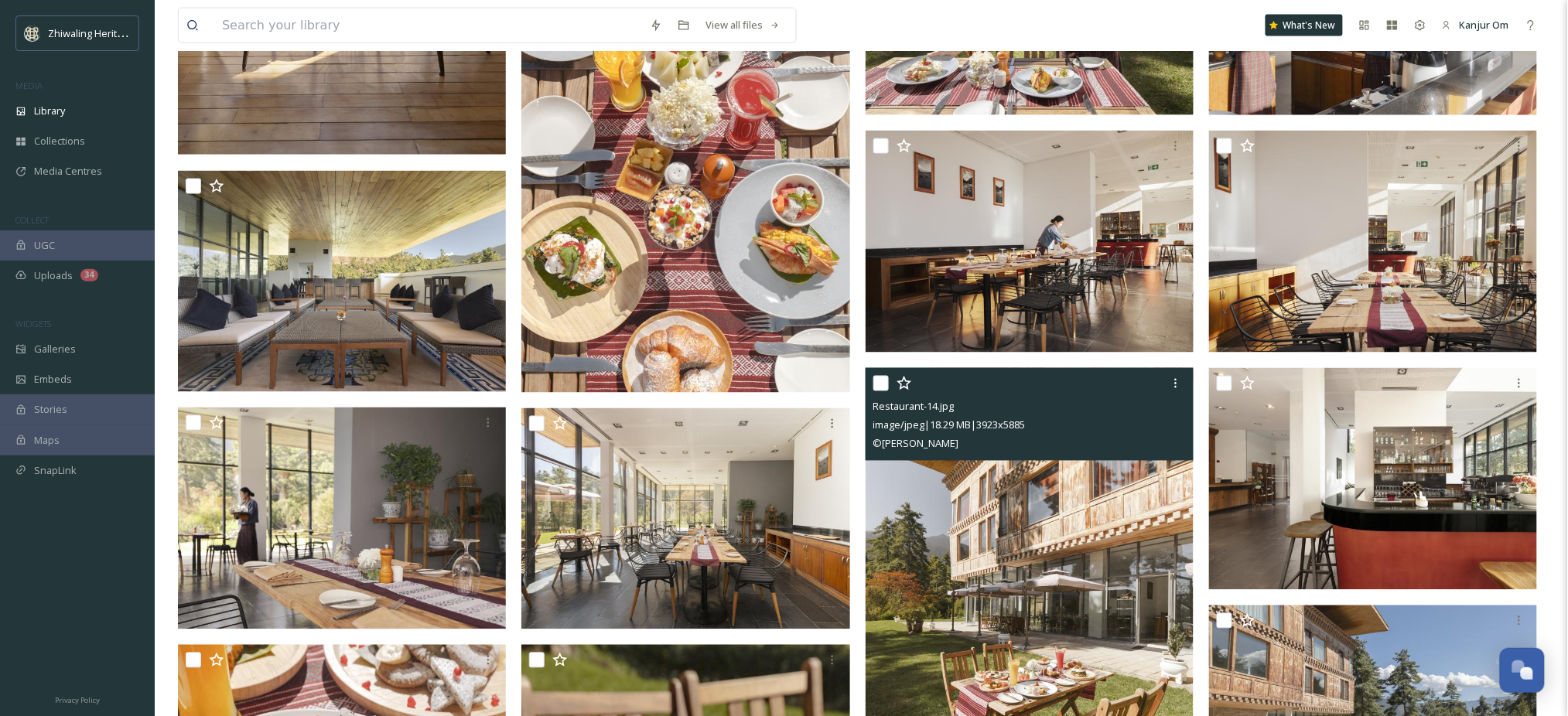
scroll to position [895, 0]
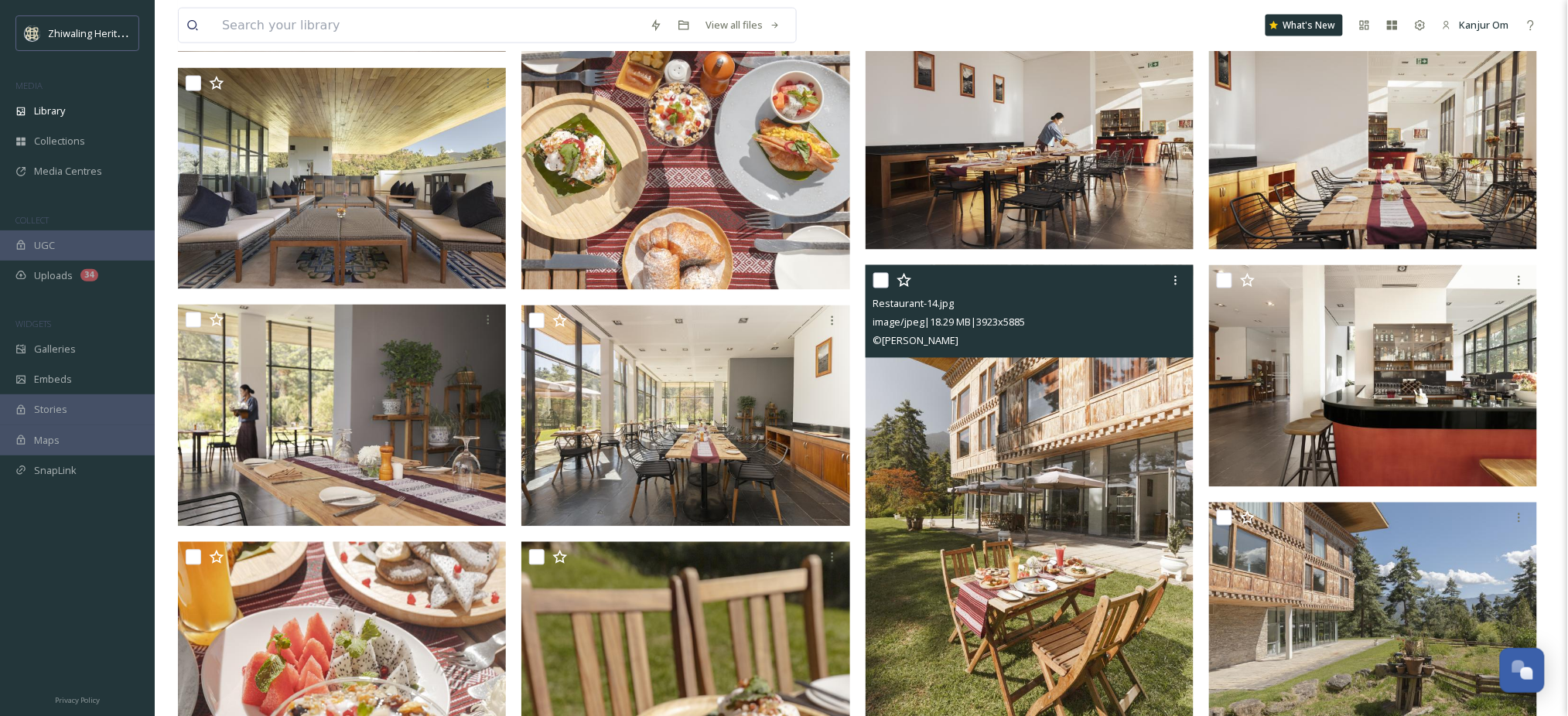
click at [1107, 544] on img at bounding box center [1029, 510] width 328 height 492
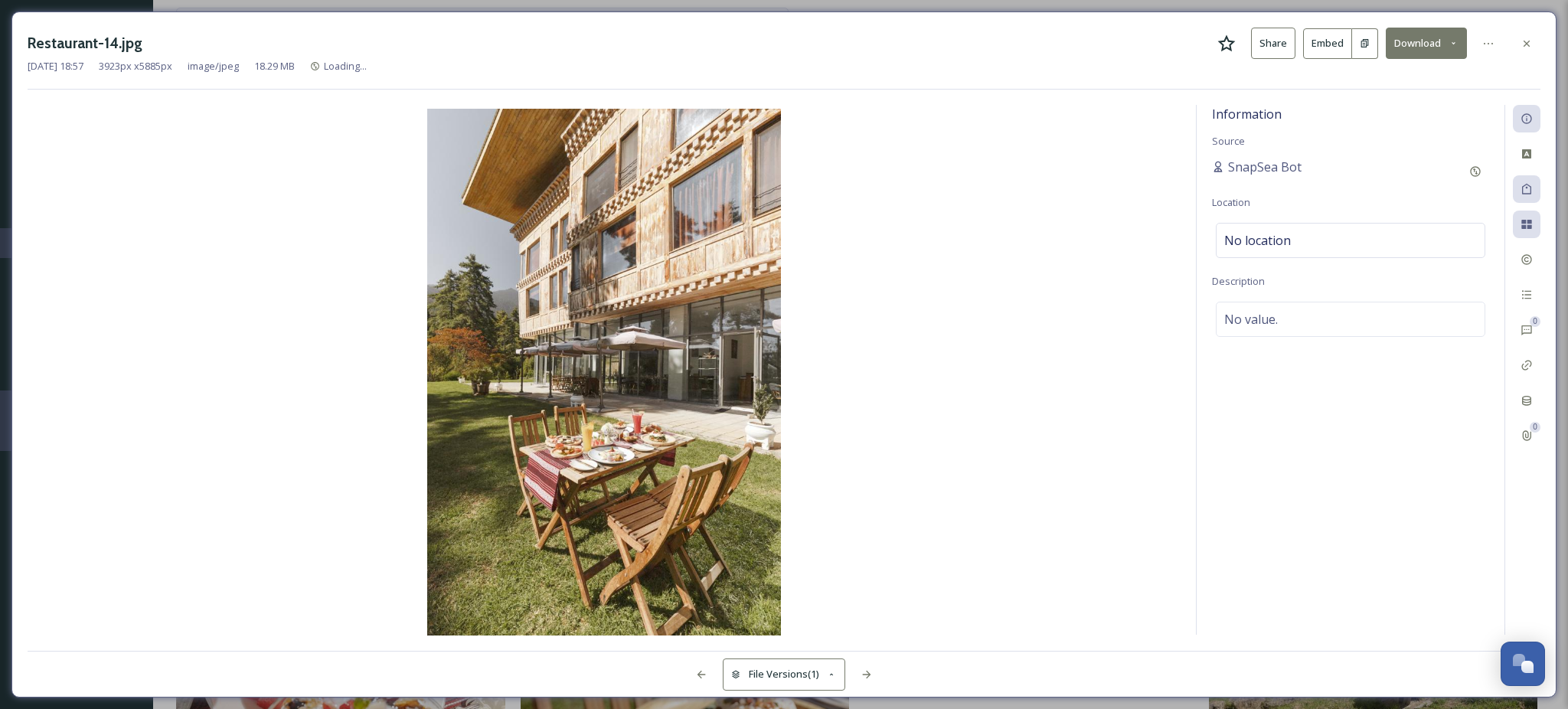
click at [1427, 47] on button "Download" at bounding box center [1426, 43] width 81 height 32
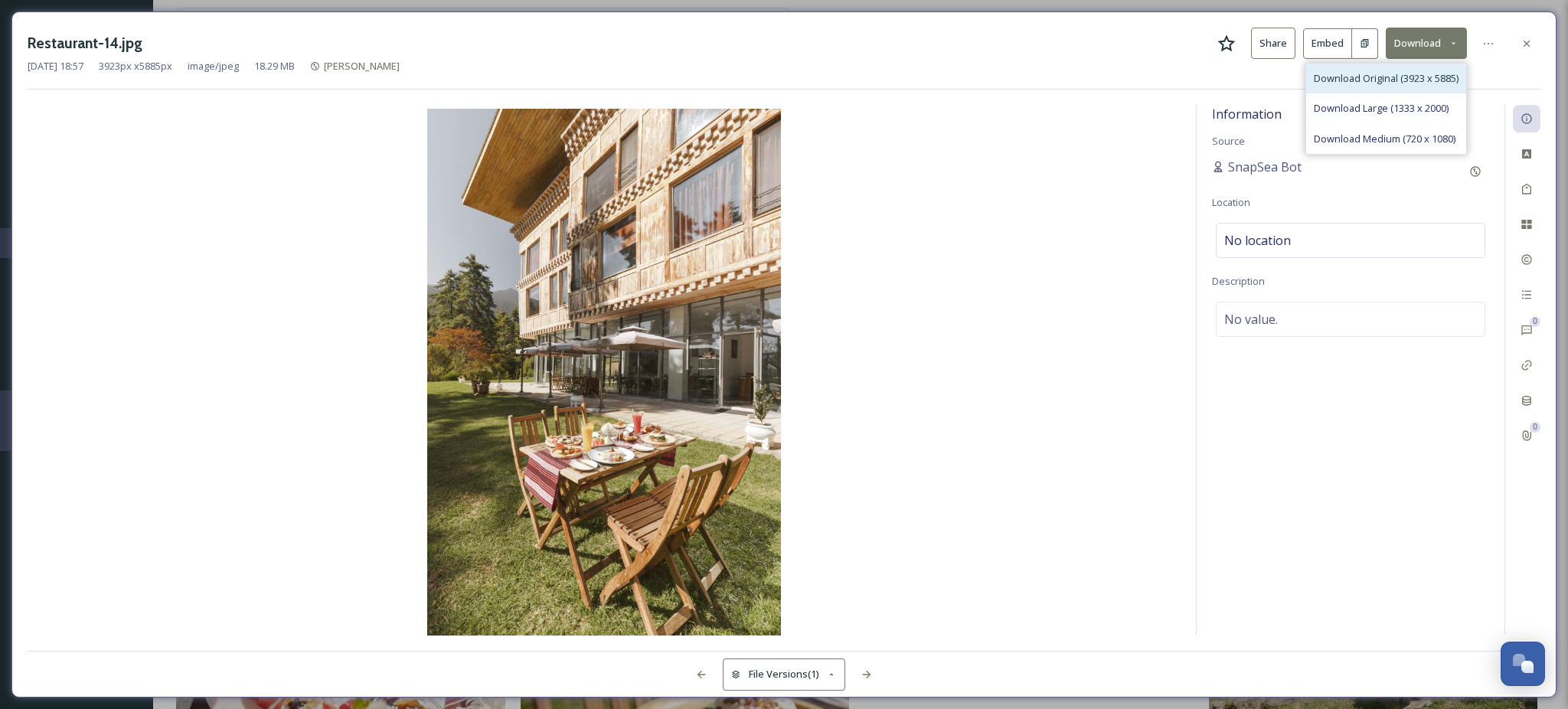
click at [1414, 78] on span "Download Original (3923 x 5885)" at bounding box center [1386, 78] width 145 height 15
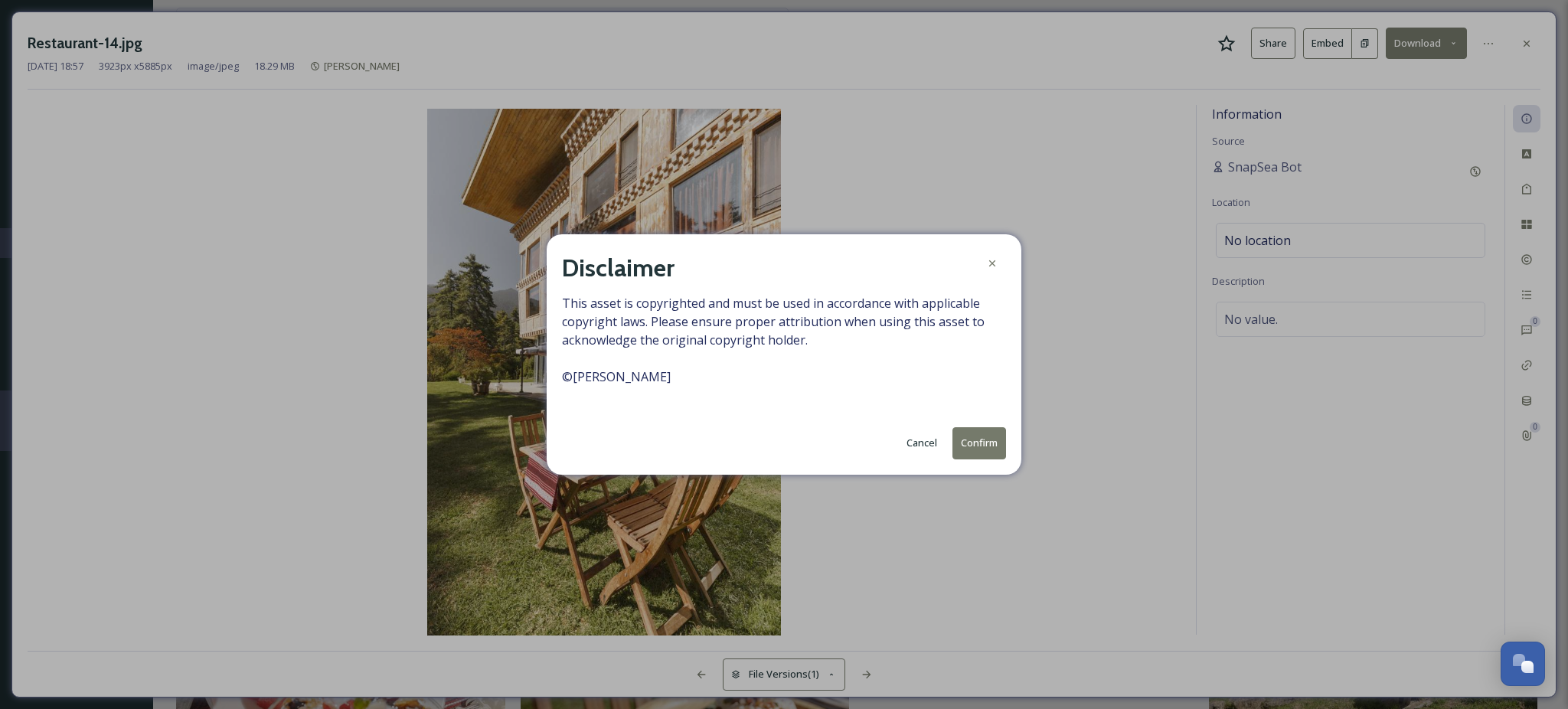
click at [977, 433] on button "Confirm" at bounding box center [979, 443] width 53 height 32
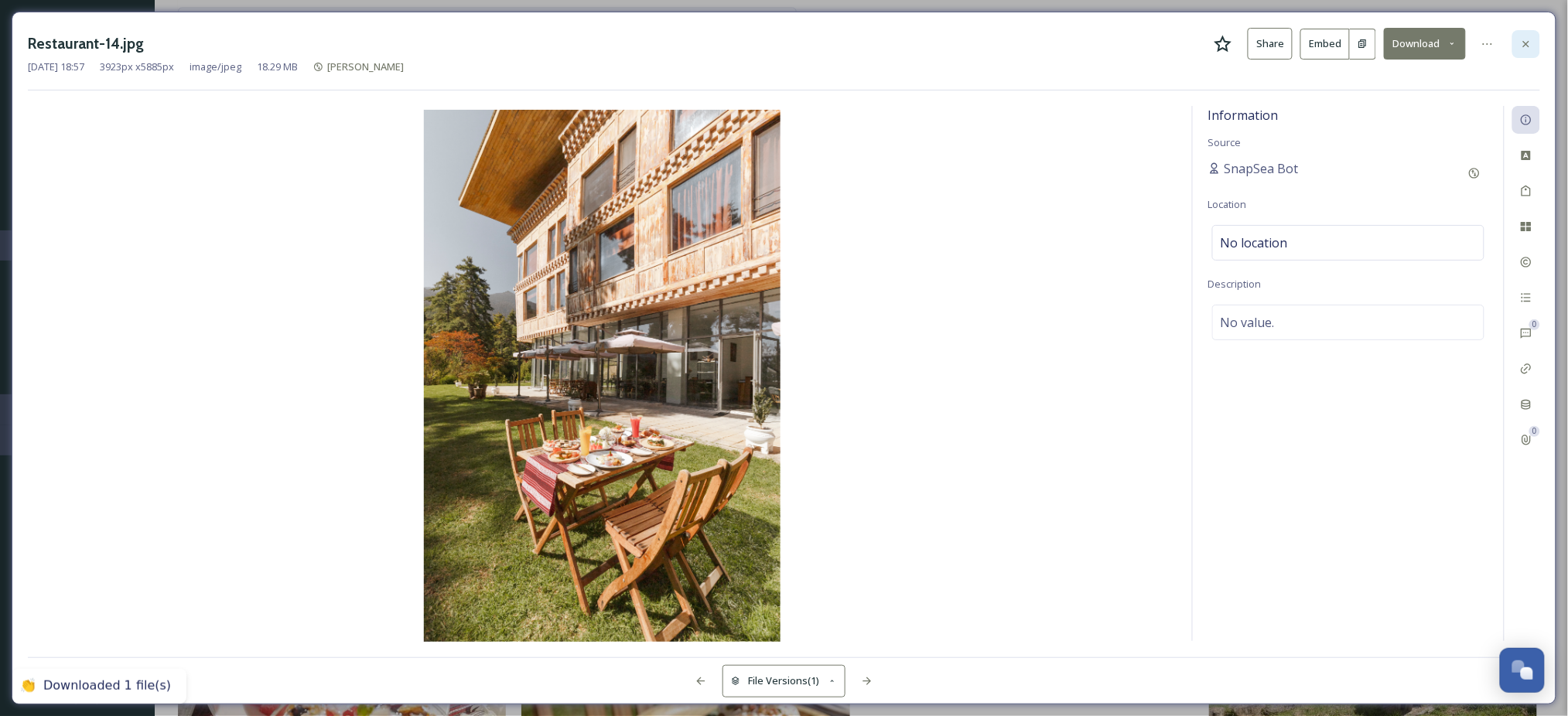
click at [1534, 48] on div at bounding box center [1527, 45] width 28 height 28
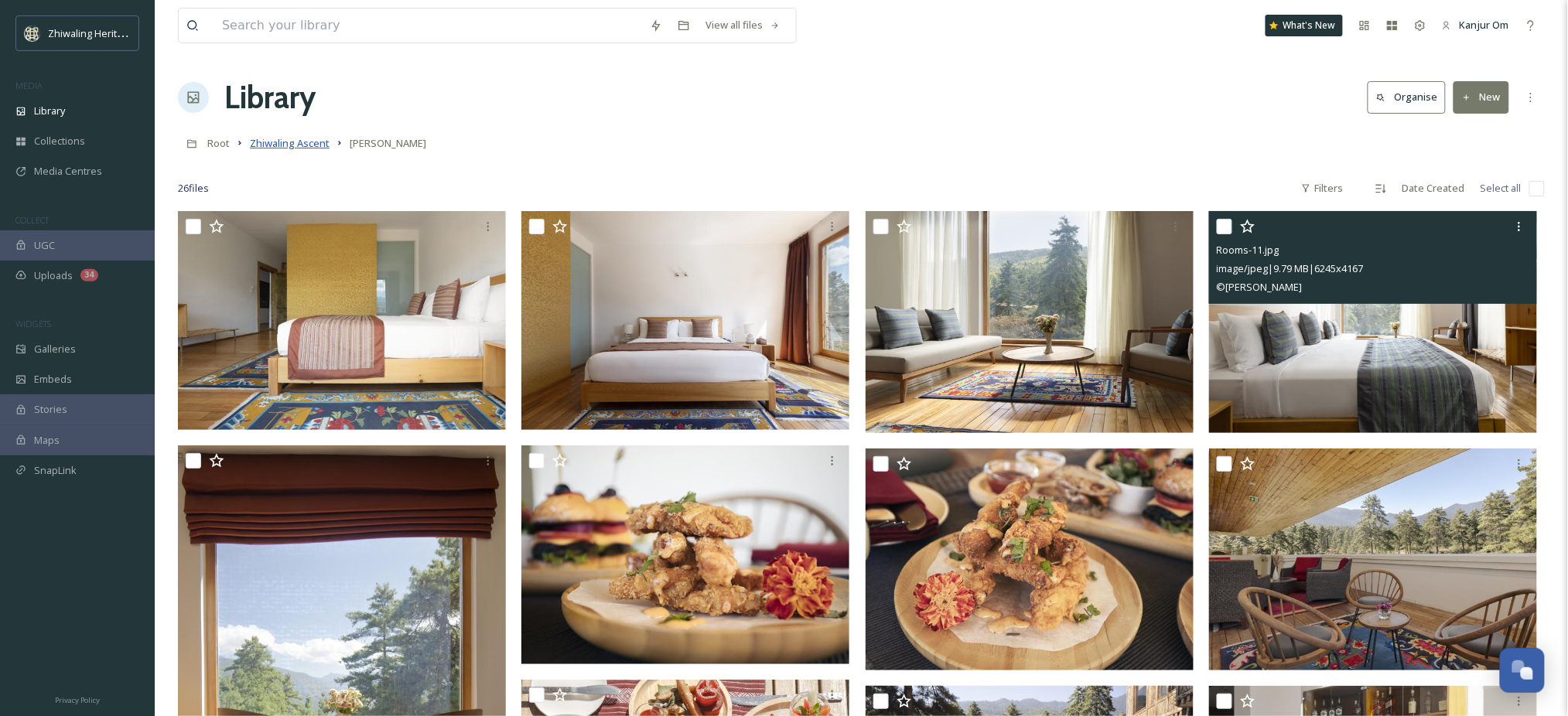
click at [289, 149] on span "Zhiwaling Ascent" at bounding box center [290, 143] width 80 height 14
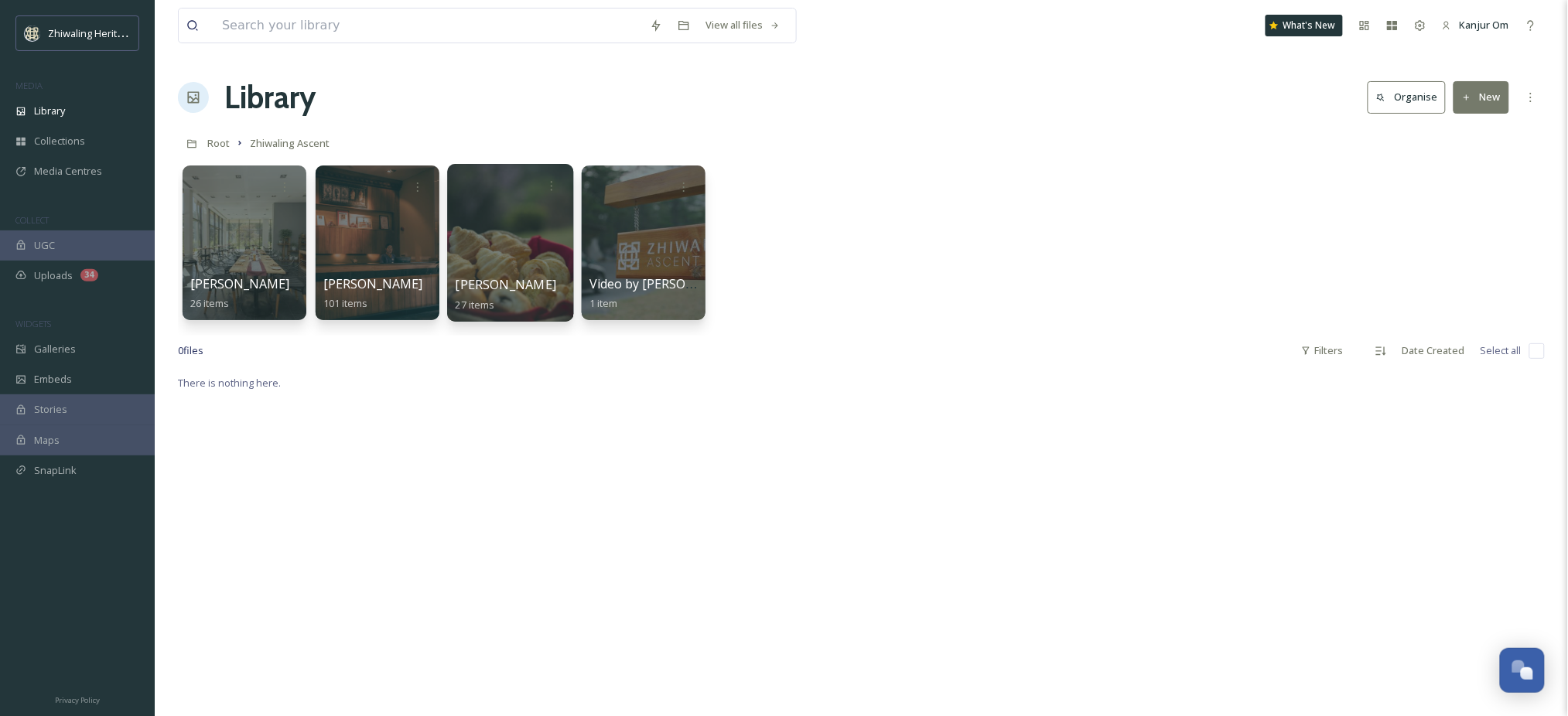
click at [529, 246] on div at bounding box center [510, 243] width 126 height 158
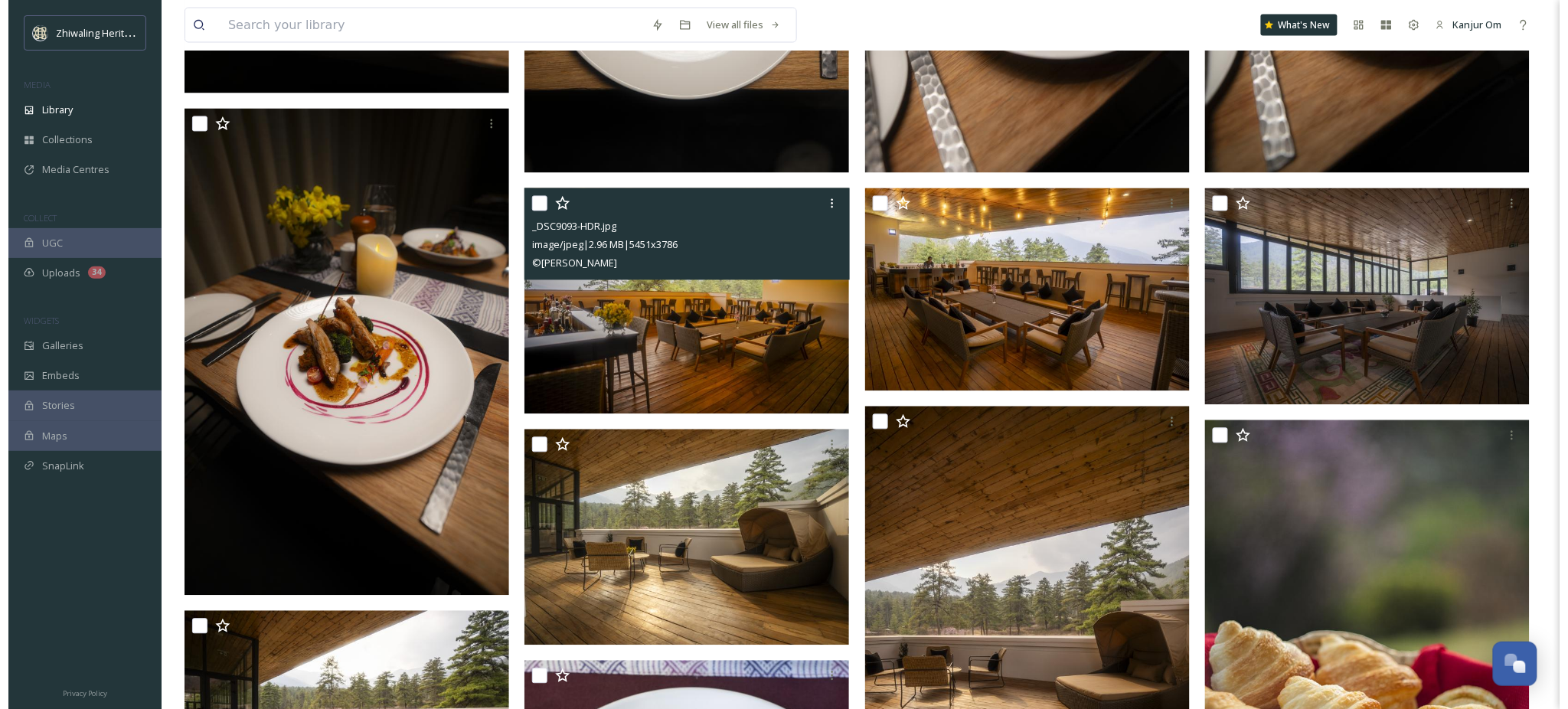
scroll to position [1122, 0]
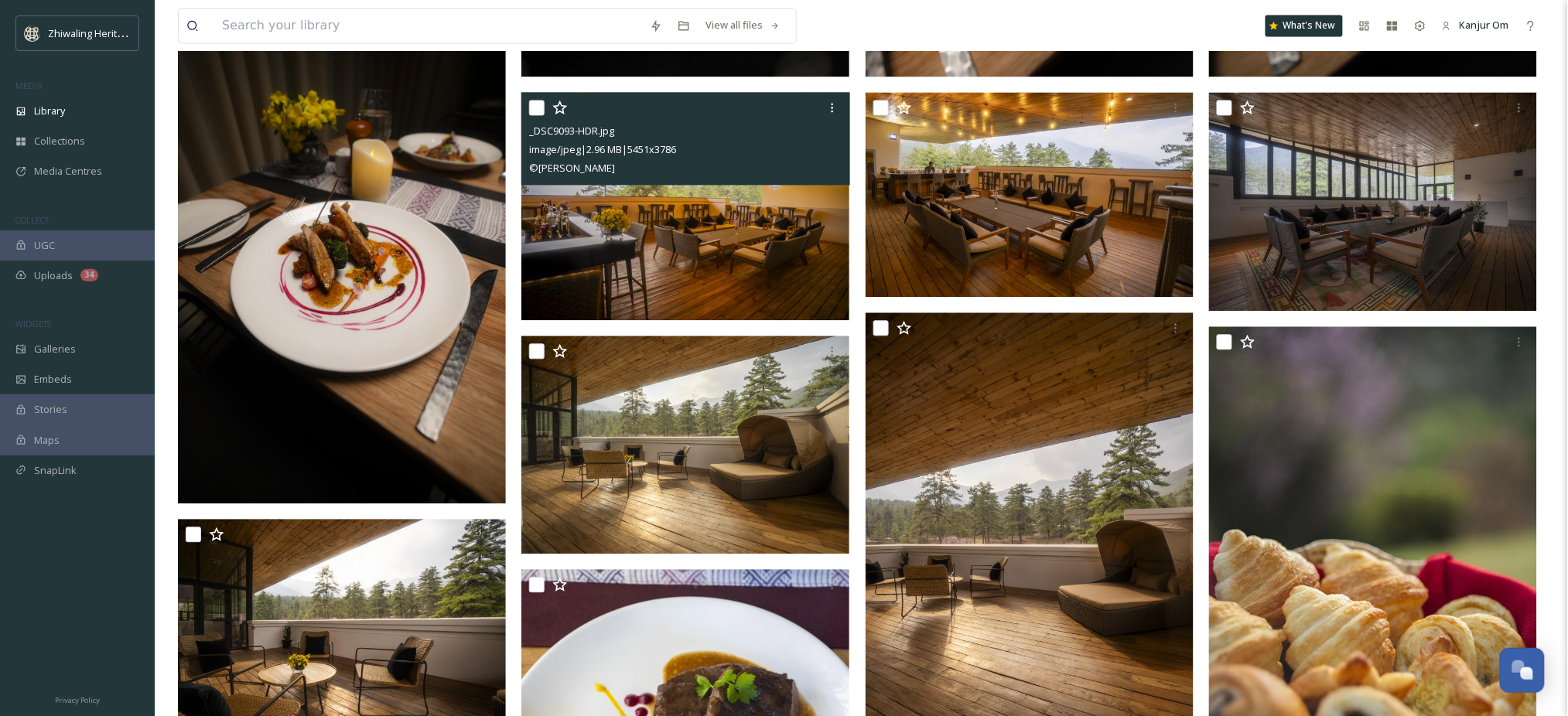
click at [687, 228] on img at bounding box center [685, 206] width 328 height 227
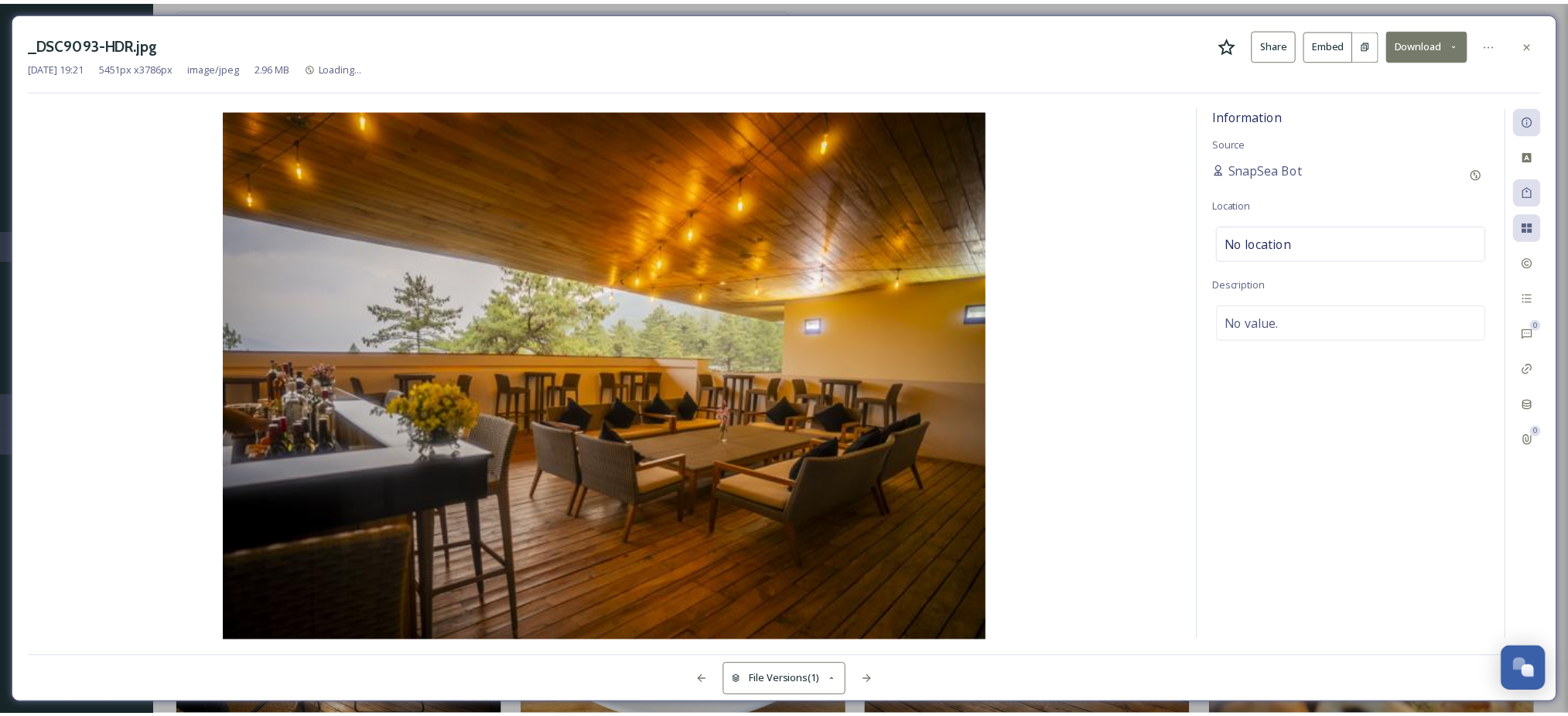
scroll to position [1146, 0]
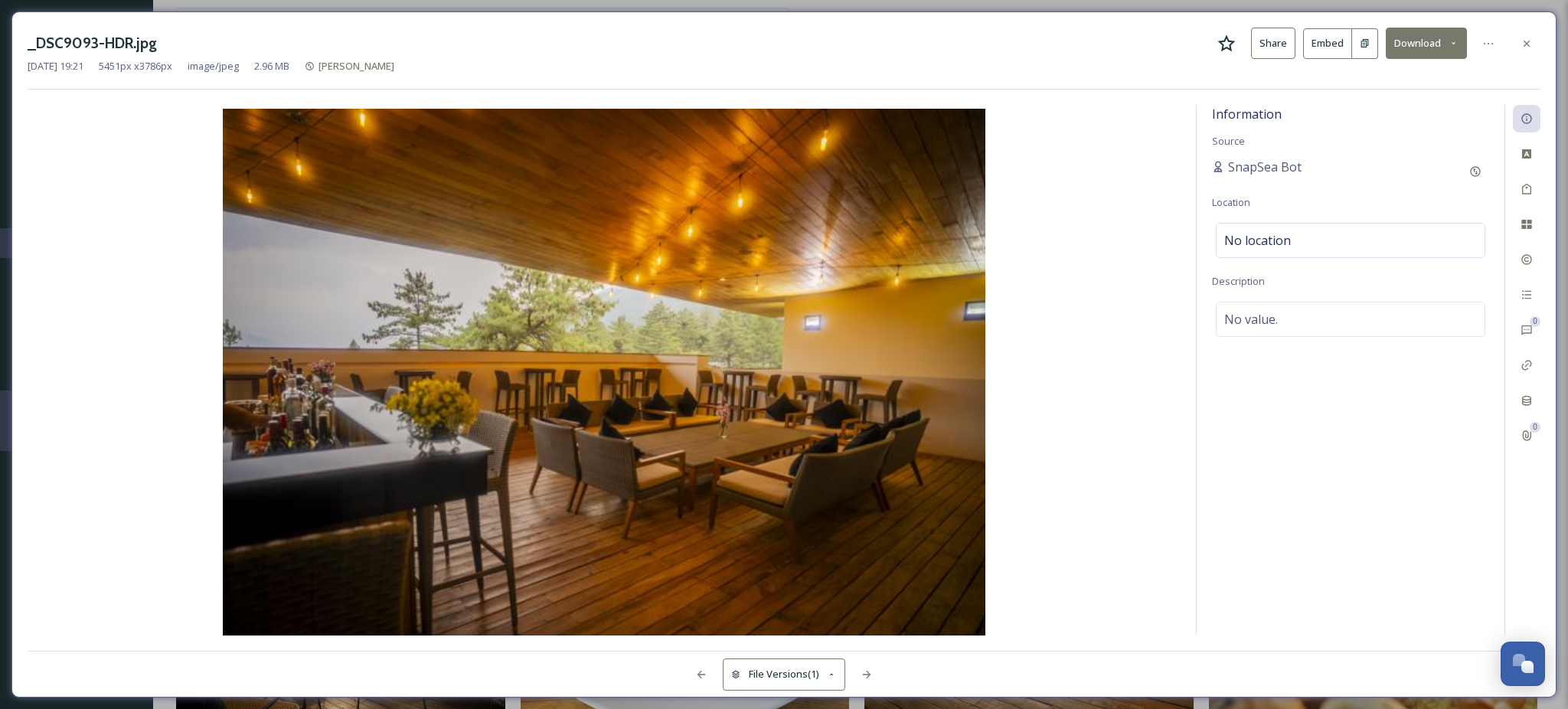
click at [1436, 34] on button "Download" at bounding box center [1426, 43] width 81 height 32
click at [1404, 79] on span "Download Original (5451 x 3786)" at bounding box center [1386, 78] width 145 height 15
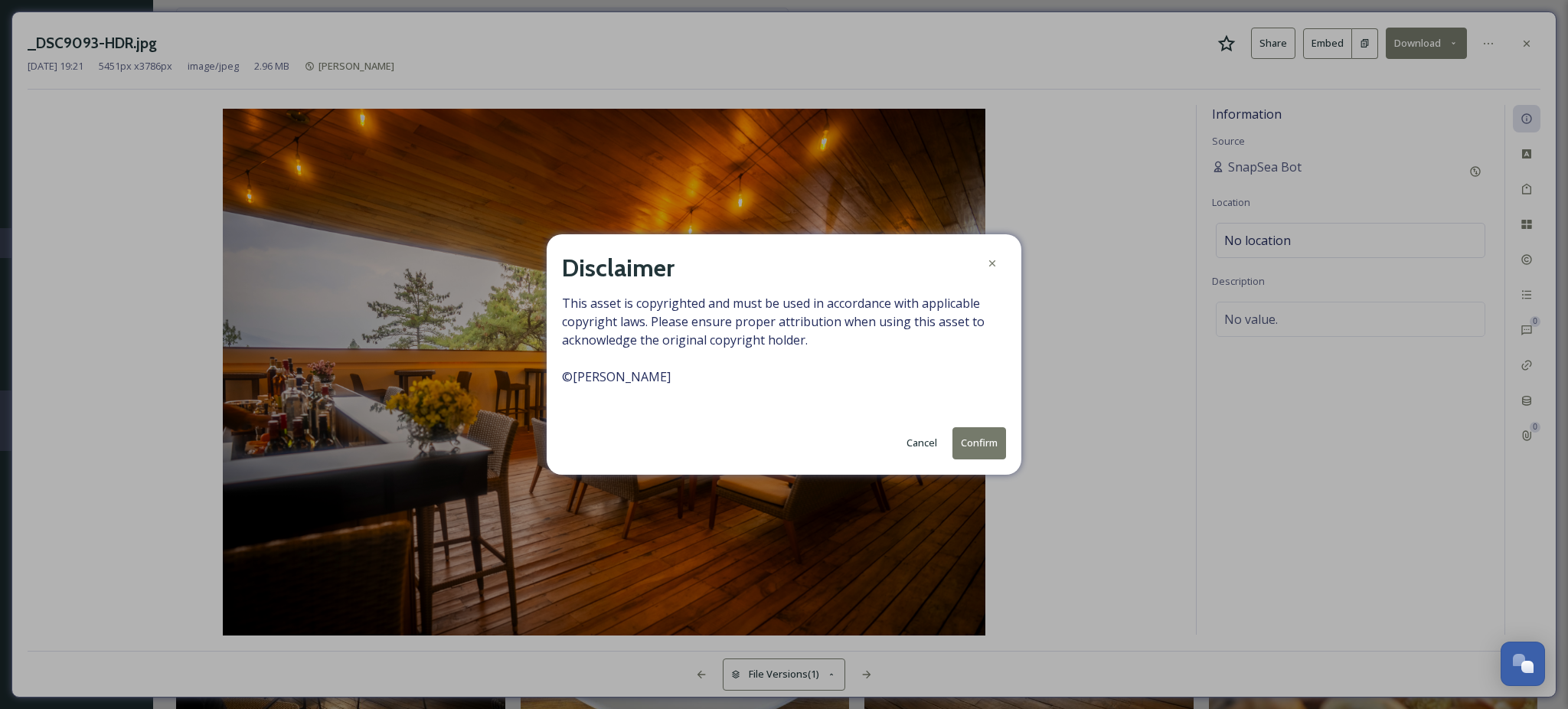
click at [970, 435] on button "Confirm" at bounding box center [979, 443] width 53 height 32
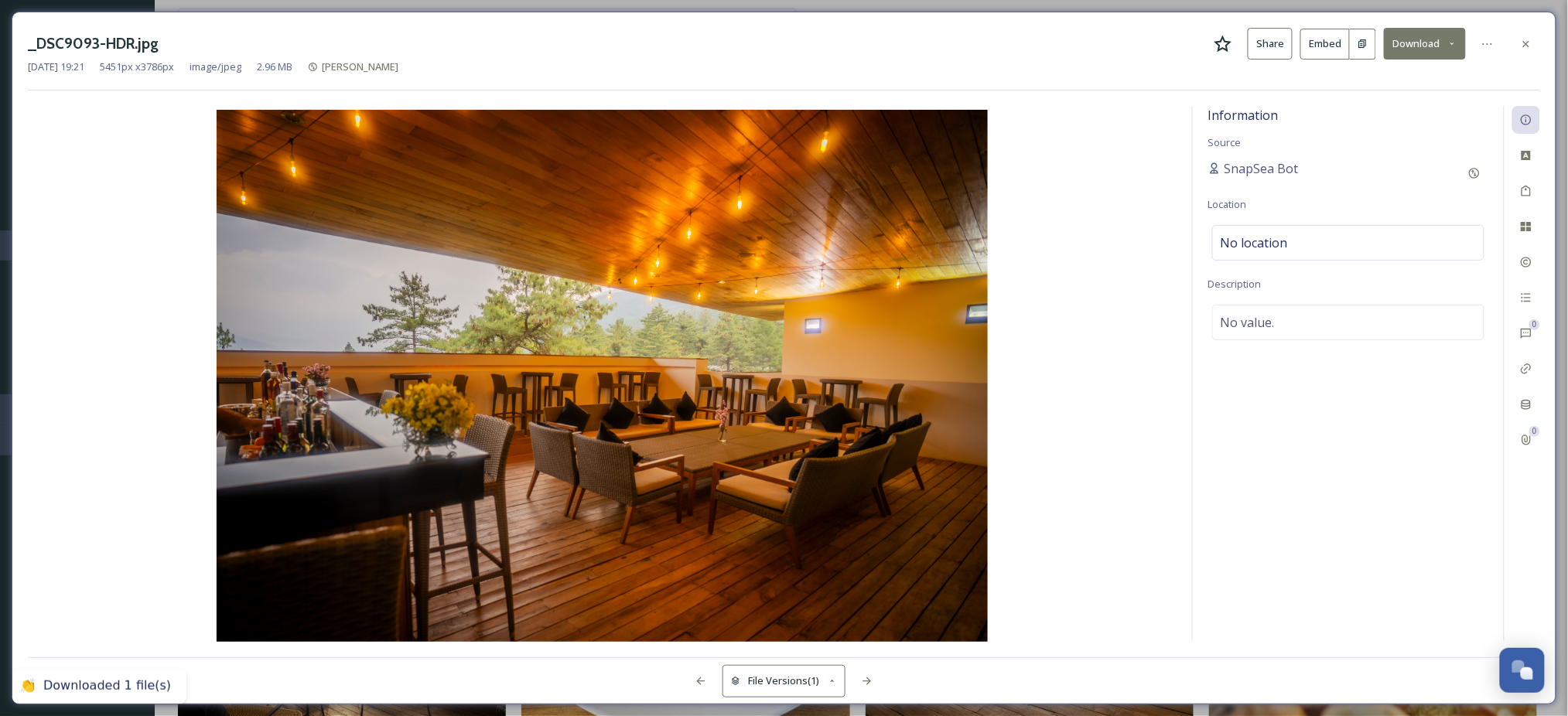
click at [1112, 131] on img at bounding box center [602, 377] width 1149 height 535
click at [1530, 41] on icon at bounding box center [1527, 44] width 13 height 13
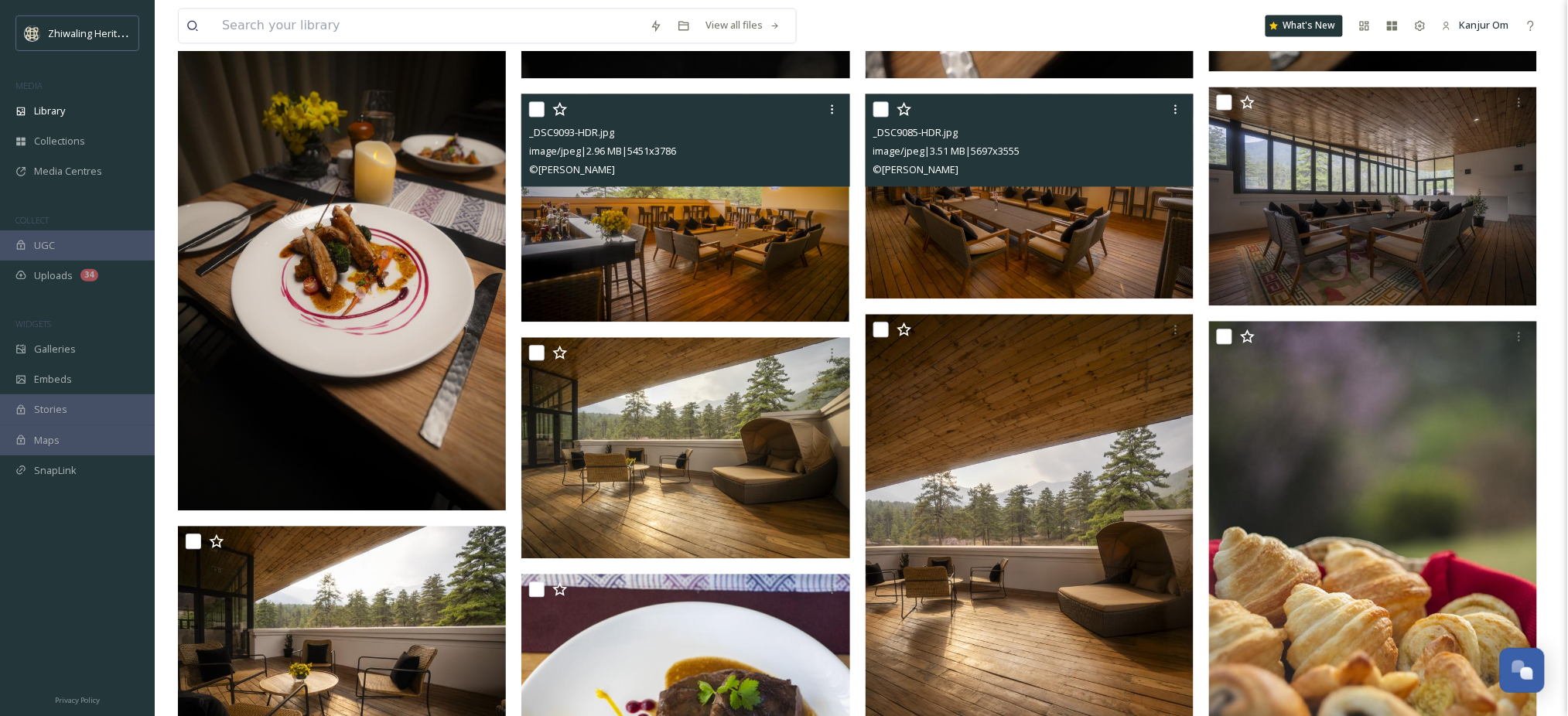
click at [1071, 234] on img at bounding box center [1029, 196] width 328 height 205
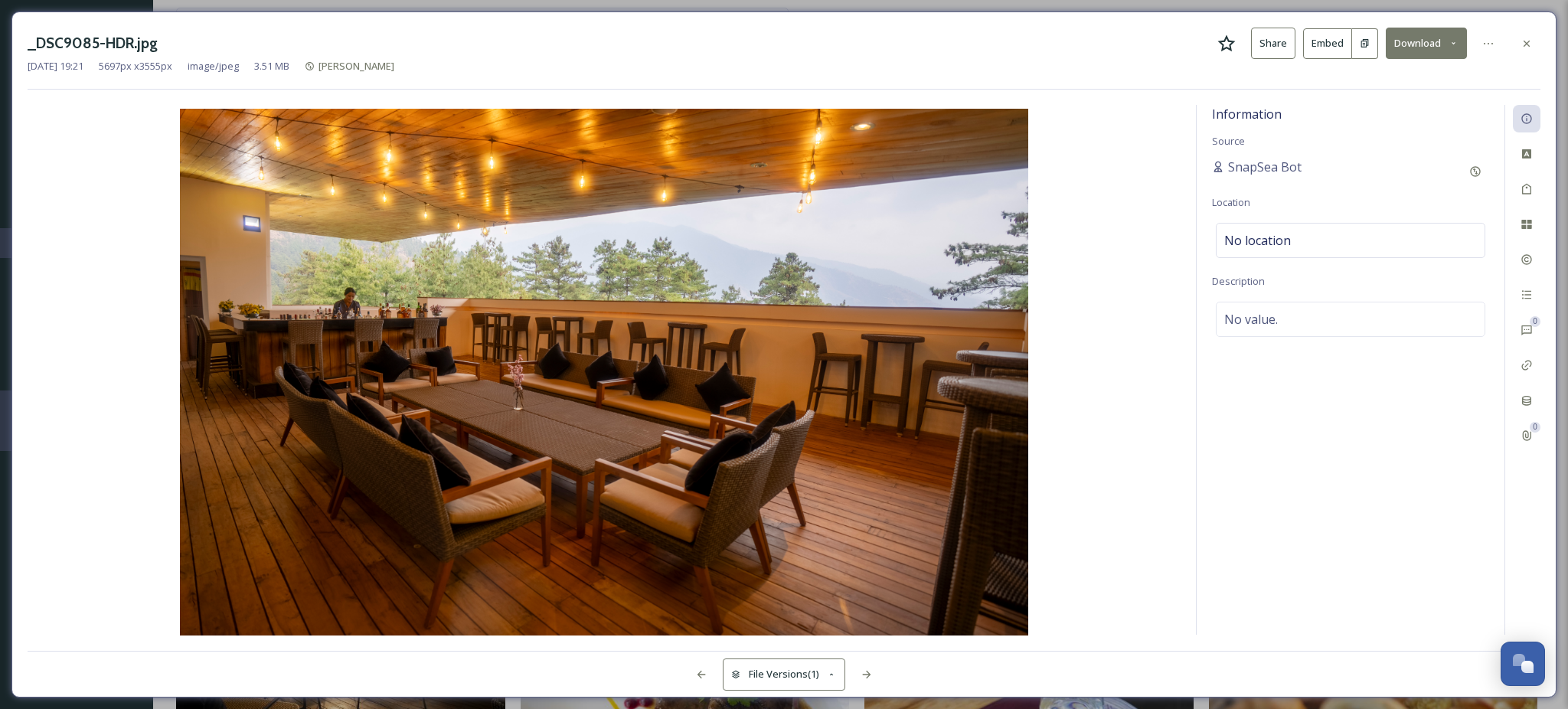
click at [1416, 42] on button "Download" at bounding box center [1426, 43] width 81 height 32
click at [1399, 82] on span "Download Original (5697 x 3555)" at bounding box center [1386, 78] width 145 height 15
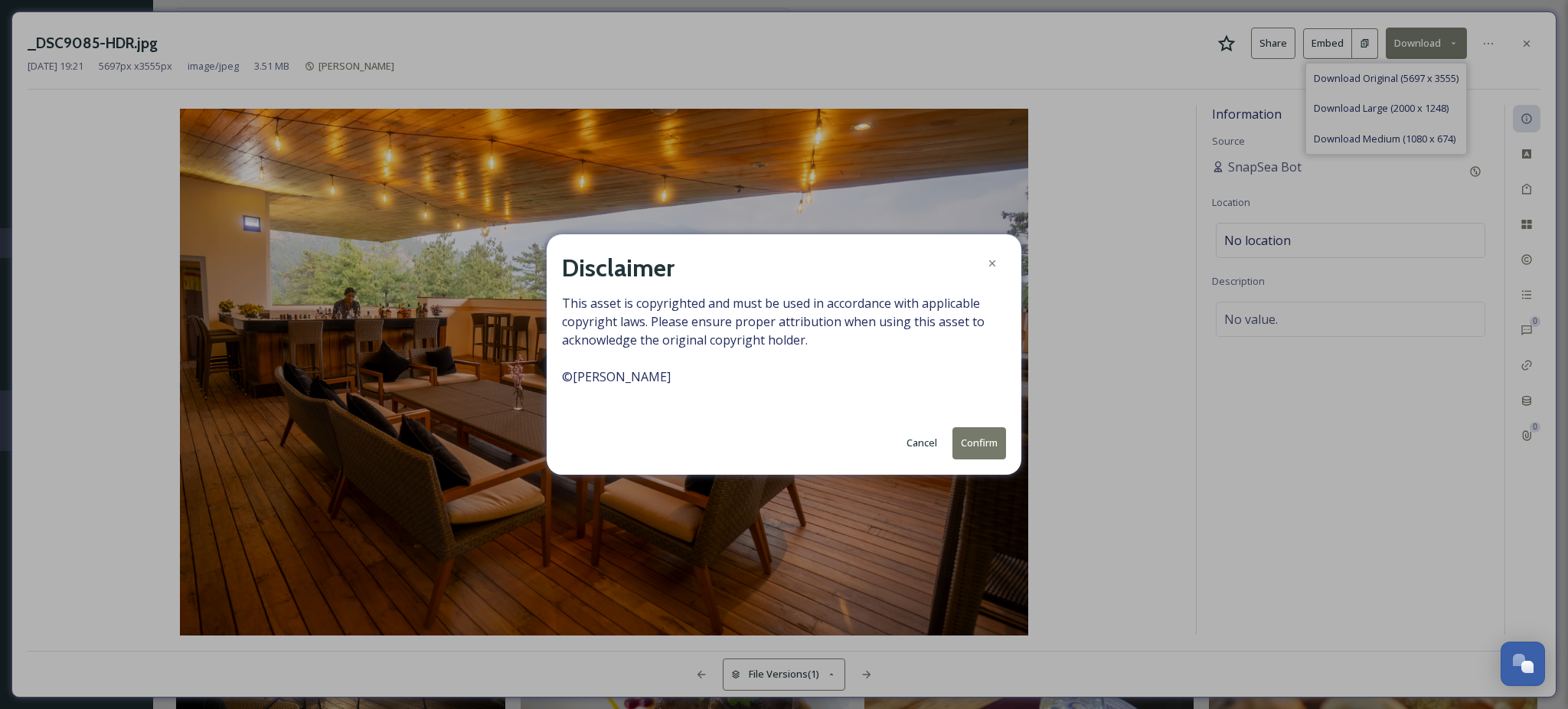
click at [975, 447] on button "Confirm" at bounding box center [979, 443] width 53 height 32
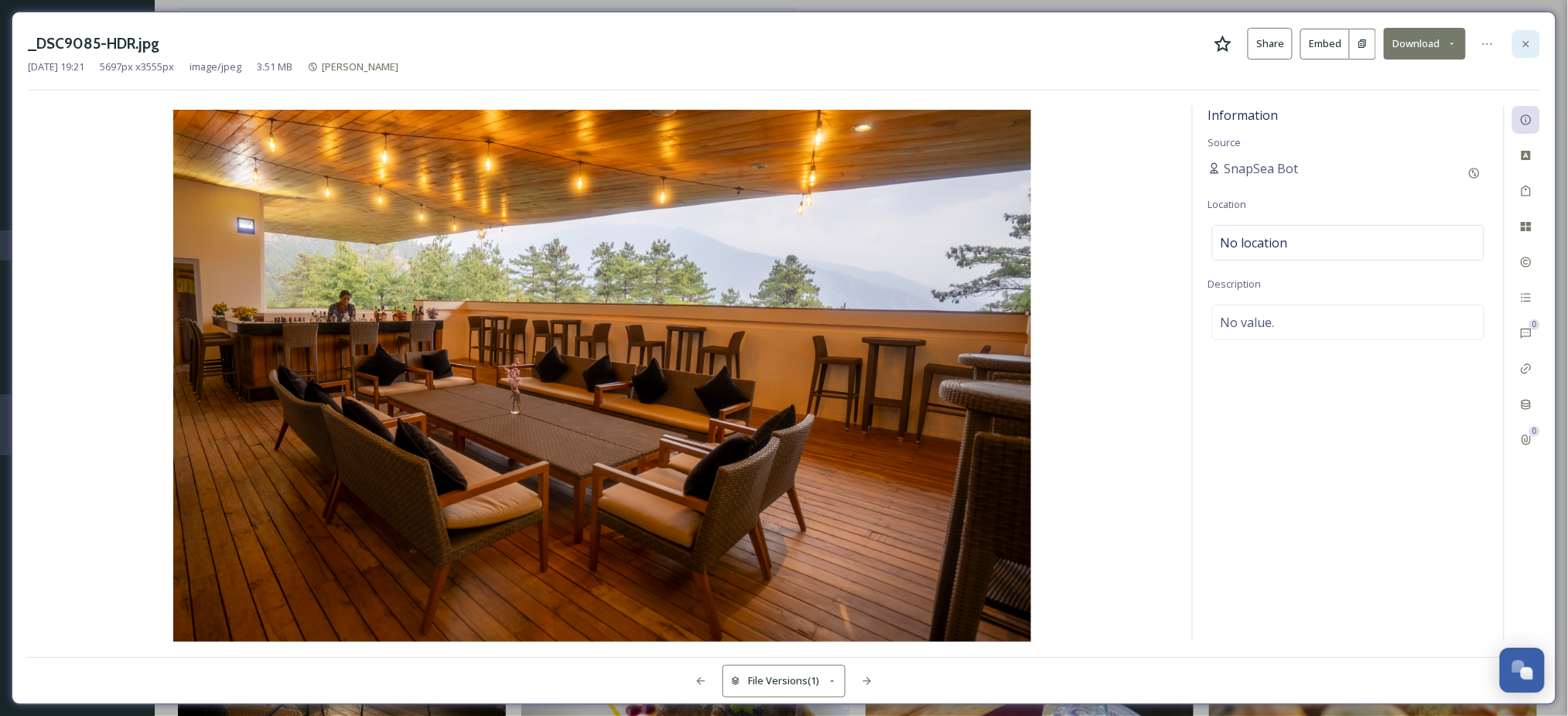
click at [1523, 42] on icon at bounding box center [1527, 44] width 13 height 13
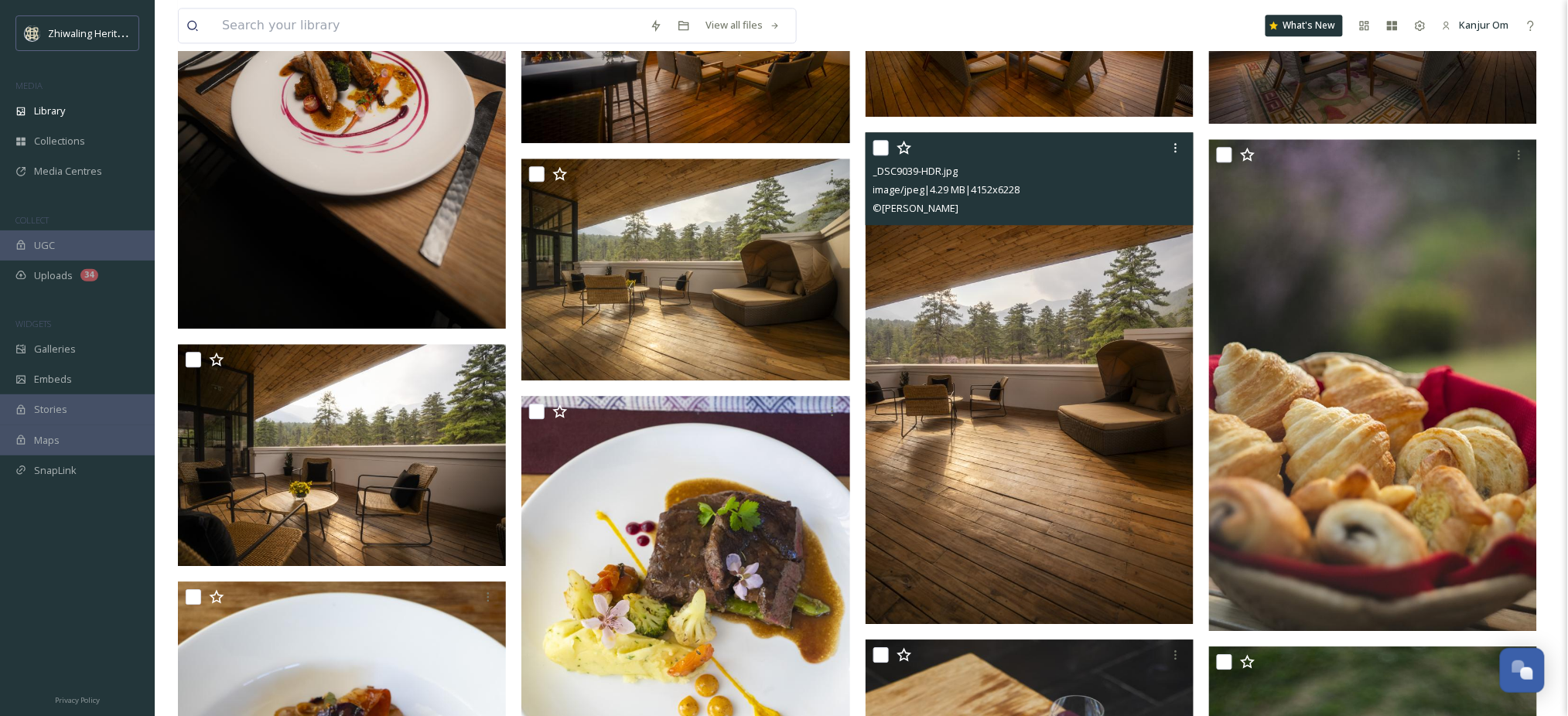
scroll to position [1352, 0]
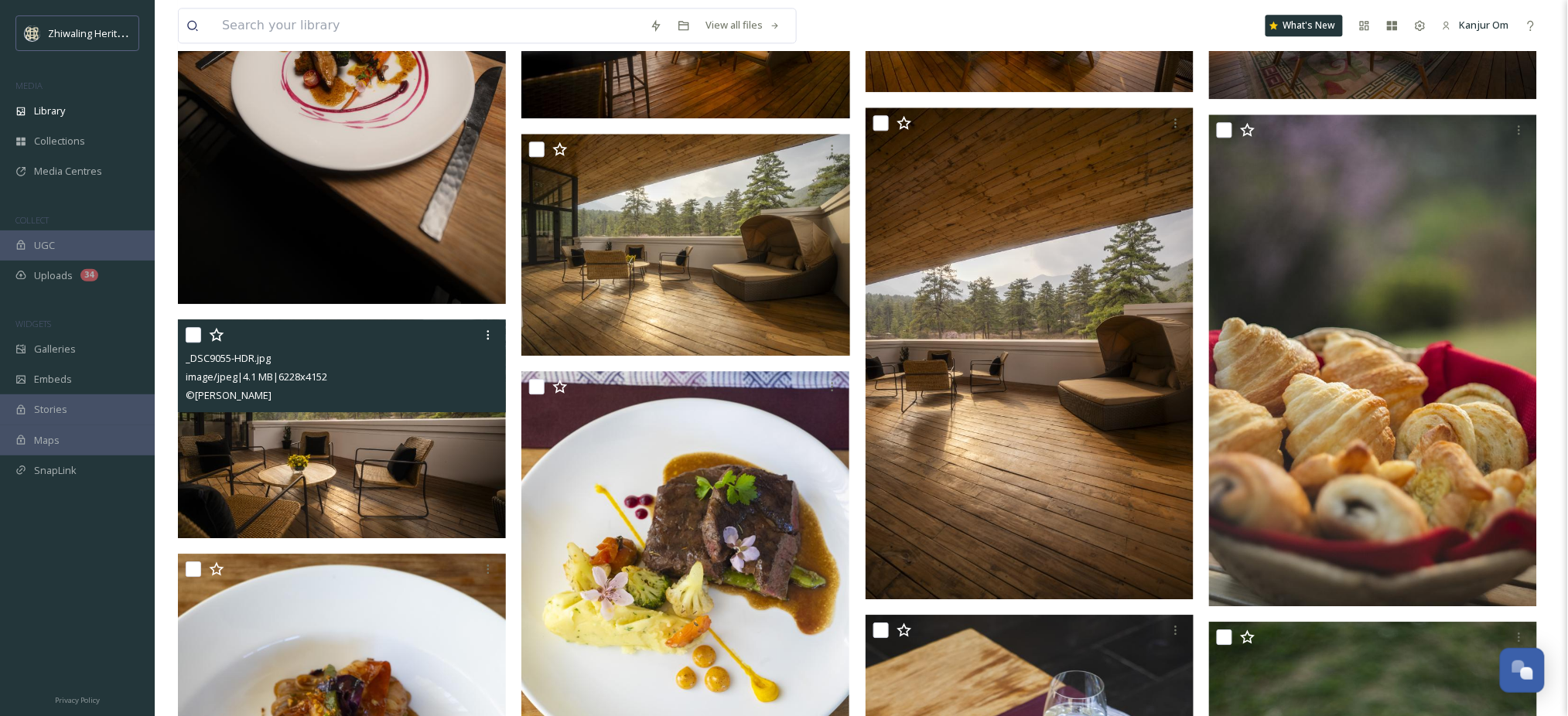
click at [318, 467] on img at bounding box center [342, 429] width 328 height 219
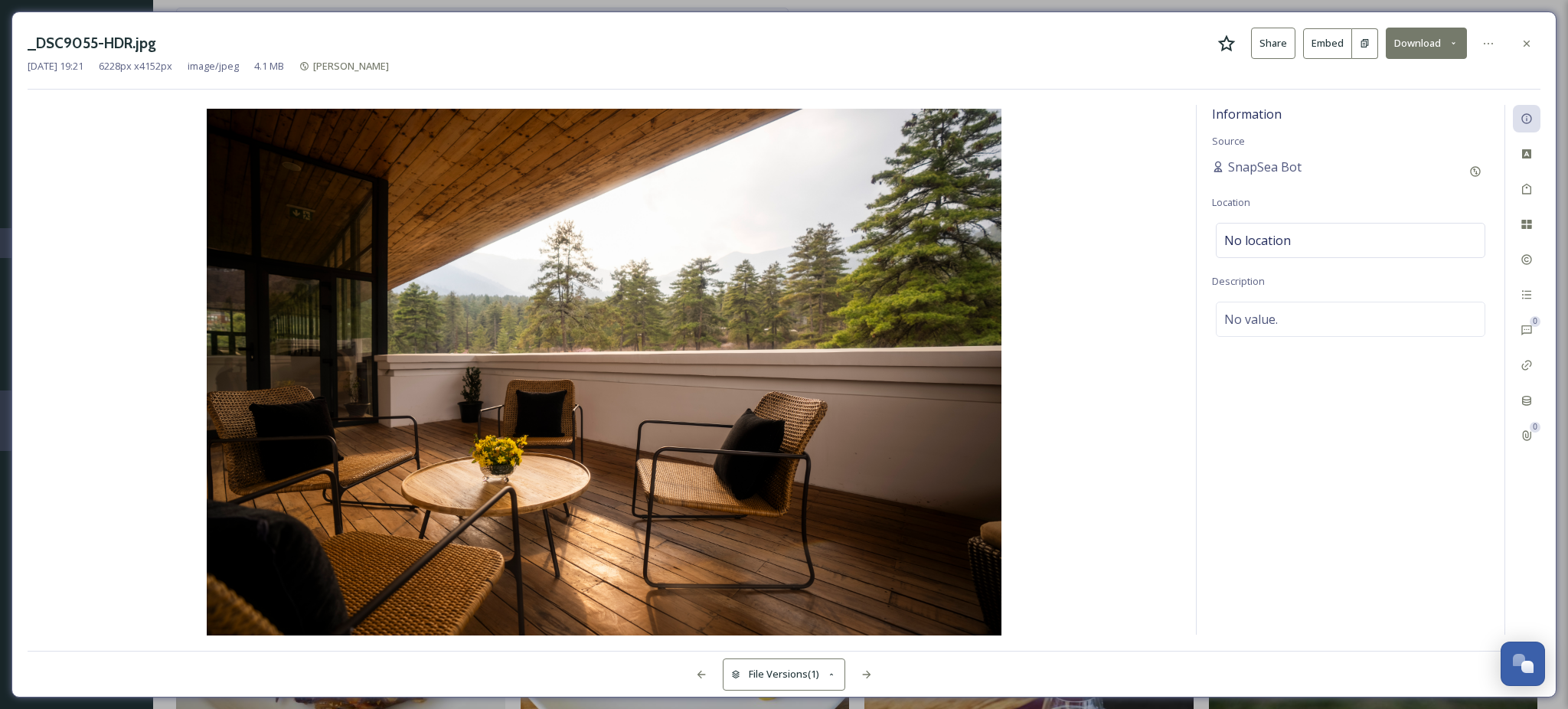
click at [1426, 41] on button "Download" at bounding box center [1426, 43] width 81 height 32
click at [1409, 87] on div "Download Original (6228 x 4152)" at bounding box center [1386, 78] width 160 height 30
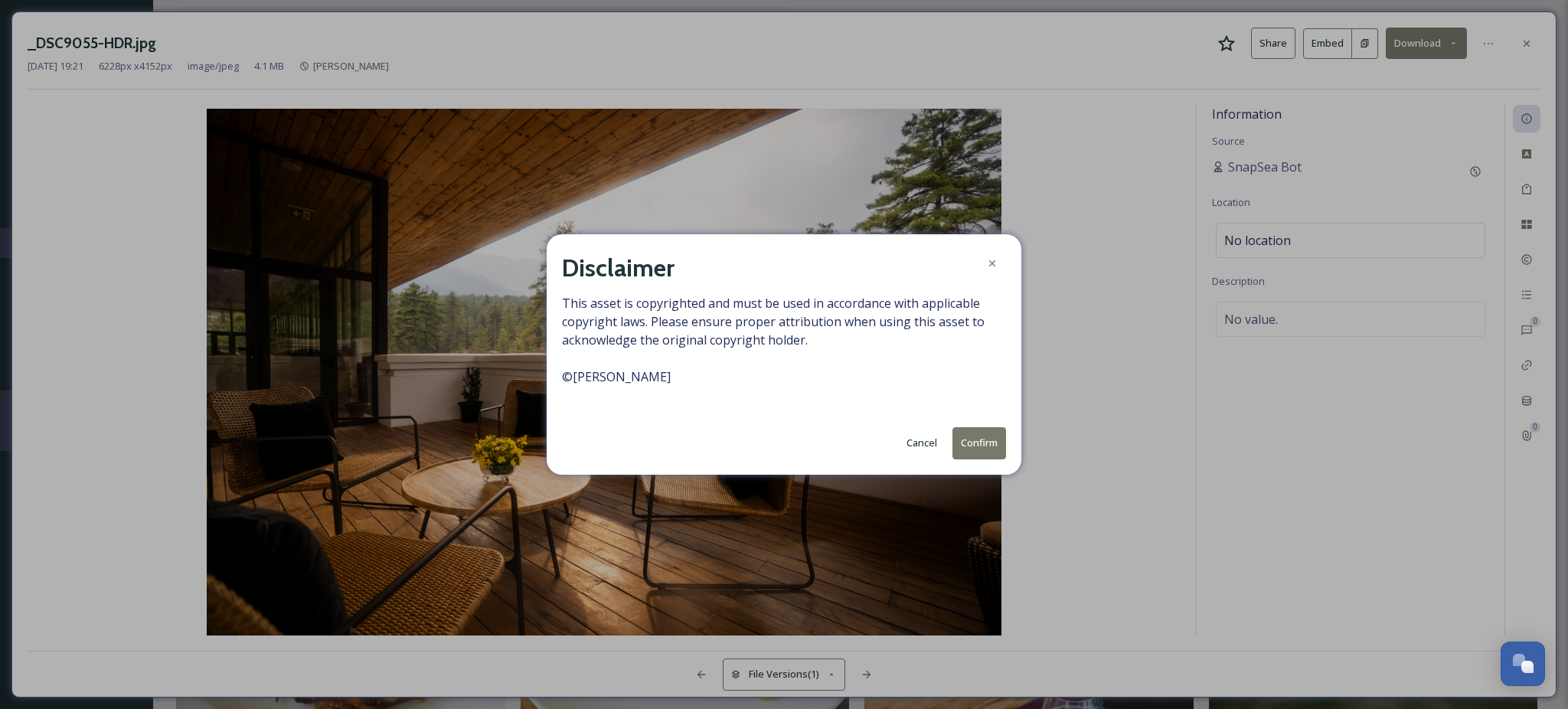
click at [972, 430] on button "Confirm" at bounding box center [979, 443] width 53 height 32
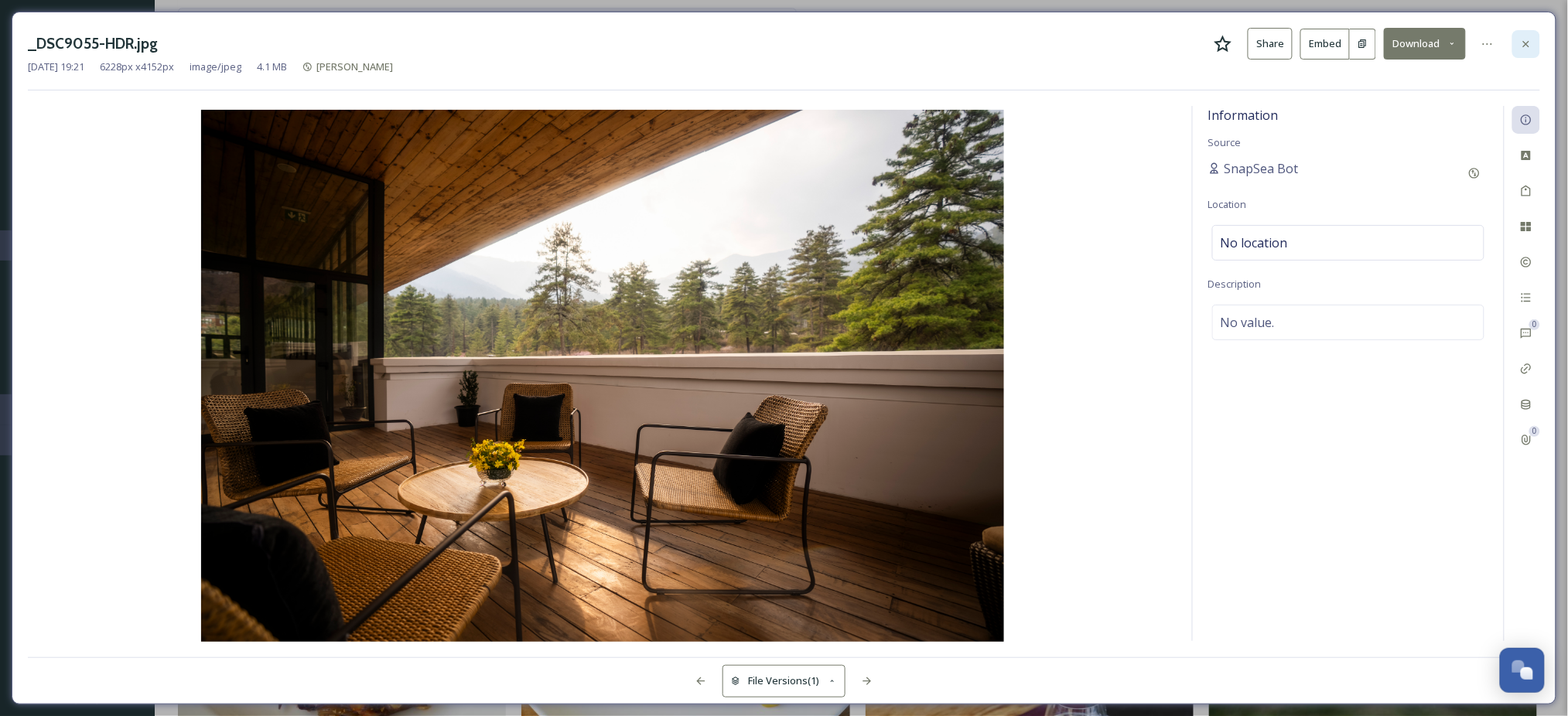
click at [1524, 43] on icon at bounding box center [1527, 44] width 13 height 13
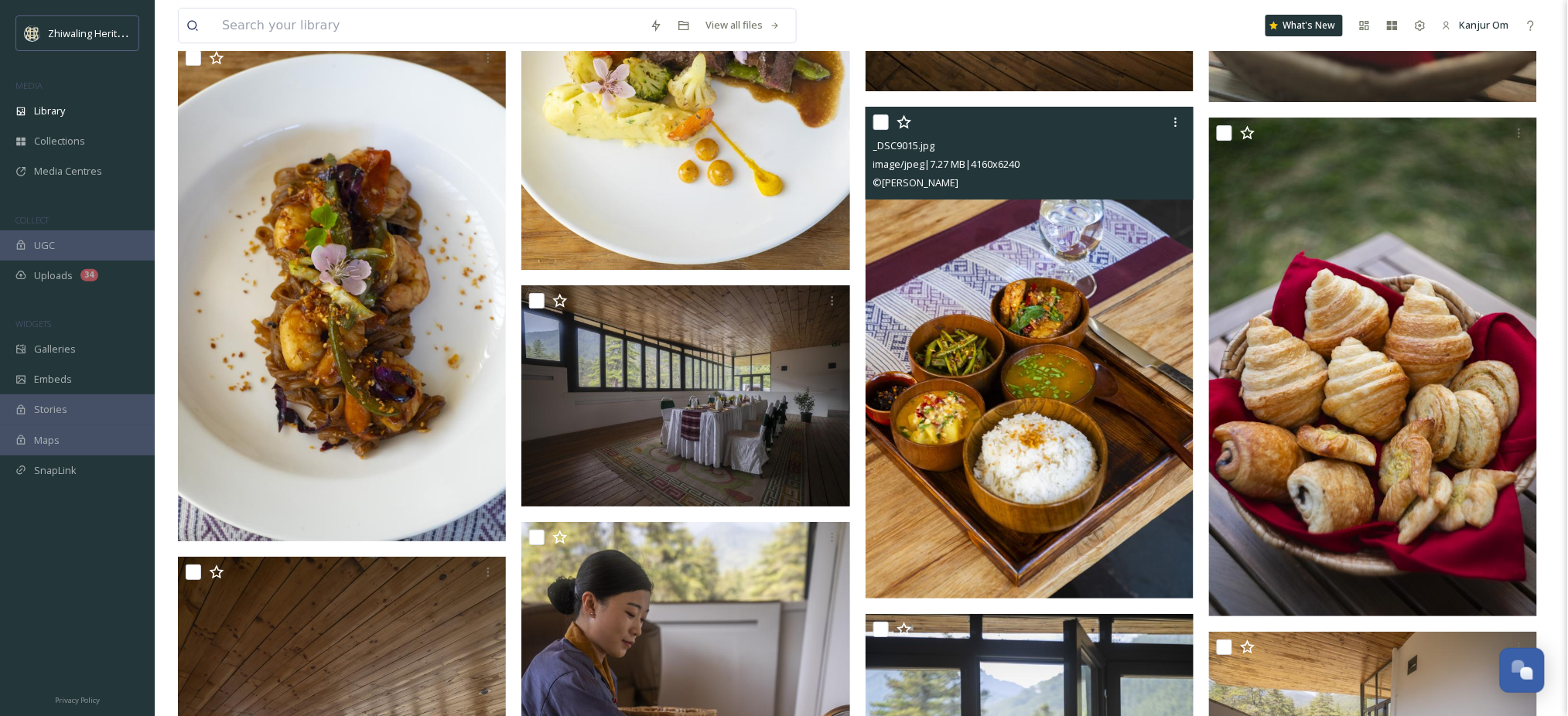
scroll to position [1868, 0]
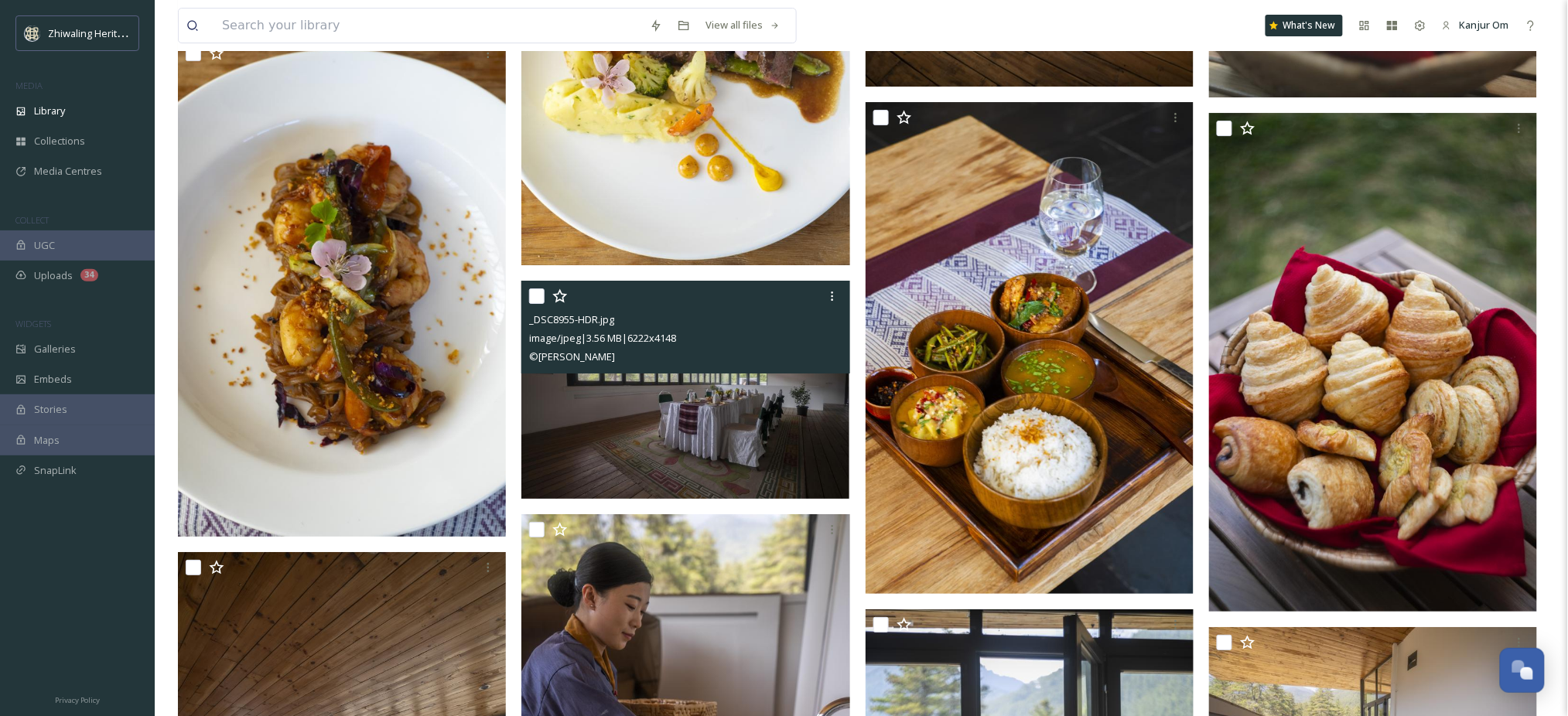
click at [755, 405] on img at bounding box center [685, 389] width 328 height 219
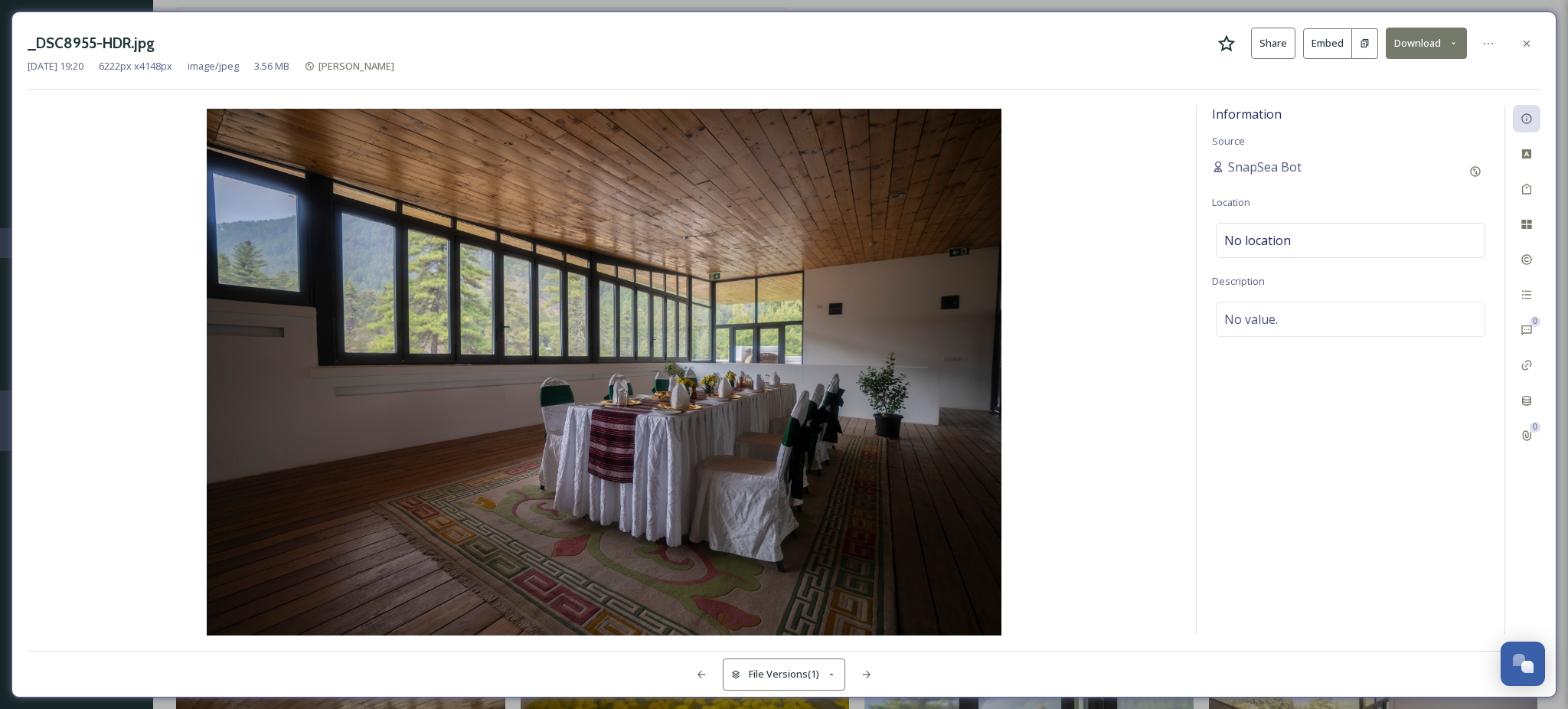
click at [1438, 46] on button "Download" at bounding box center [1426, 43] width 81 height 32
click at [1414, 66] on div "Download Original (6222 x 4148)" at bounding box center [1386, 78] width 160 height 30
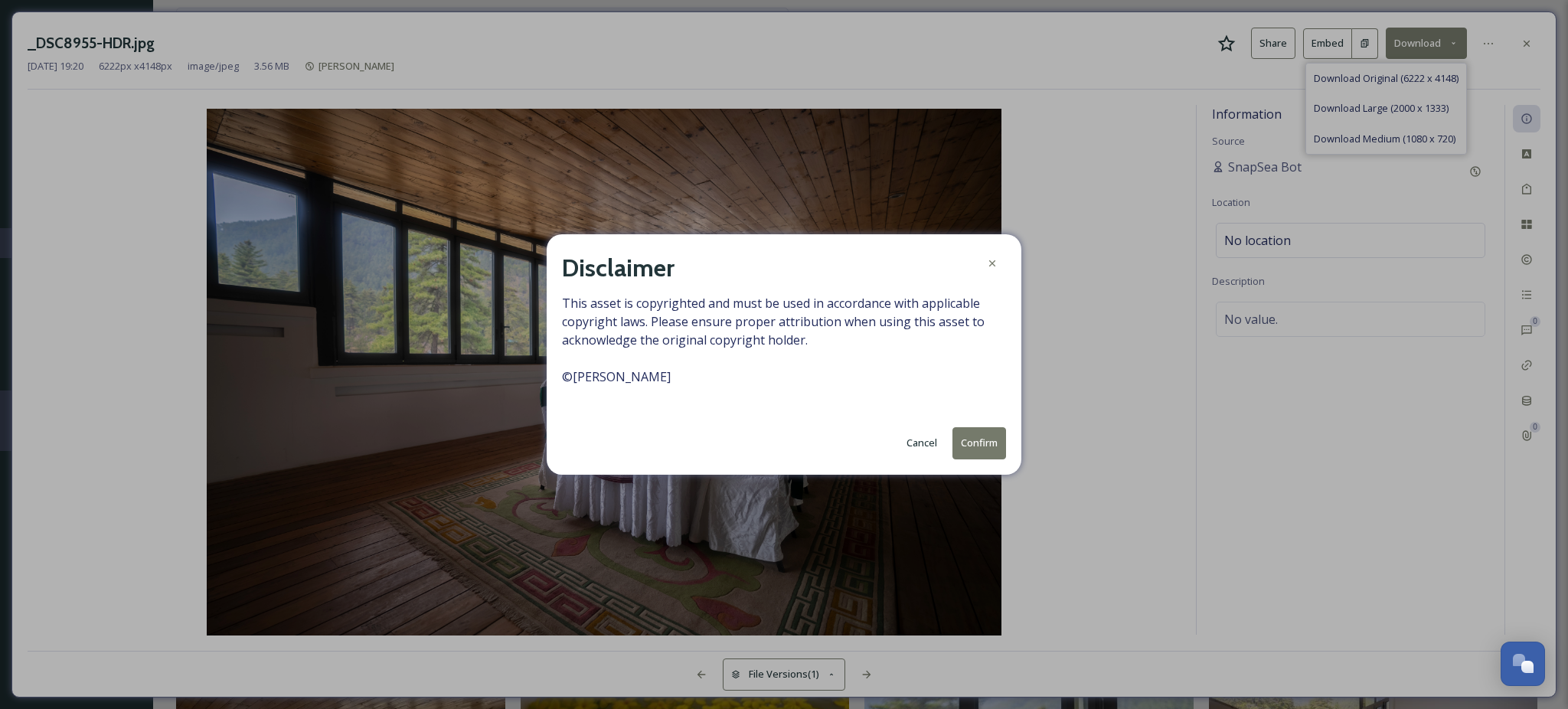
click at [974, 440] on button "Confirm" at bounding box center [979, 443] width 53 height 32
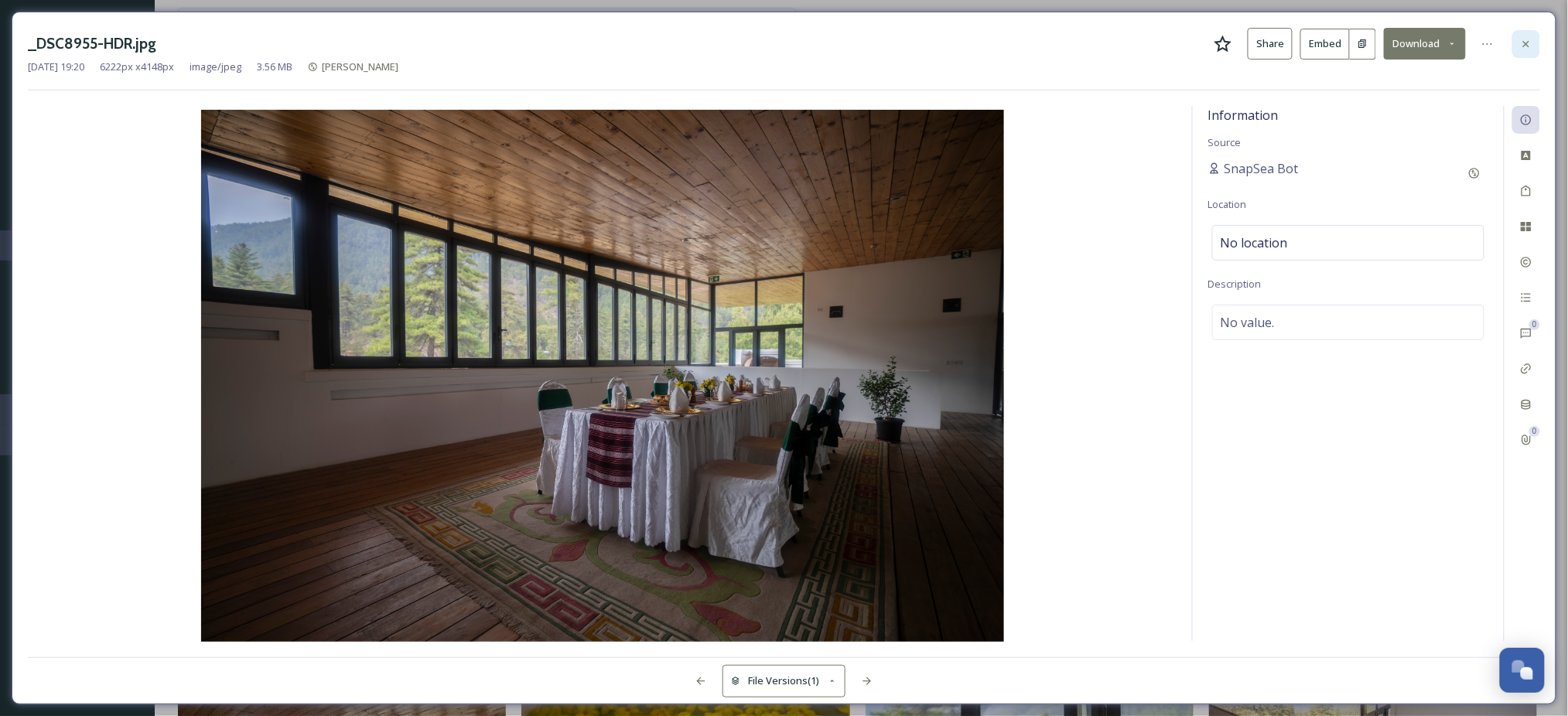
click at [1527, 48] on icon at bounding box center [1527, 44] width 13 height 13
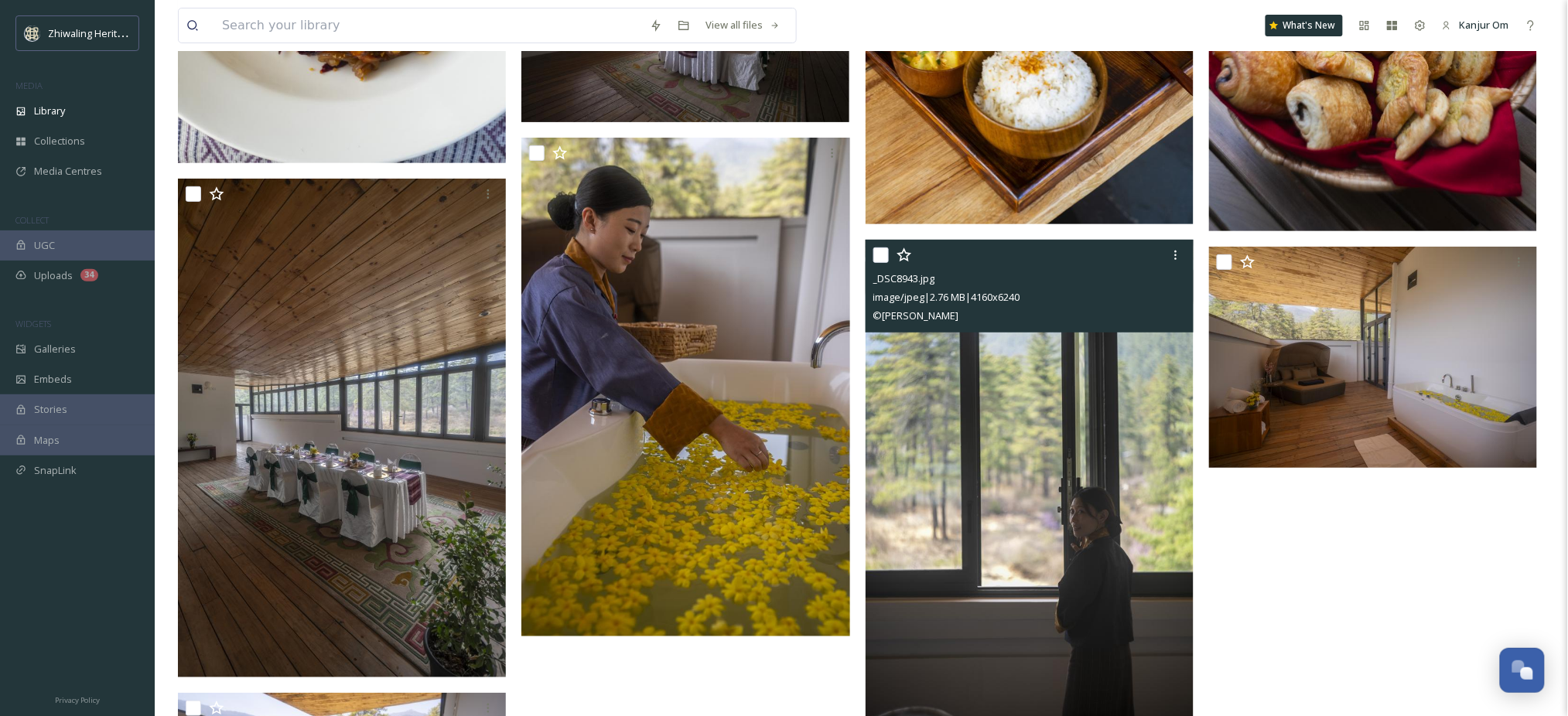
scroll to position [2281, 0]
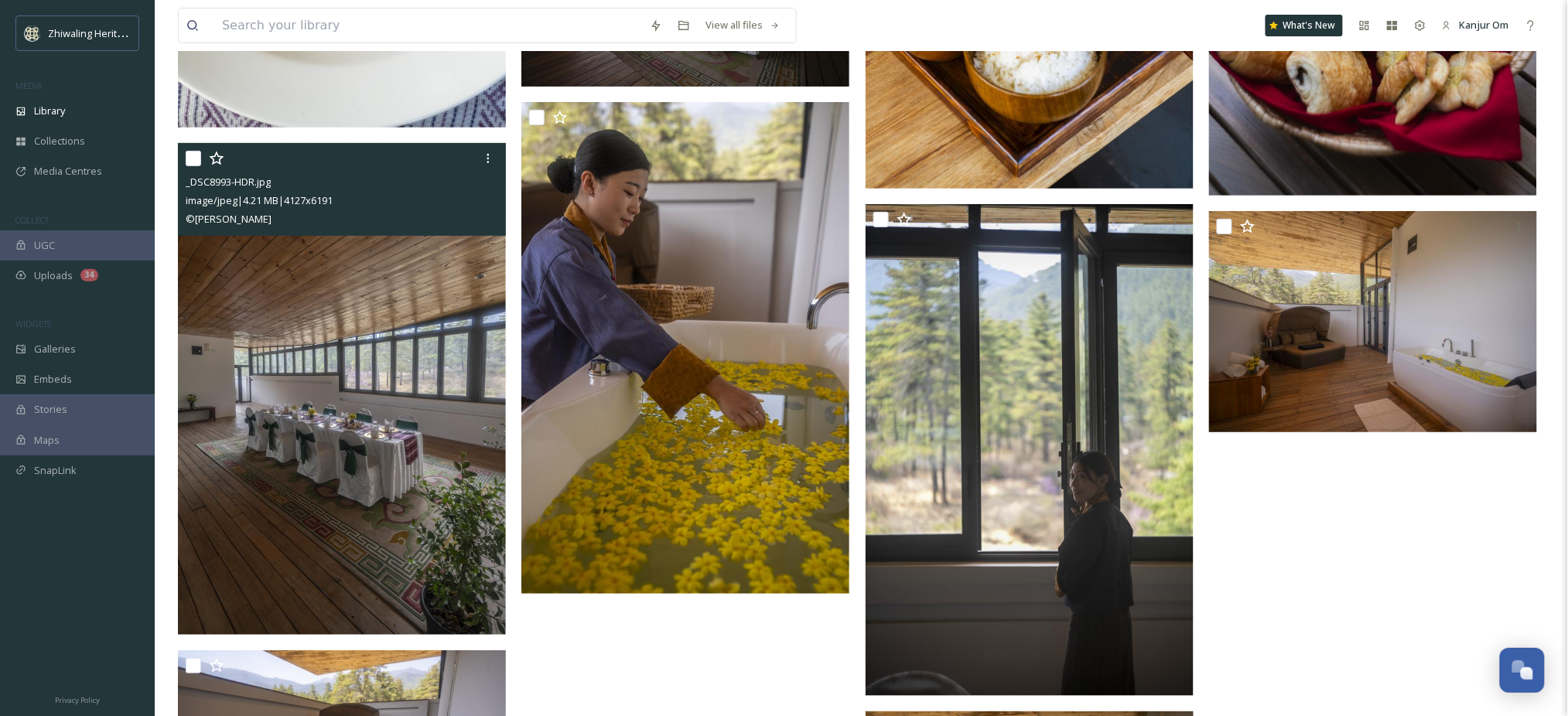
click at [357, 517] on img at bounding box center [342, 388] width 328 height 492
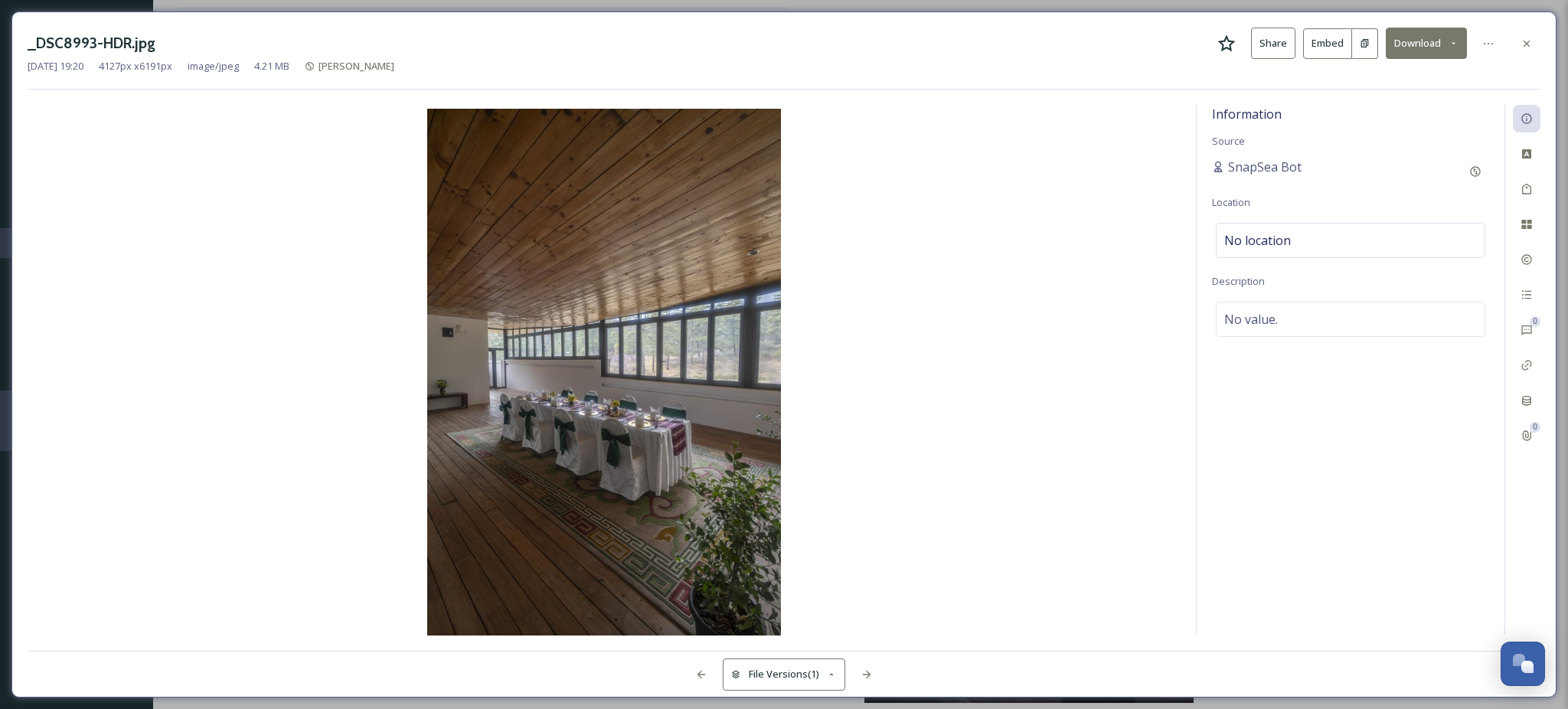
click at [723, 474] on img at bounding box center [604, 373] width 1153 height 530
click at [1525, 33] on div at bounding box center [1527, 44] width 28 height 28
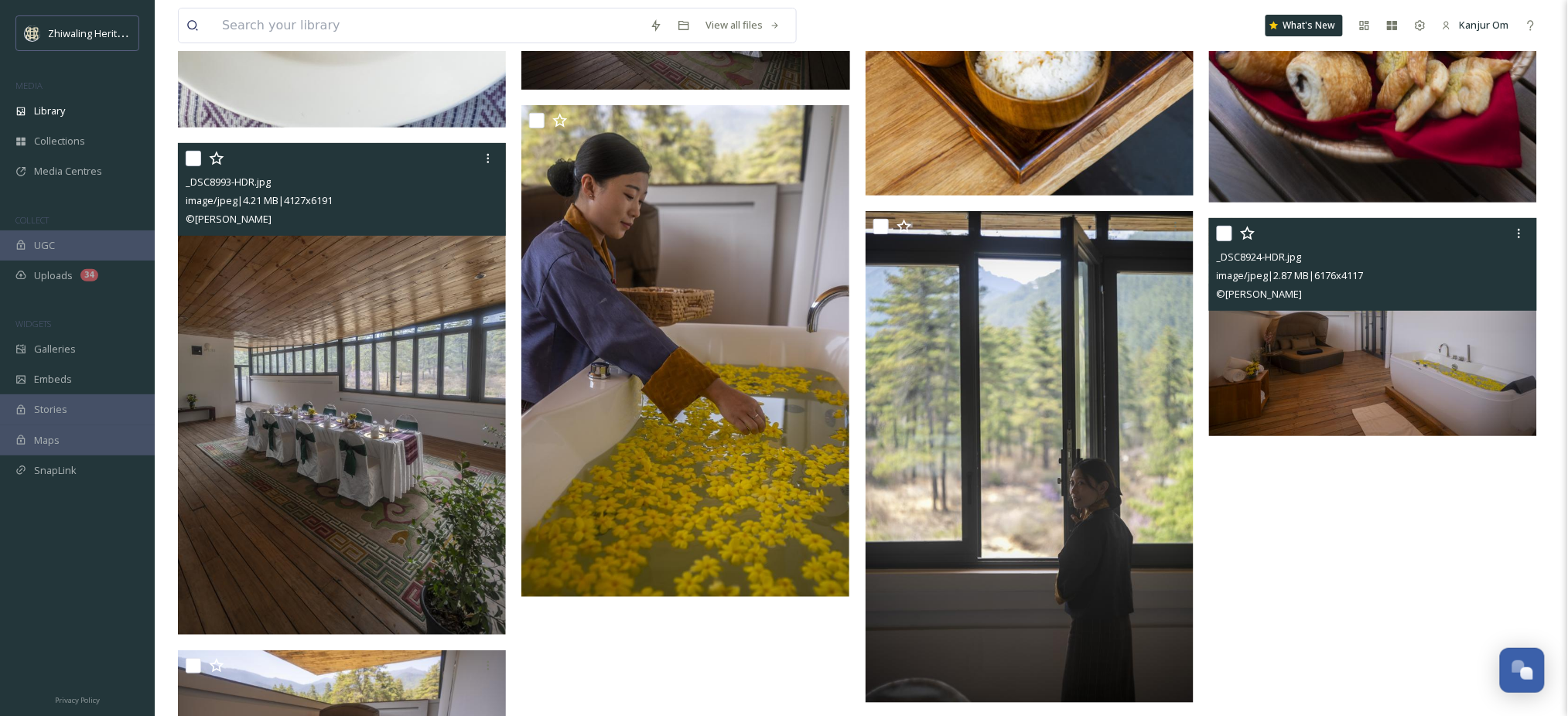
click at [1349, 407] on img at bounding box center [1372, 328] width 328 height 219
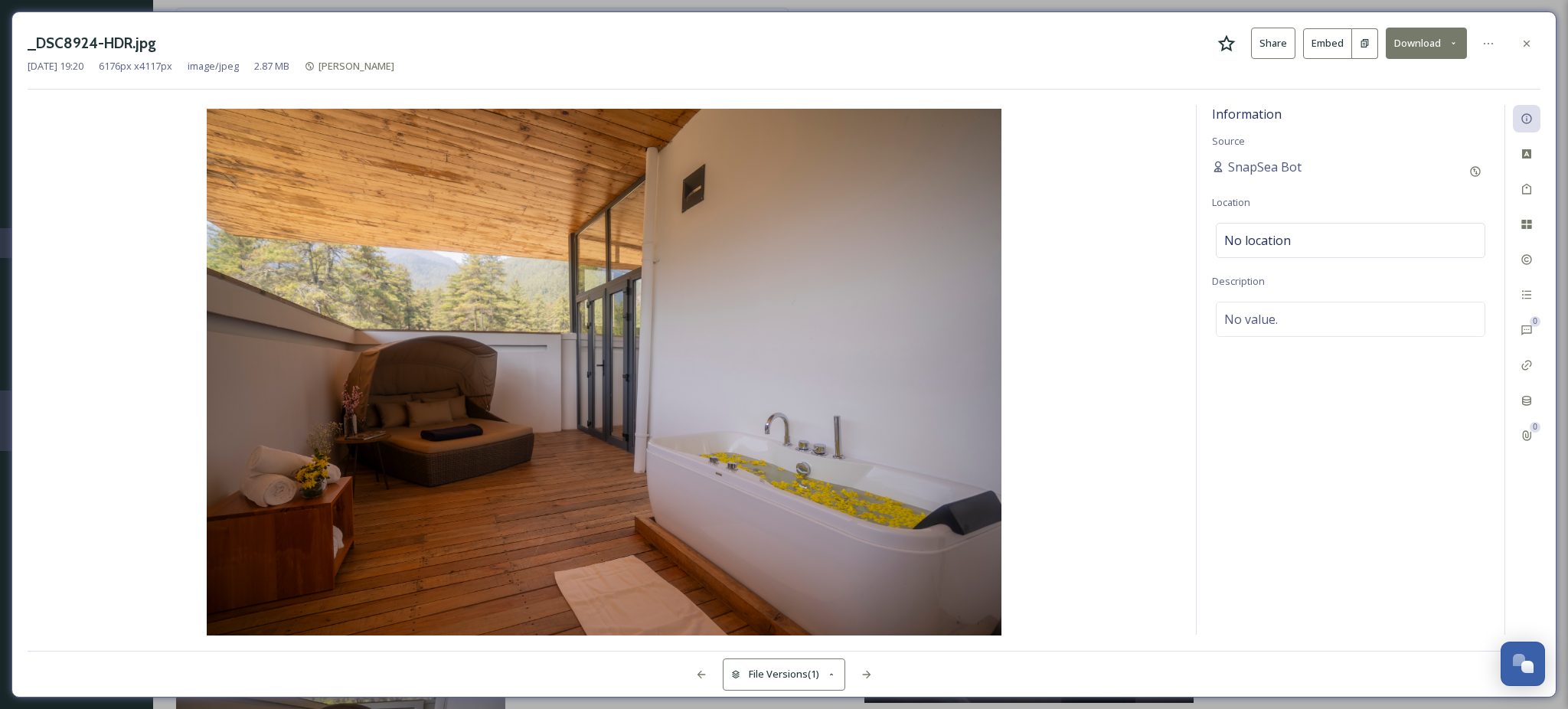
click at [1430, 57] on button "Download" at bounding box center [1426, 43] width 81 height 32
click at [1392, 87] on div "Download Original (6176 x 4117)" at bounding box center [1386, 78] width 160 height 30
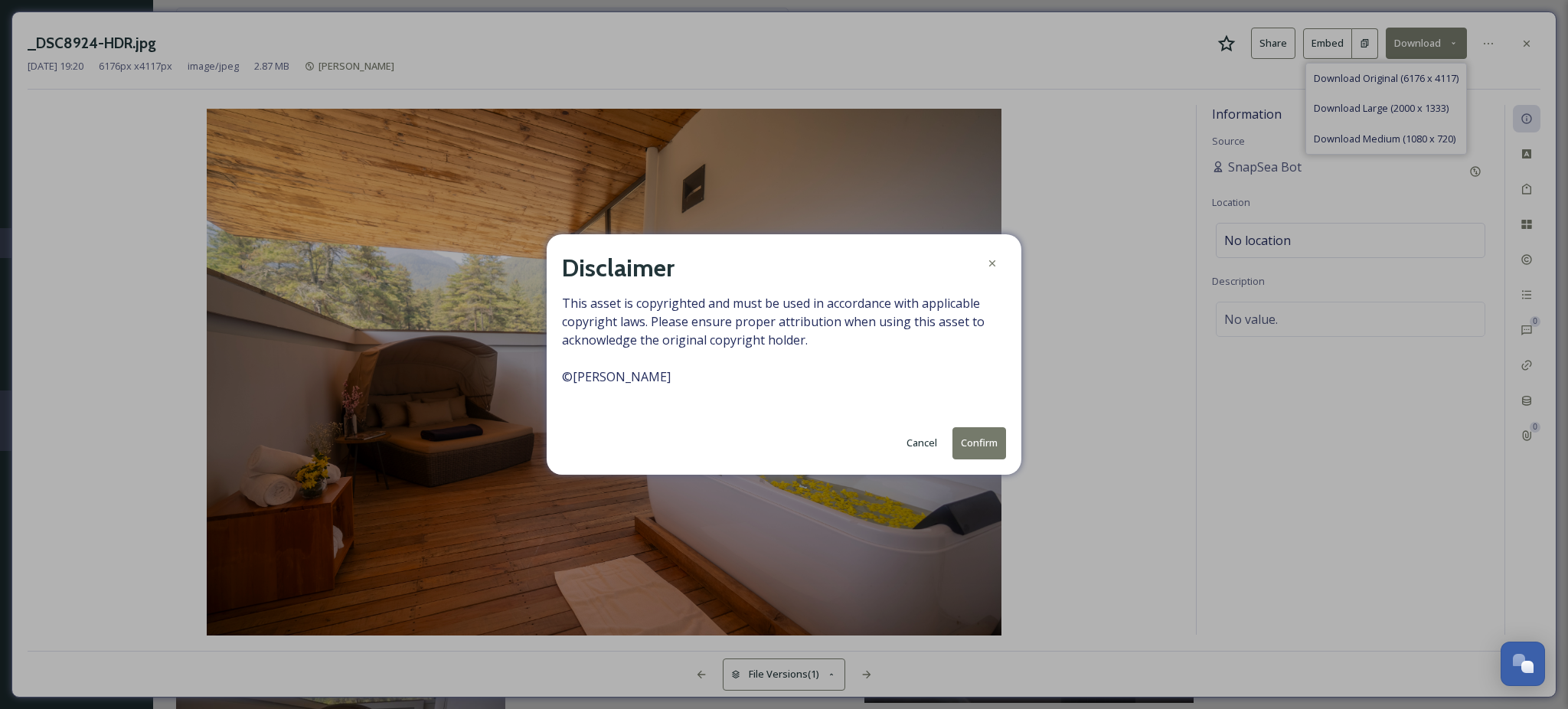
click at [967, 447] on button "Confirm" at bounding box center [979, 443] width 53 height 32
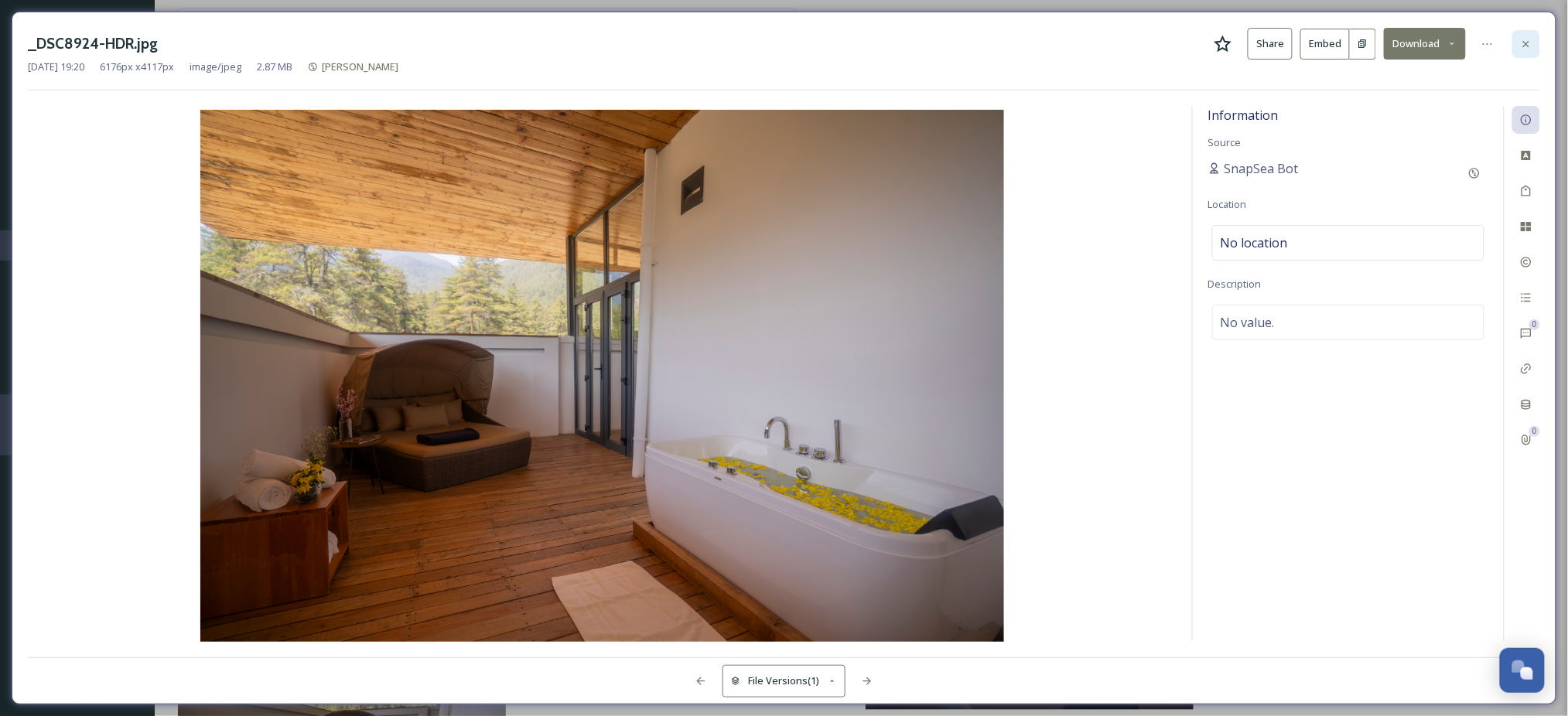
click at [1528, 38] on icon at bounding box center [1527, 44] width 13 height 13
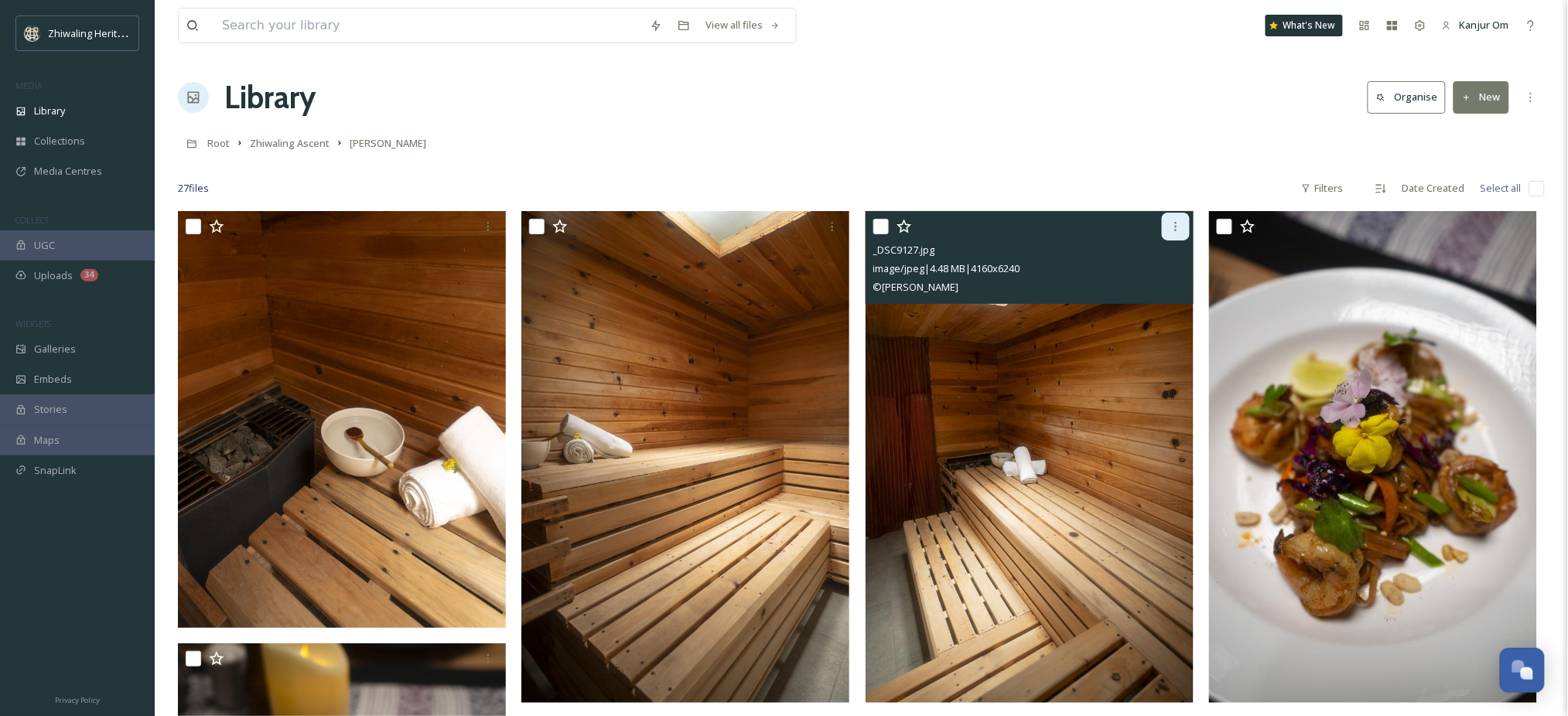
click at [1172, 221] on icon at bounding box center [1176, 227] width 13 height 13
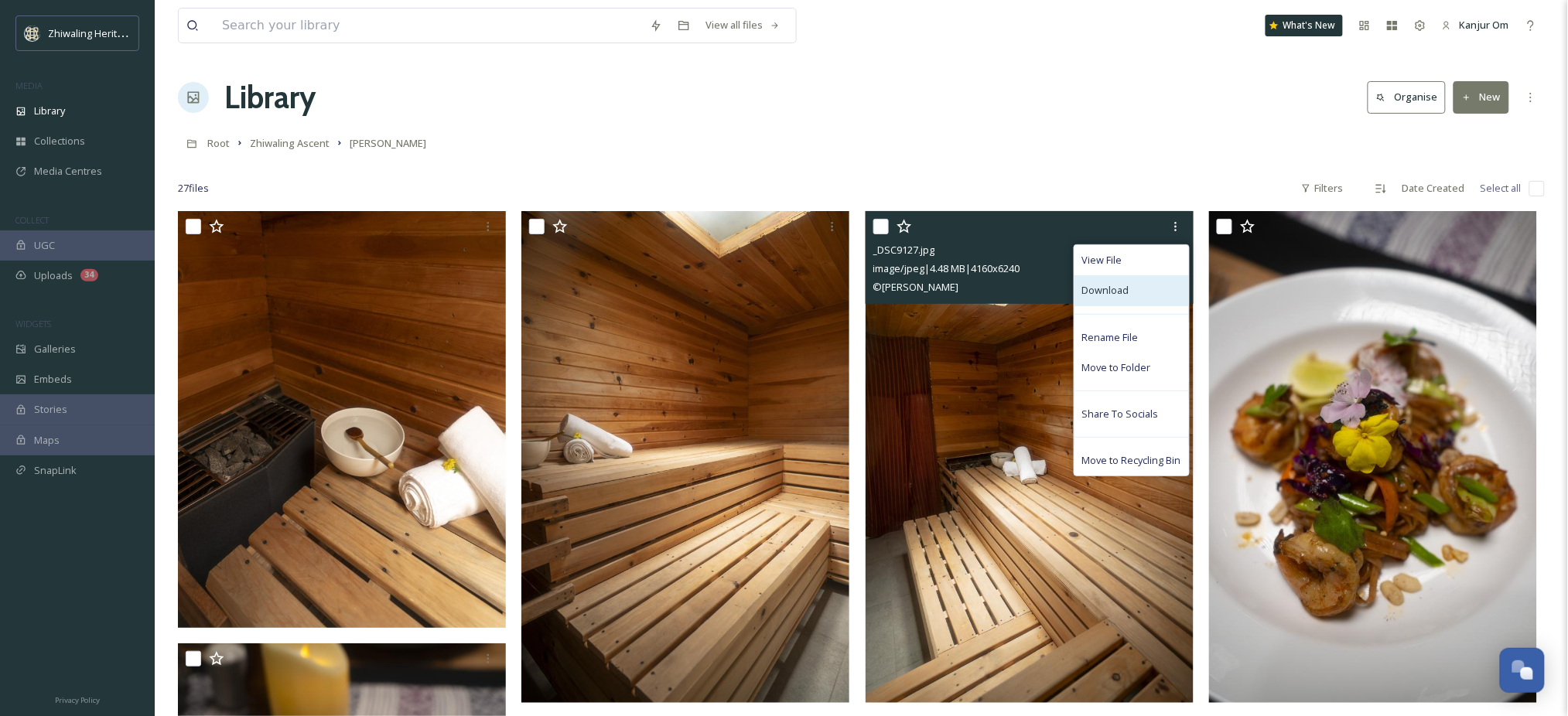
click at [1139, 294] on div "Download" at bounding box center [1132, 290] width 114 height 30
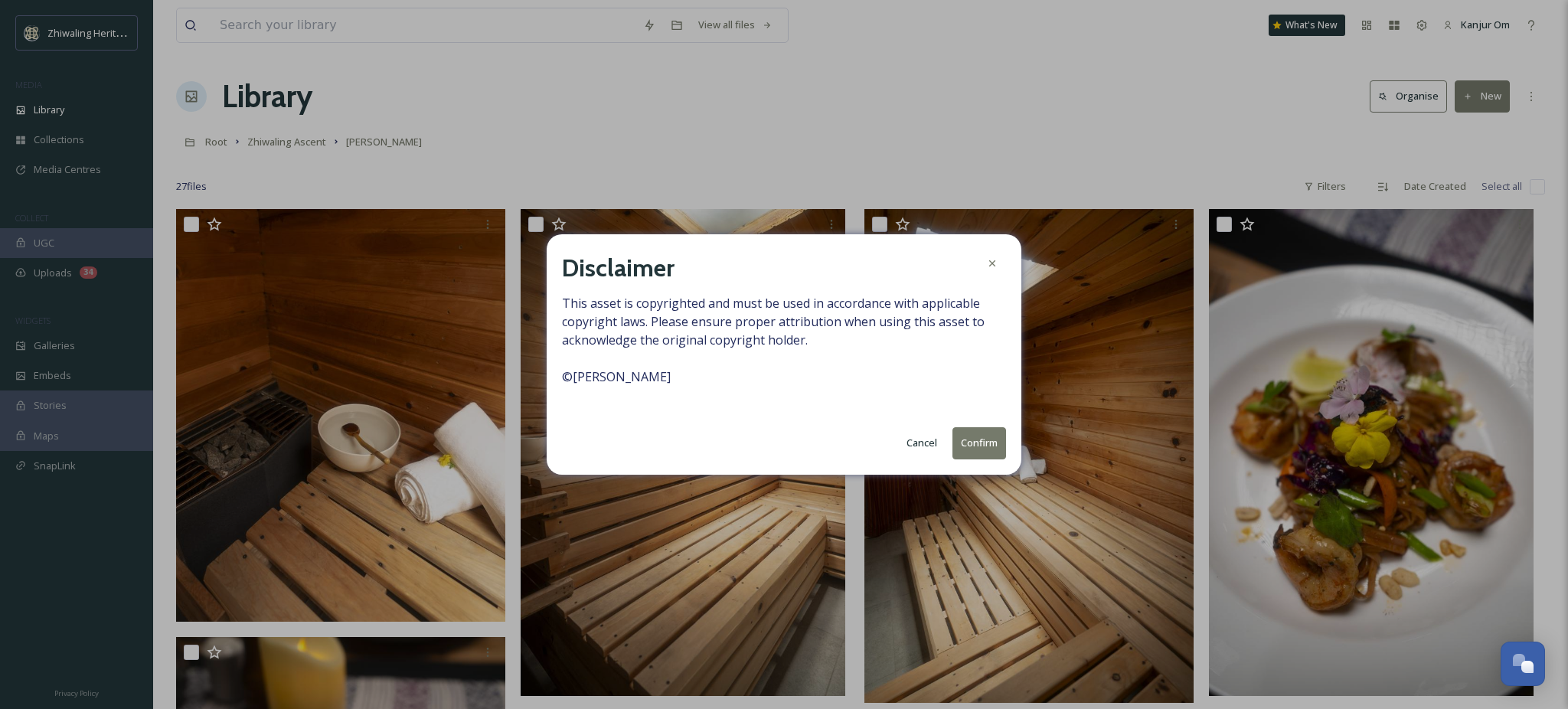
click at [986, 452] on button "Confirm" at bounding box center [979, 443] width 53 height 32
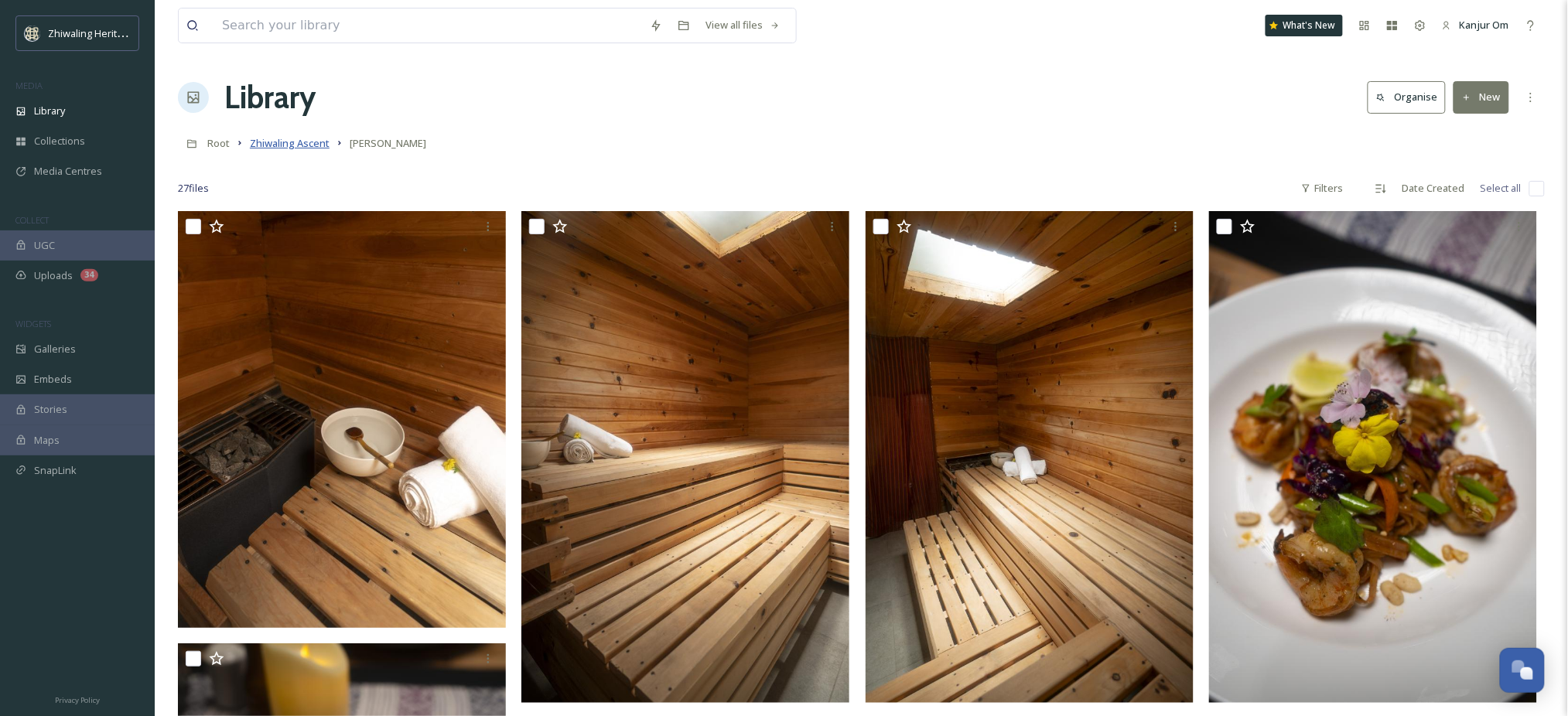
click at [274, 139] on span "Zhiwaling Ascent" at bounding box center [290, 143] width 80 height 14
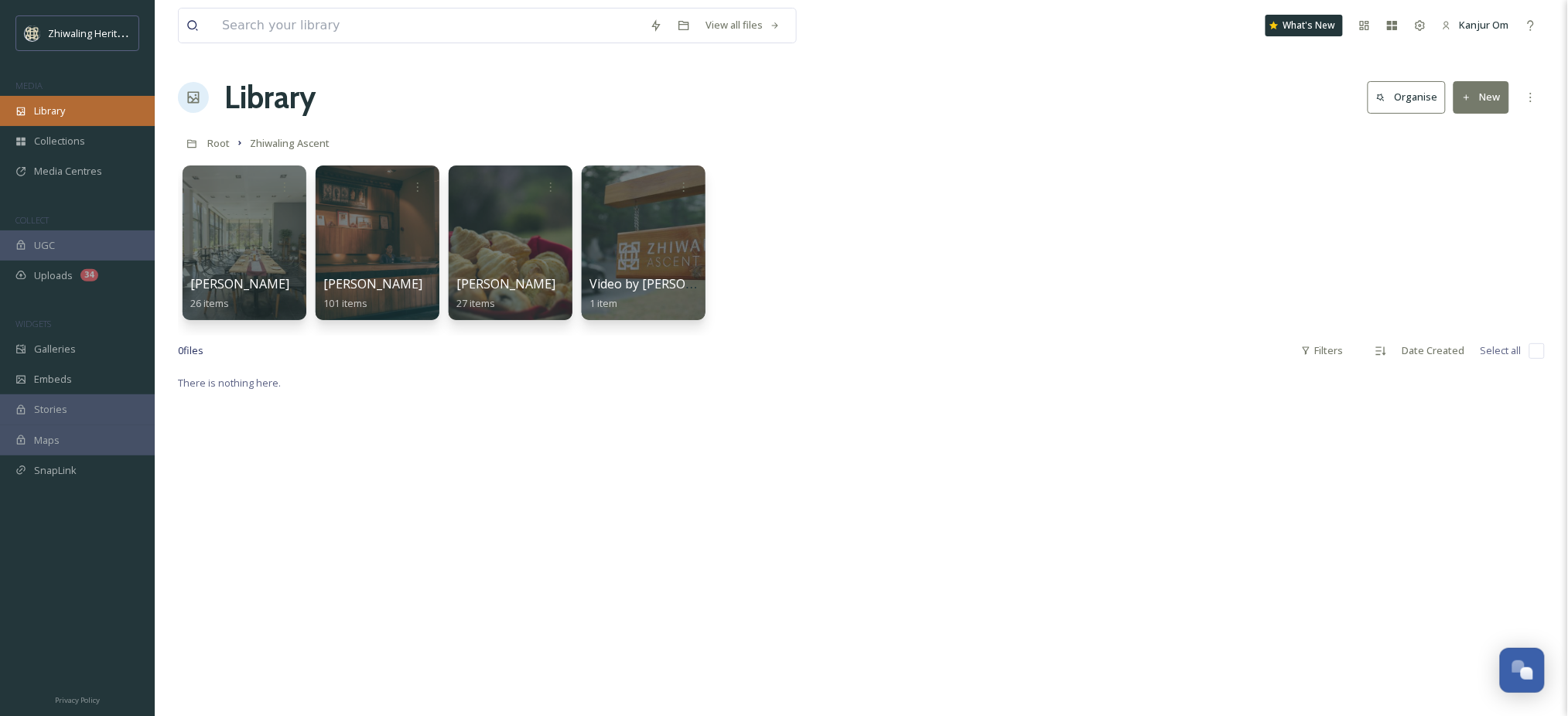
click at [59, 112] on span "Library" at bounding box center [50, 111] width 31 height 15
